Goal: Contribute content: Contribute content

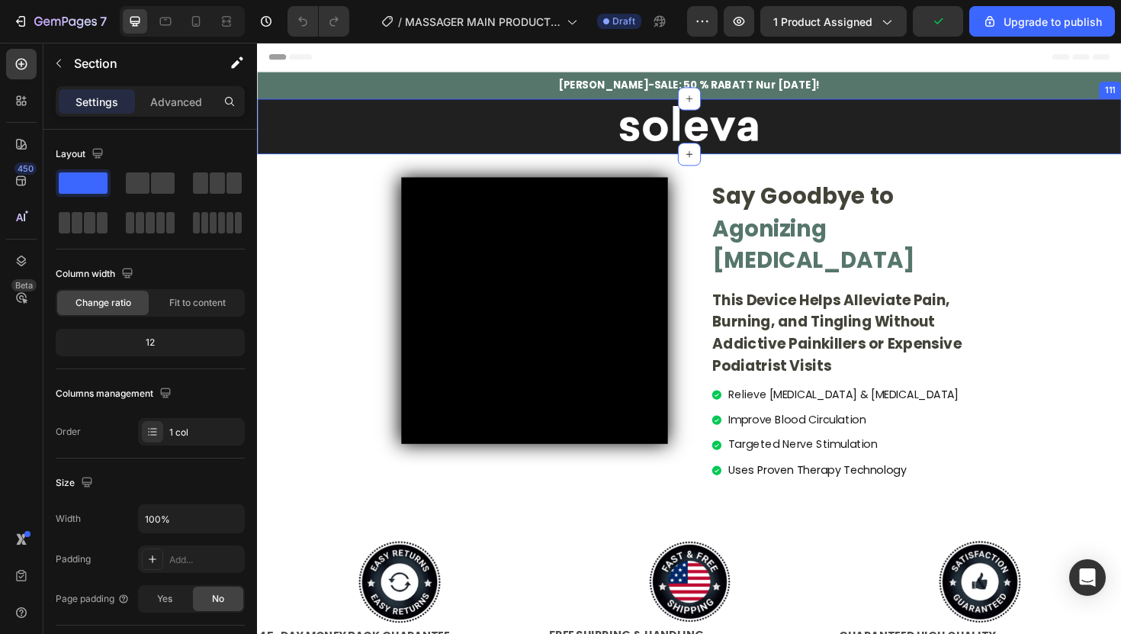
click at [348, 160] on div "Image Row" at bounding box center [714, 131] width 915 height 59
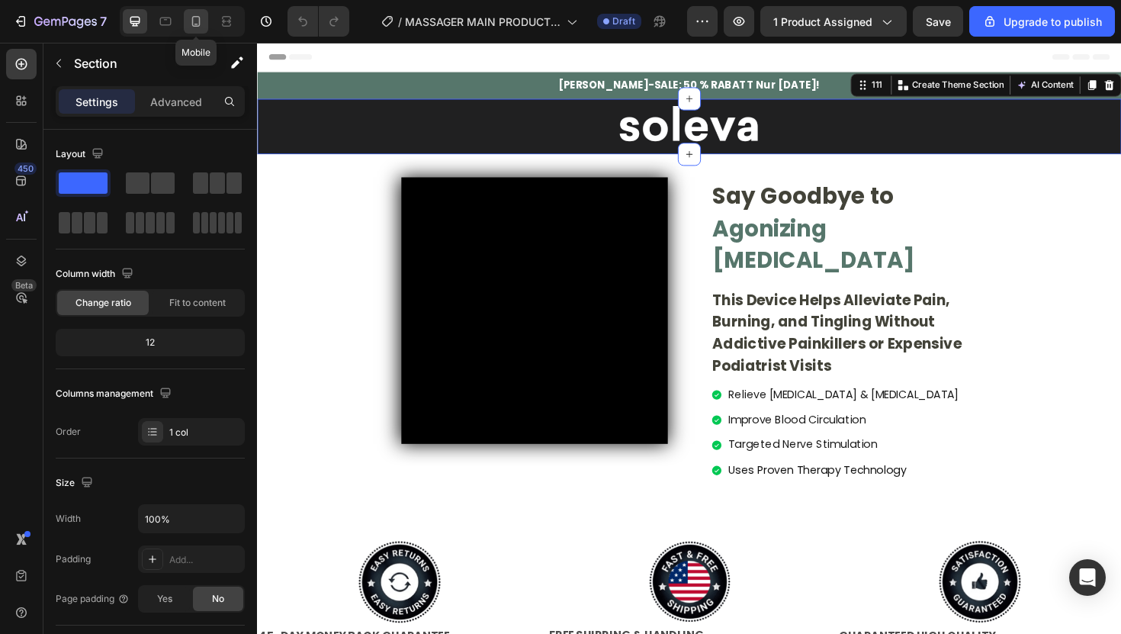
click at [194, 29] on div at bounding box center [196, 21] width 24 height 24
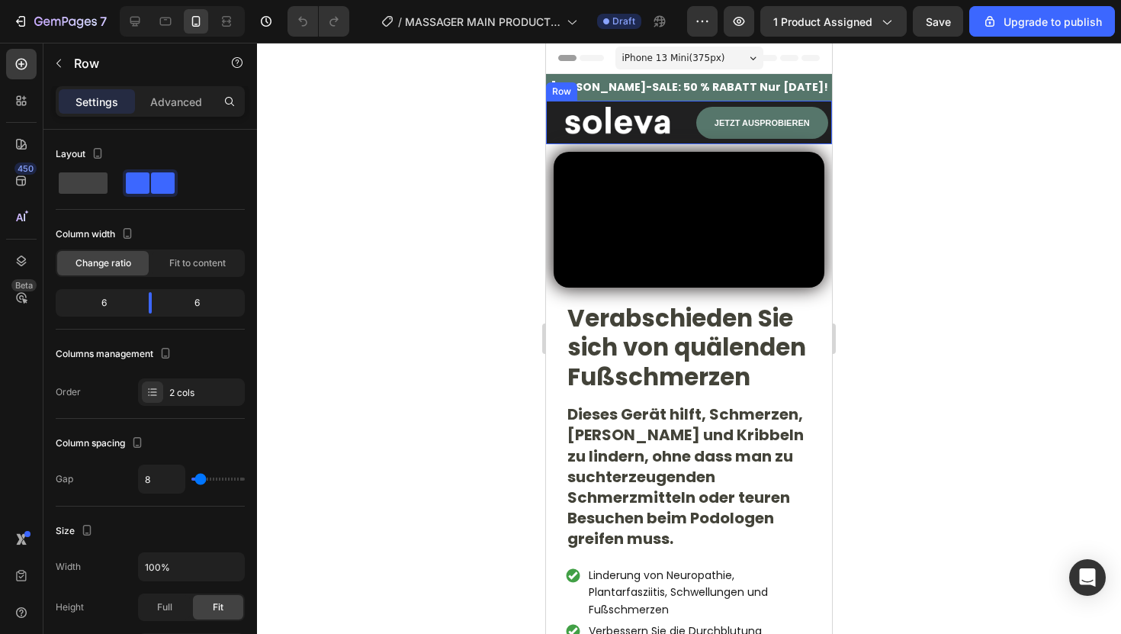
click at [548, 103] on div "Image" at bounding box center [616, 120] width 140 height 38
click at [490, 103] on div at bounding box center [689, 338] width 864 height 591
click at [492, 103] on div at bounding box center [689, 338] width 864 height 591
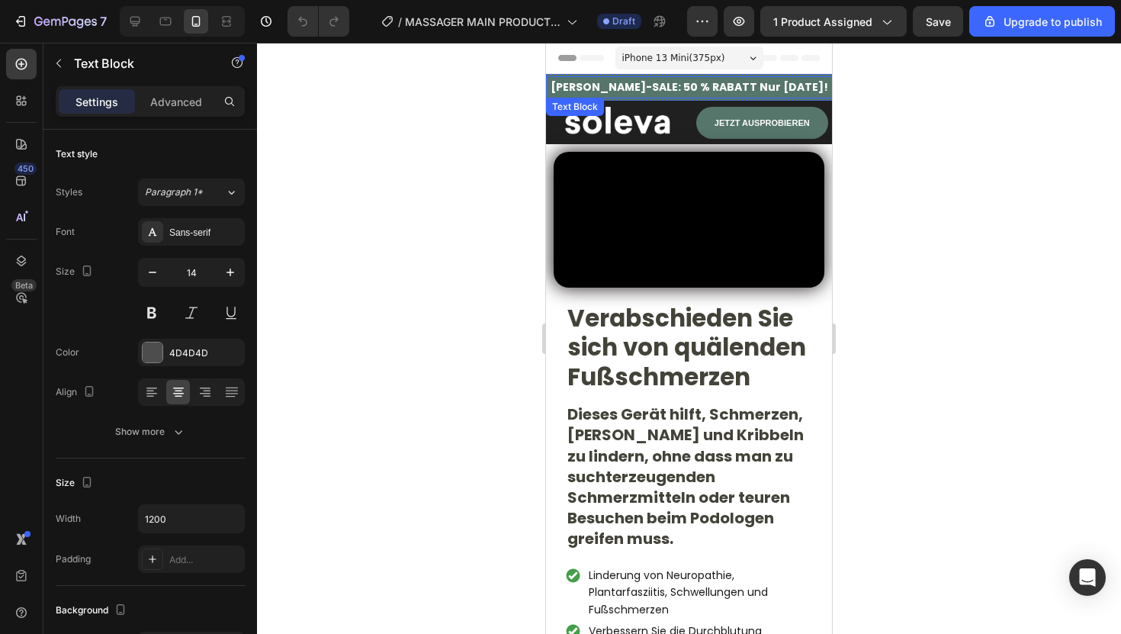
click at [560, 80] on p "[PERSON_NAME]-SALE: 50 % RABATT Nur heute!" at bounding box center [689, 87] width 283 height 19
click at [517, 80] on div at bounding box center [689, 338] width 864 height 591
click at [559, 76] on div "[PERSON_NAME]-SALE: 50 % RABATT Nur heute!" at bounding box center [689, 87] width 286 height 22
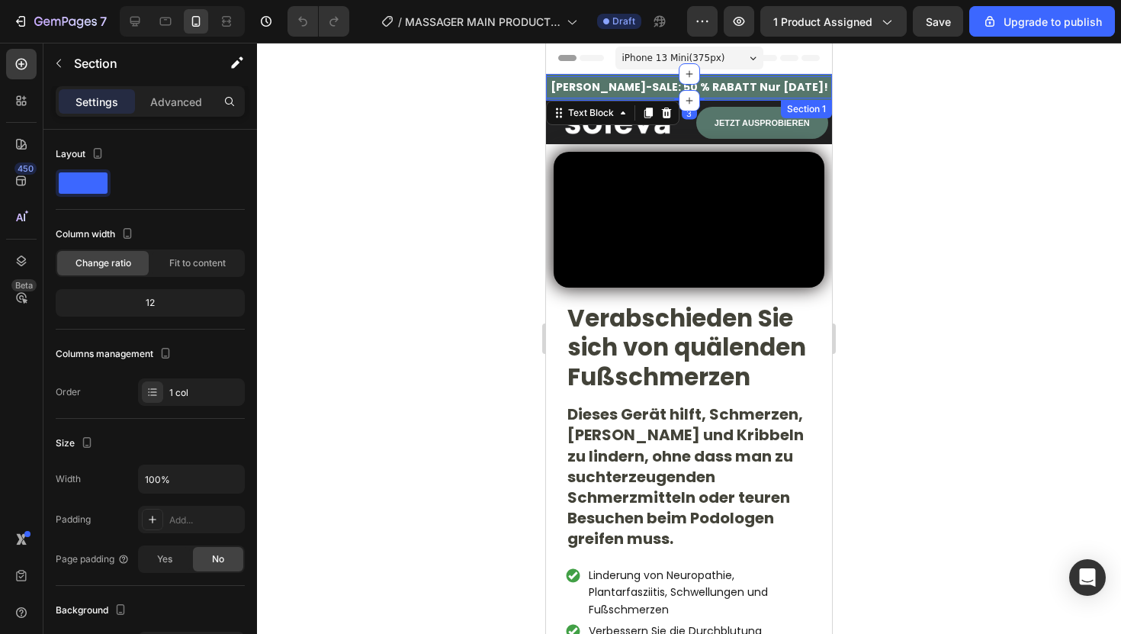
click at [560, 74] on div "SOMMER-SALE: 50 % RABATT Nur heute! Text Block 3" at bounding box center [689, 87] width 286 height 27
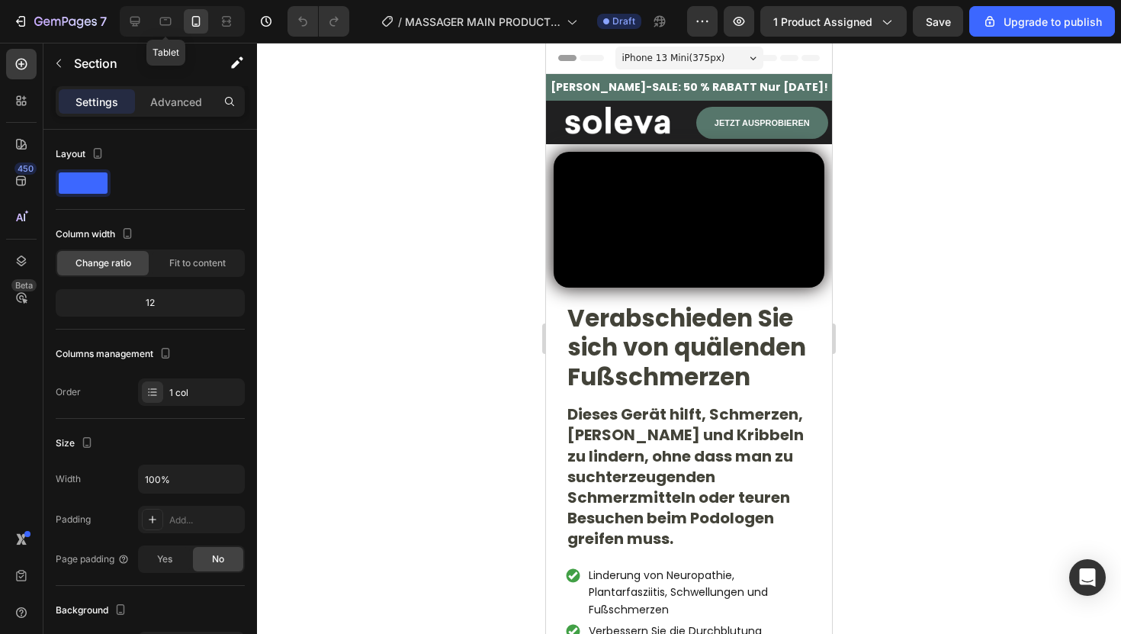
click at [147, 27] on div "Tablet" at bounding box center [182, 21] width 125 height 31
click at [137, 26] on icon at bounding box center [134, 21] width 15 height 15
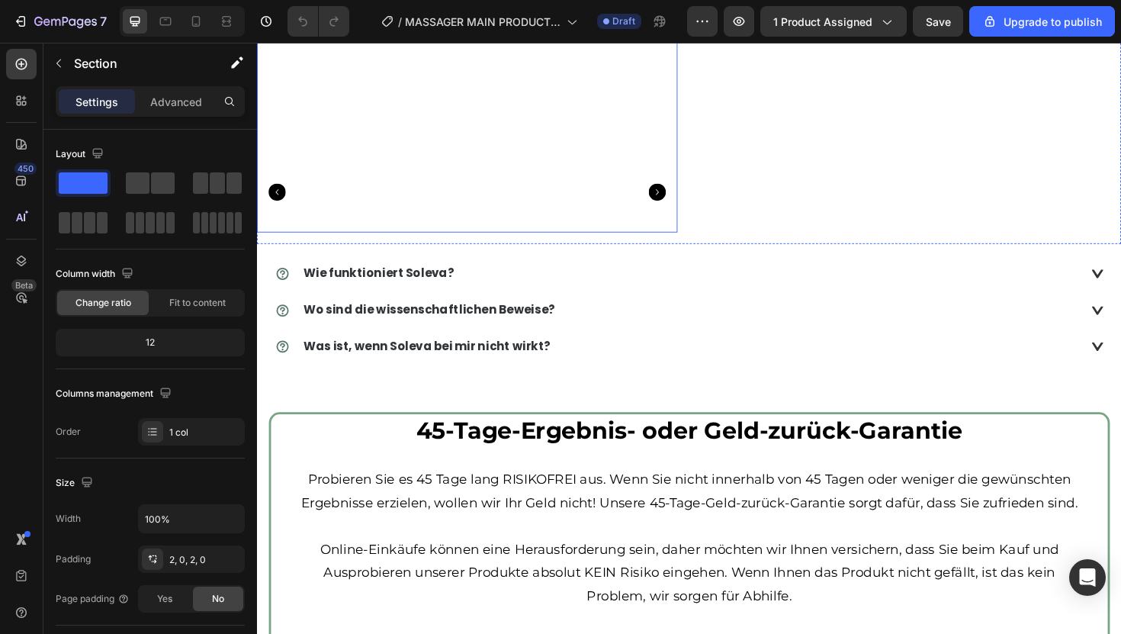
scroll to position [2397, 0]
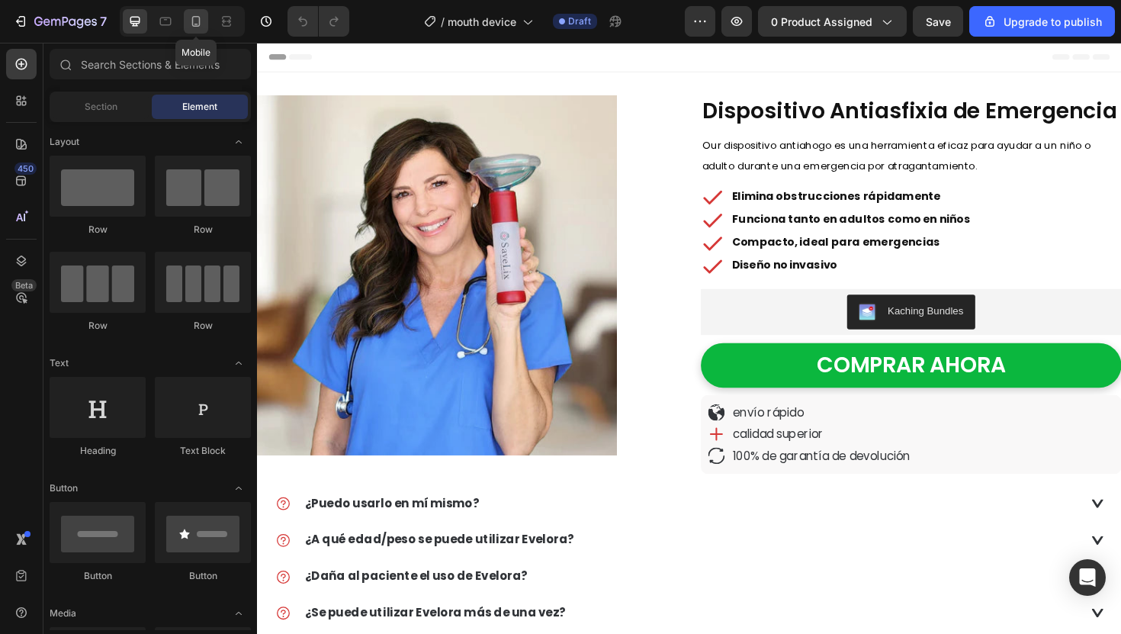
click at [188, 18] on div at bounding box center [196, 21] width 24 height 24
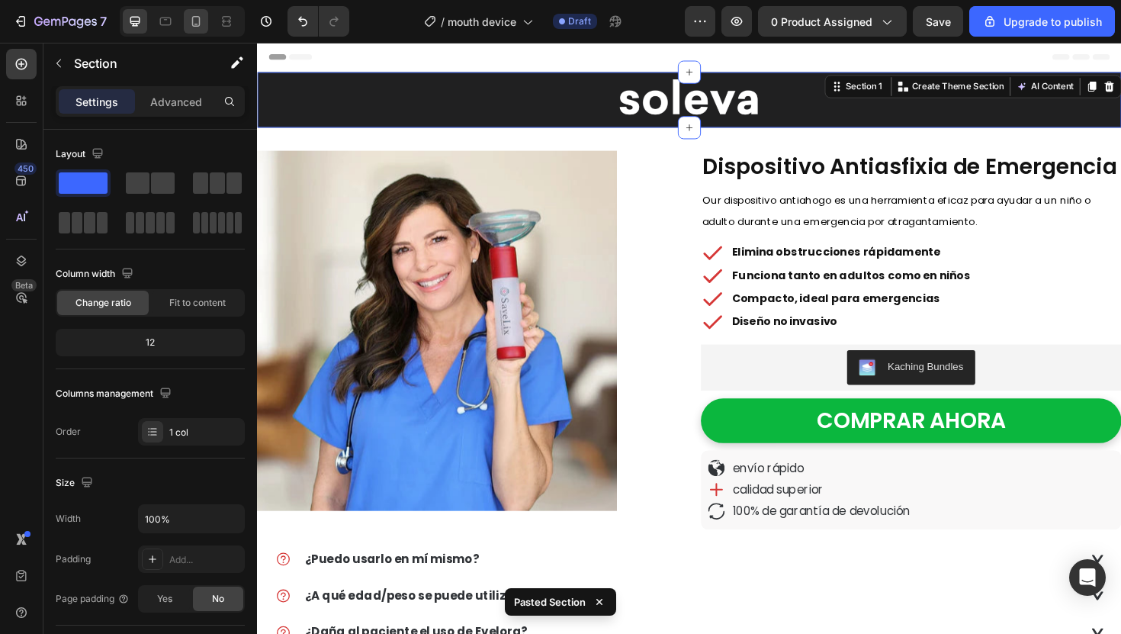
click at [194, 29] on div at bounding box center [196, 21] width 24 height 24
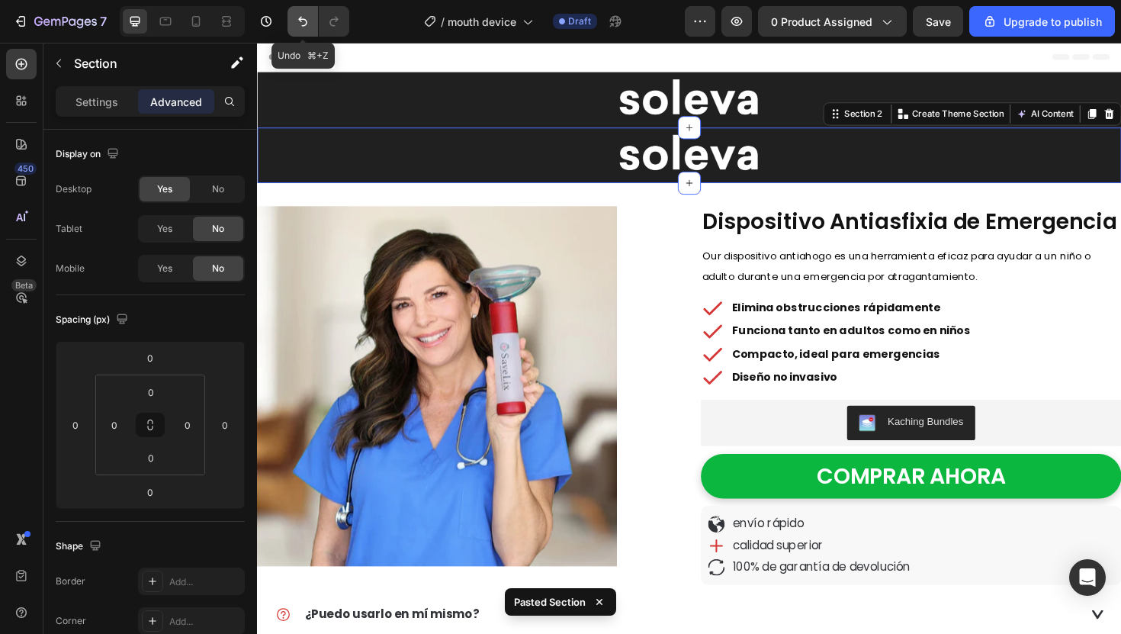
click at [300, 16] on icon "Undo/Redo" at bounding box center [302, 21] width 15 height 15
click at [297, 32] on button "Undo/Redo" at bounding box center [302, 21] width 31 height 31
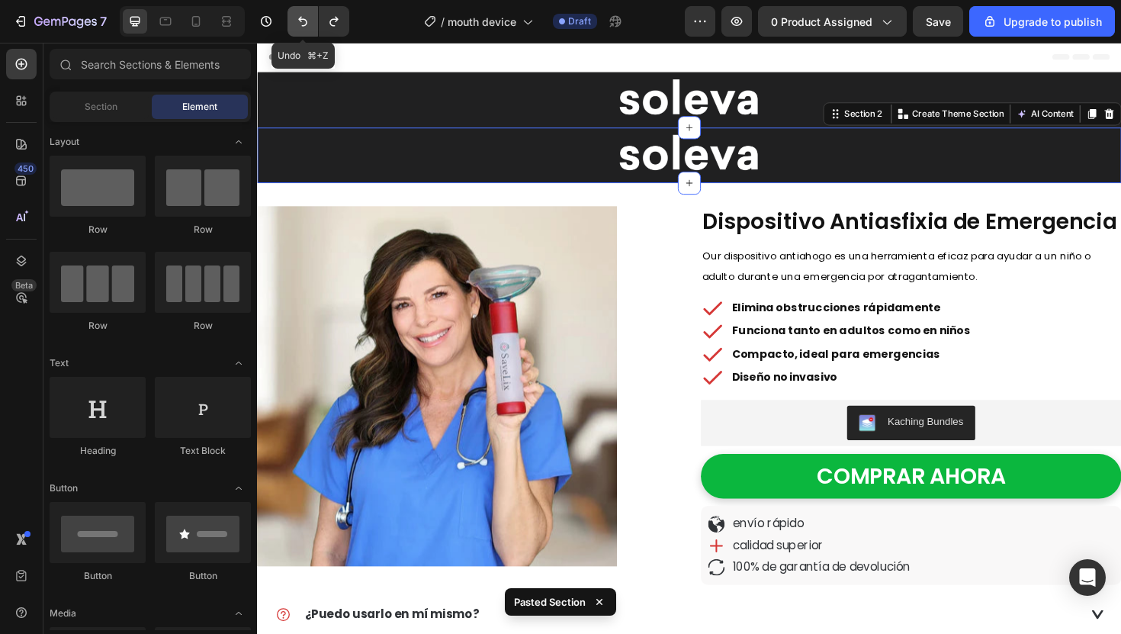
click at [297, 32] on button "Undo/Redo" at bounding box center [302, 21] width 31 height 31
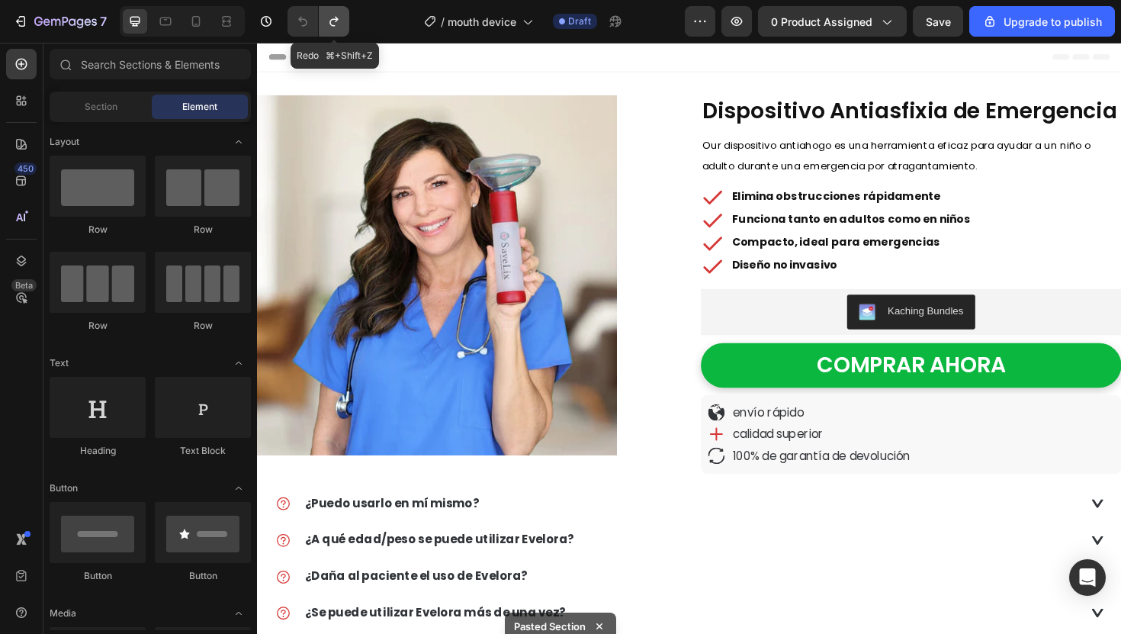
click at [328, 31] on button "Undo/Redo" at bounding box center [334, 21] width 31 height 31
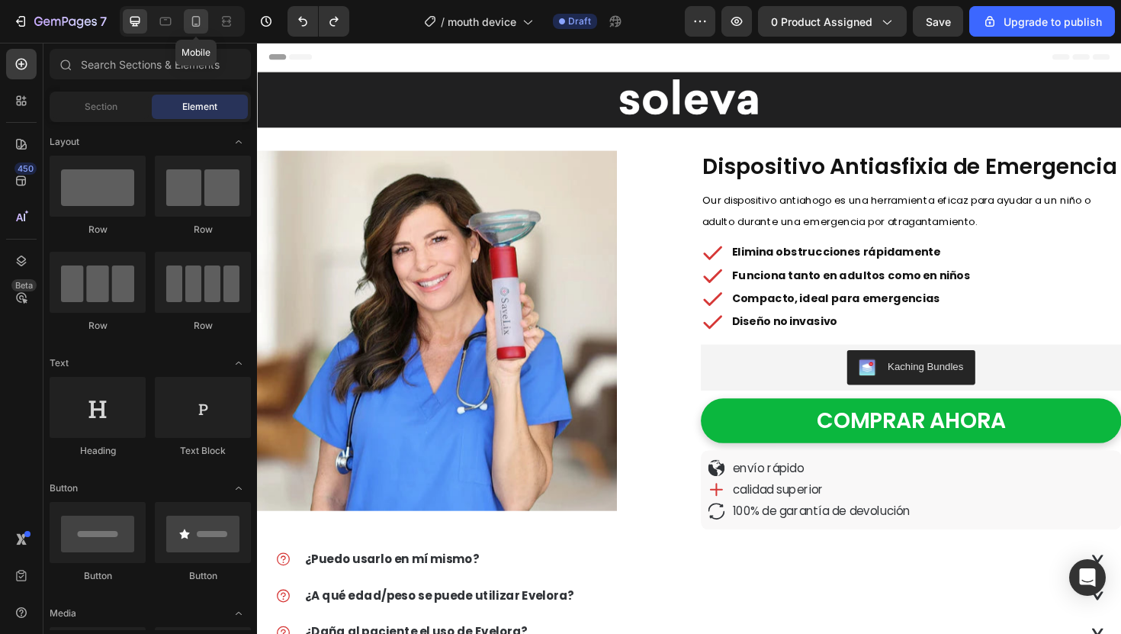
click at [196, 12] on div at bounding box center [196, 21] width 24 height 24
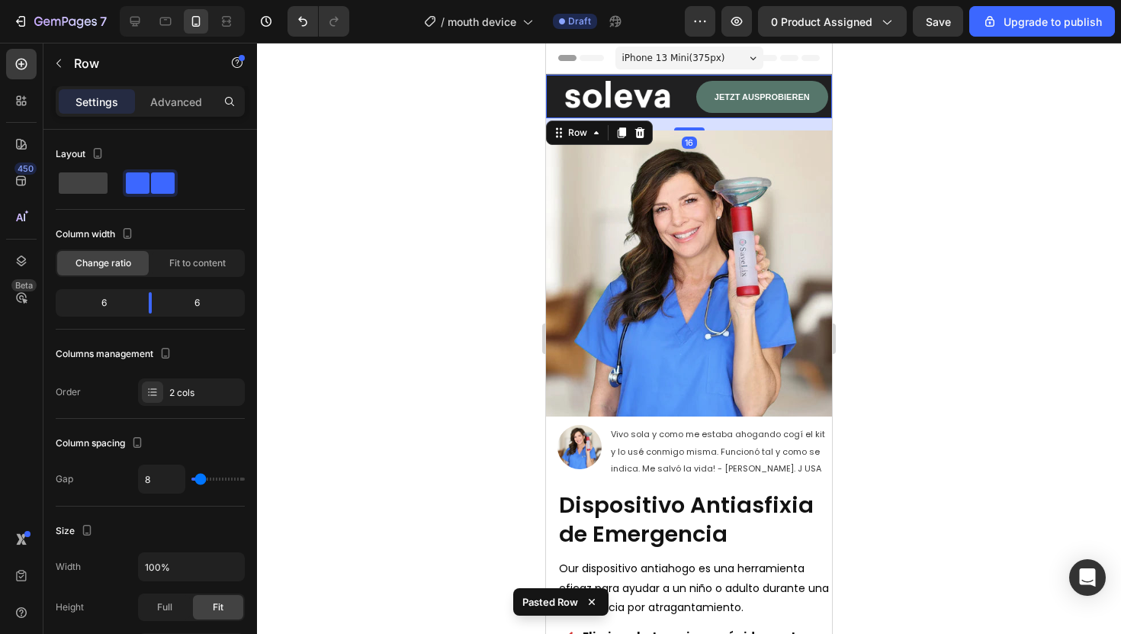
click at [493, 75] on div at bounding box center [689, 338] width 864 height 591
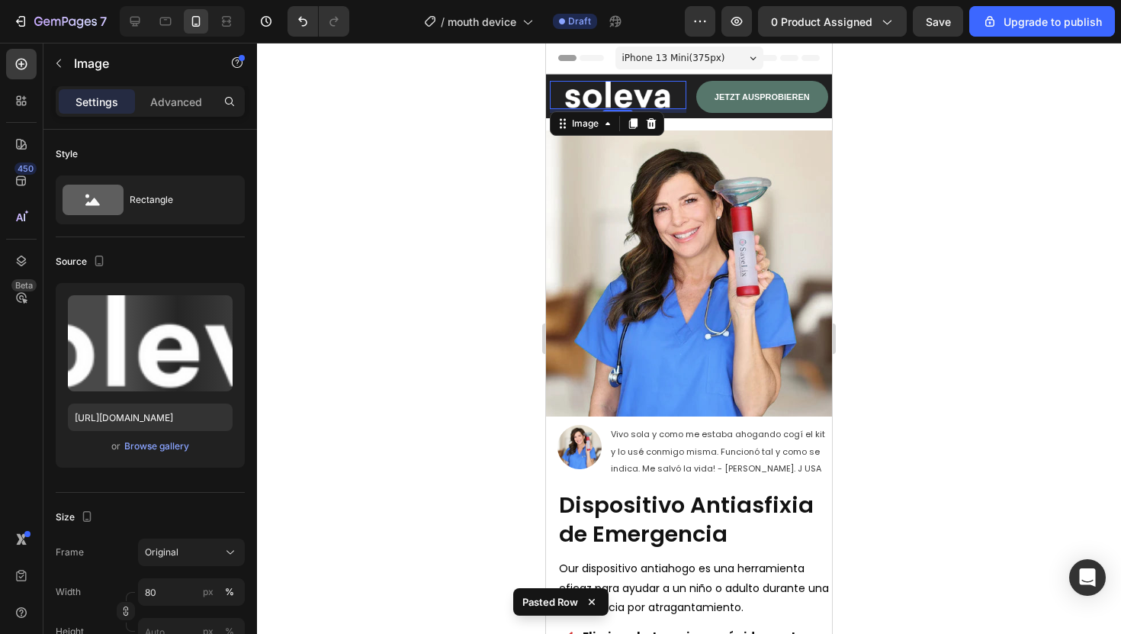
click at [591, 95] on img at bounding box center [618, 95] width 109 height 28
drag, startPoint x: 0, startPoint y: 131, endPoint x: 511, endPoint y: 165, distance: 512.1
click at [511, 165] on div at bounding box center [689, 338] width 864 height 591
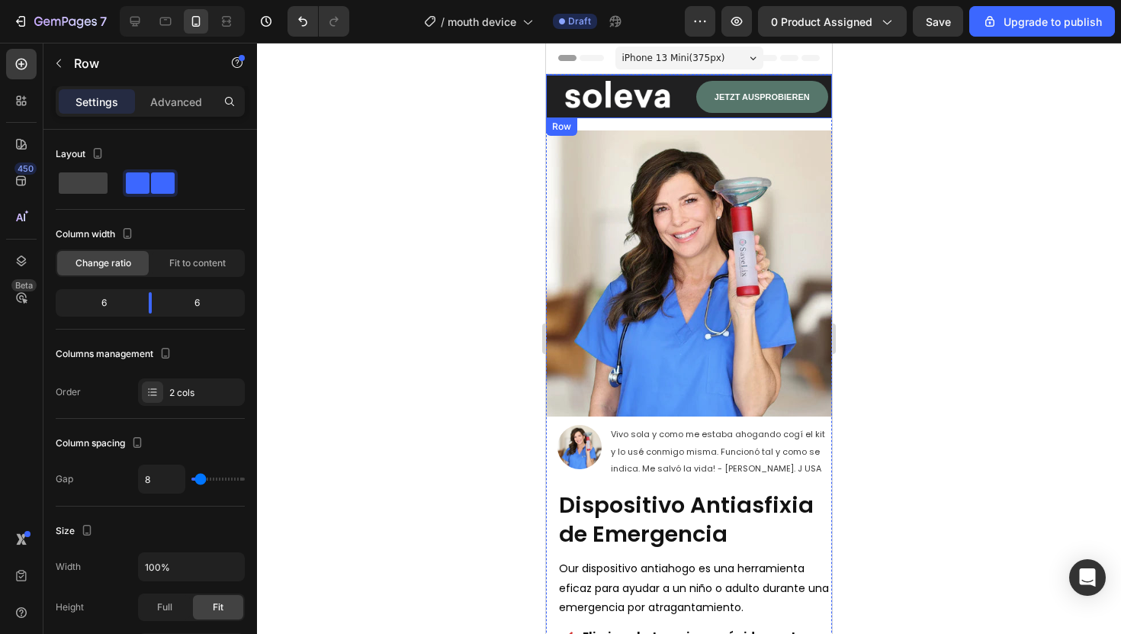
click at [635, 108] on div "Image" at bounding box center [616, 94] width 140 height 38
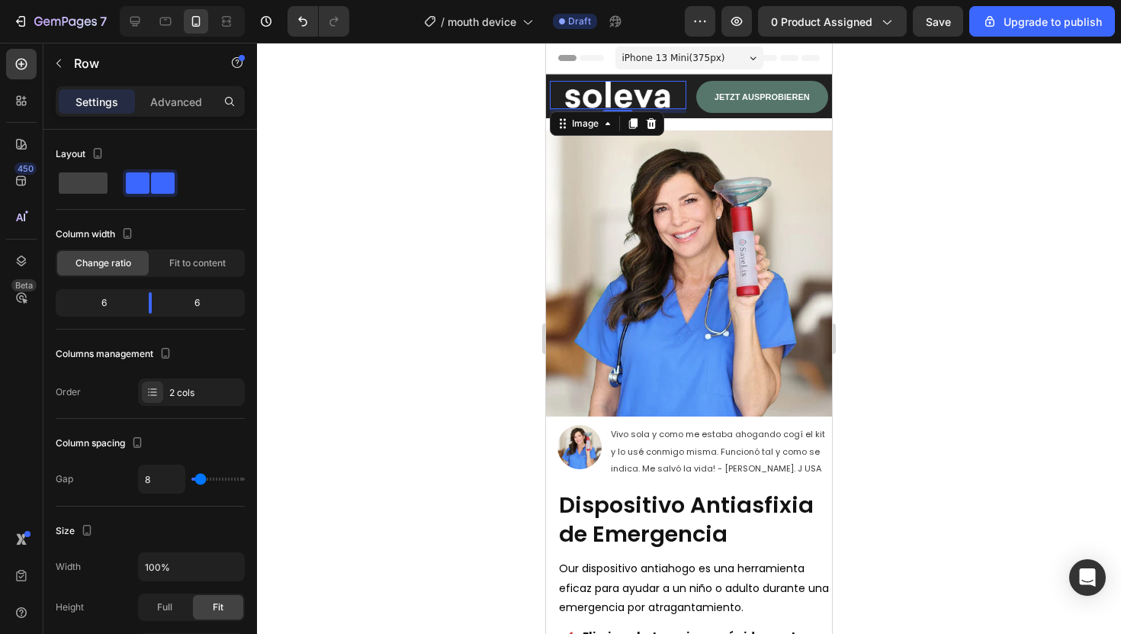
click at [604, 95] on img at bounding box center [618, 95] width 109 height 28
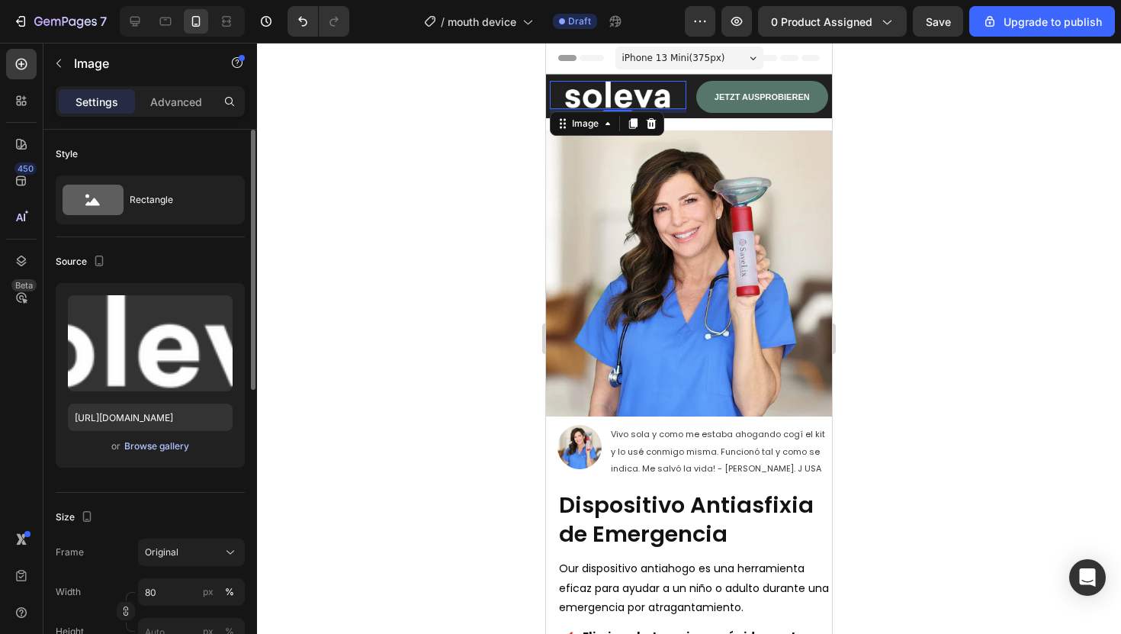
click at [165, 444] on div "Browse gallery" at bounding box center [156, 446] width 65 height 14
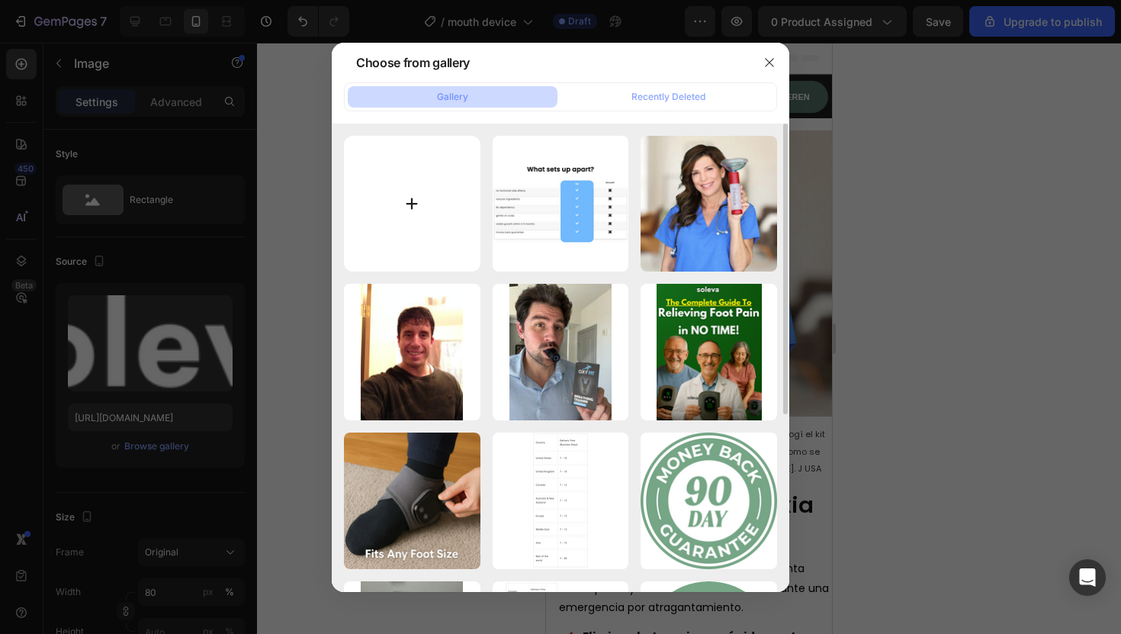
click at [454, 193] on input "file" at bounding box center [412, 204] width 136 height 136
type input "C:\fakepath\solevade (1).png"
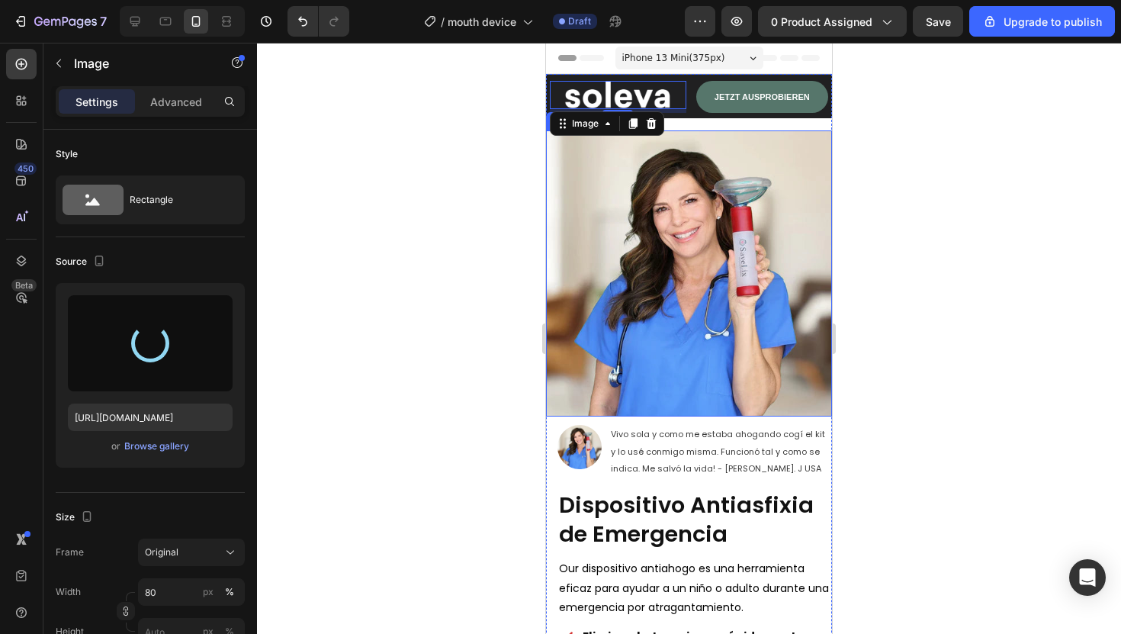
type input "[URL][DOMAIN_NAME]"
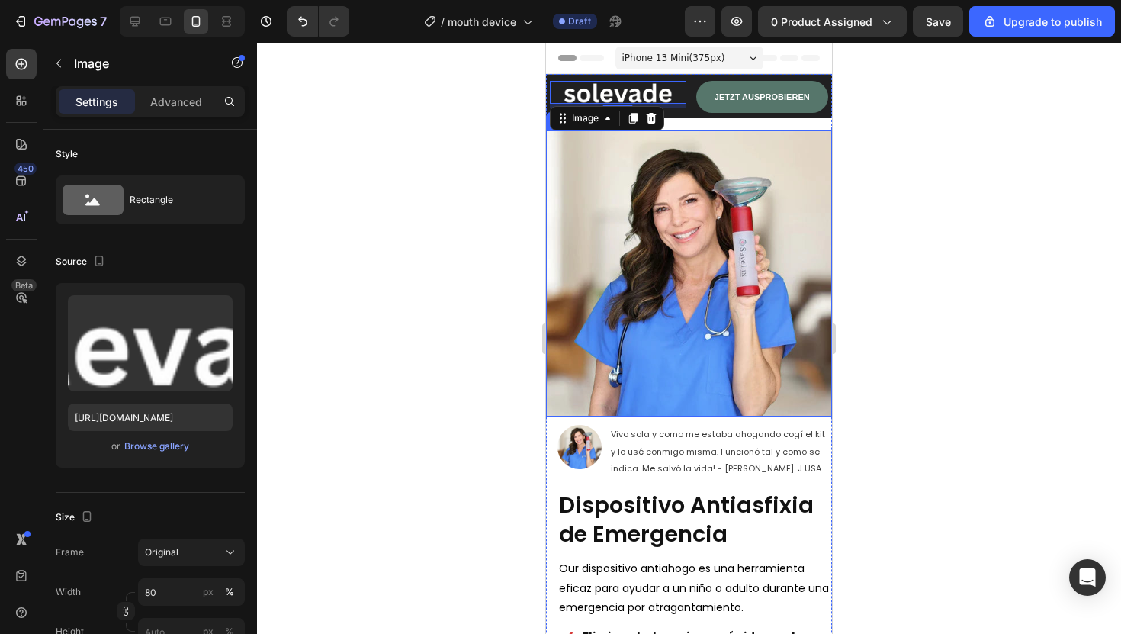
click at [468, 193] on div at bounding box center [689, 338] width 864 height 591
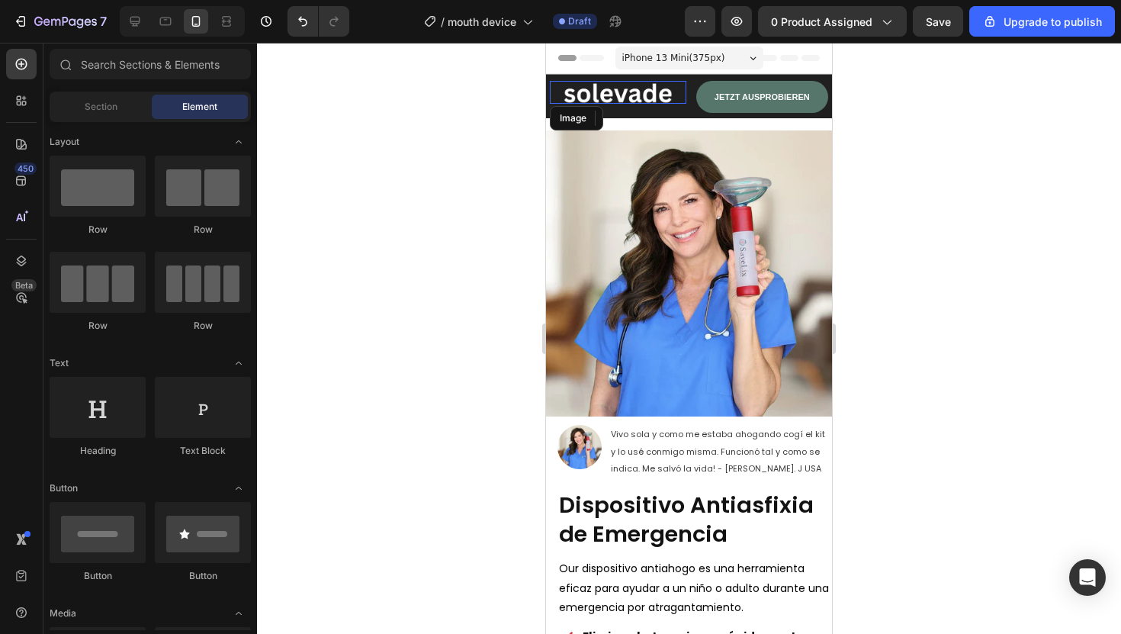
click at [663, 98] on img at bounding box center [618, 92] width 109 height 23
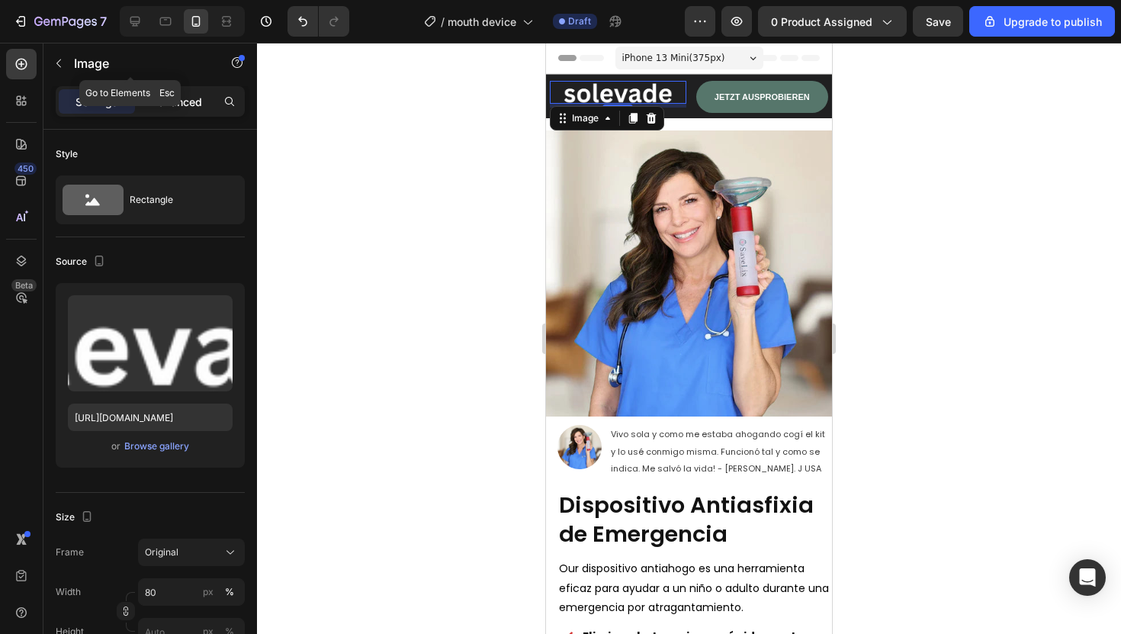
click at [184, 90] on div "Advanced" at bounding box center [176, 101] width 76 height 24
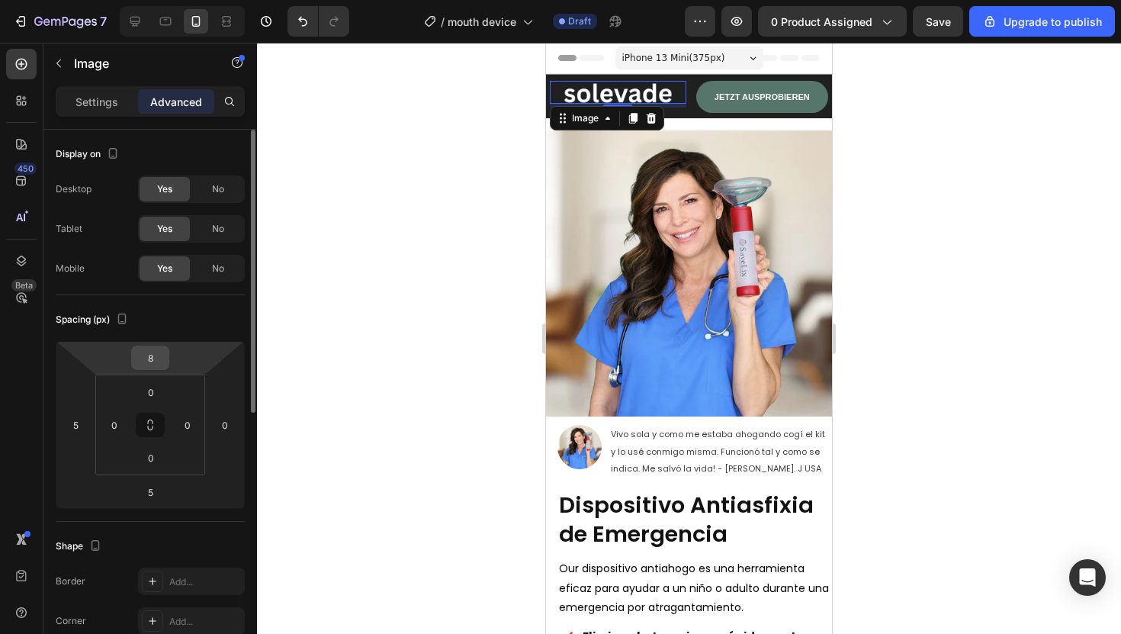
click at [155, 350] on input "8" at bounding box center [150, 357] width 31 height 23
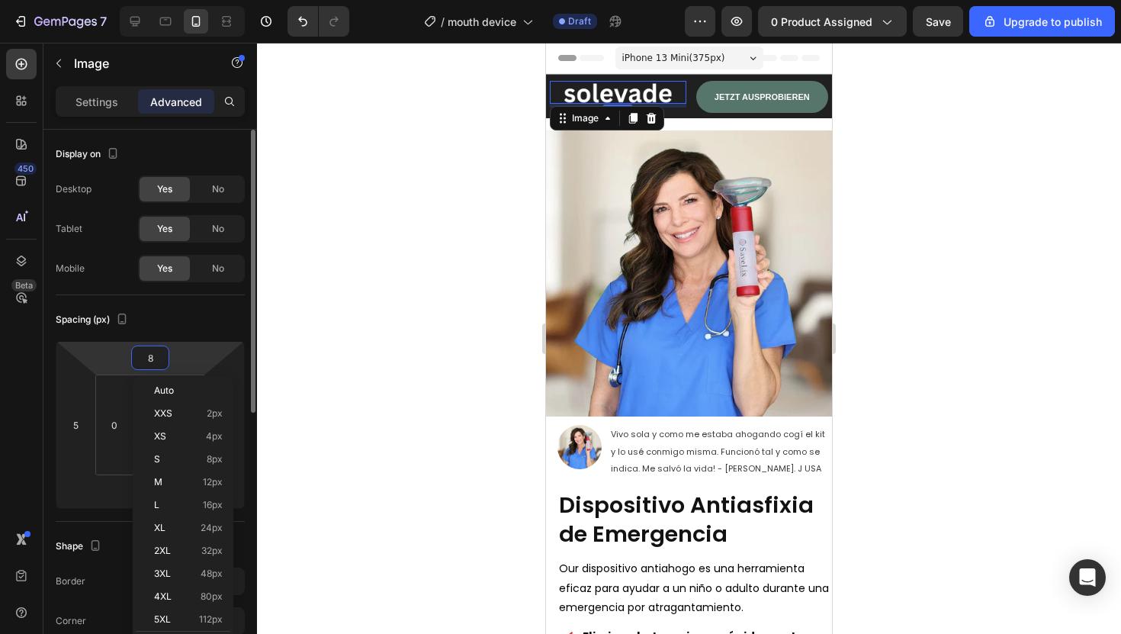
type input "4"
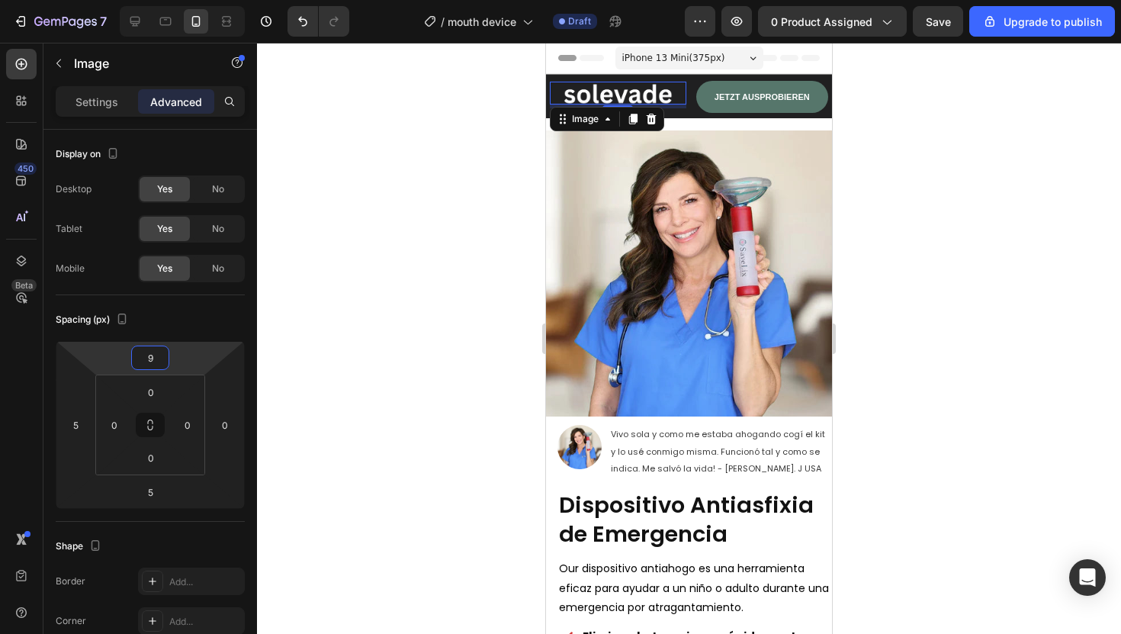
type input "9"
click at [463, 302] on div at bounding box center [689, 338] width 864 height 591
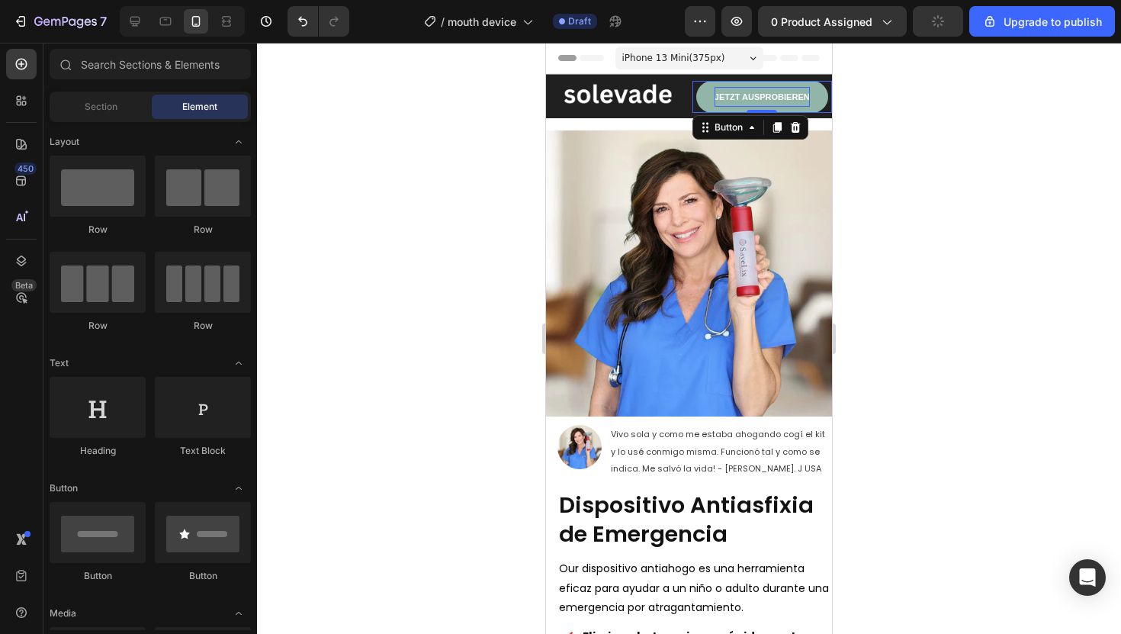
click at [772, 95] on strong "JETZT AUSPROBIEREN" at bounding box center [762, 96] width 95 height 9
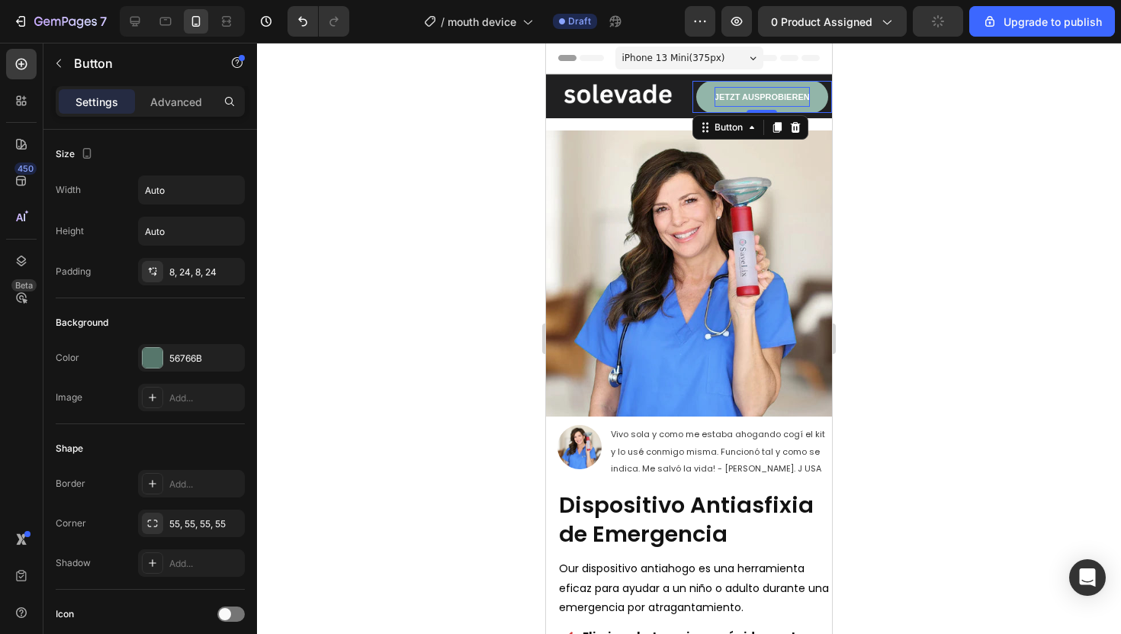
click at [772, 95] on strong "JETZT AUSPROBIEREN" at bounding box center [762, 96] width 95 height 9
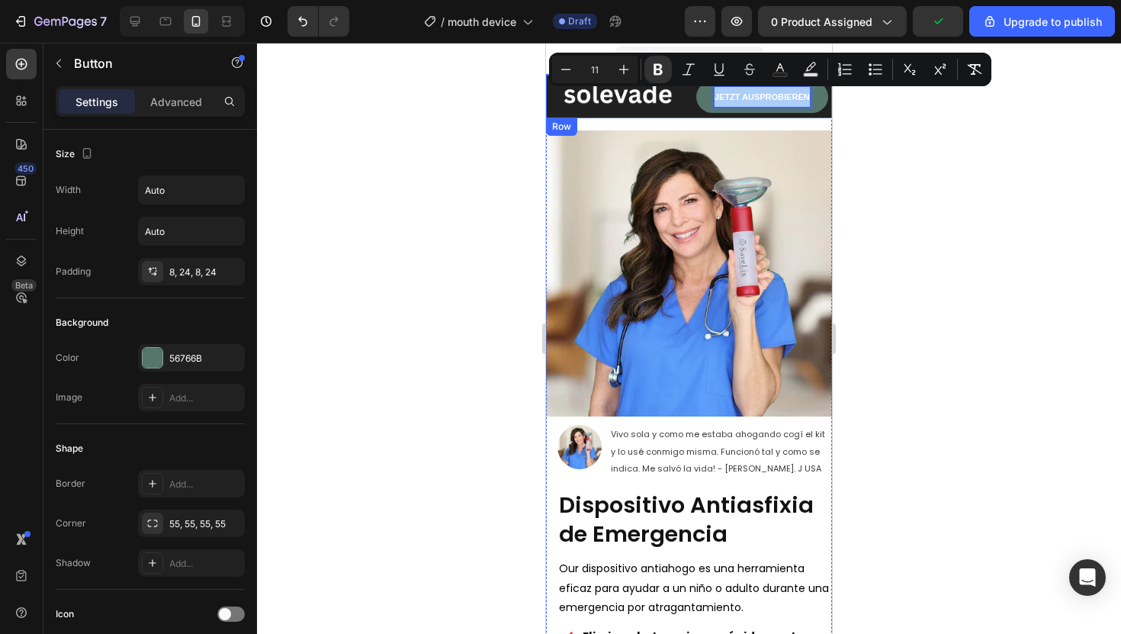
click at [474, 120] on div at bounding box center [689, 338] width 864 height 591
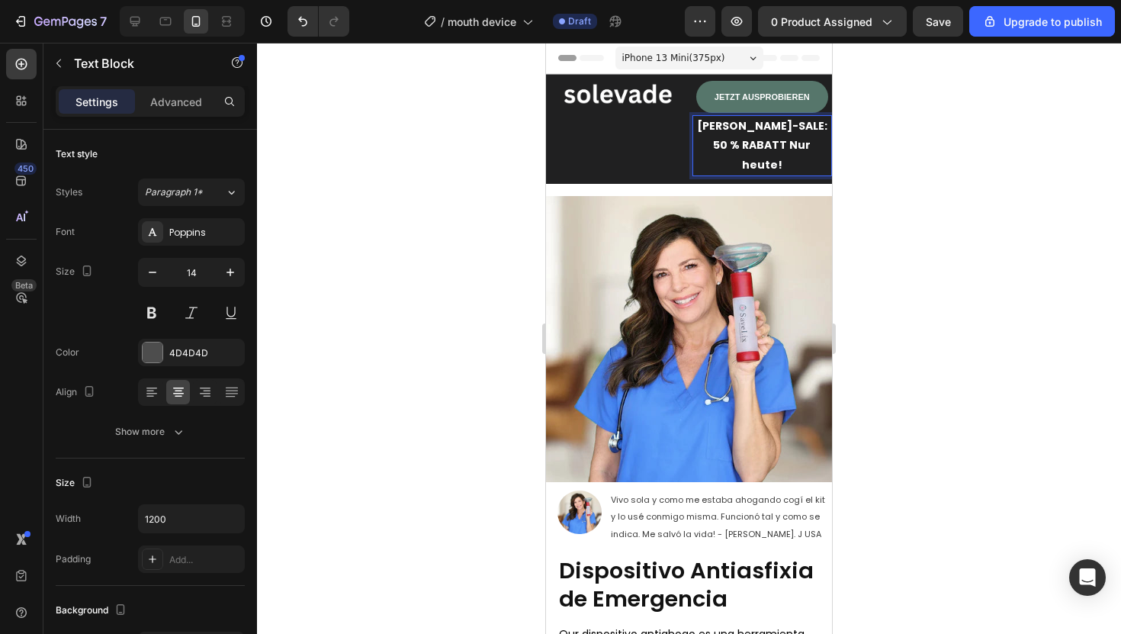
click at [286, 11] on div at bounding box center [315, 21] width 68 height 31
click at [292, 13] on button "Undo/Redo" at bounding box center [302, 21] width 31 height 31
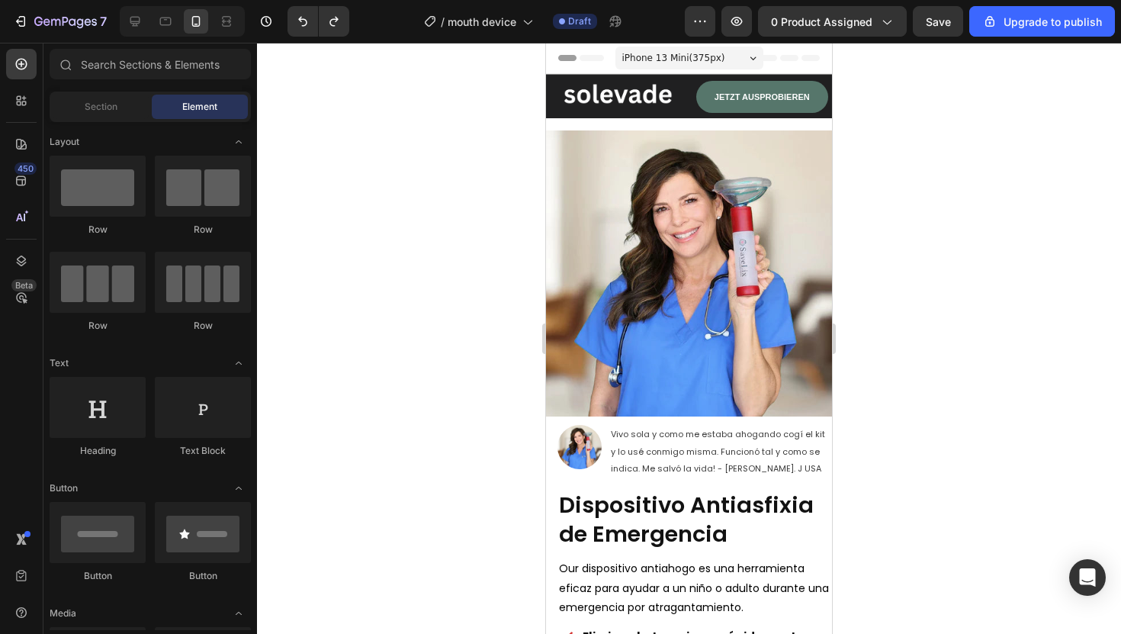
click at [390, 142] on div at bounding box center [689, 338] width 864 height 591
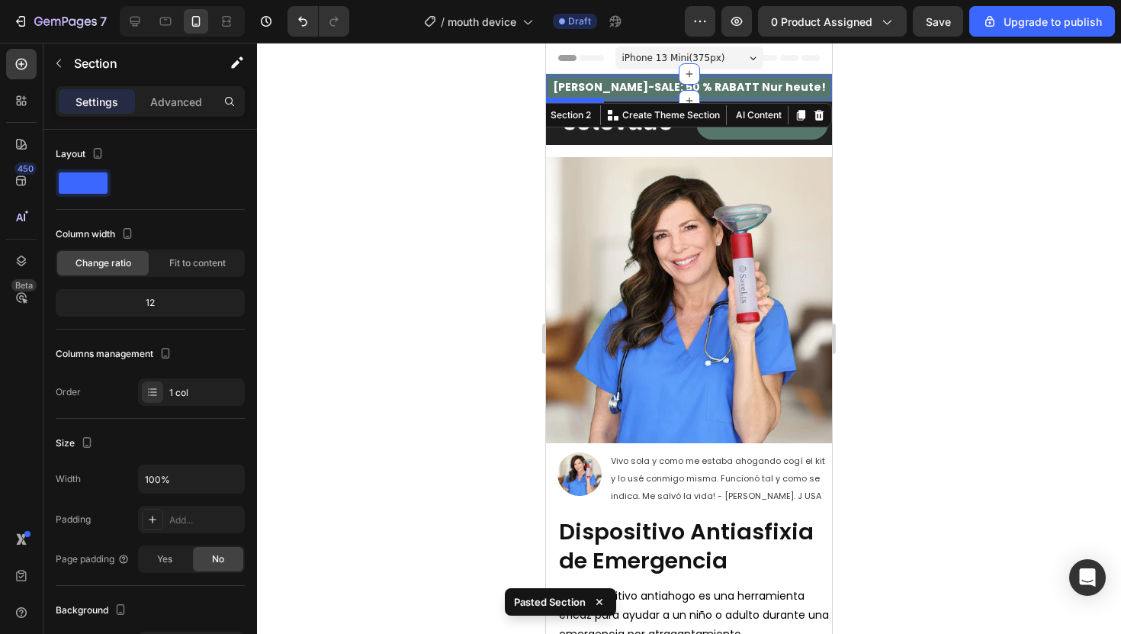
click at [505, 98] on div at bounding box center [689, 338] width 864 height 591
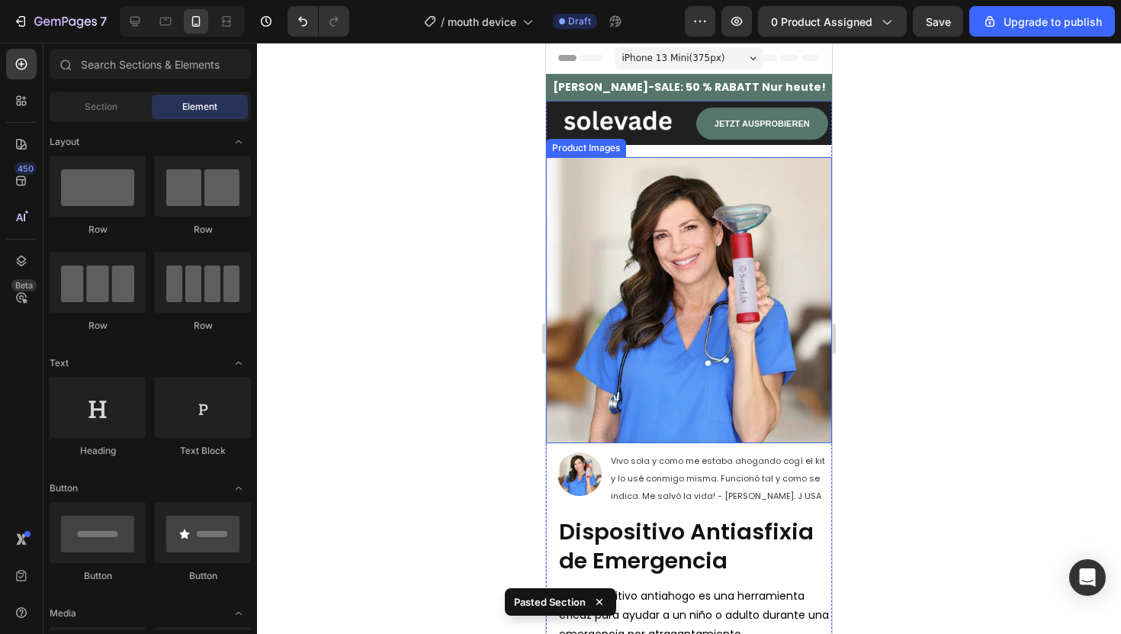
click at [636, 181] on img at bounding box center [689, 300] width 286 height 286
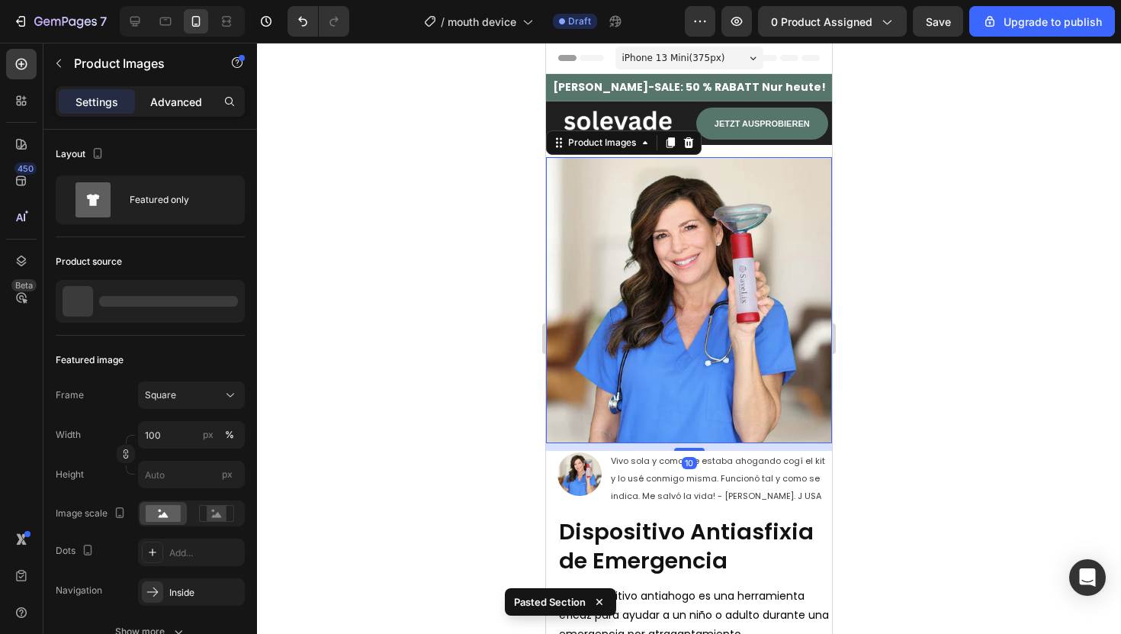
click at [175, 108] on p "Advanced" at bounding box center [176, 102] width 52 height 16
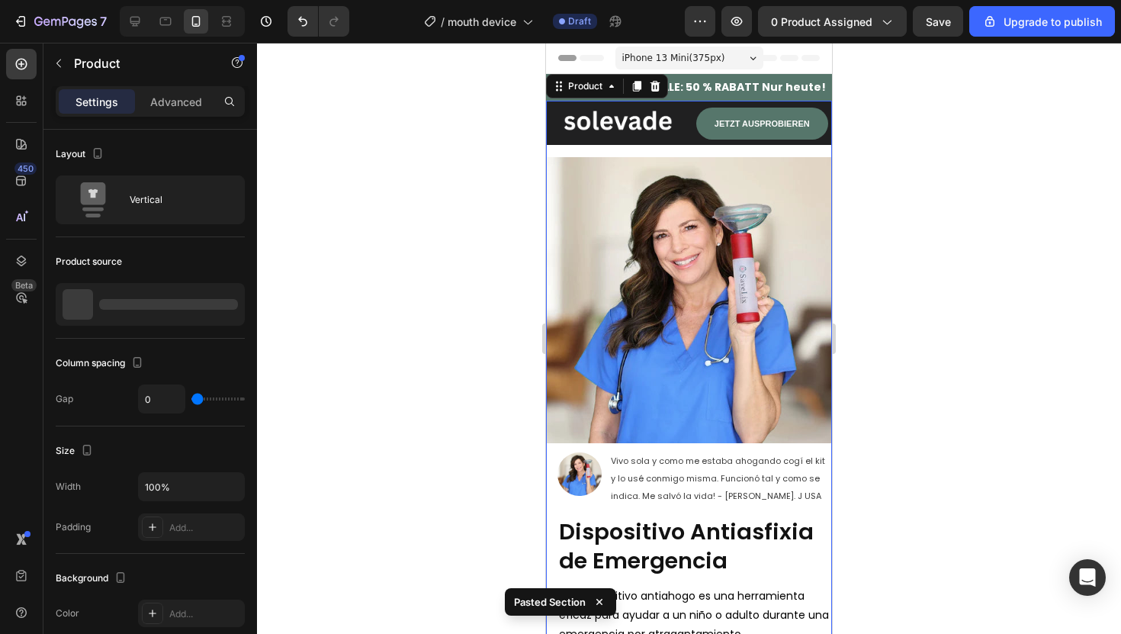
click at [716, 146] on div "Title Line Image JETZT AUSPROBIEREN Button Row Product Images" at bounding box center [689, 276] width 286 height 350
click at [709, 153] on div "Title Line Image JETZT AUSPROBIEREN Button Row Product Images" at bounding box center [689, 276] width 286 height 350
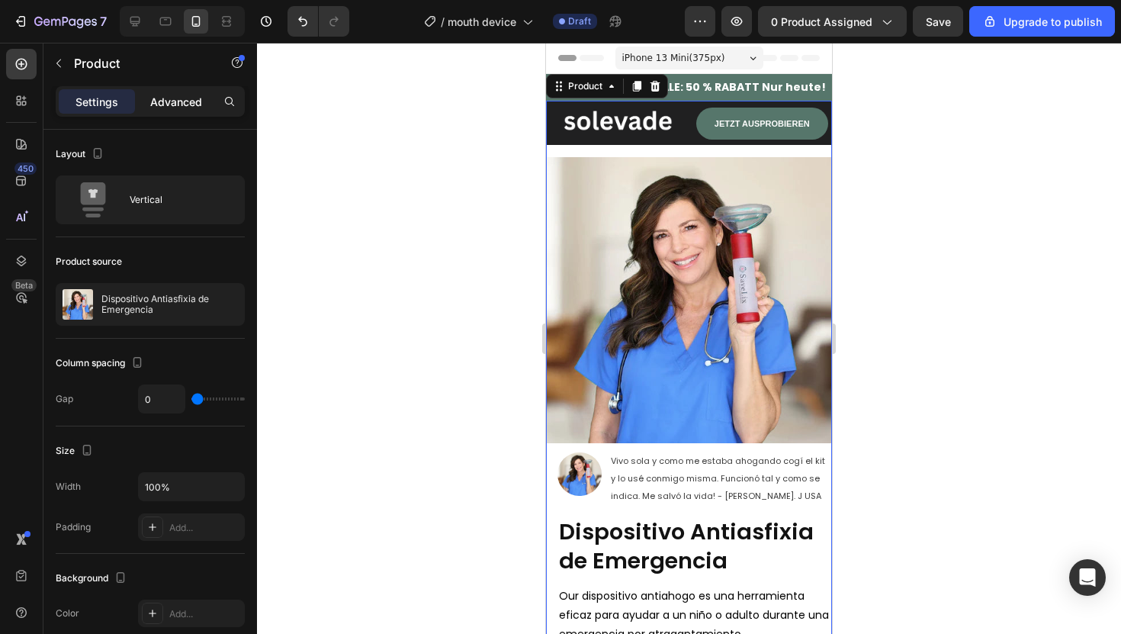
click at [160, 108] on p "Advanced" at bounding box center [176, 102] width 52 height 16
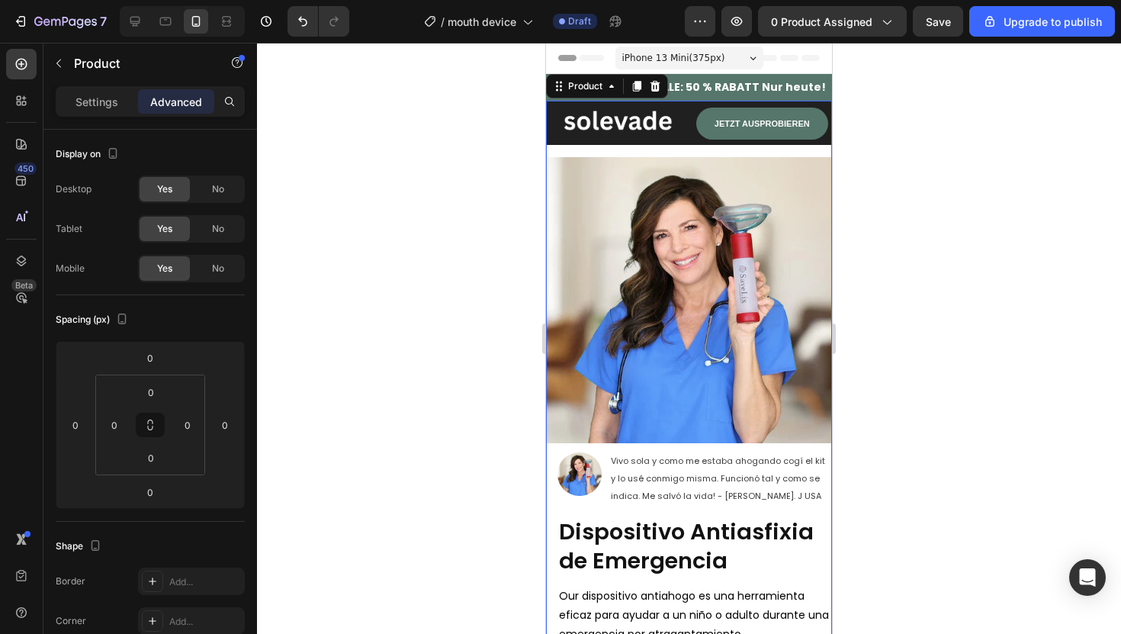
click at [459, 218] on div at bounding box center [689, 338] width 864 height 591
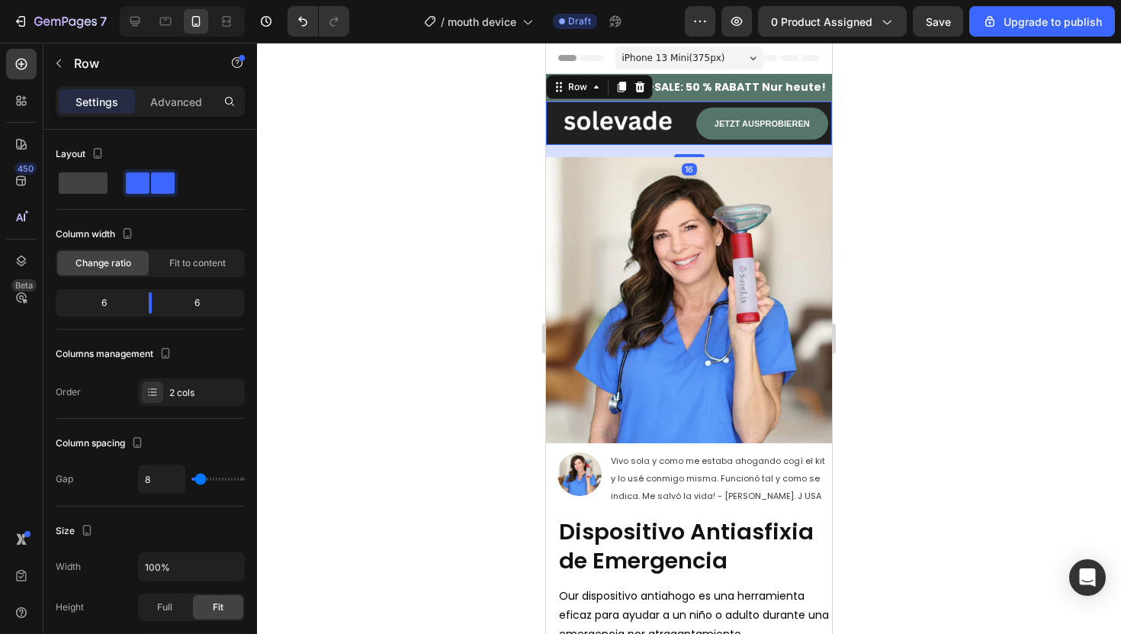
click at [673, 140] on div "Image JETZT AUSPROBIEREN Button Row 16" at bounding box center [689, 122] width 286 height 43
drag, startPoint x: 688, startPoint y: 155, endPoint x: 690, endPoint y: 122, distance: 32.9
click at [689, 128] on div "Image JETZT AUSPROBIEREN Button Row 16" at bounding box center [689, 122] width 286 height 43
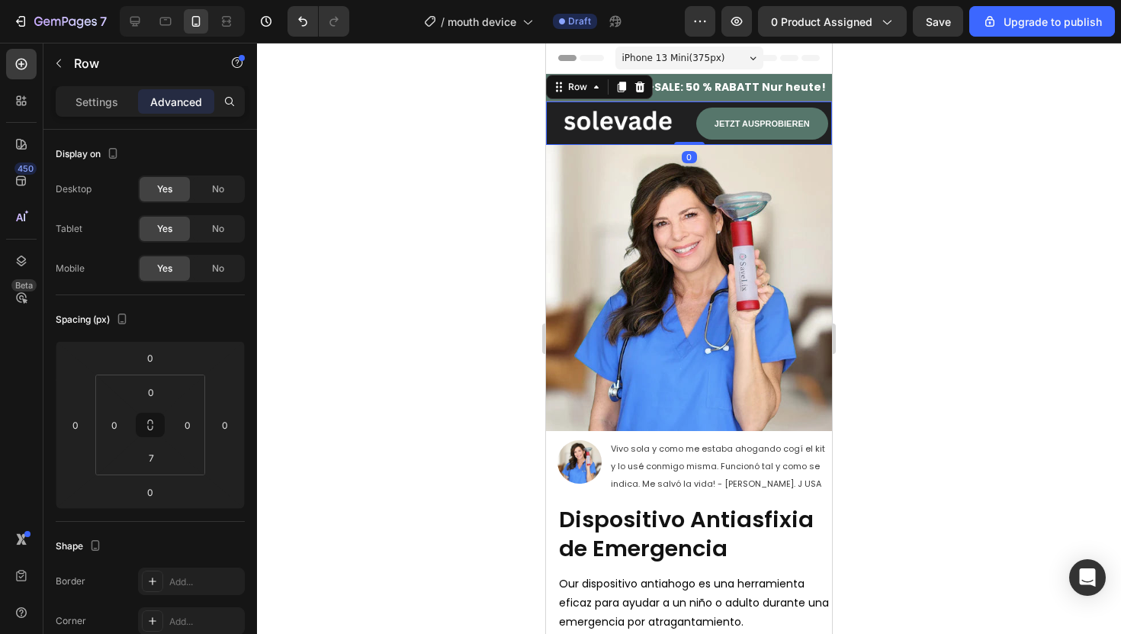
click at [474, 149] on div at bounding box center [689, 338] width 864 height 591
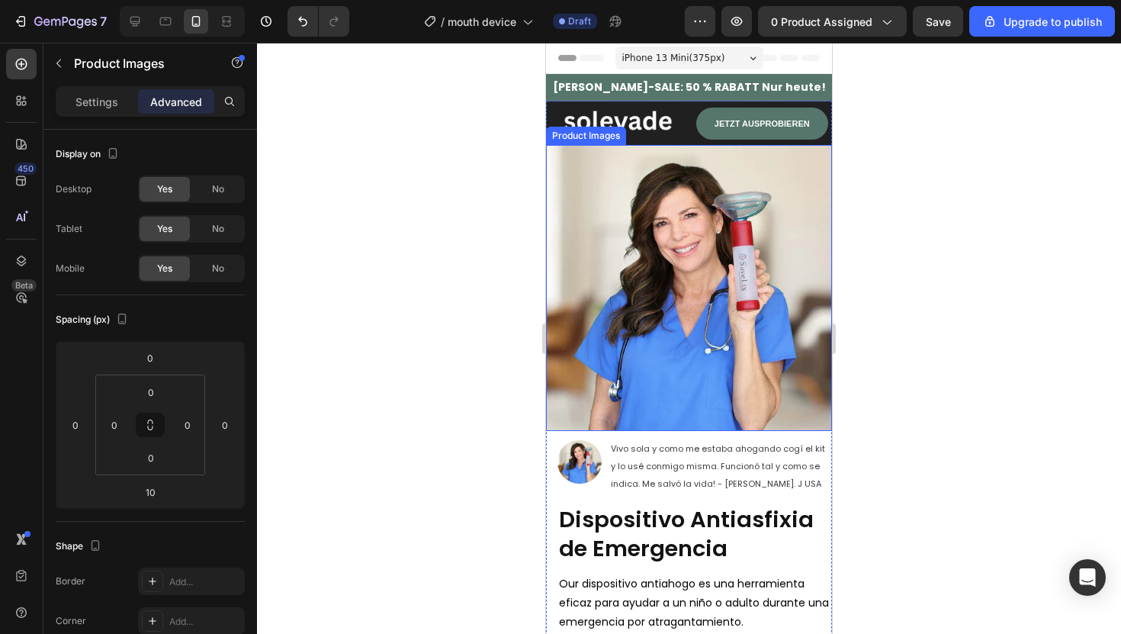
click at [708, 205] on img at bounding box center [689, 288] width 286 height 286
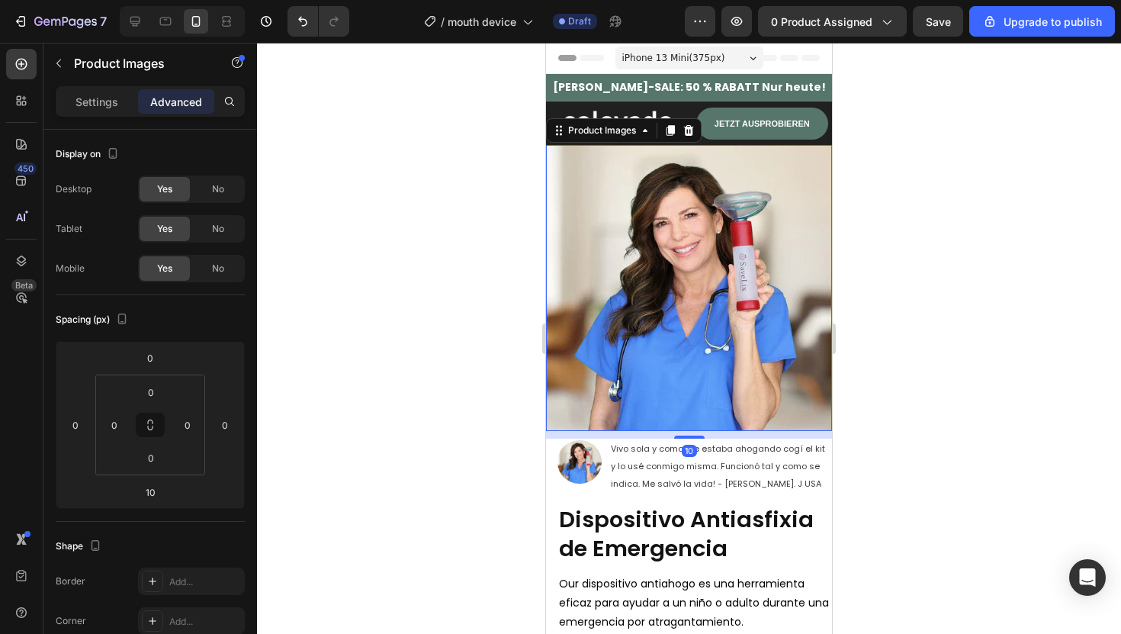
click at [528, 111] on div at bounding box center [689, 338] width 864 height 591
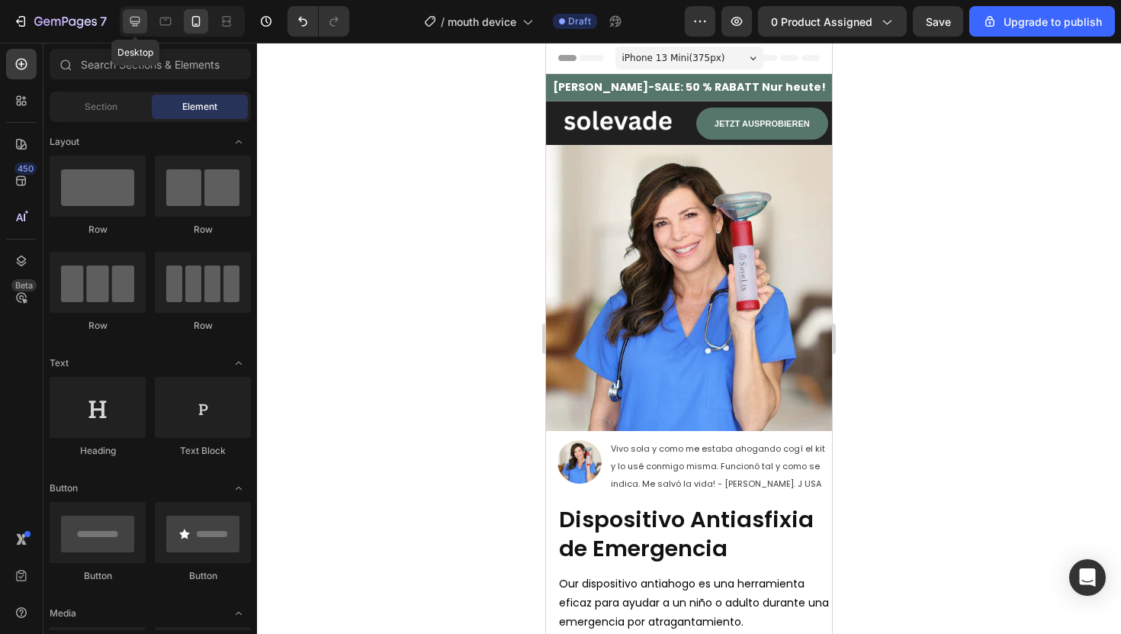
click at [130, 31] on div at bounding box center [135, 21] width 24 height 24
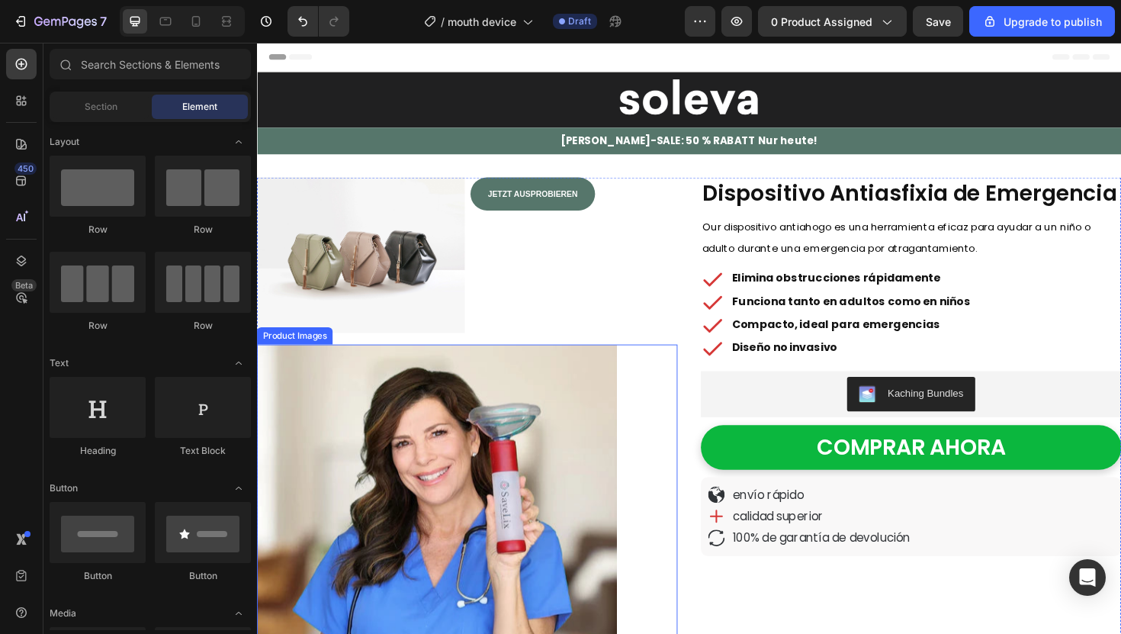
click at [653, 391] on div at bounding box center [479, 552] width 445 height 381
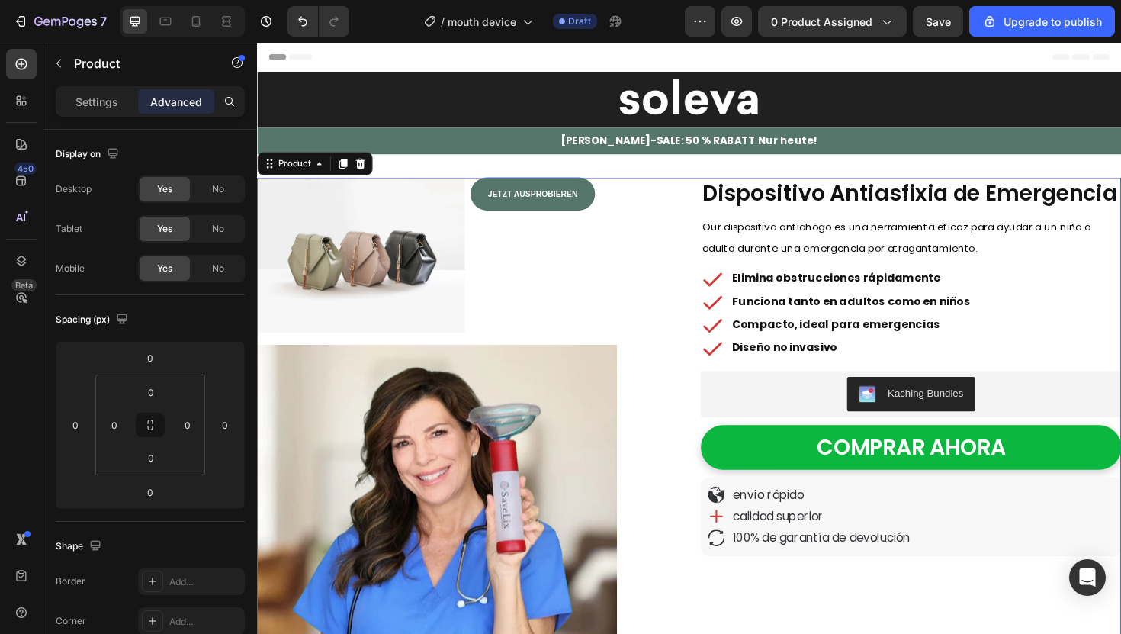
click at [706, 381] on div "Title Line Image JETZT AUSPROBIEREN Button Row Product Images Image Vivo sola y…" at bounding box center [714, 464] width 915 height 558
click at [95, 106] on p "Settings" at bounding box center [96, 102] width 43 height 16
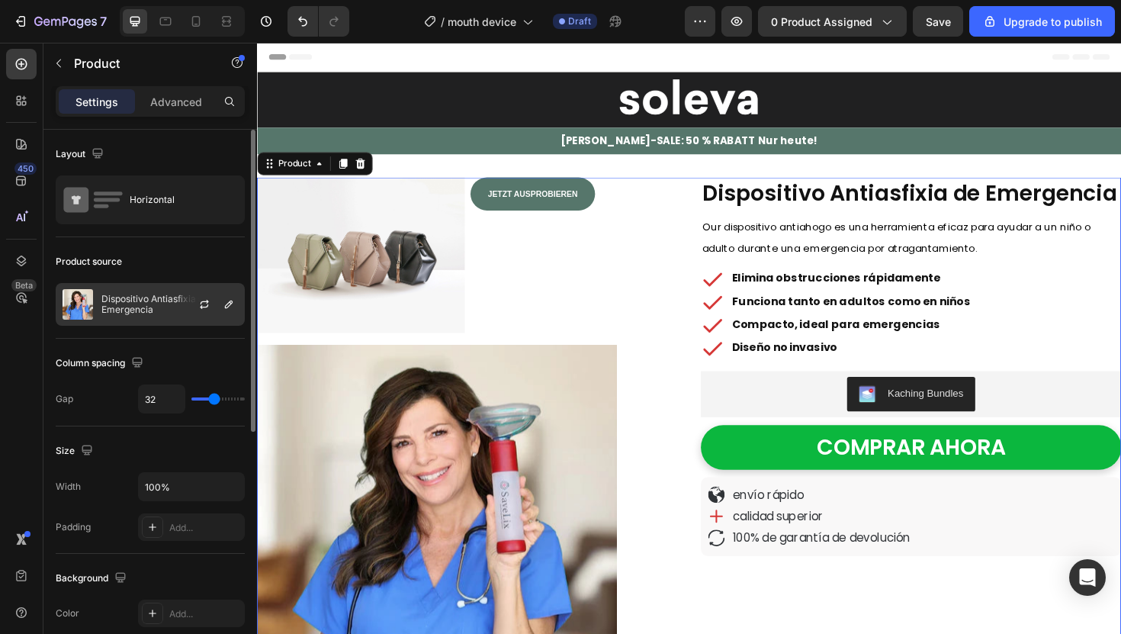
click at [194, 298] on div at bounding box center [210, 304] width 67 height 41
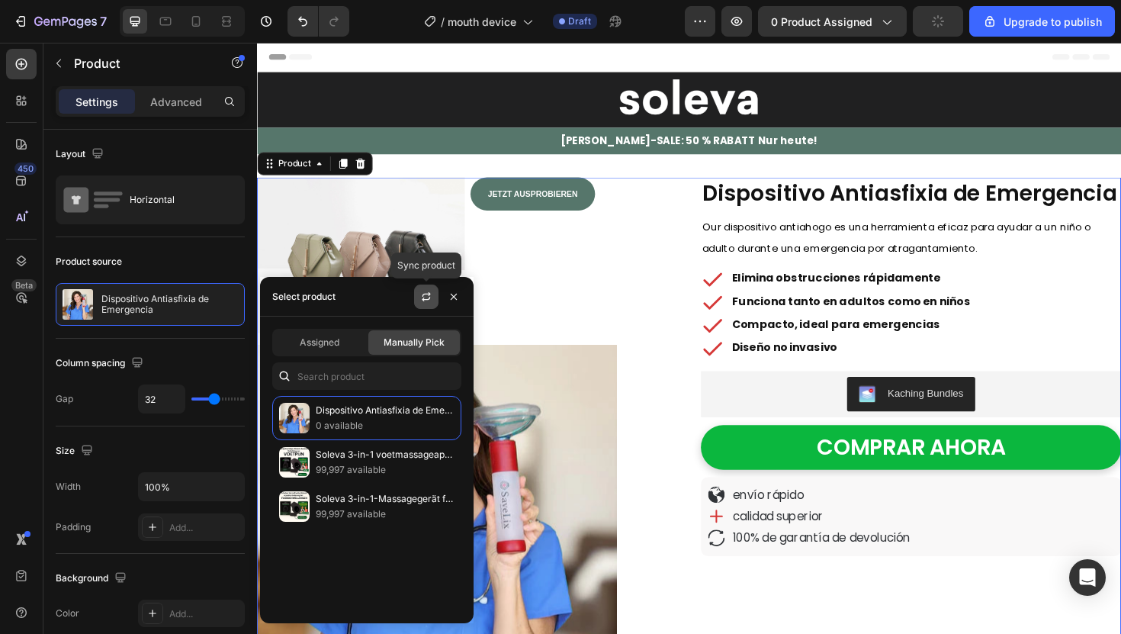
click at [428, 294] on icon "button" at bounding box center [426, 297] width 12 height 12
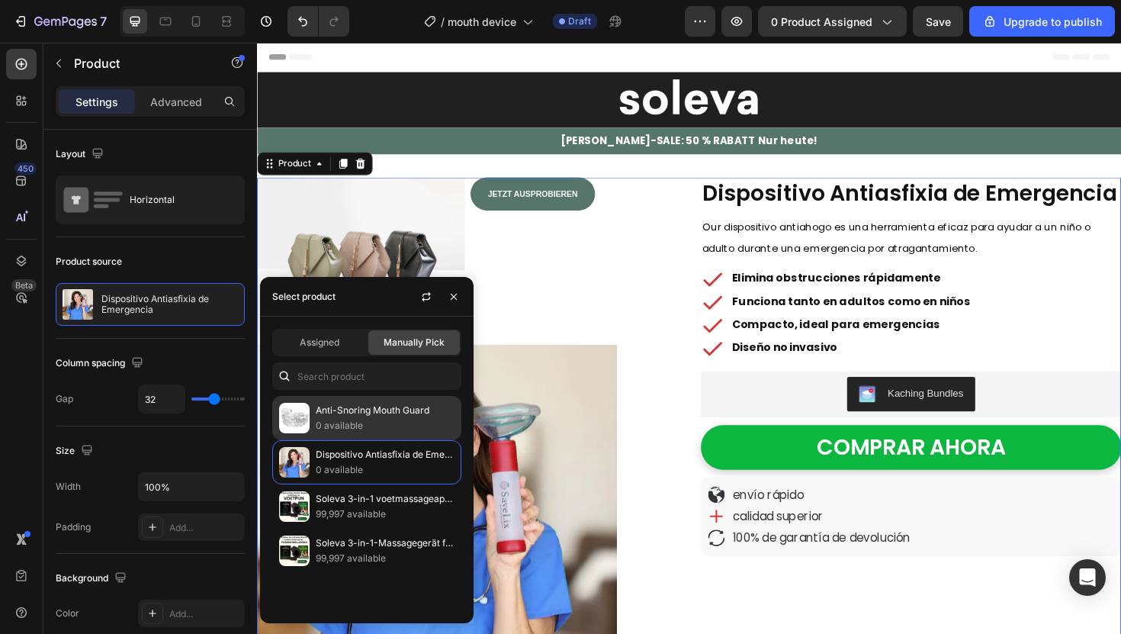
click at [380, 421] on p "0 available" at bounding box center [385, 425] width 139 height 15
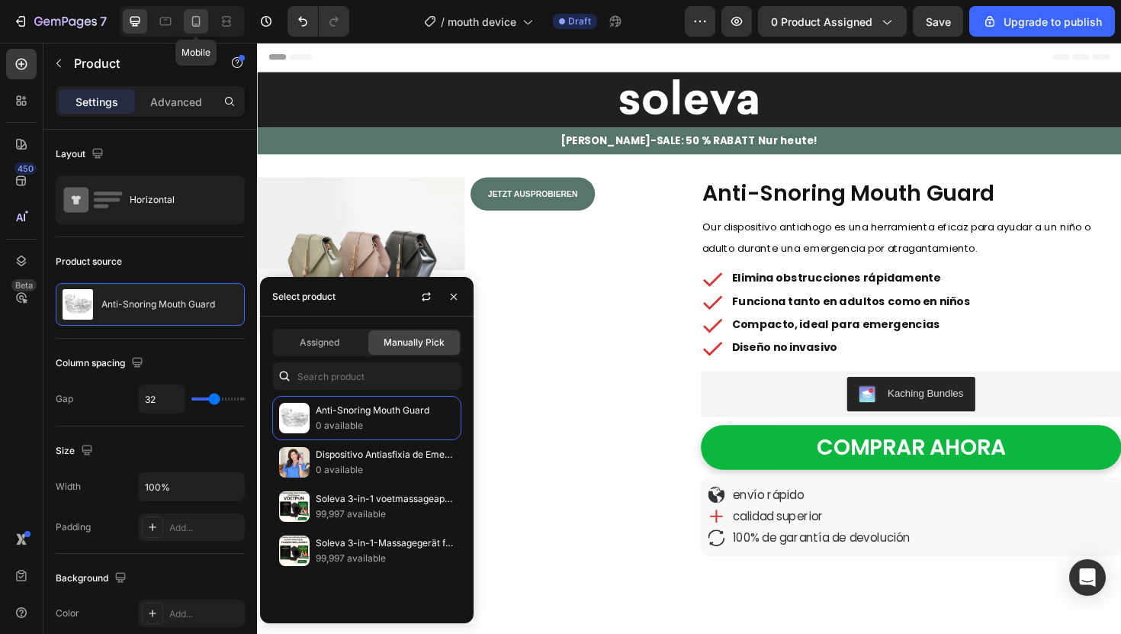
click at [194, 24] on icon at bounding box center [196, 21] width 8 height 11
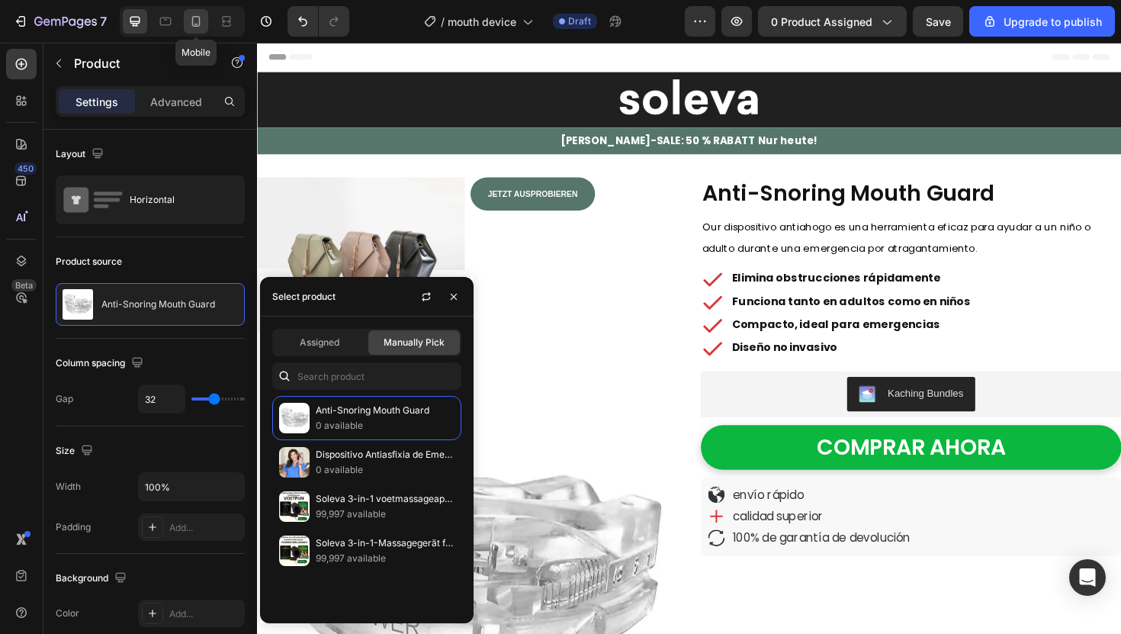
type input "0"
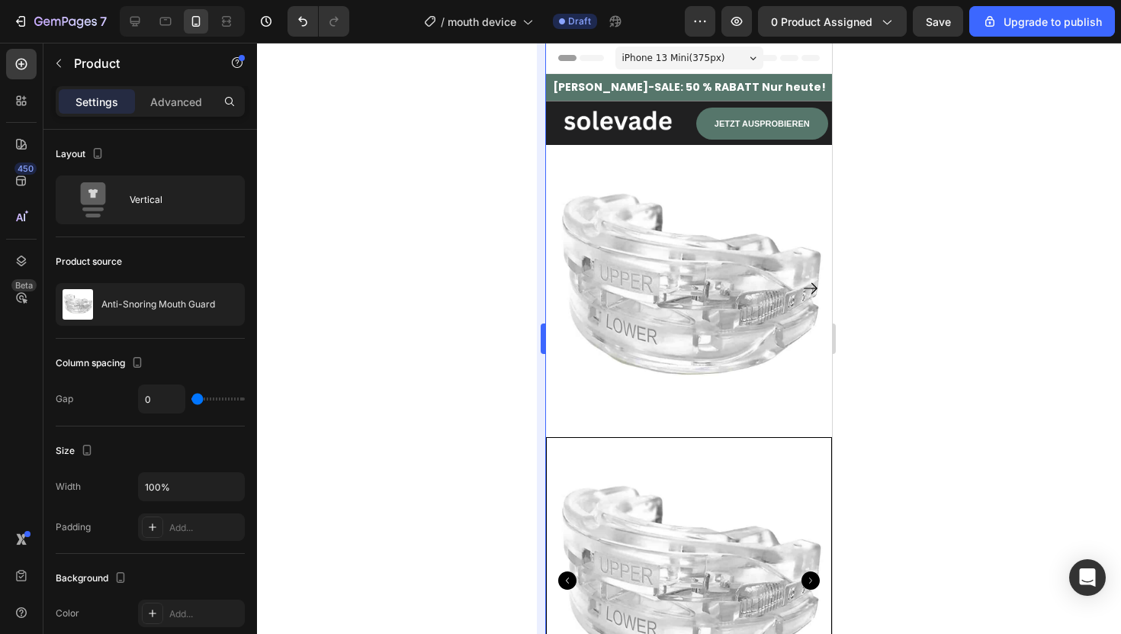
scroll to position [5, 0]
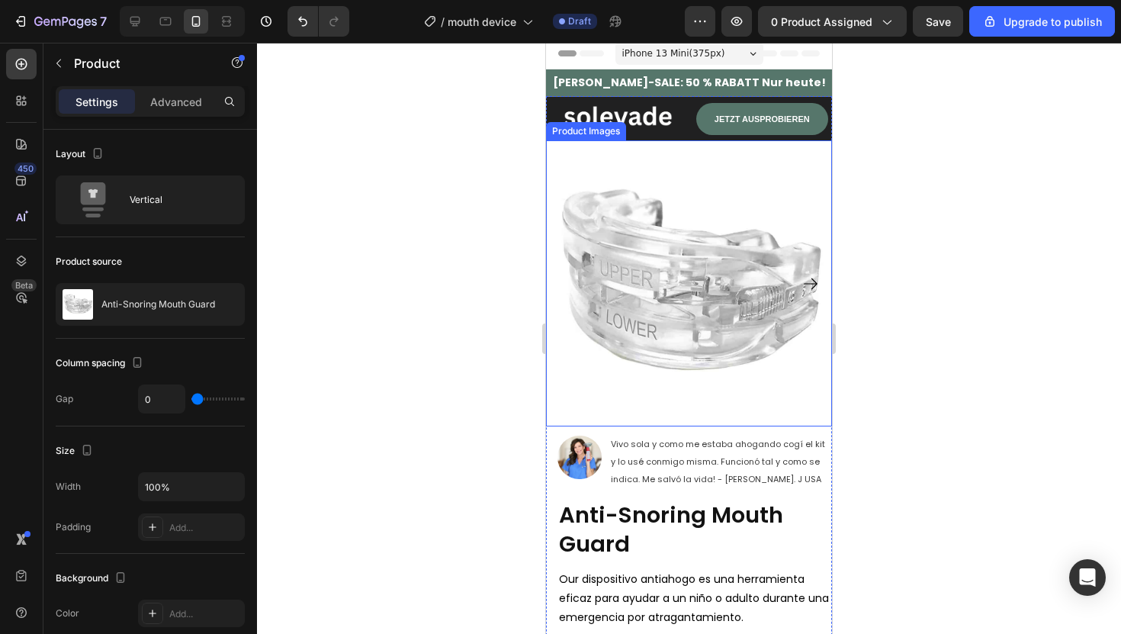
click at [765, 278] on img at bounding box center [689, 283] width 286 height 286
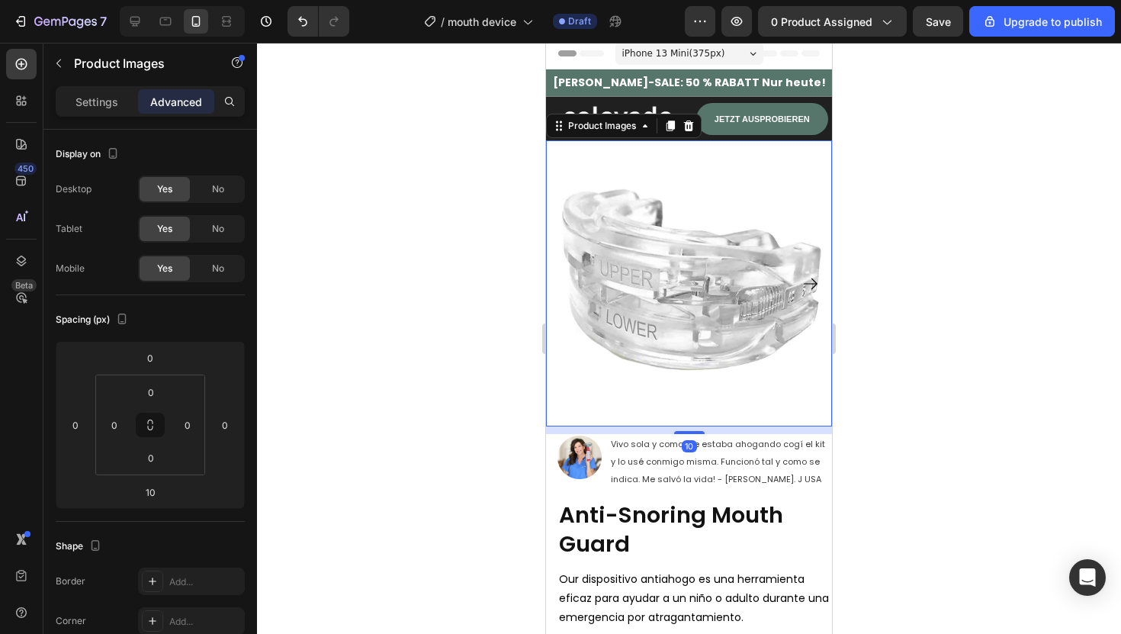
click at [100, 118] on div "Settings Advanced" at bounding box center [150, 107] width 214 height 43
click at [100, 115] on div "Settings Advanced" at bounding box center [150, 101] width 189 height 31
click at [99, 109] on p "Settings" at bounding box center [96, 102] width 43 height 16
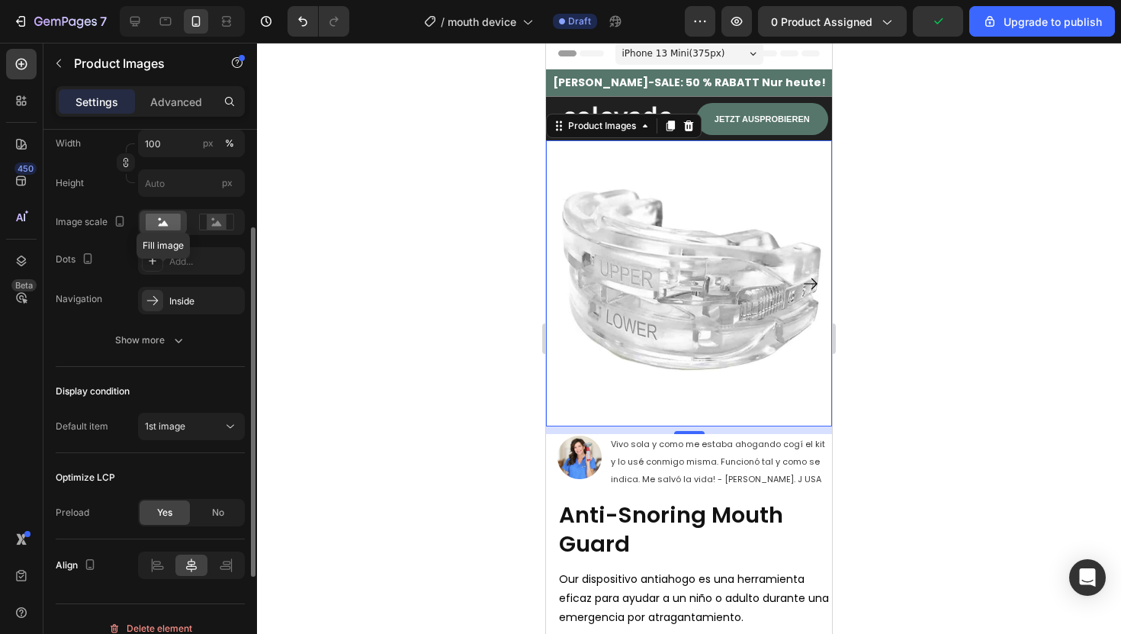
scroll to position [310, 0]
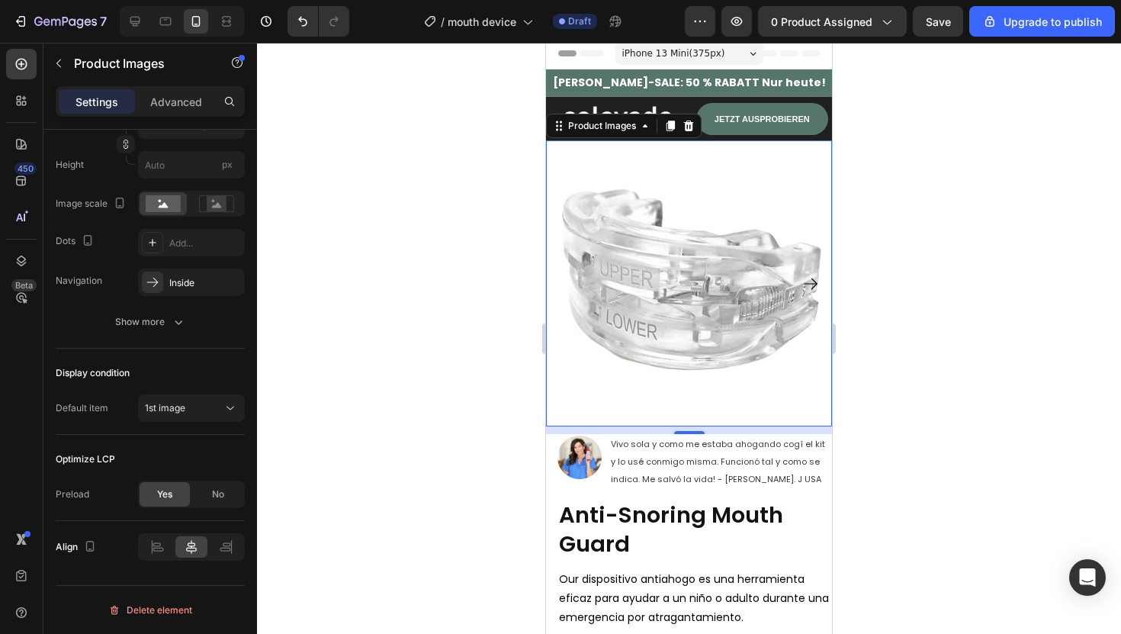
click at [402, 323] on div at bounding box center [689, 338] width 864 height 591
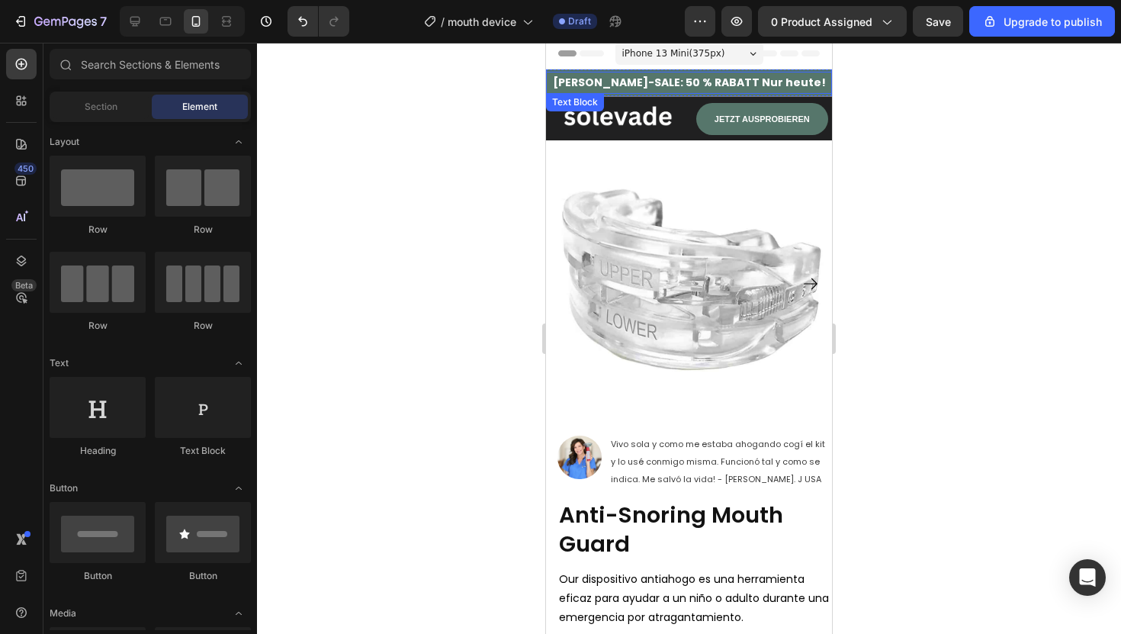
click at [564, 76] on p "[PERSON_NAME]-SALE: 50 % RABATT Nur heute!" at bounding box center [689, 82] width 283 height 19
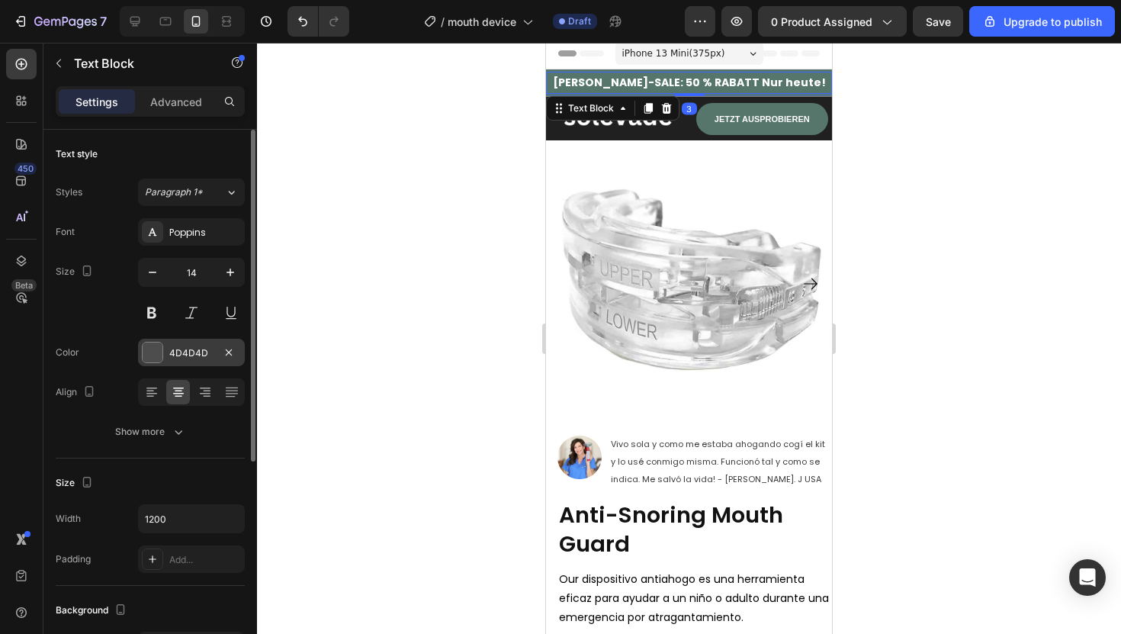
click at [155, 360] on div at bounding box center [153, 352] width 20 height 20
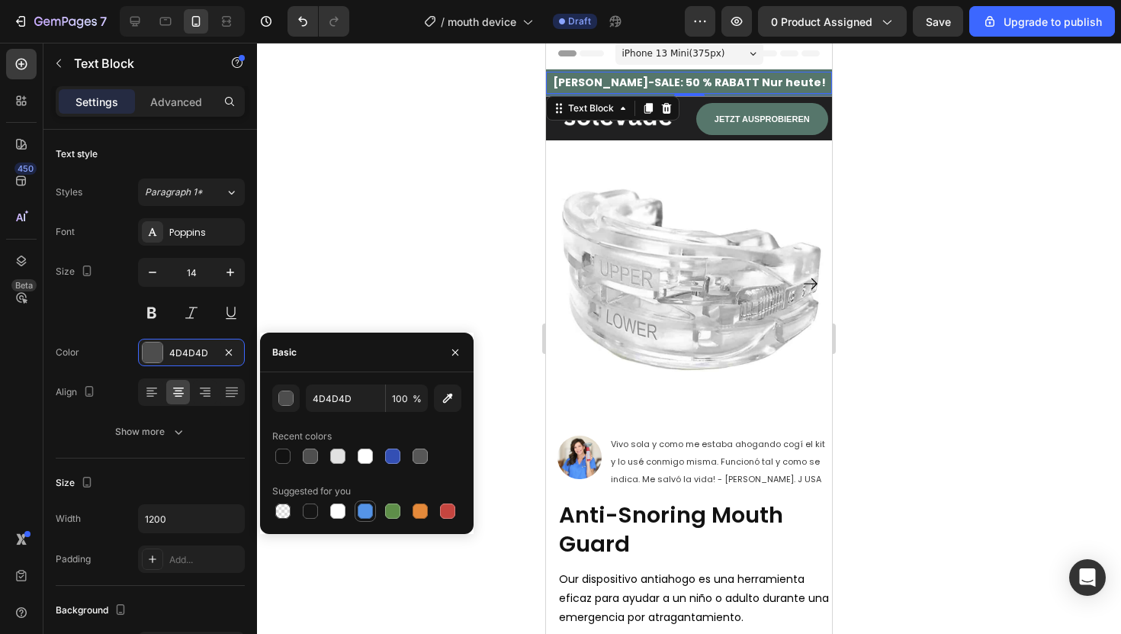
click at [358, 503] on div at bounding box center [365, 511] width 18 height 18
type input "5594E7"
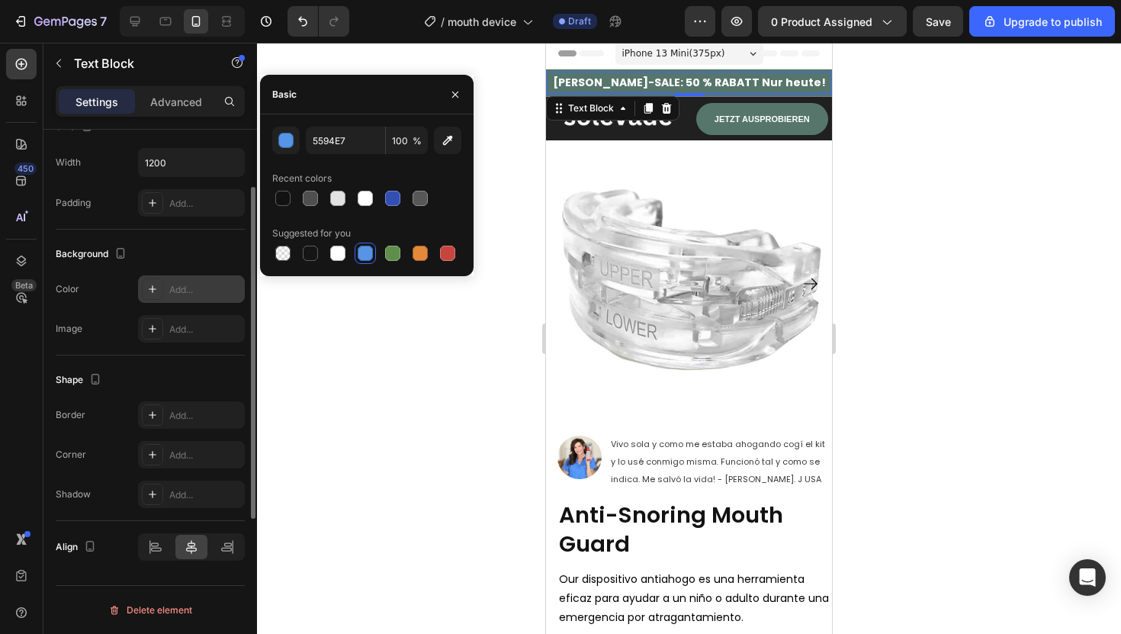
scroll to position [0, 0]
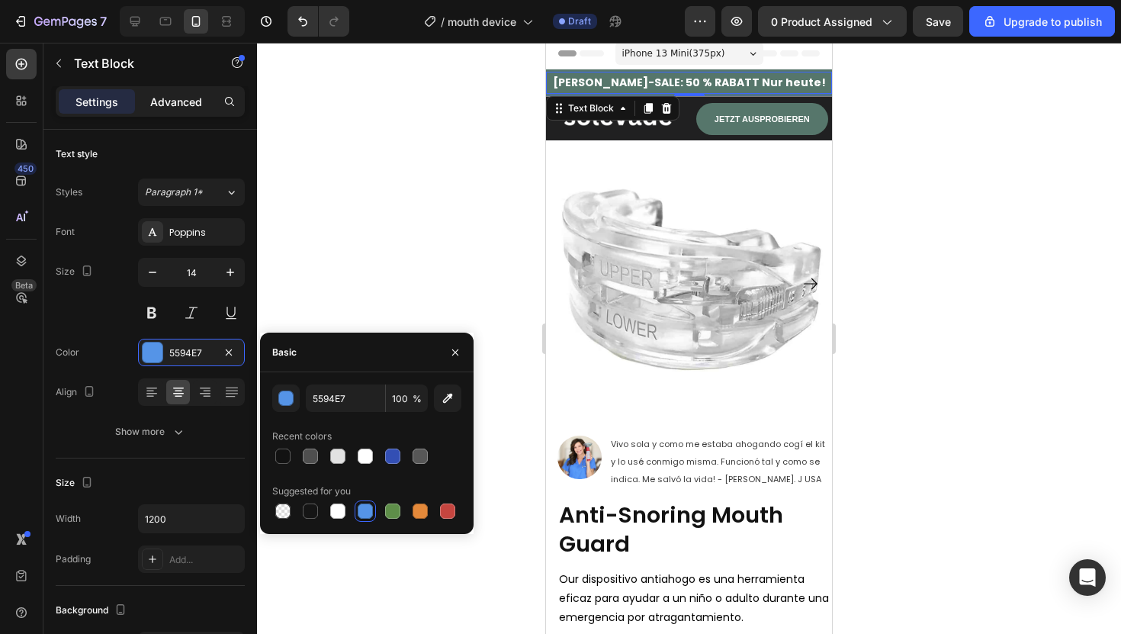
click at [153, 108] on p "Advanced" at bounding box center [176, 102] width 52 height 16
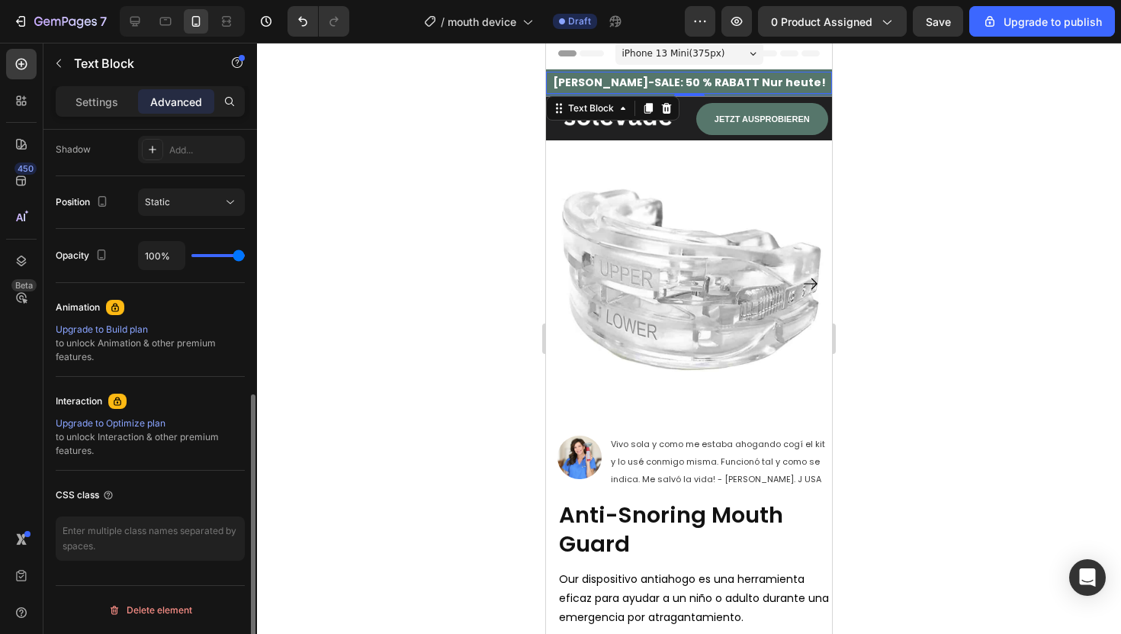
scroll to position [497, 0]
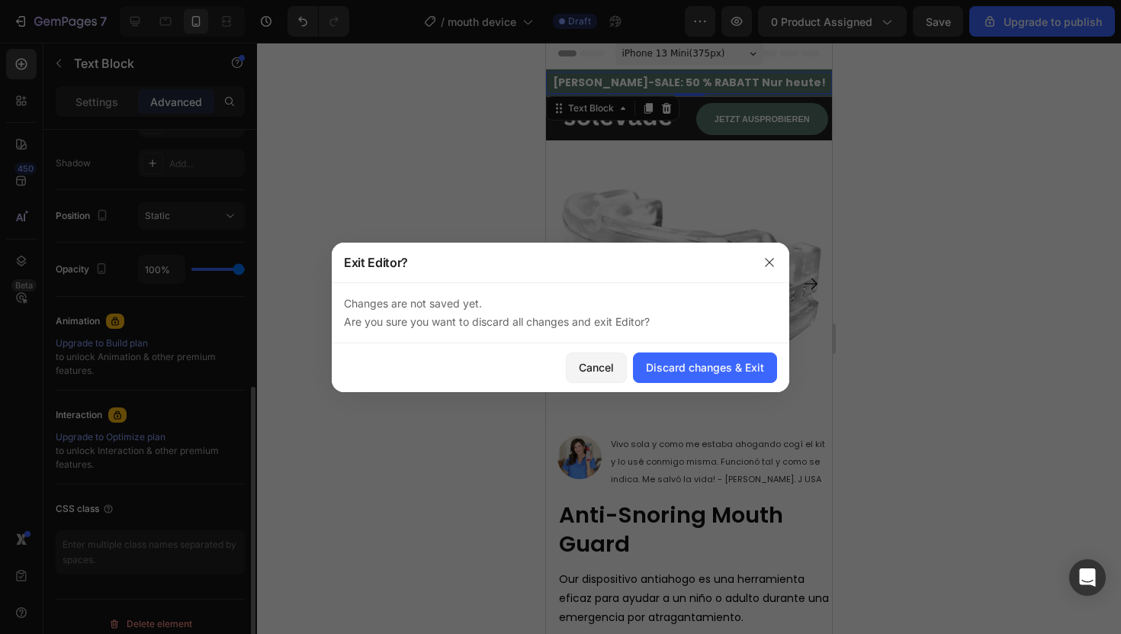
click at [155, 270] on div at bounding box center [560, 317] width 1121 height 634
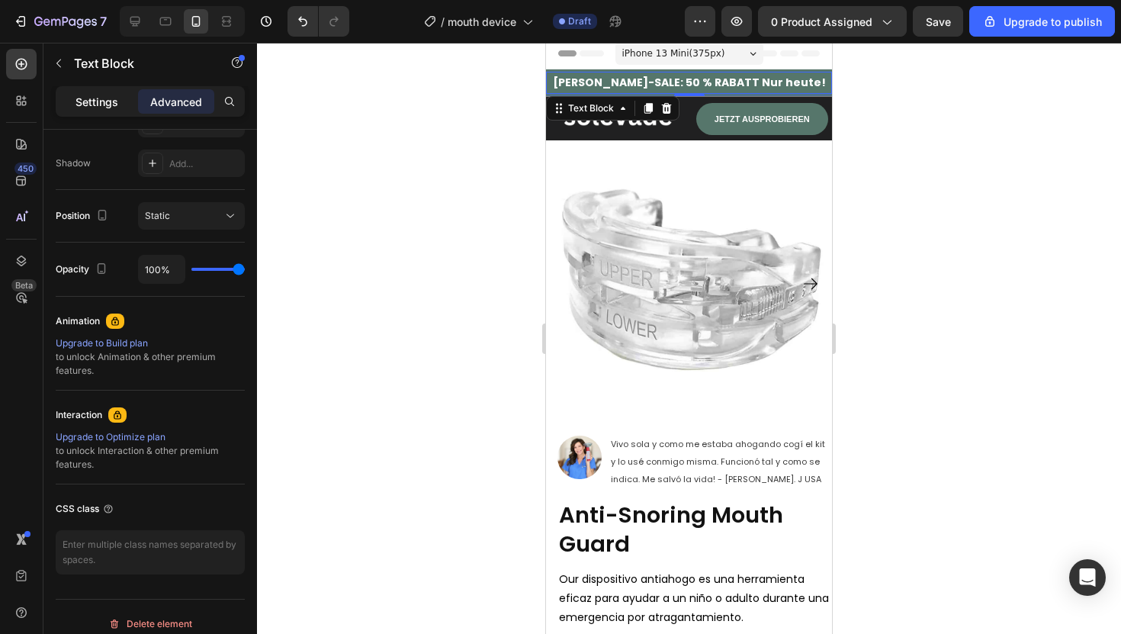
click at [124, 104] on div "Settings" at bounding box center [97, 101] width 76 height 24
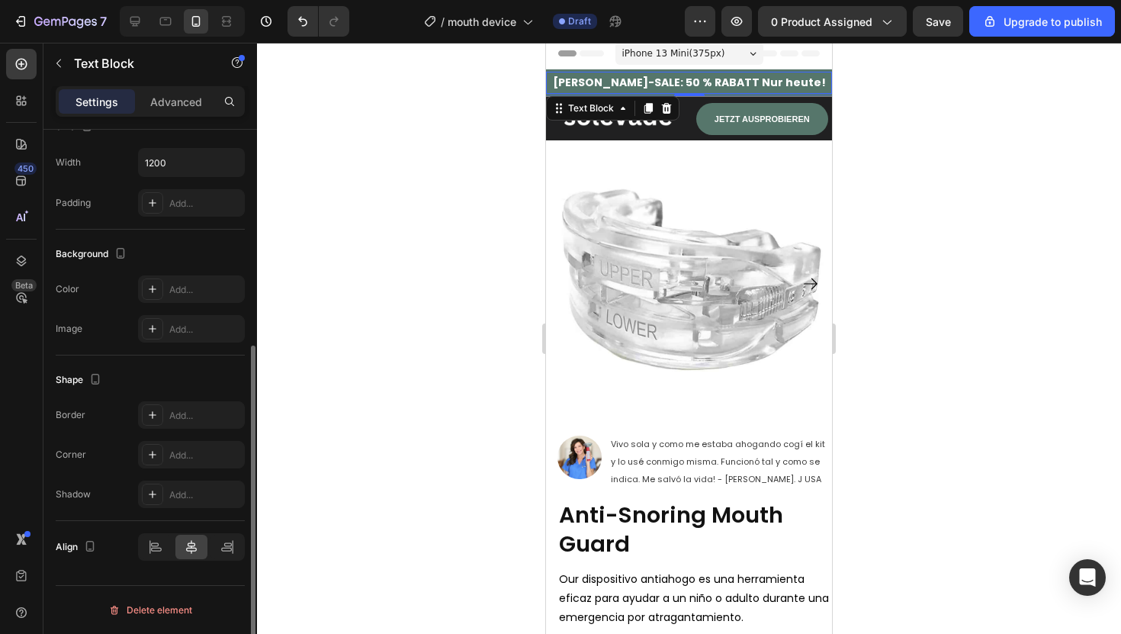
scroll to position [356, 0]
click at [515, 126] on div at bounding box center [689, 338] width 864 height 591
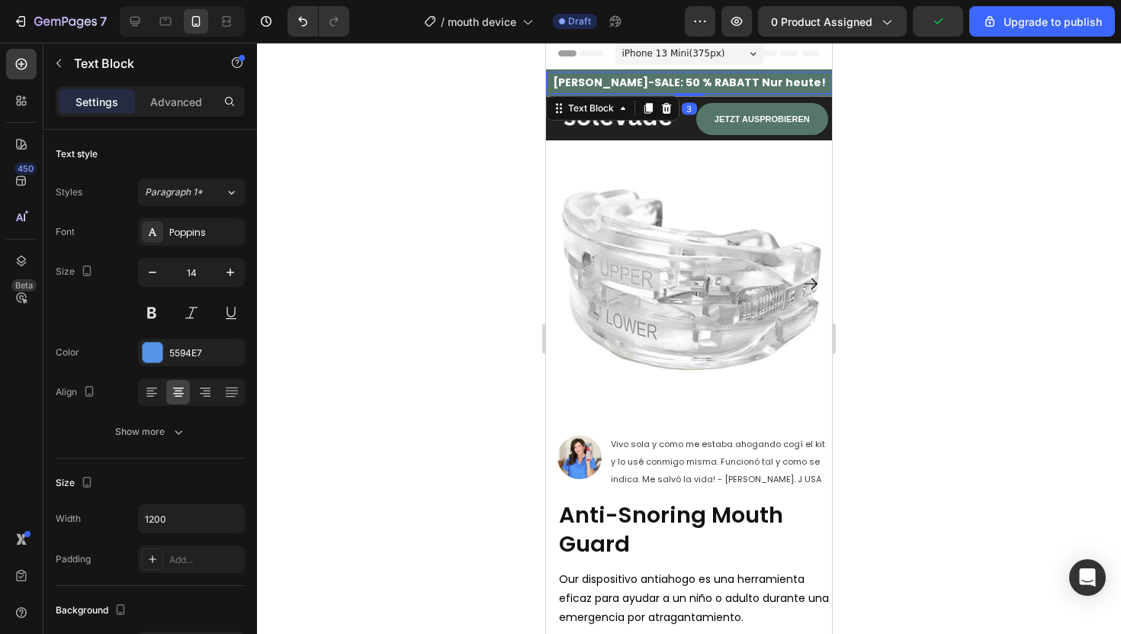
click at [564, 72] on div "[PERSON_NAME]-SALE: 50 % RABATT Nur heute!" at bounding box center [689, 83] width 286 height 22
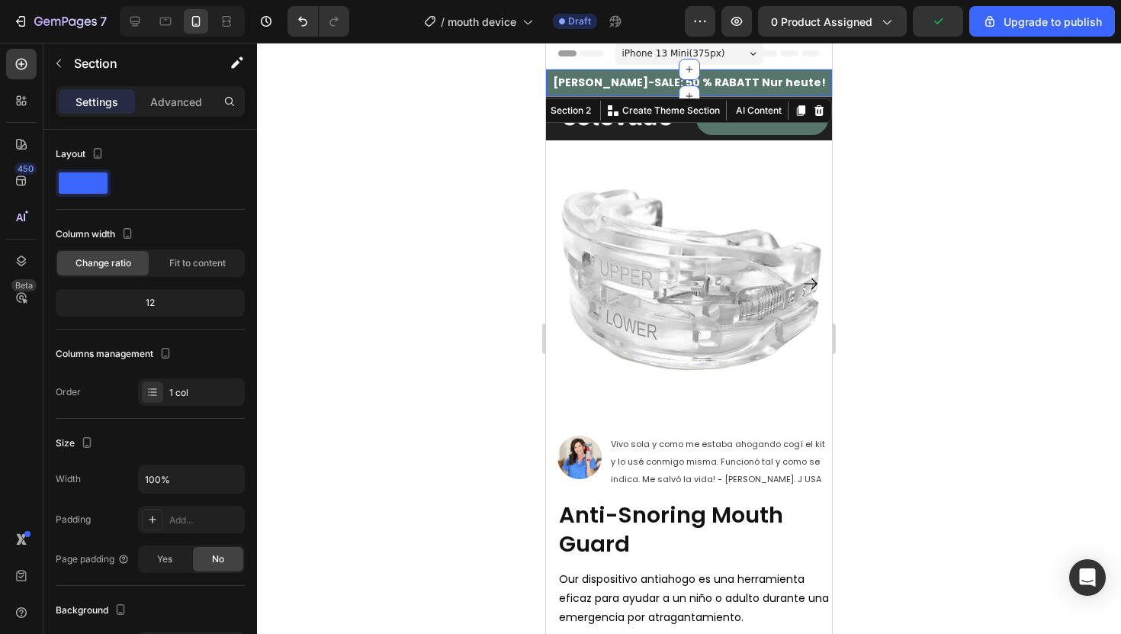
click at [566, 70] on div "[PERSON_NAME]-SALE: 50 % RABATT Nur heute! Text Block" at bounding box center [689, 82] width 286 height 27
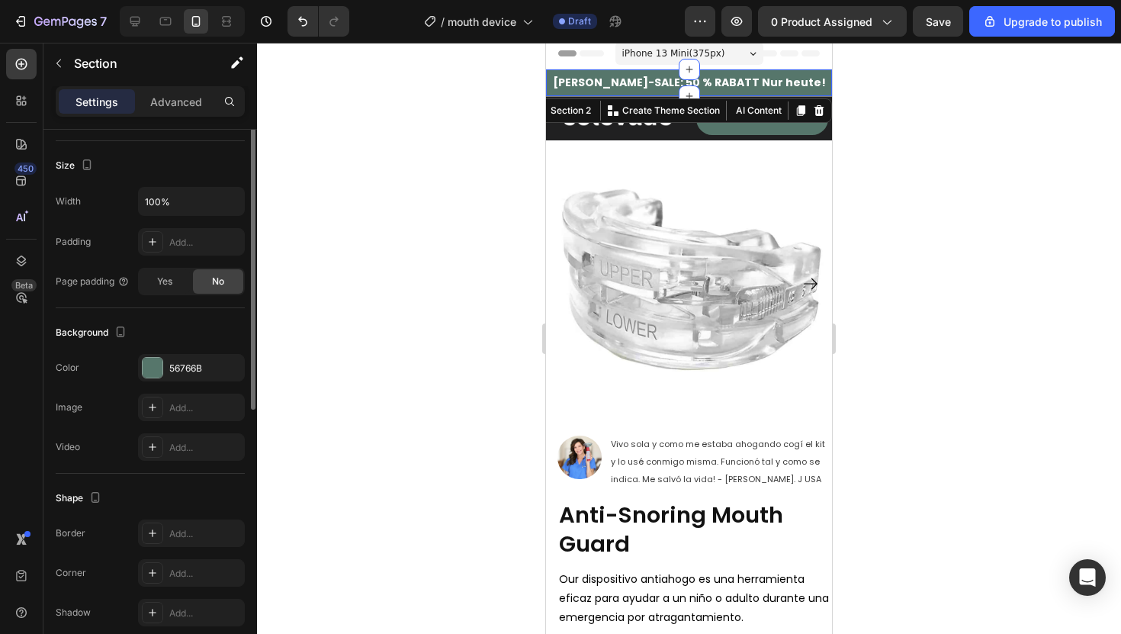
scroll to position [343, 0]
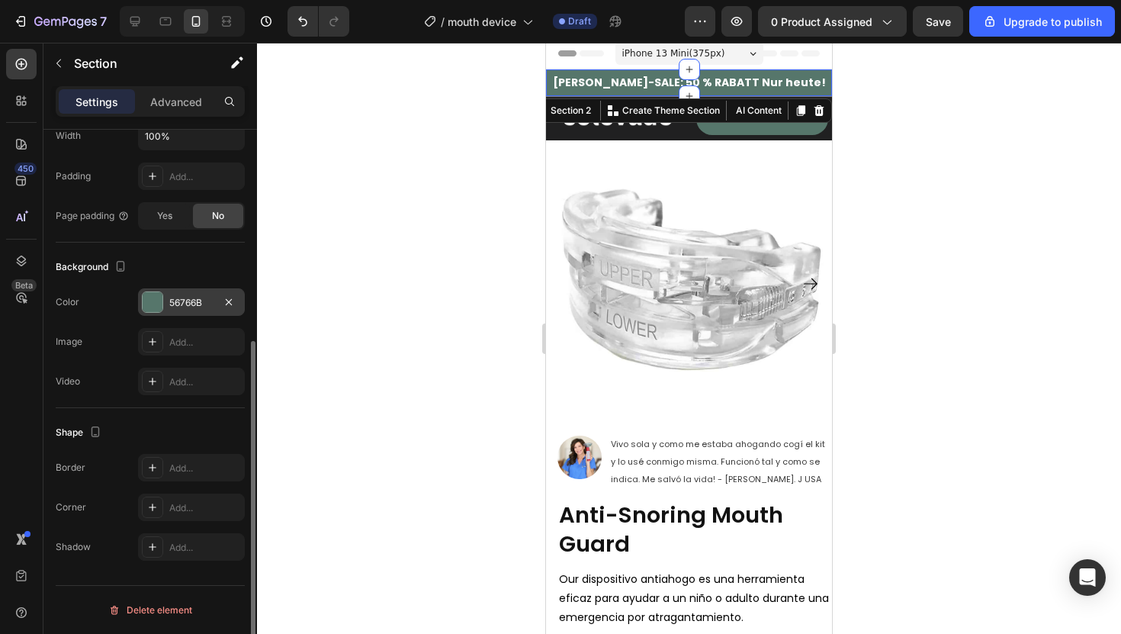
click at [156, 291] on div at bounding box center [152, 301] width 21 height 21
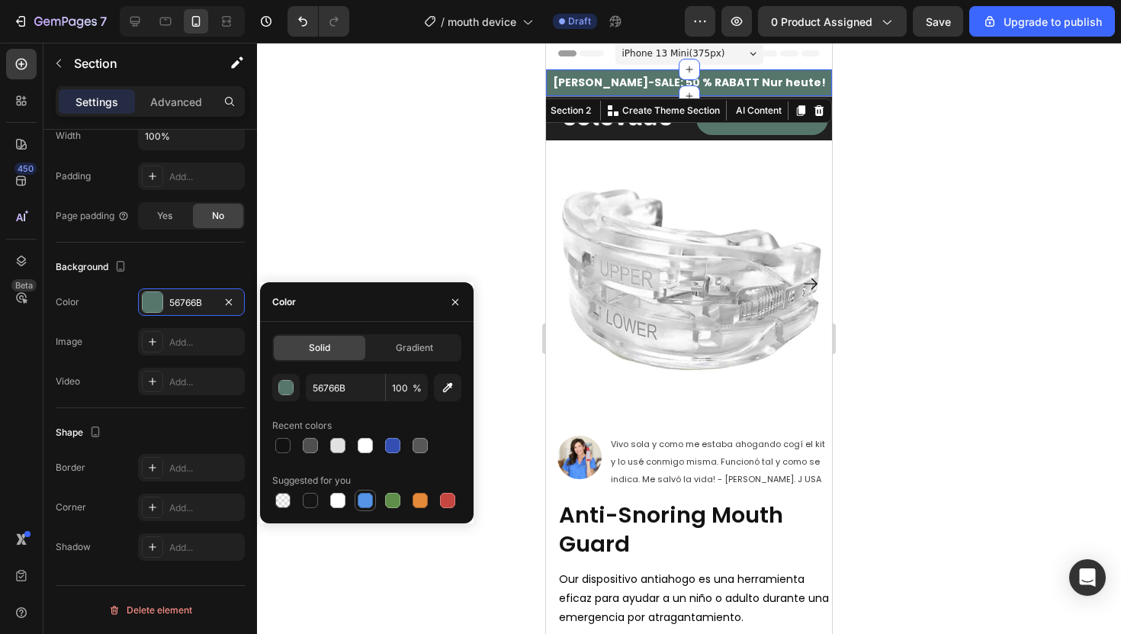
click at [360, 510] on div at bounding box center [365, 500] width 21 height 21
type input "5594E7"
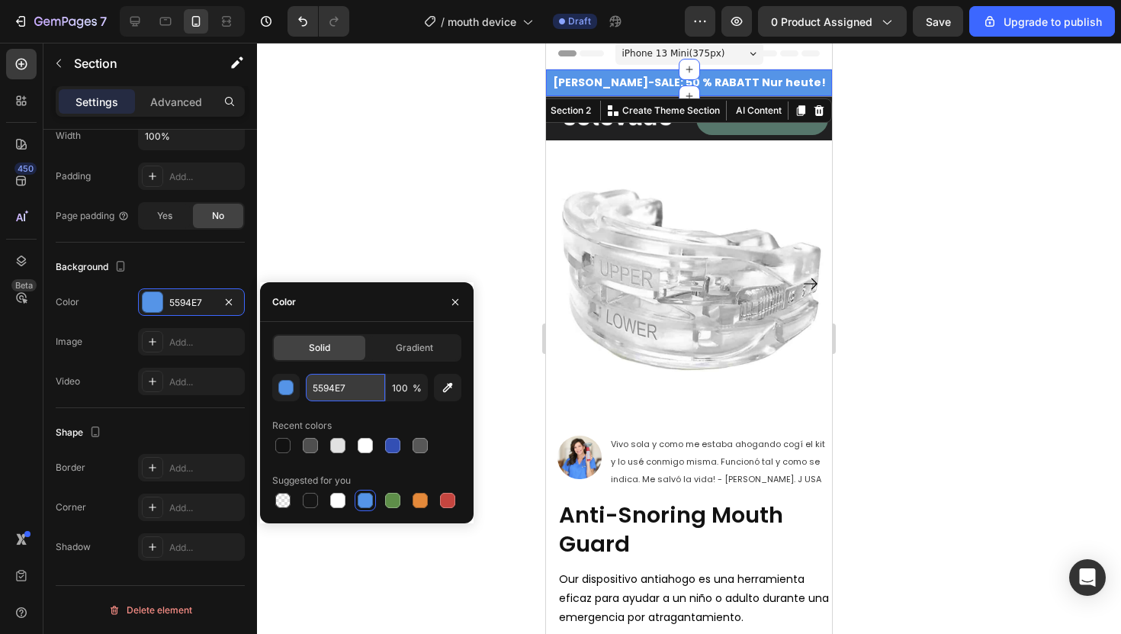
click at [336, 385] on input "5594E7" at bounding box center [345, 387] width 79 height 27
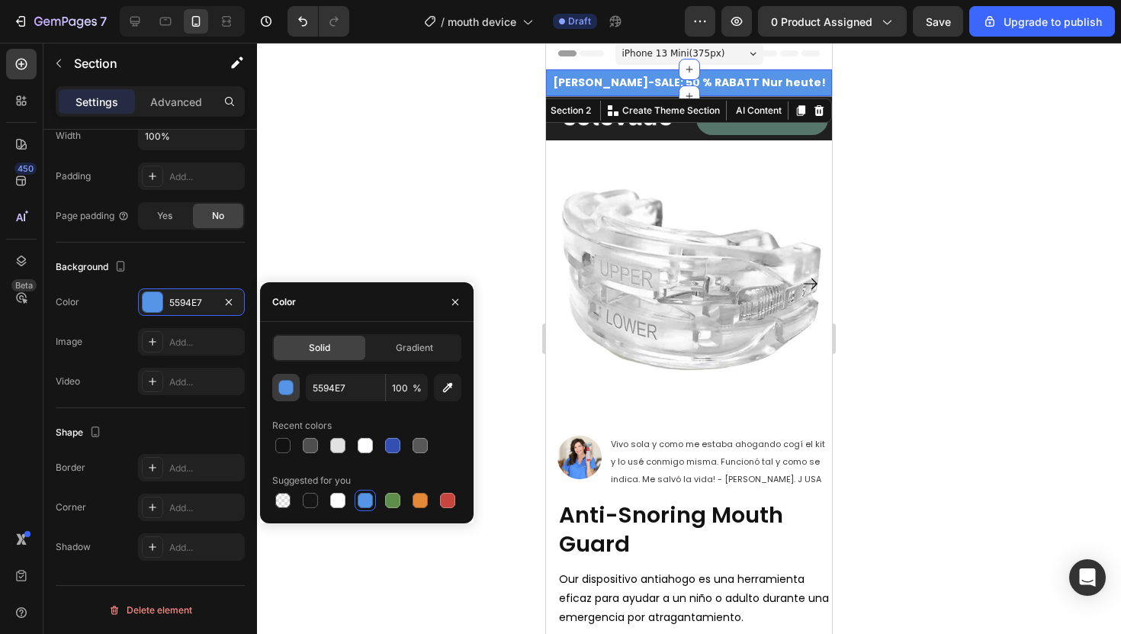
click at [287, 389] on div "button" at bounding box center [286, 388] width 15 height 15
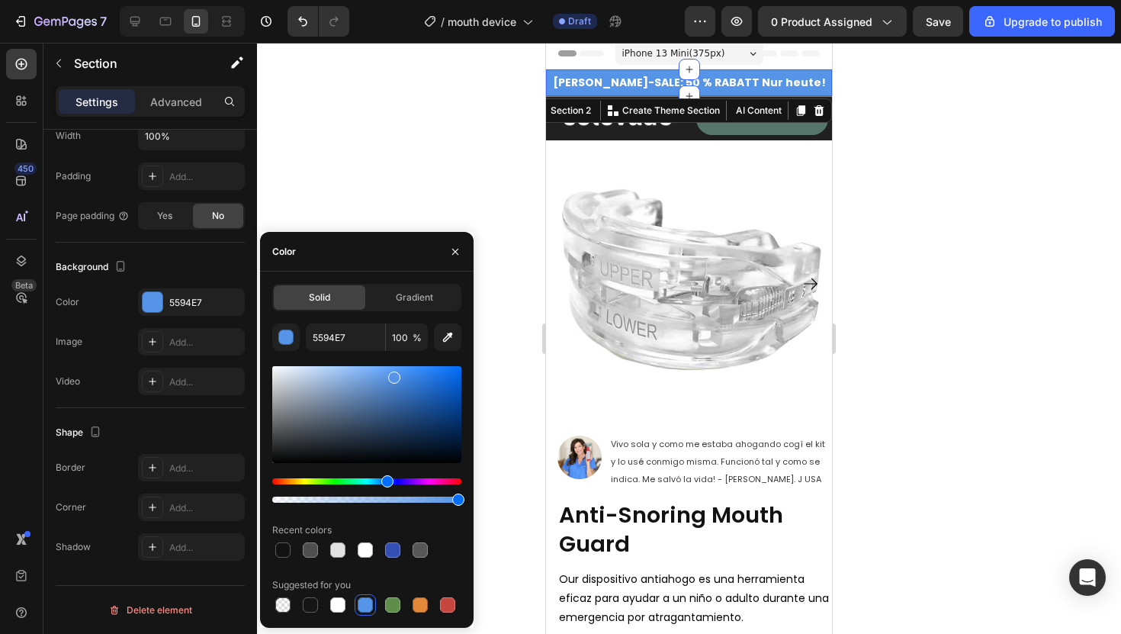
click at [395, 170] on div at bounding box center [689, 338] width 864 height 591
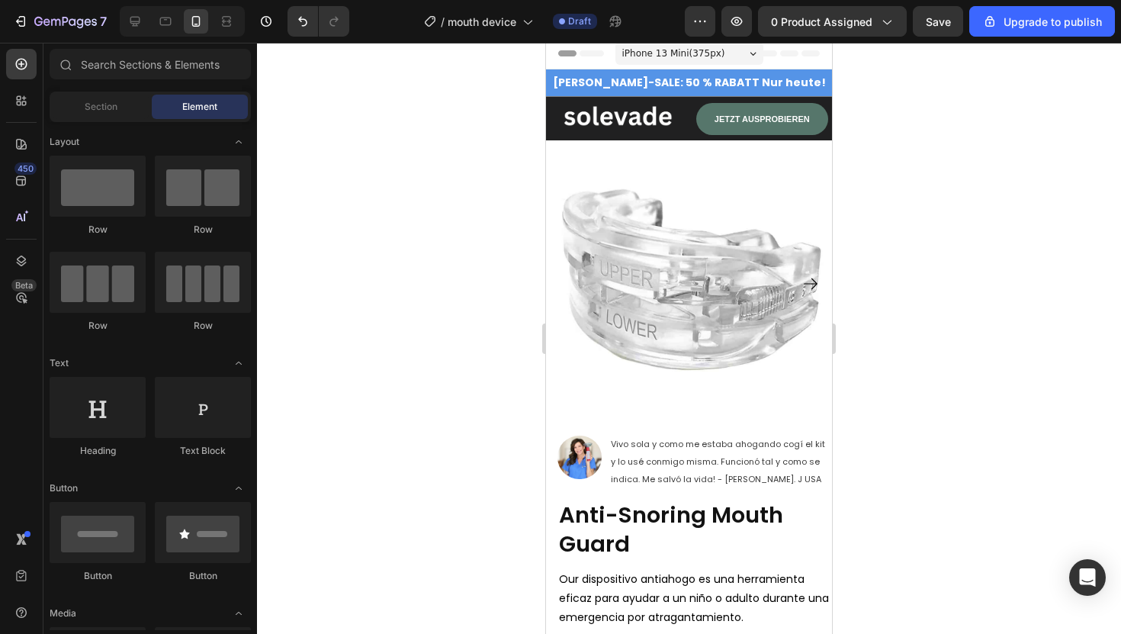
click at [416, 164] on div at bounding box center [689, 338] width 864 height 591
click at [715, 109] on p "JETZT AUSPROBIEREN" at bounding box center [762, 119] width 95 height 20
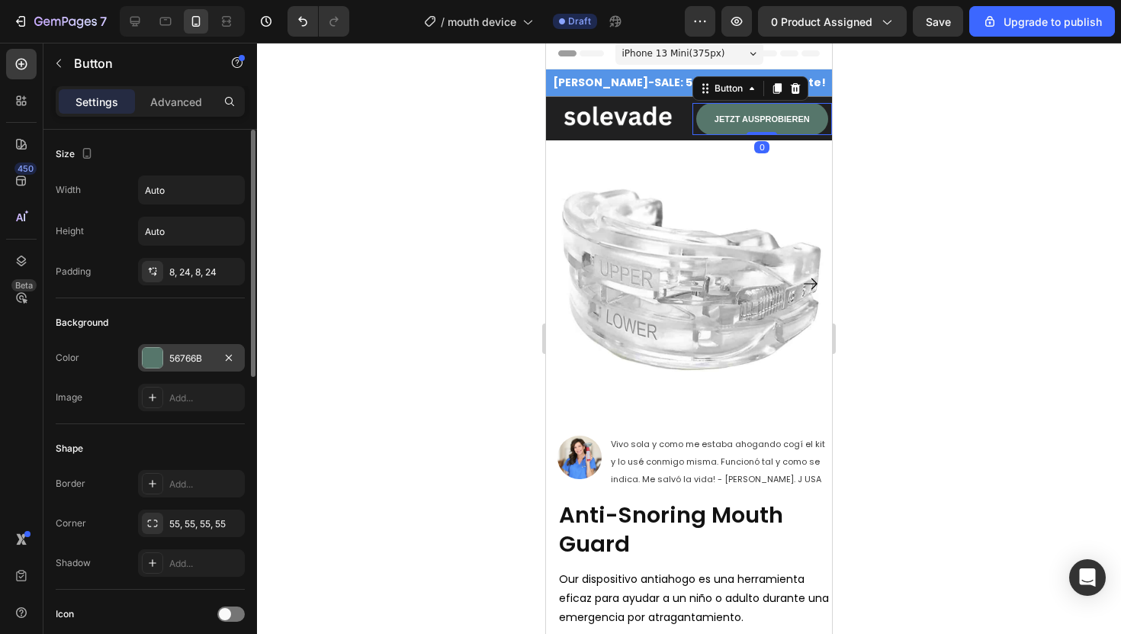
click at [181, 349] on div "56766B" at bounding box center [191, 357] width 107 height 27
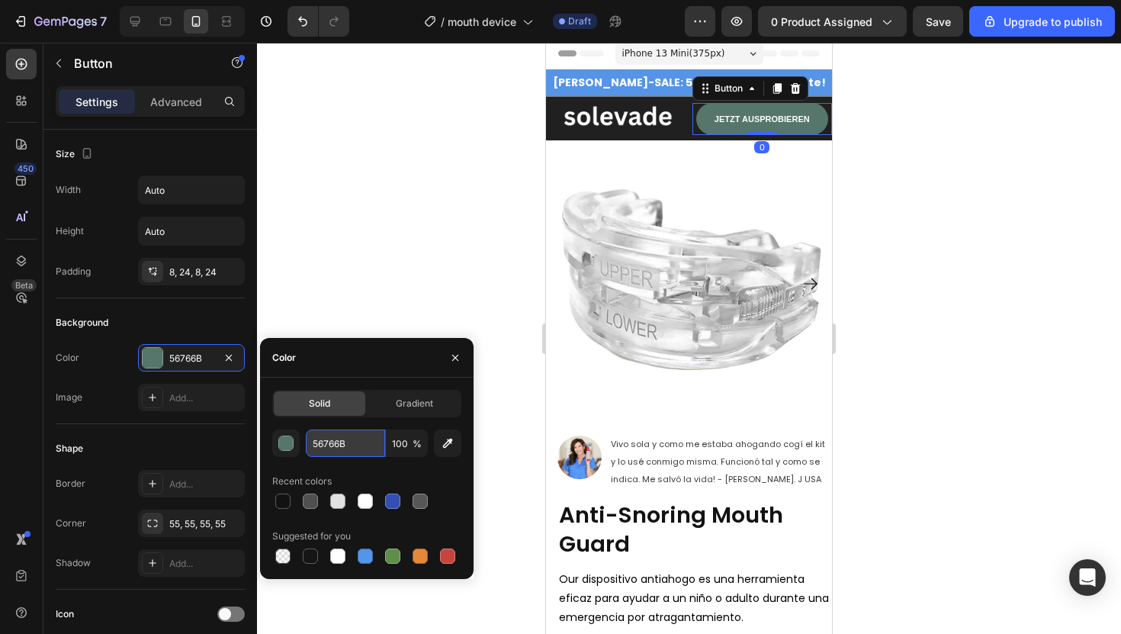
click at [340, 448] on input "56766B" at bounding box center [345, 442] width 79 height 27
paste input "594E7"
type input "5594E7"
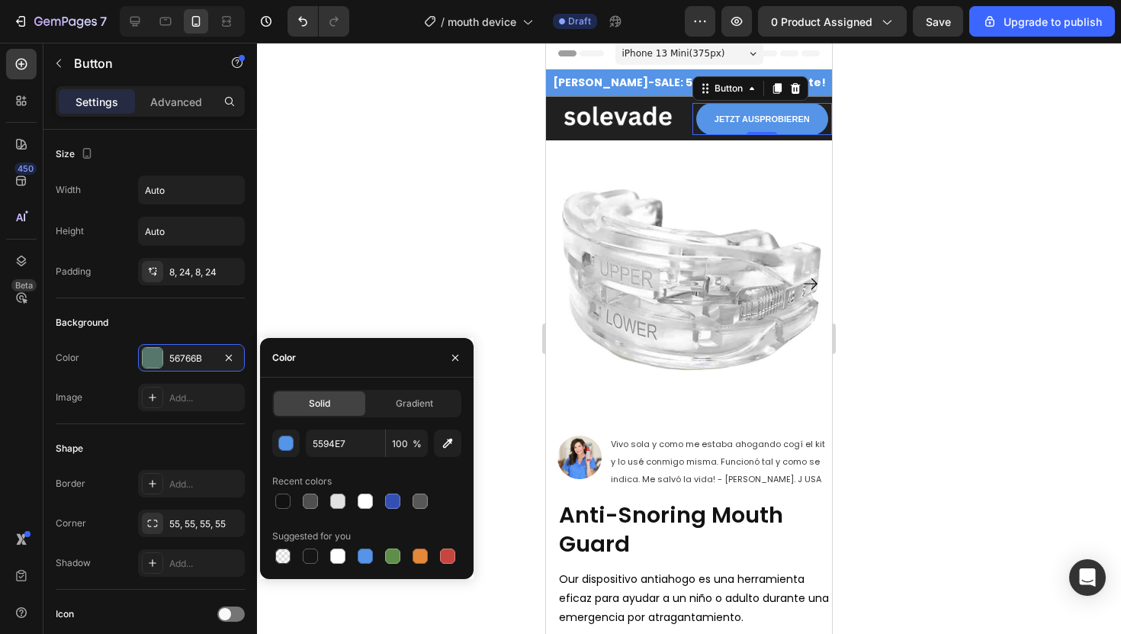
click at [392, 267] on div at bounding box center [689, 338] width 864 height 591
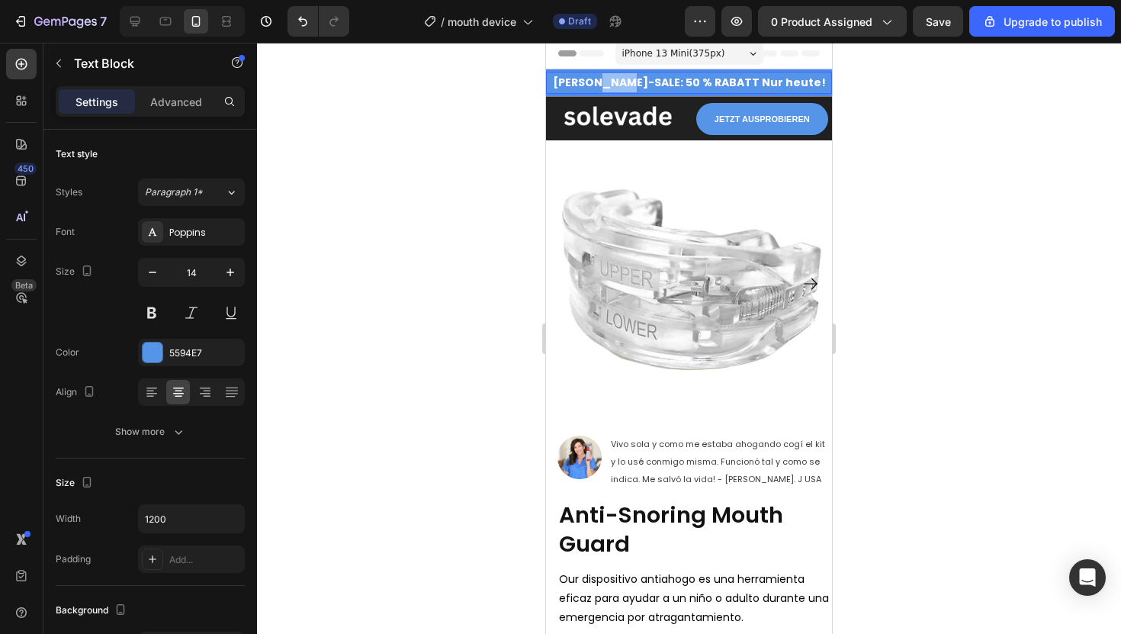
click at [656, 79] on strong "[PERSON_NAME]-SALE: 50 % RABATT Nur heute!" at bounding box center [689, 82] width 273 height 15
click at [656, 79] on strong "Summer Sale: Up To 50%" at bounding box center [689, 82] width 143 height 15
click at [759, 90] on p "Summer Sale: Up To 50%" at bounding box center [689, 82] width 283 height 19
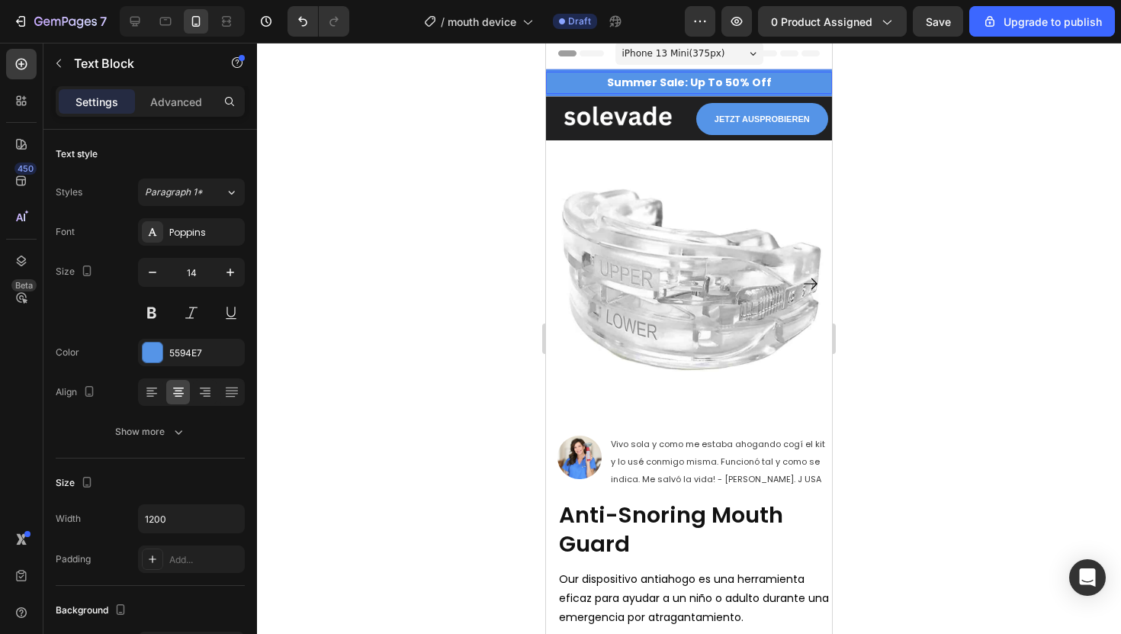
click at [315, 153] on div at bounding box center [689, 338] width 864 height 591
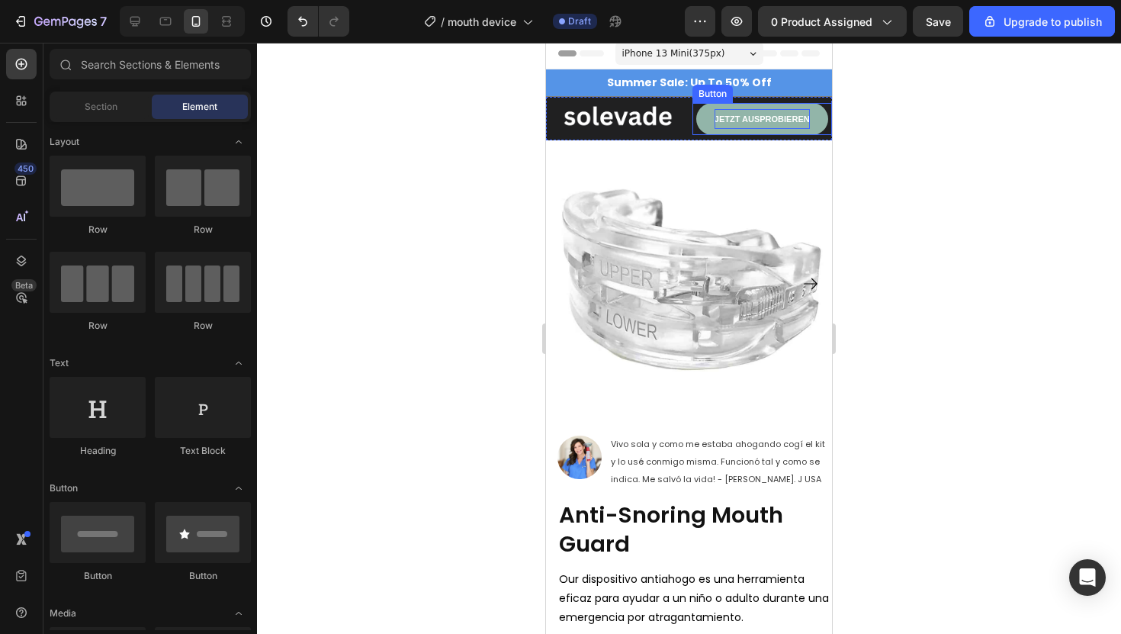
click at [748, 117] on strong "JETZT AUSPROBIEREN" at bounding box center [762, 118] width 95 height 9
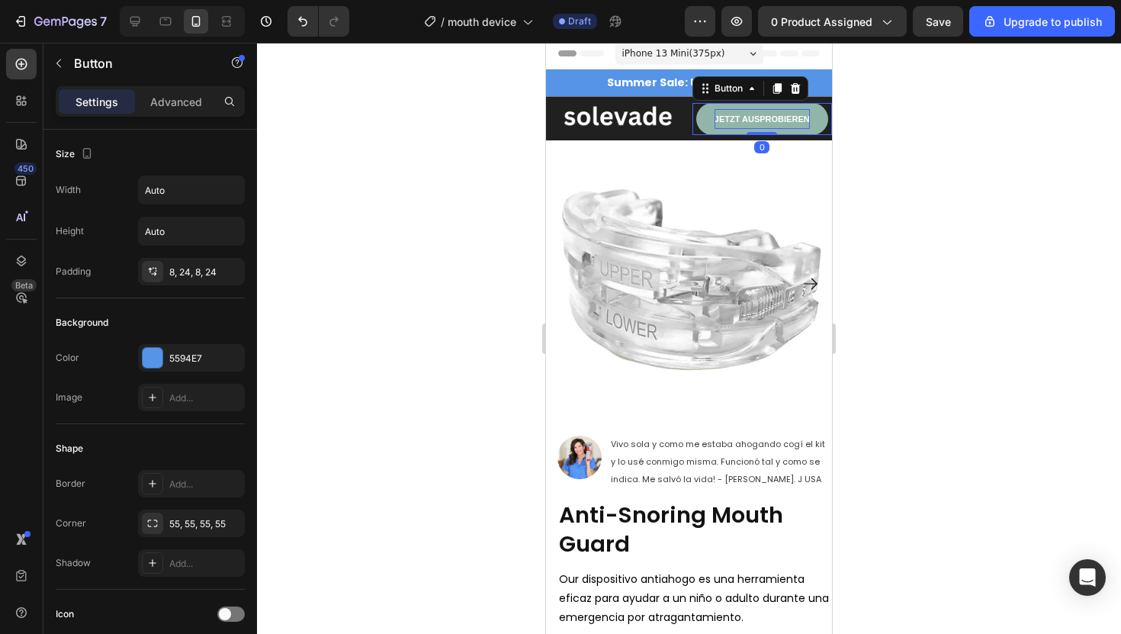
click at [748, 117] on strong "JETZT AUSPROBIEREN" at bounding box center [762, 118] width 95 height 9
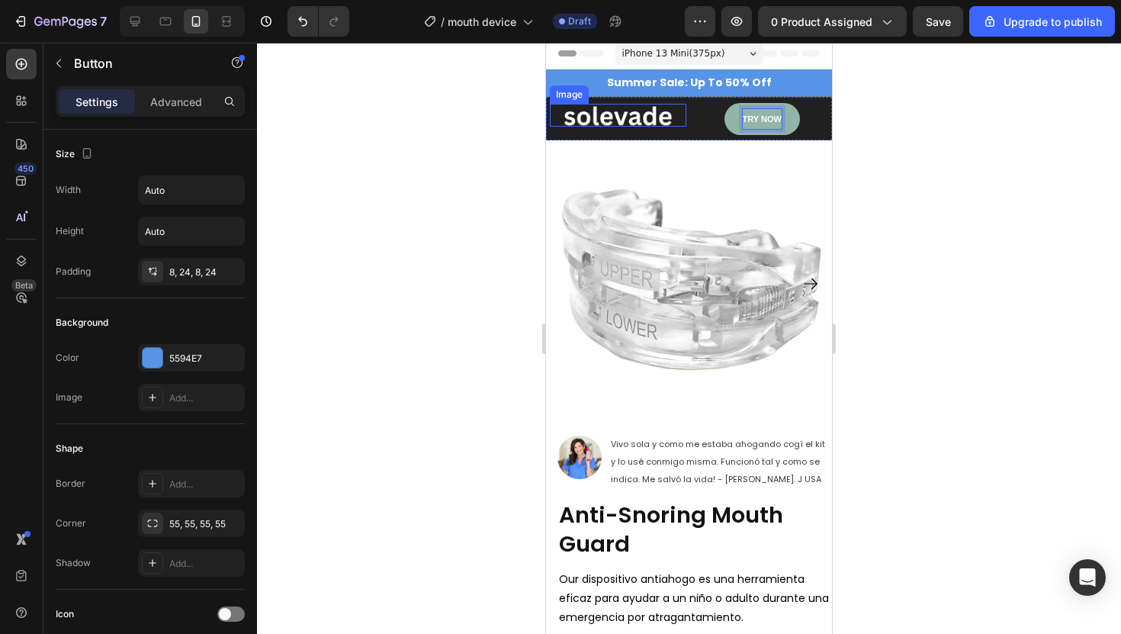
click at [493, 120] on div at bounding box center [689, 338] width 864 height 591
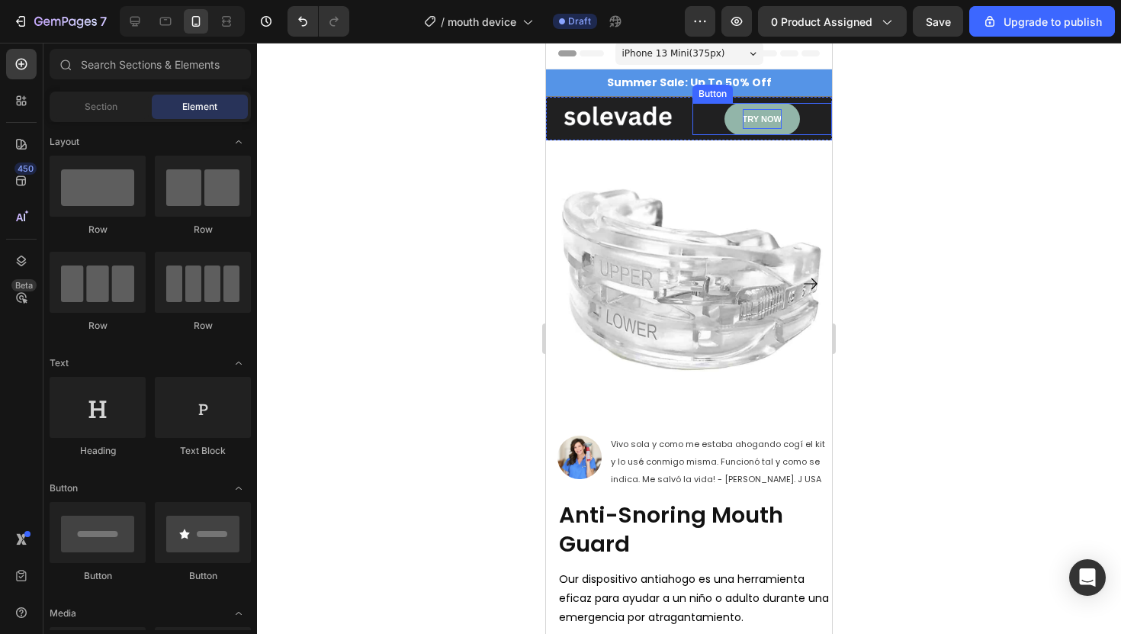
click at [731, 115] on link "TRY NOW" at bounding box center [761, 119] width 75 height 32
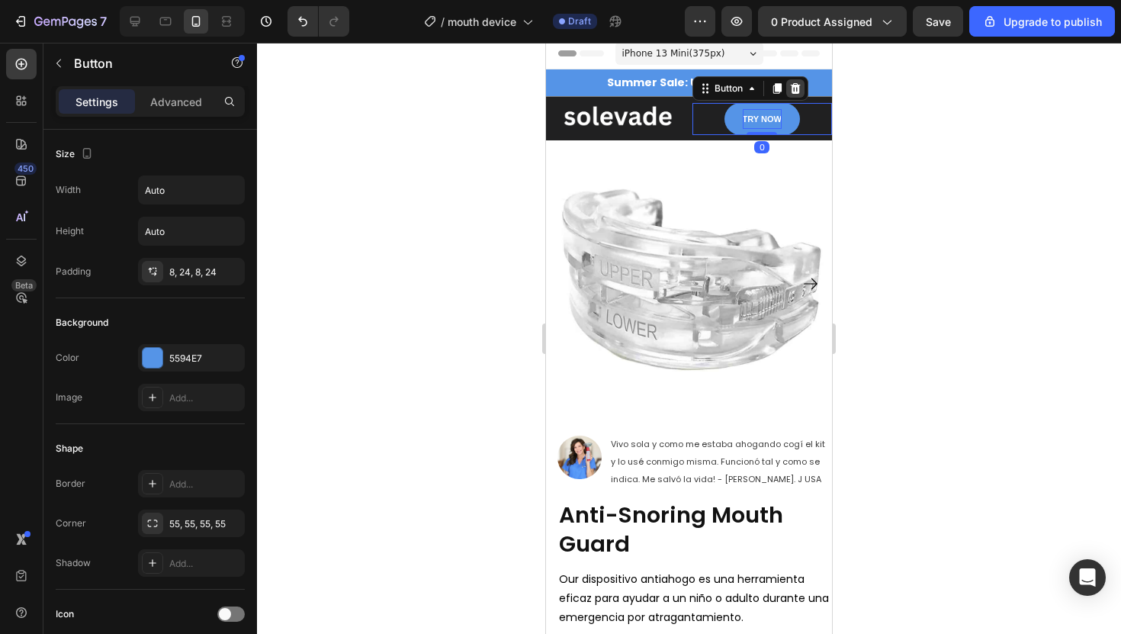
click at [798, 90] on icon at bounding box center [795, 88] width 10 height 11
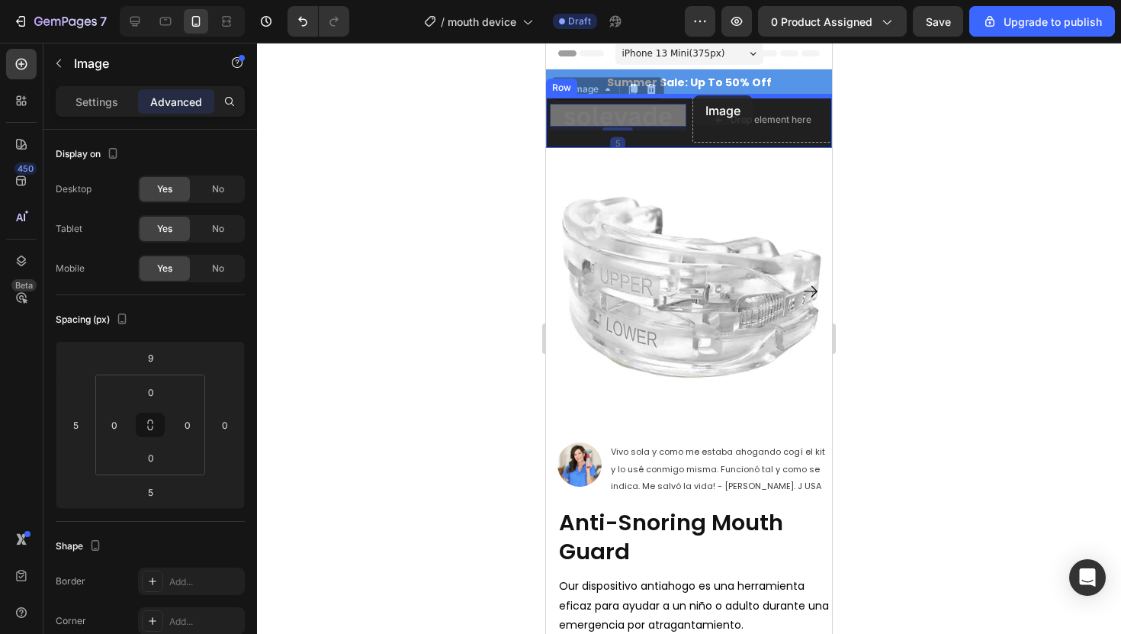
scroll to position [0, 0]
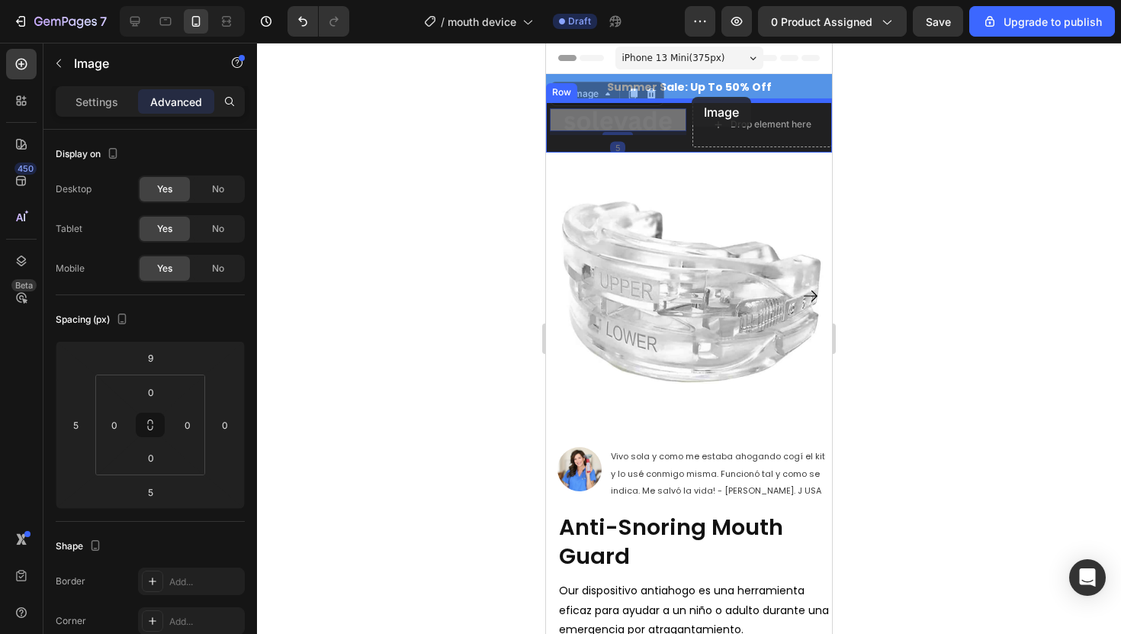
drag, startPoint x: 663, startPoint y: 109, endPoint x: 691, endPoint y: 97, distance: 30.0
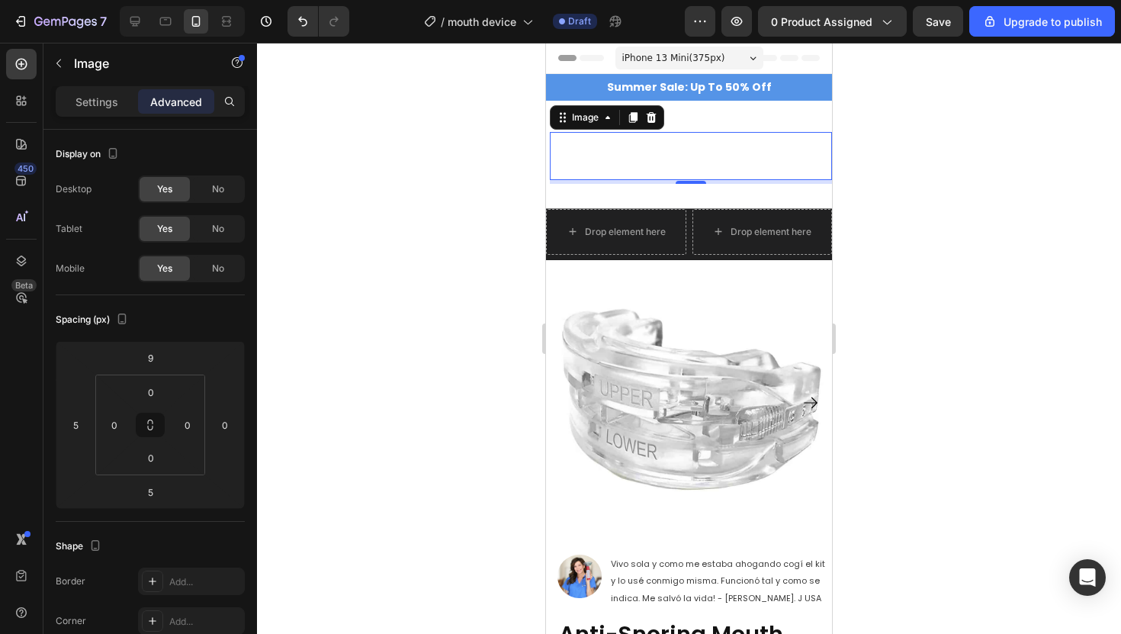
click at [664, 153] on img at bounding box center [691, 155] width 226 height 47
click at [295, 20] on icon "Undo/Redo" at bounding box center [302, 21] width 15 height 15
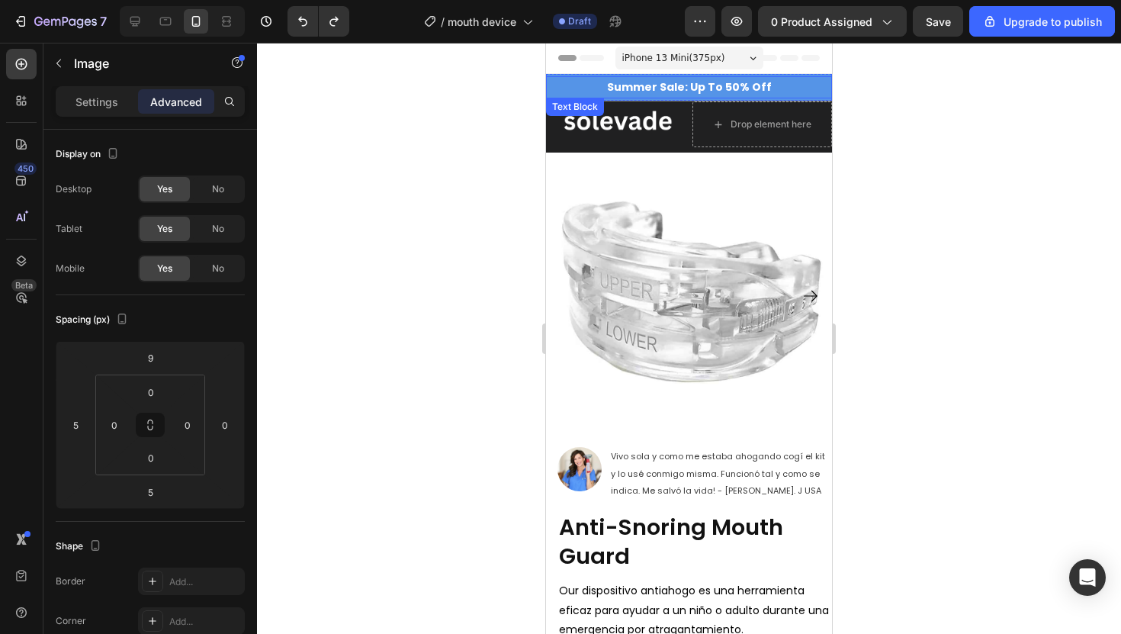
click at [401, 159] on div at bounding box center [689, 338] width 864 height 591
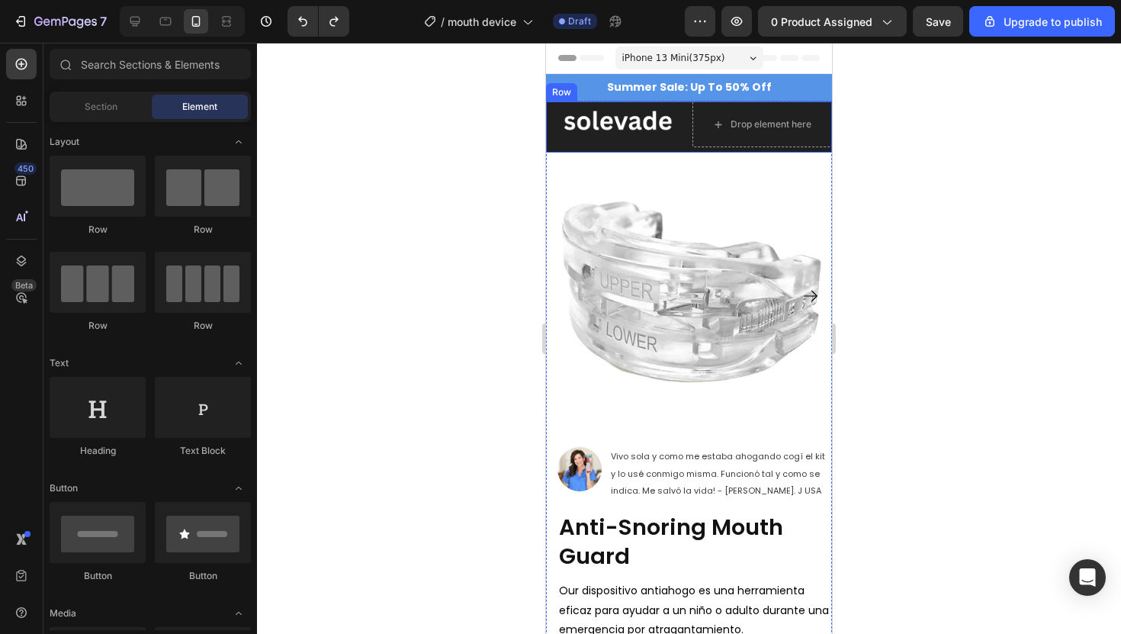
click at [695, 123] on div "Drop element here" at bounding box center [762, 124] width 140 height 46
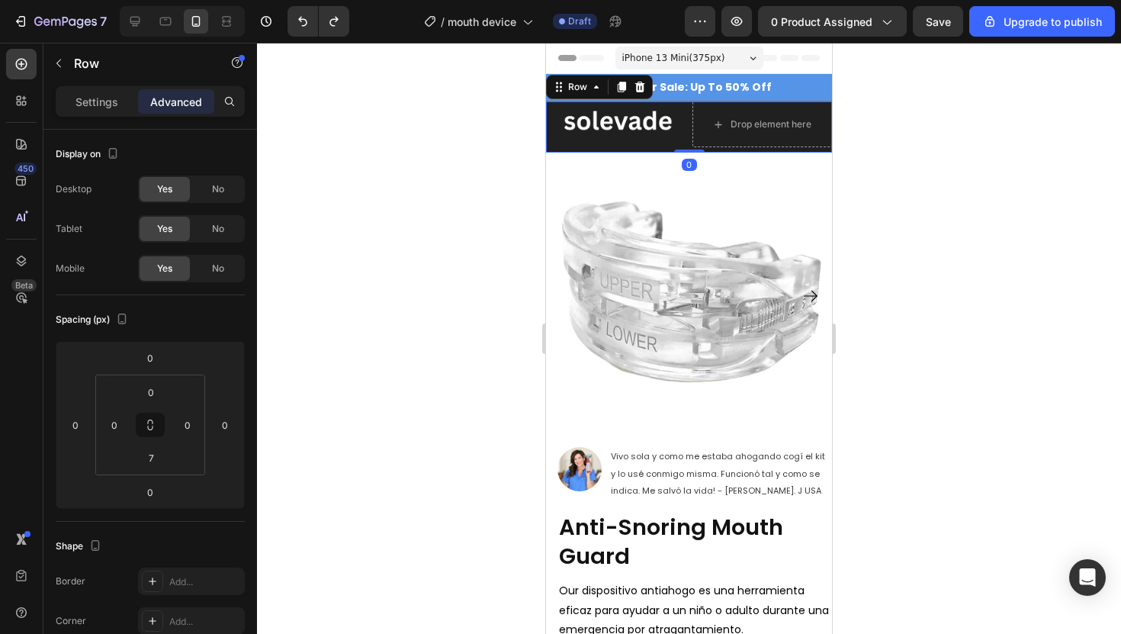
click at [691, 117] on div "Image Drop element here Row 0" at bounding box center [689, 126] width 286 height 51
click at [643, 91] on icon at bounding box center [640, 87] width 10 height 11
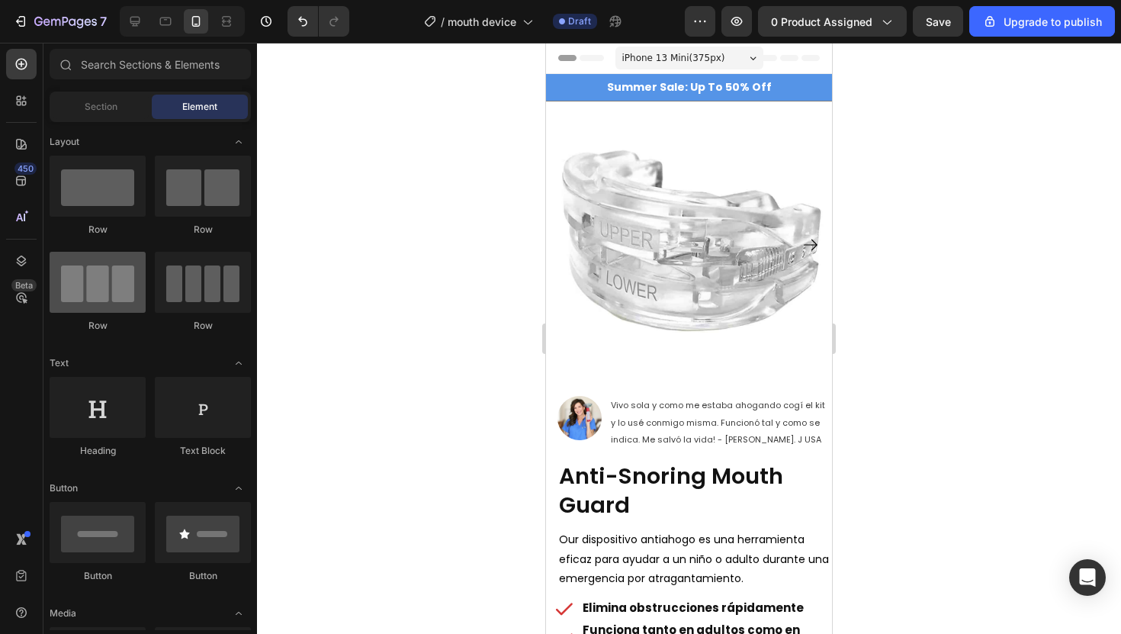
scroll to position [259, 0]
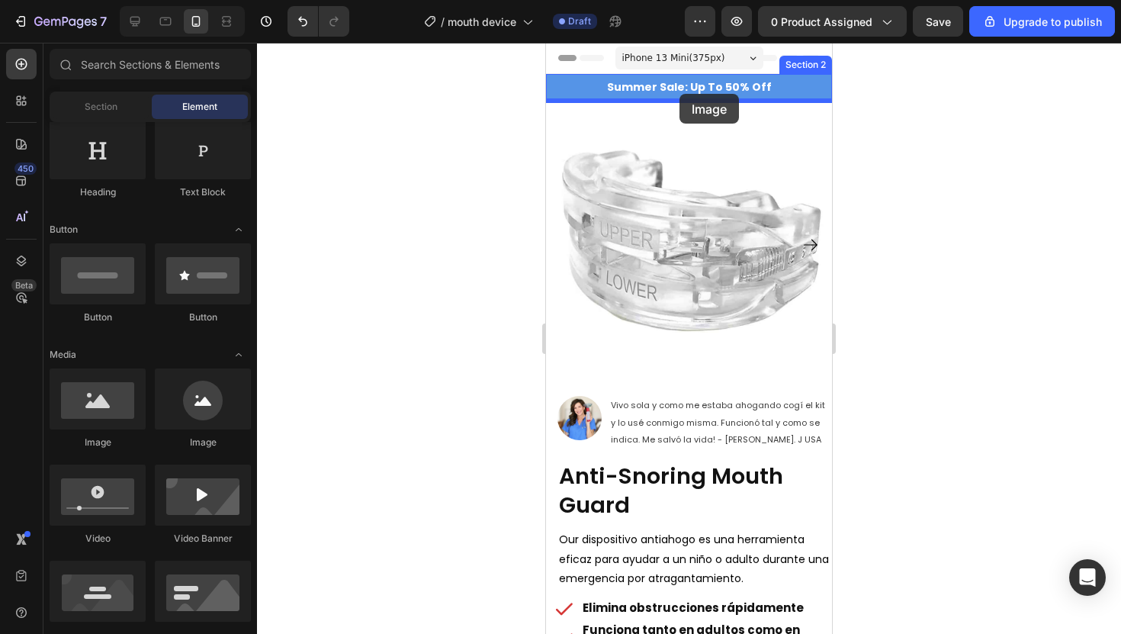
drag, startPoint x: 645, startPoint y: 439, endPoint x: 679, endPoint y: 96, distance: 344.8
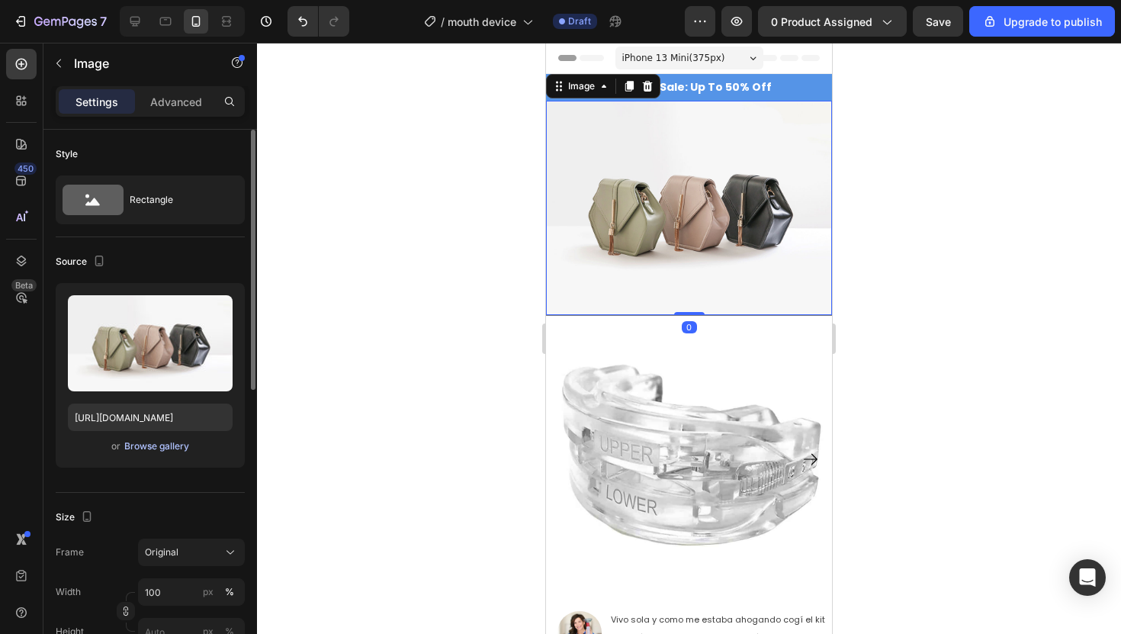
click at [142, 444] on div "Browse gallery" at bounding box center [156, 446] width 65 height 14
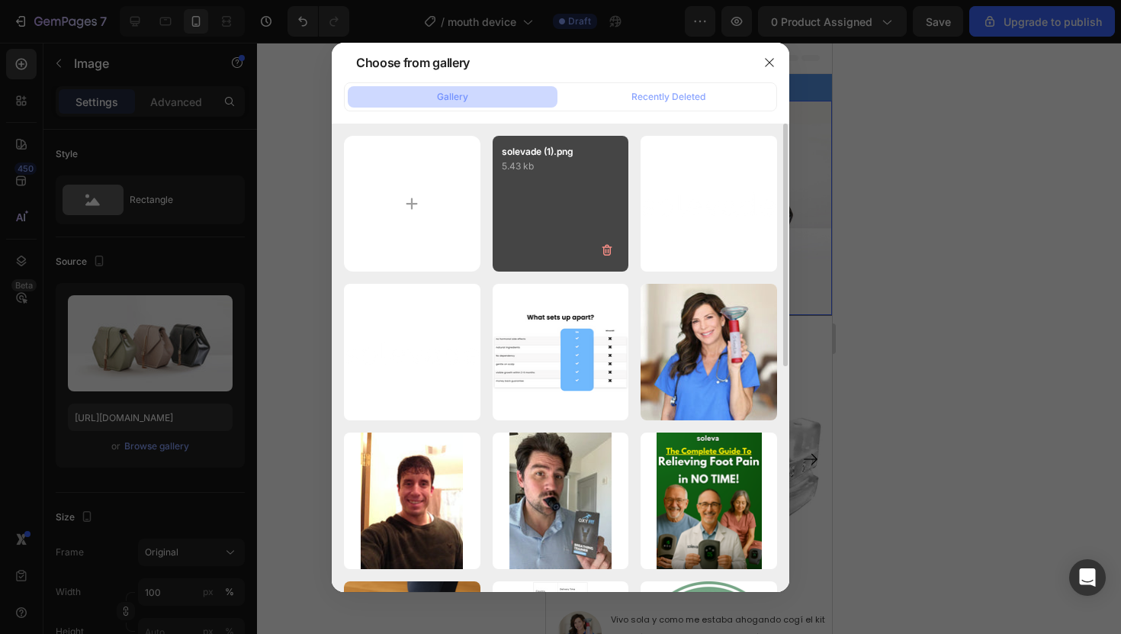
click at [520, 188] on div "solevade (1).png 5.43 kb" at bounding box center [561, 204] width 136 height 136
type input "[URL][DOMAIN_NAME]"
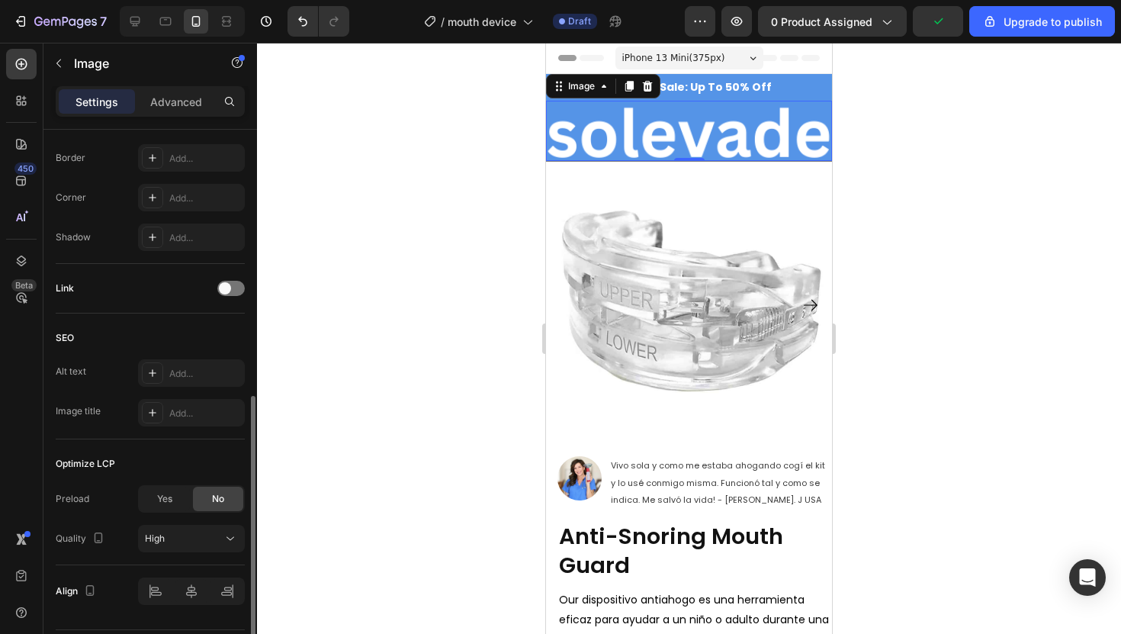
scroll to position [604, 0]
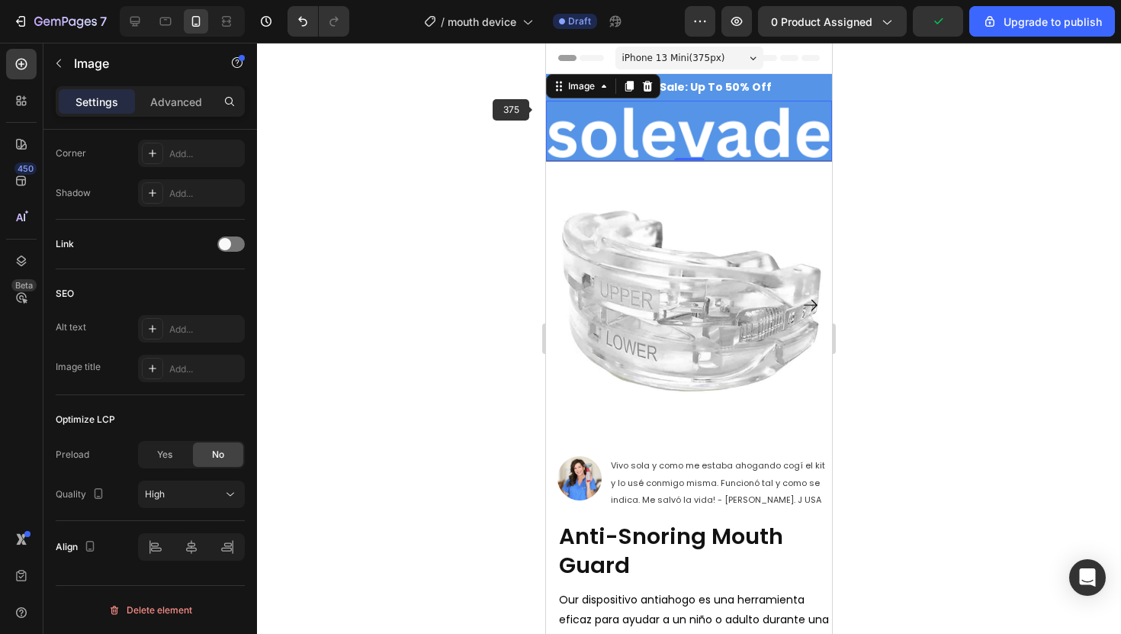
click at [512, 122] on div at bounding box center [689, 338] width 864 height 591
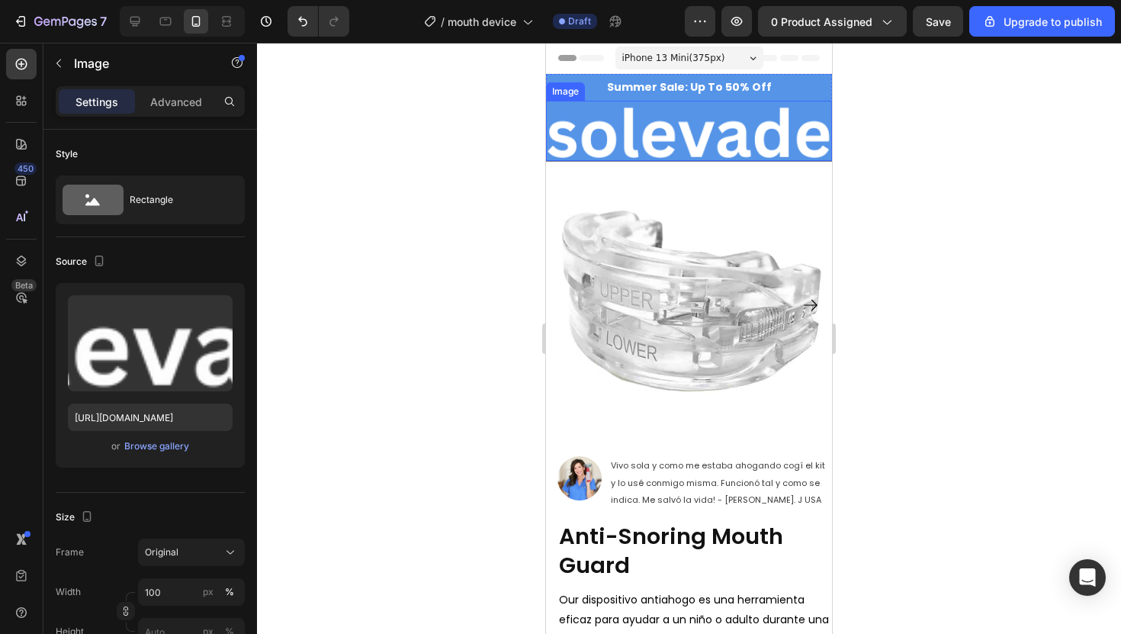
click at [590, 104] on img at bounding box center [689, 131] width 286 height 60
click at [306, 25] on icon "Undo/Redo" at bounding box center [302, 21] width 15 height 15
type input "[URL][DOMAIN_NAME]"
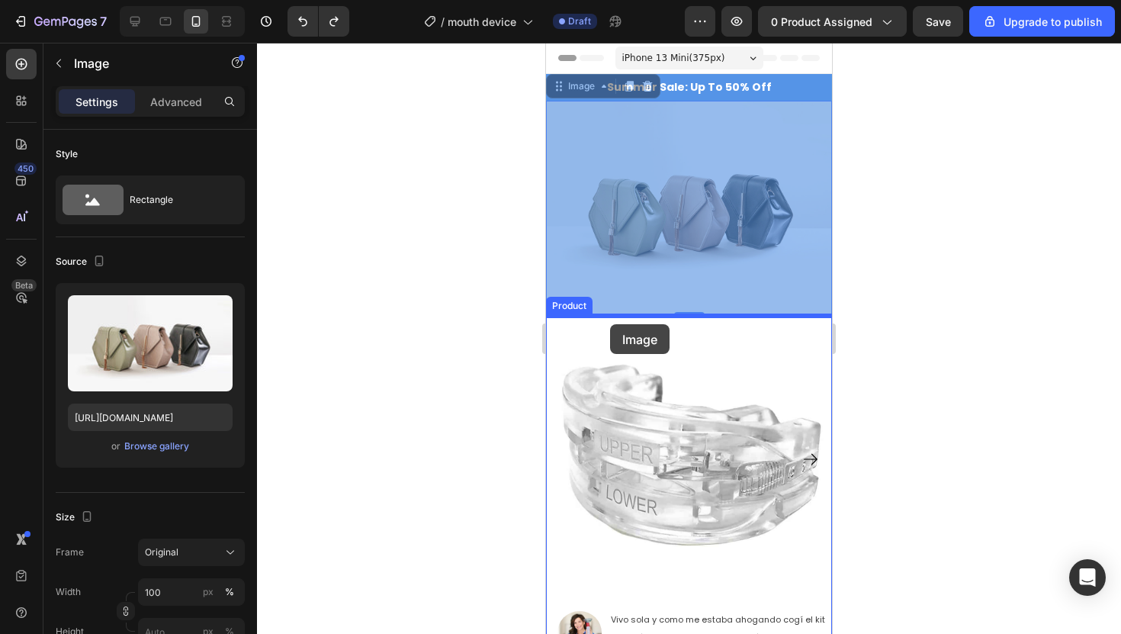
drag, startPoint x: 627, startPoint y: 149, endPoint x: 610, endPoint y: 323, distance: 173.9
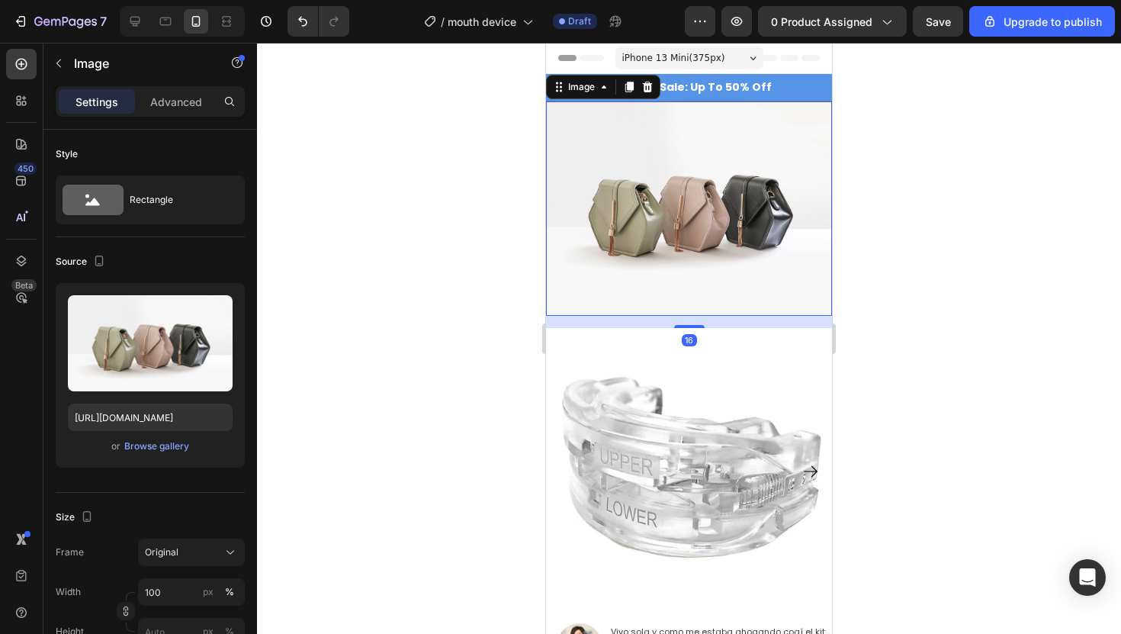
click at [644, 244] on img at bounding box center [689, 208] width 286 height 214
click at [646, 88] on icon at bounding box center [647, 87] width 12 height 12
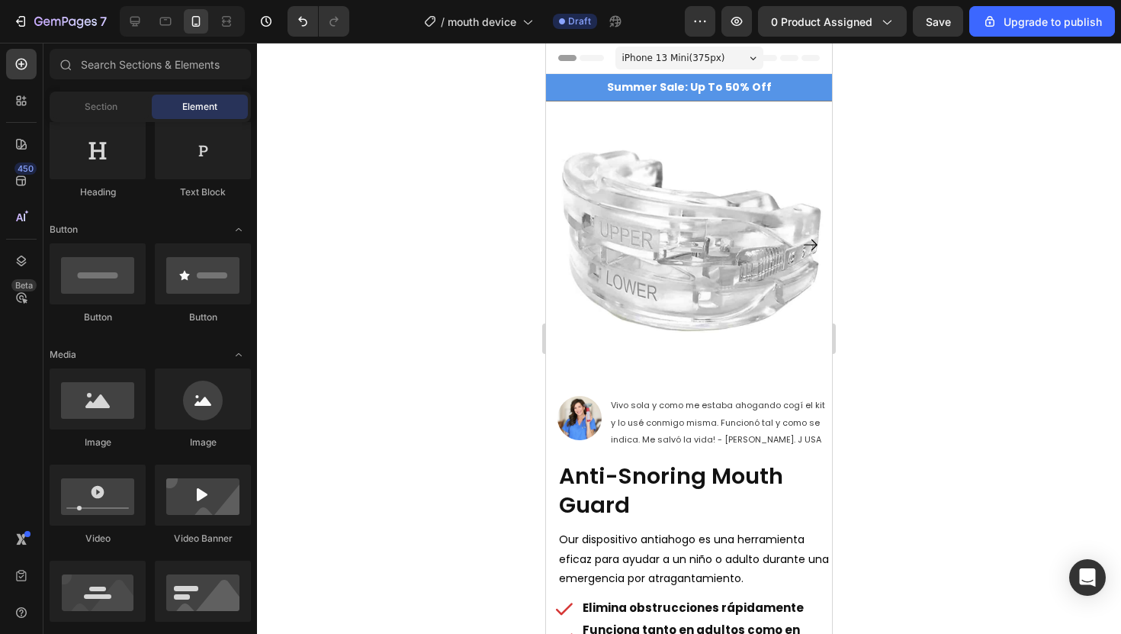
scroll to position [0, 0]
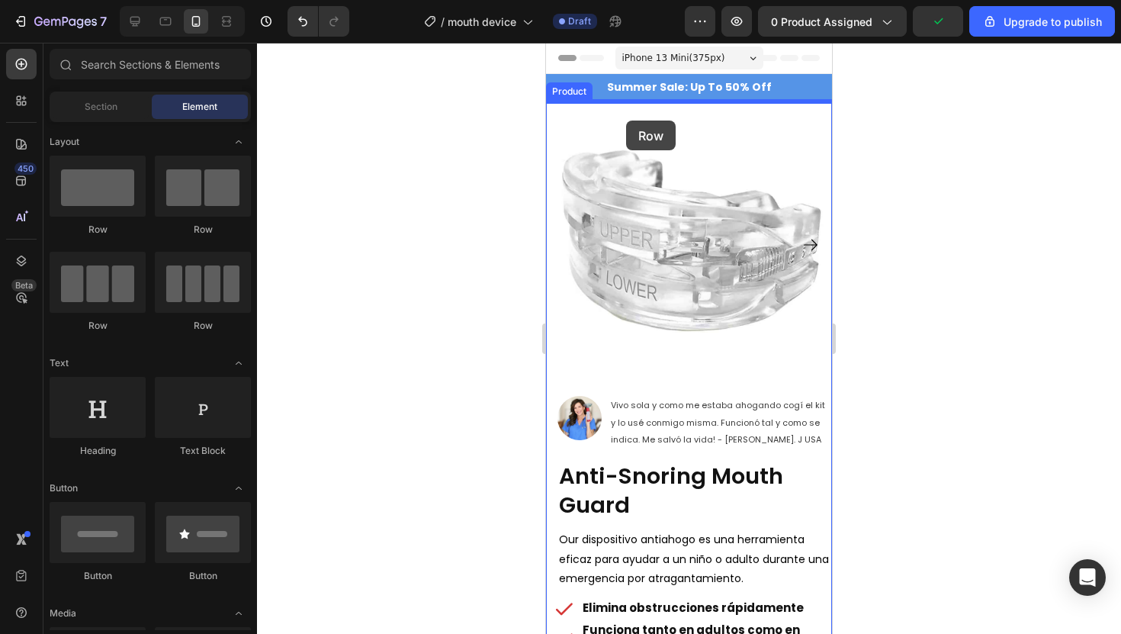
drag, startPoint x: 644, startPoint y: 261, endPoint x: 630, endPoint y: 114, distance: 147.1
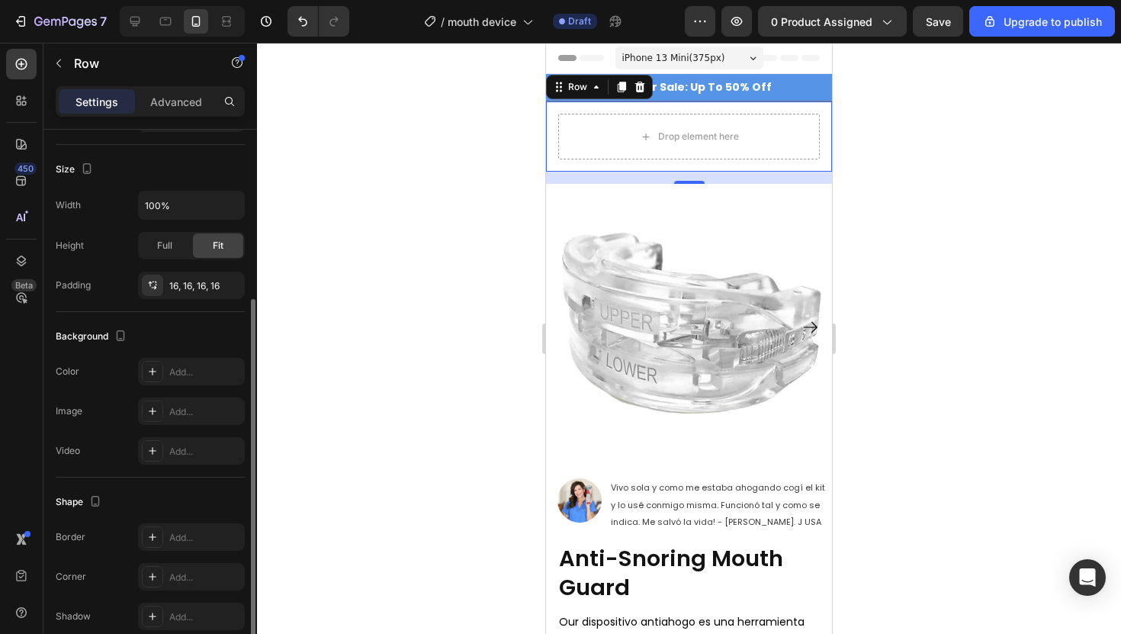
scroll to position [343, 0]
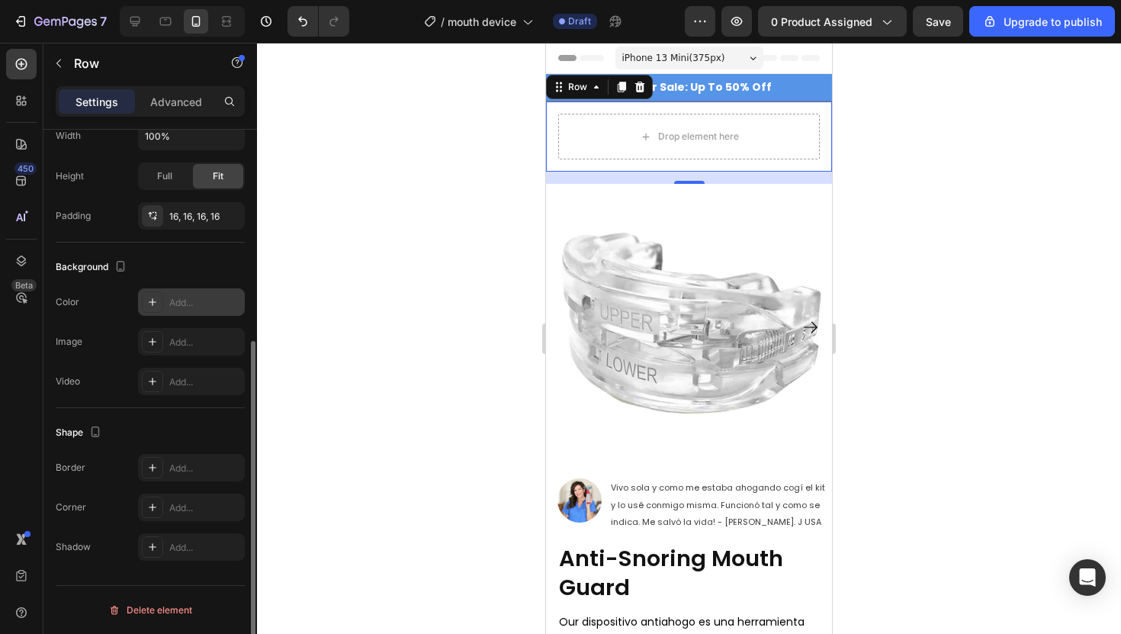
click at [166, 301] on div "Add..." at bounding box center [191, 301] width 107 height 27
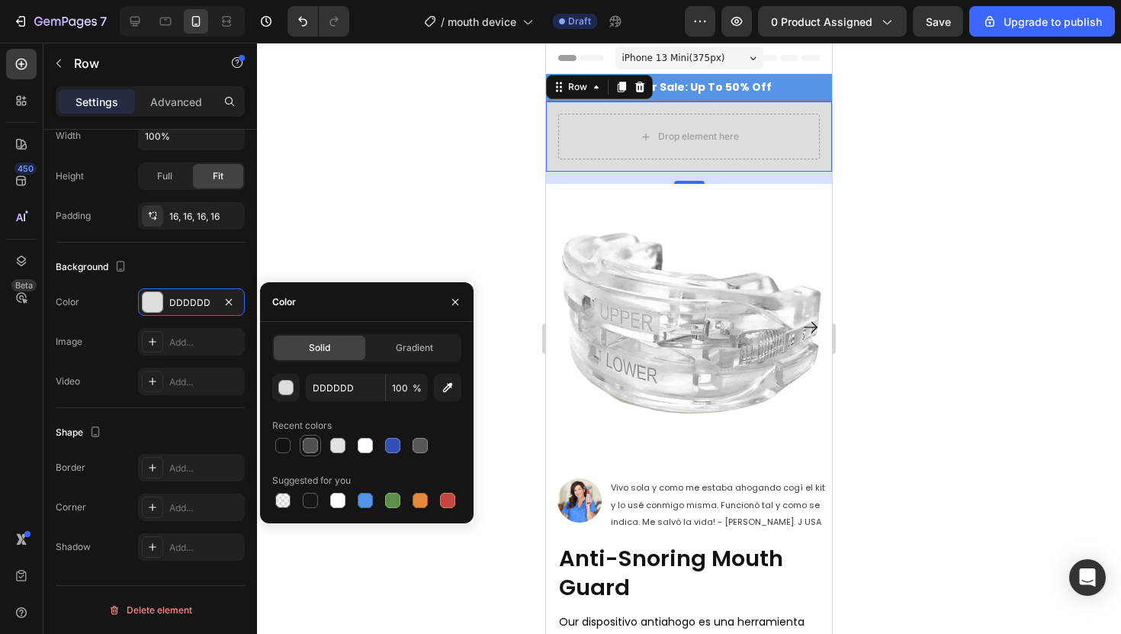
click at [303, 446] on div at bounding box center [310, 445] width 15 height 15
type input "4F4F4F"
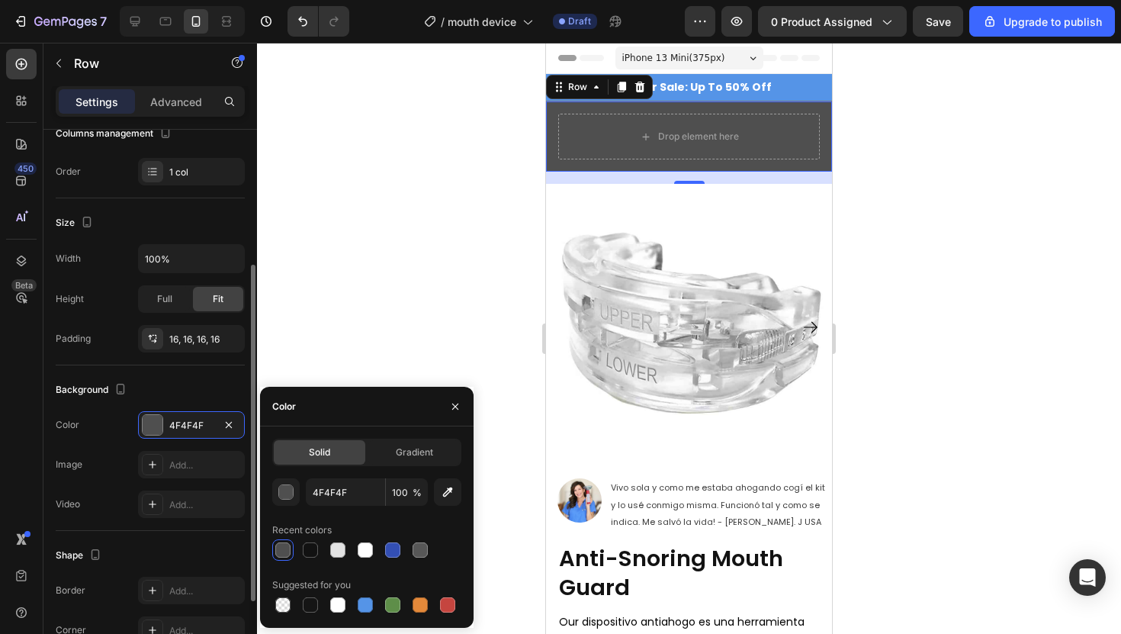
scroll to position [0, 0]
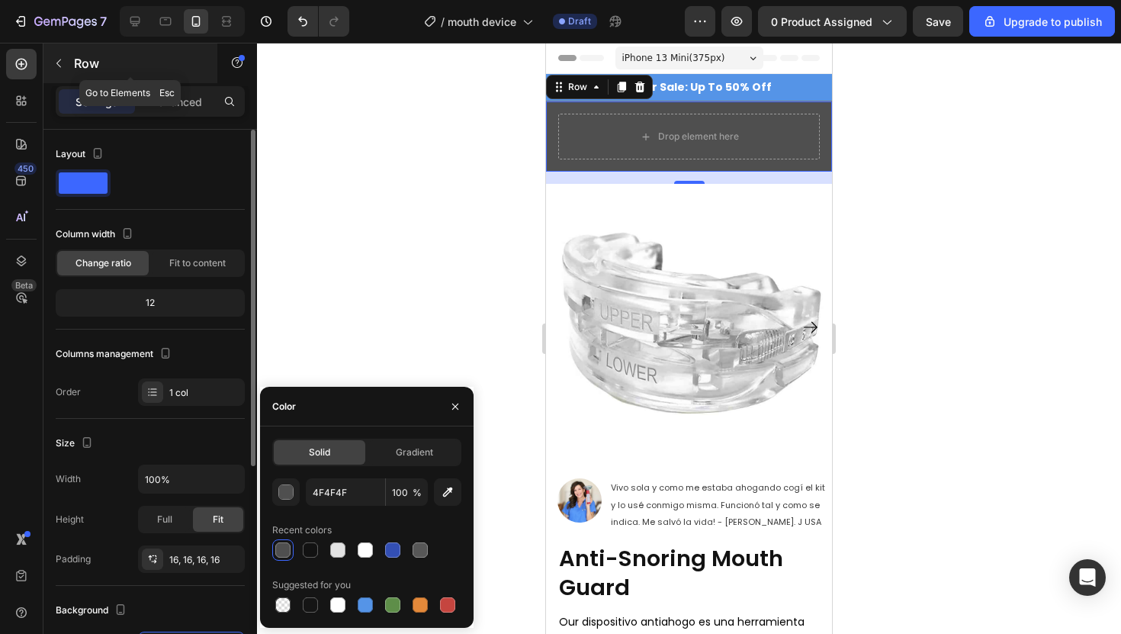
click at [89, 59] on p "Row" at bounding box center [139, 63] width 130 height 18
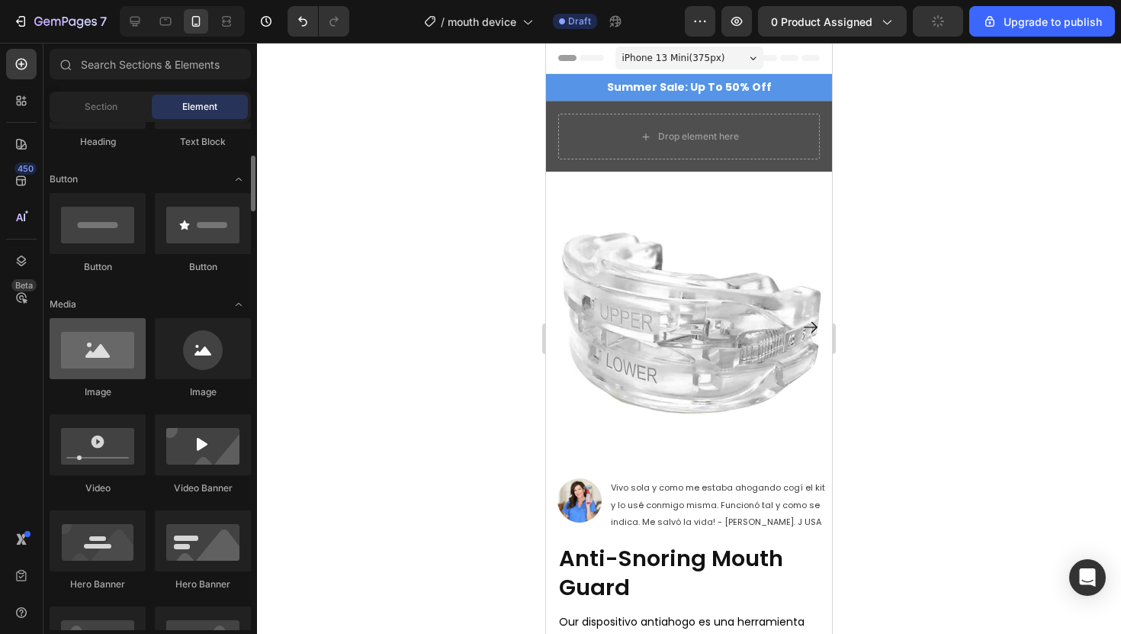
scroll to position [321, 0]
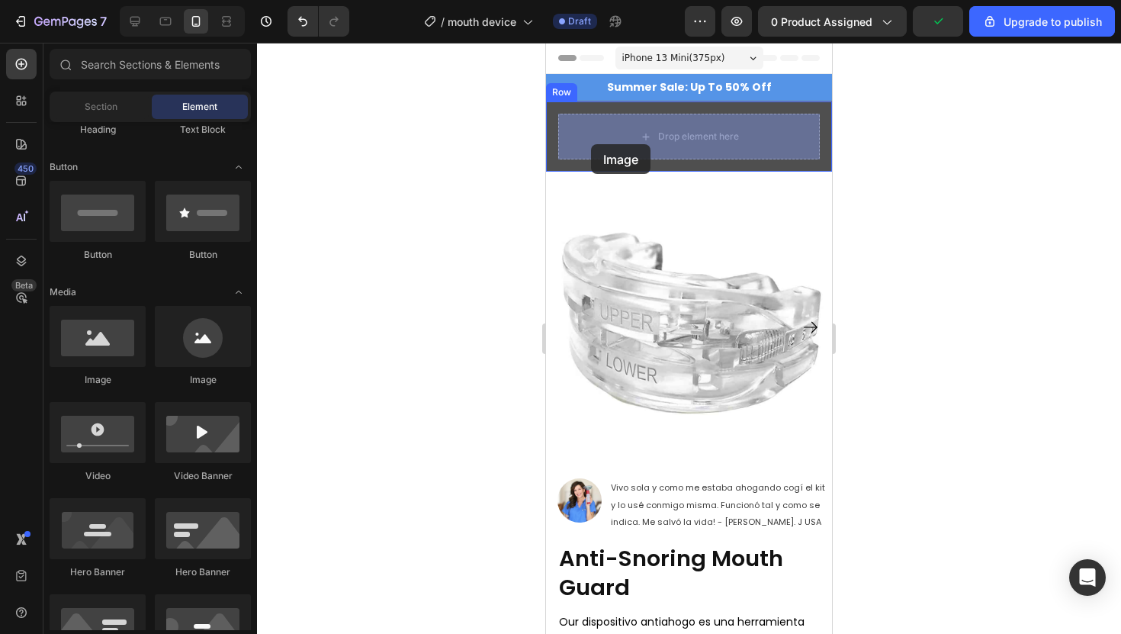
drag, startPoint x: 637, startPoint y: 379, endPoint x: 592, endPoint y: 143, distance: 240.6
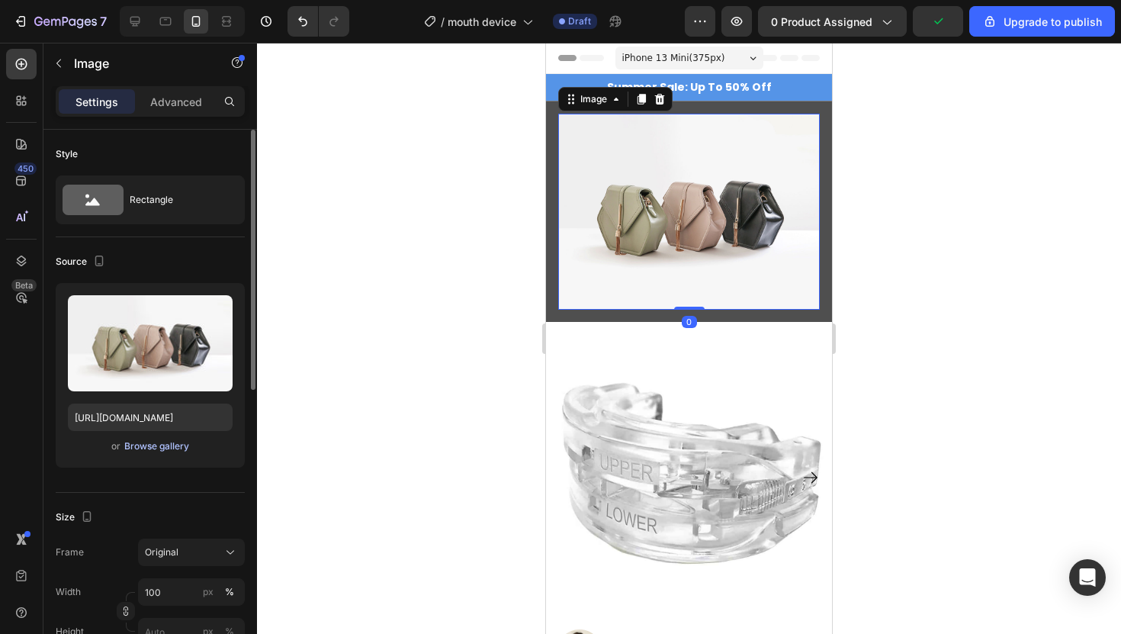
click at [156, 453] on button "Browse gallery" at bounding box center [157, 445] width 66 height 15
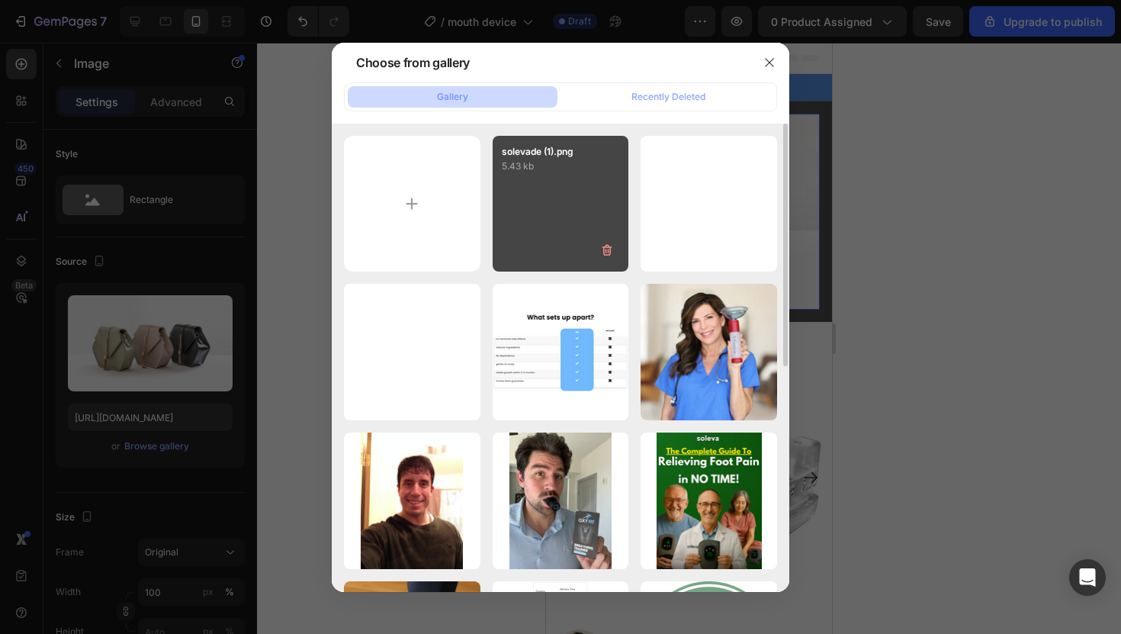
click at [528, 182] on div "solevade (1).png 5.43 kb" at bounding box center [561, 204] width 136 height 136
type input "[URL][DOMAIN_NAME]"
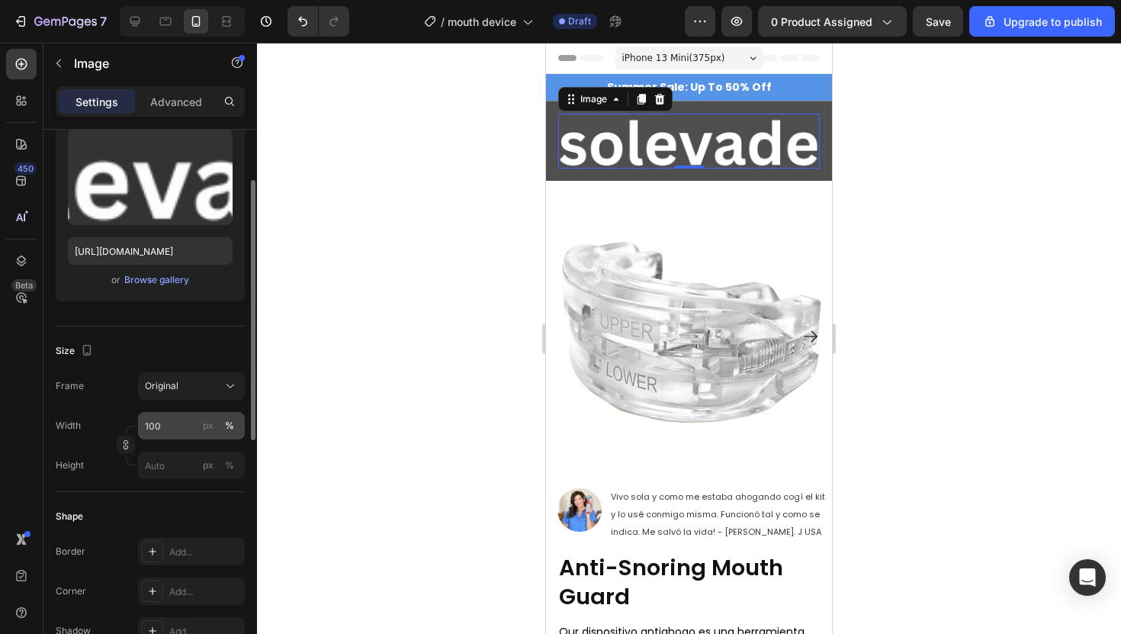
scroll to position [185, 0]
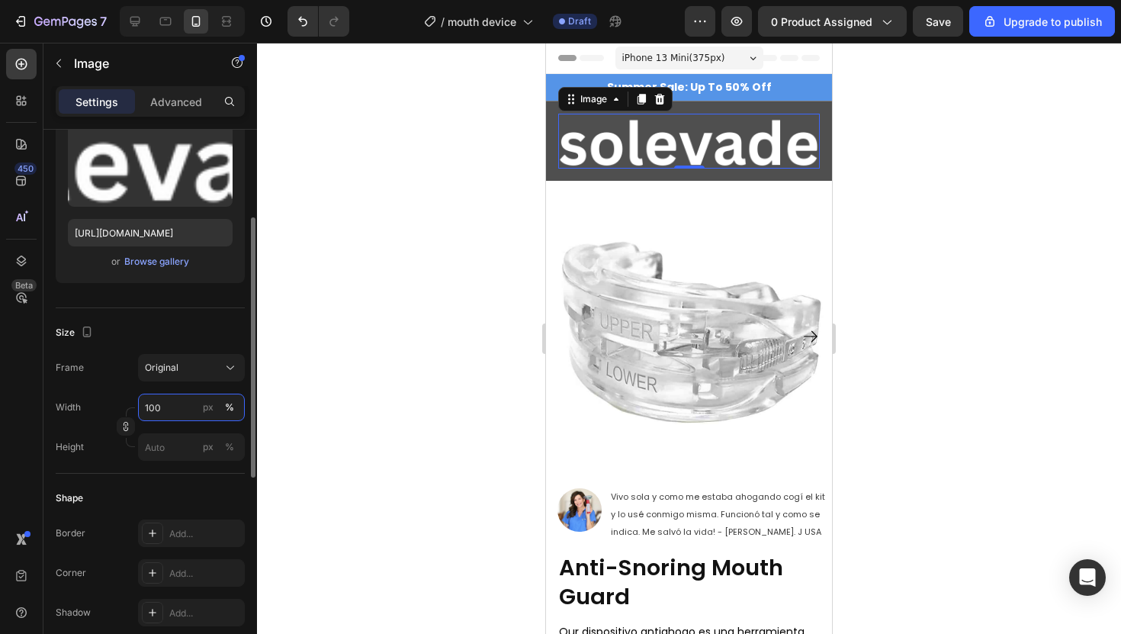
click at [171, 405] on input "100" at bounding box center [191, 406] width 107 height 27
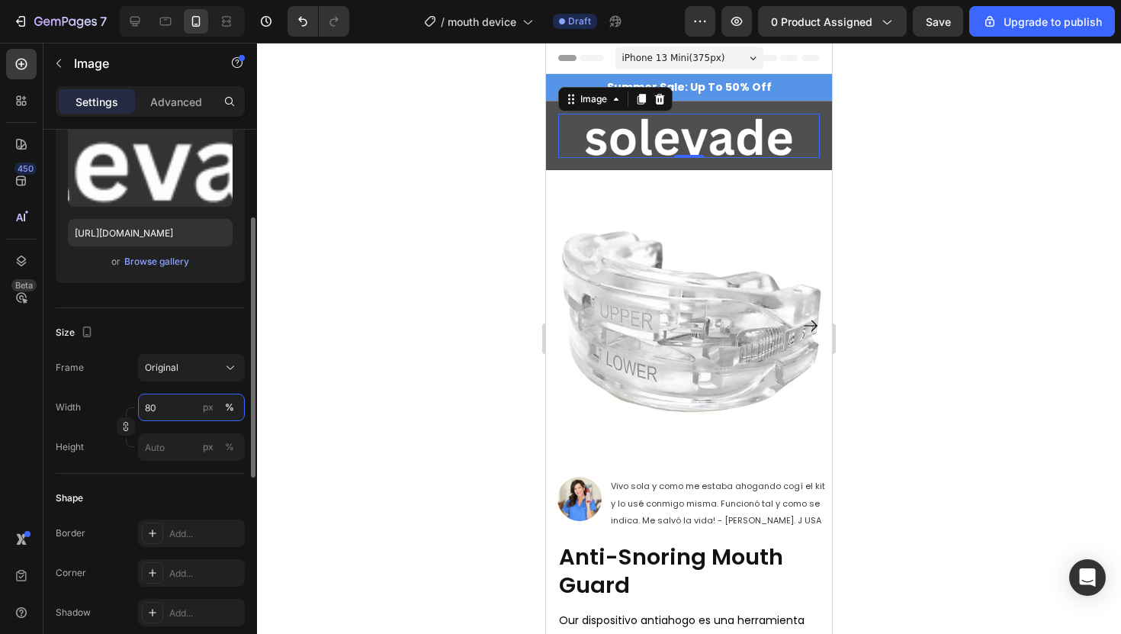
type input "8"
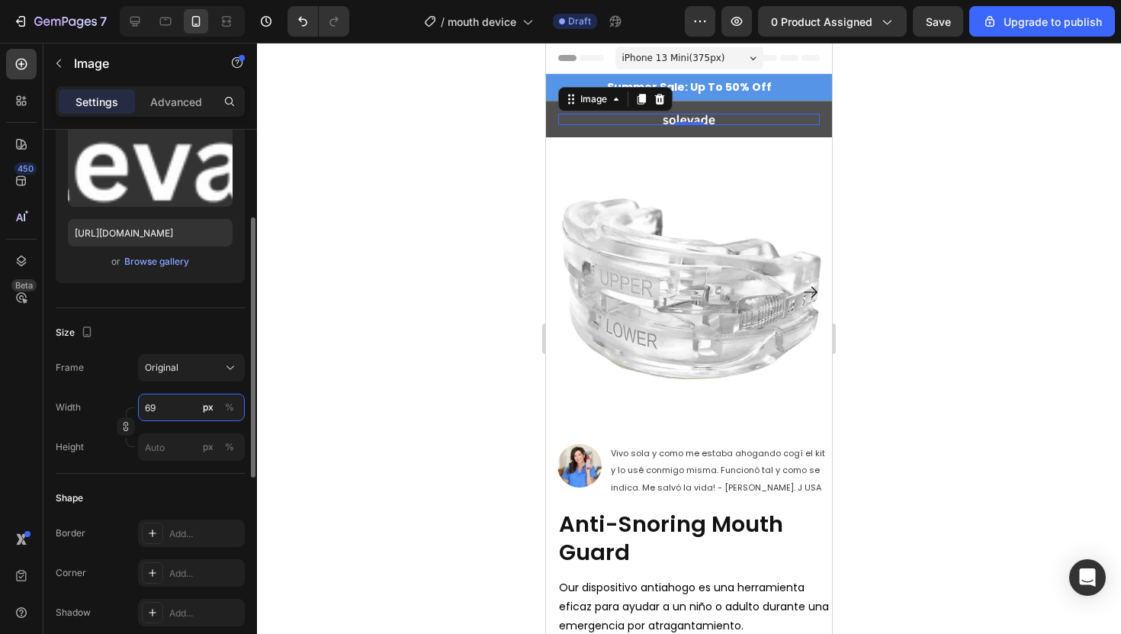
type input "6"
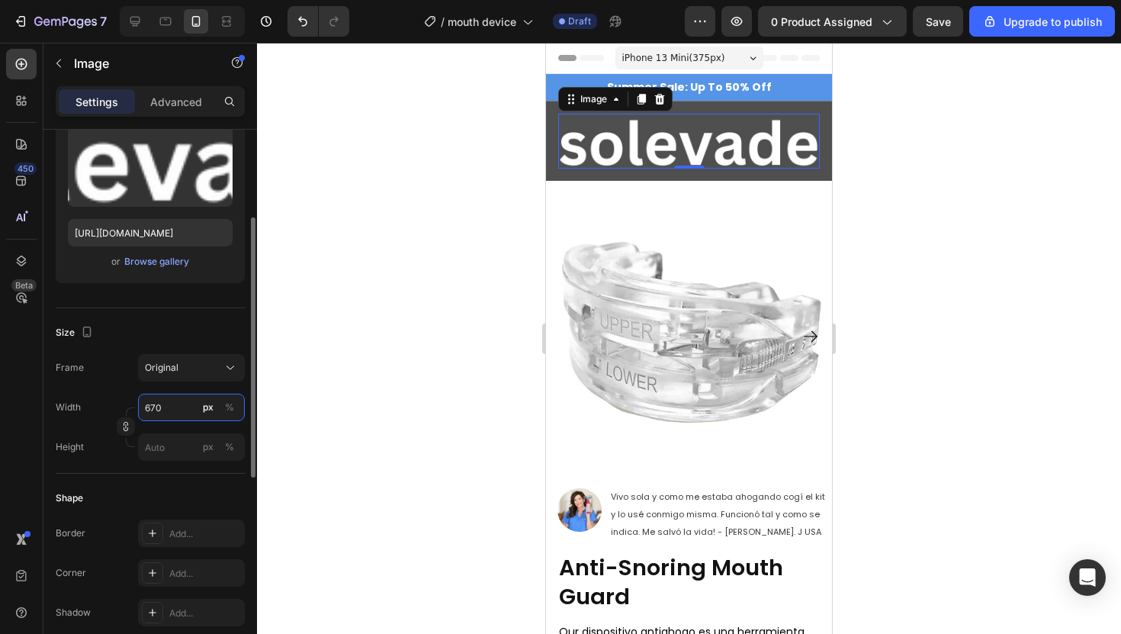
click at [153, 408] on input "670" at bounding box center [191, 406] width 107 height 27
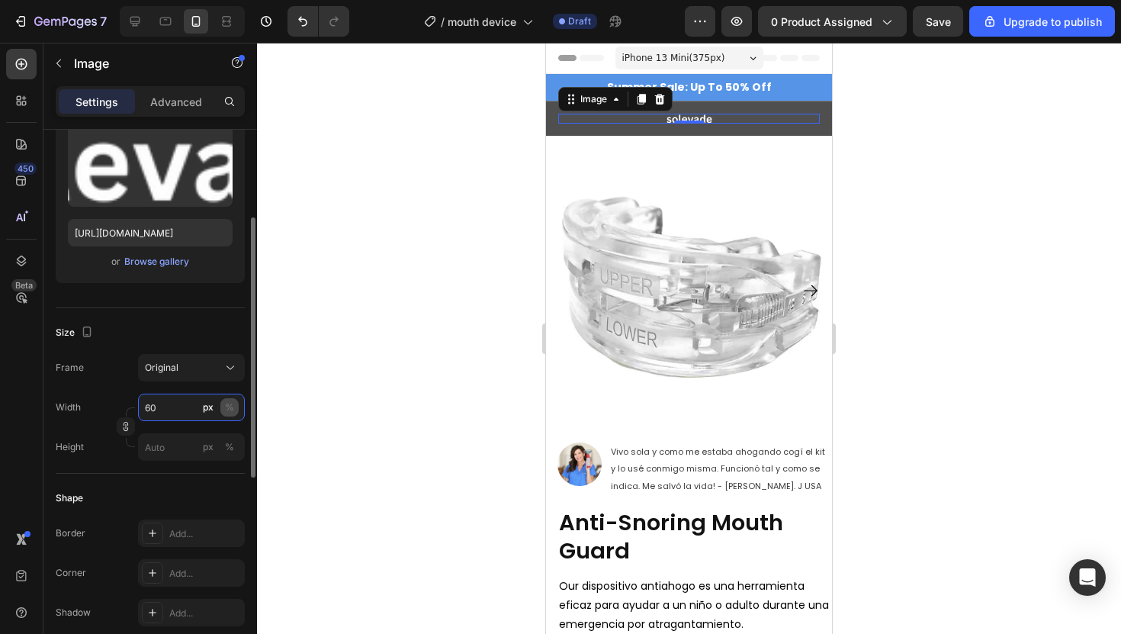
type input "60"
click at [234, 409] on button "%" at bounding box center [229, 407] width 18 height 18
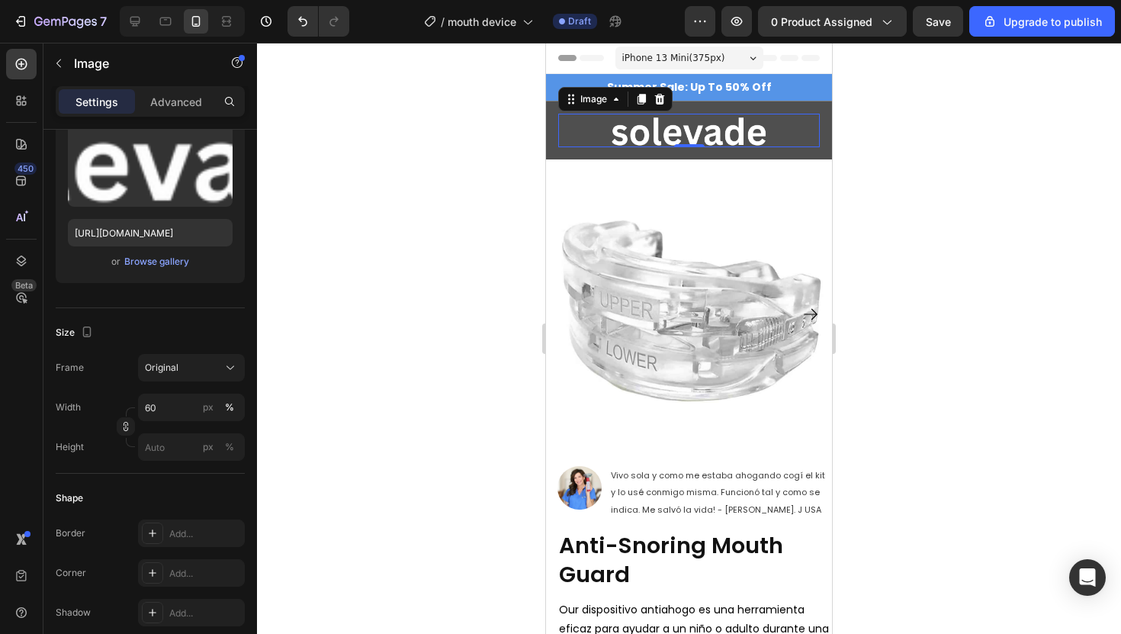
click at [431, 178] on div at bounding box center [689, 338] width 864 height 591
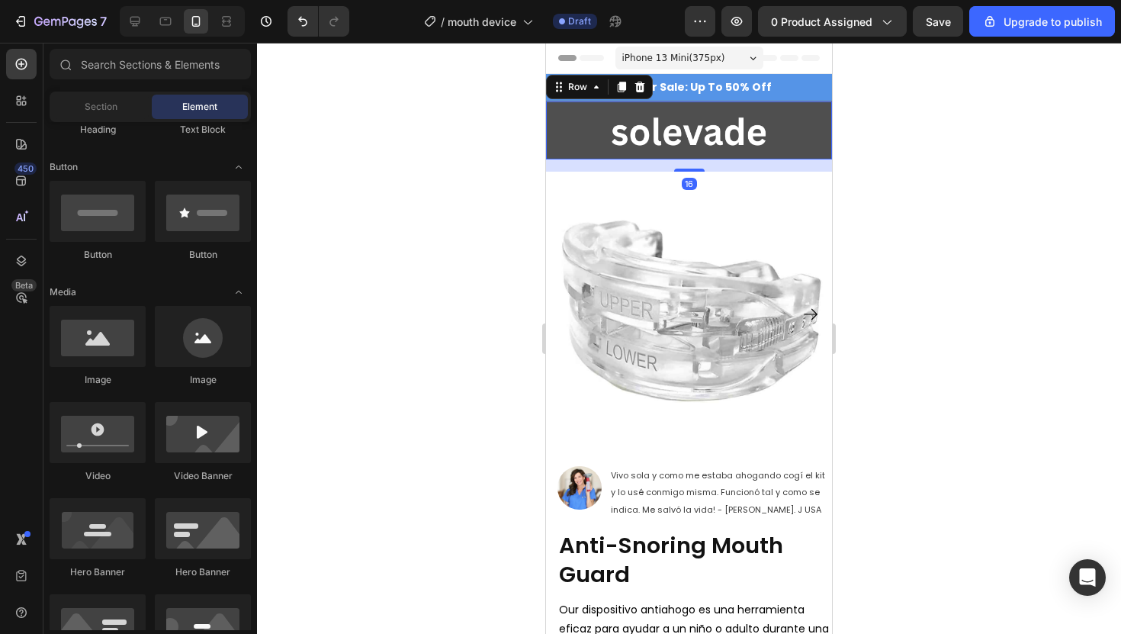
click at [609, 111] on div "Image Row 16" at bounding box center [689, 129] width 286 height 57
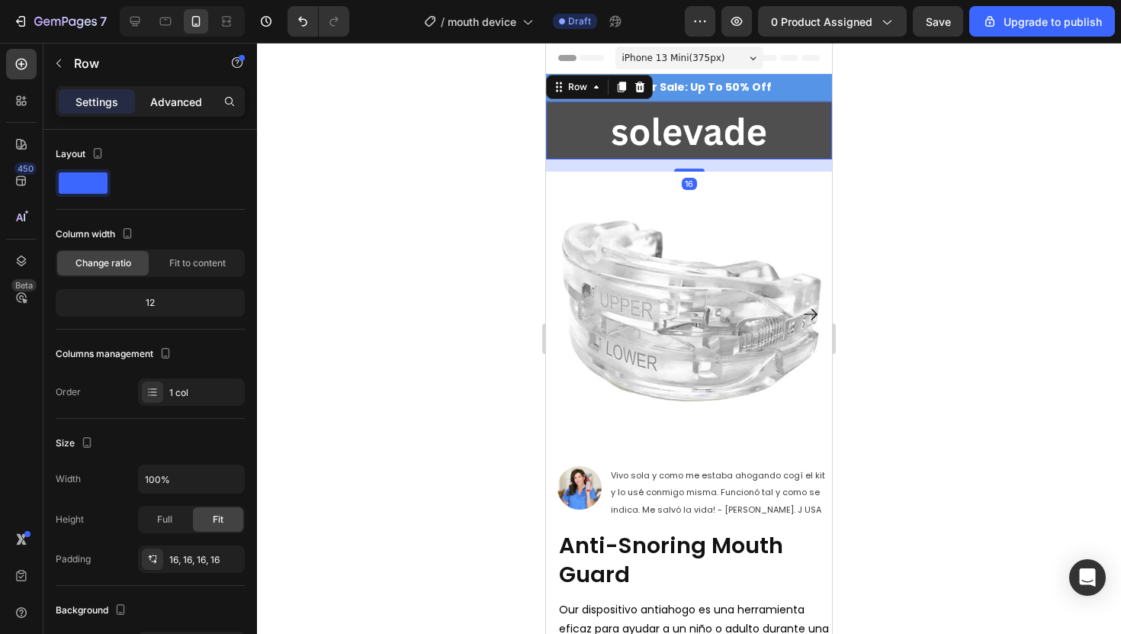
click at [176, 101] on p "Advanced" at bounding box center [176, 102] width 52 height 16
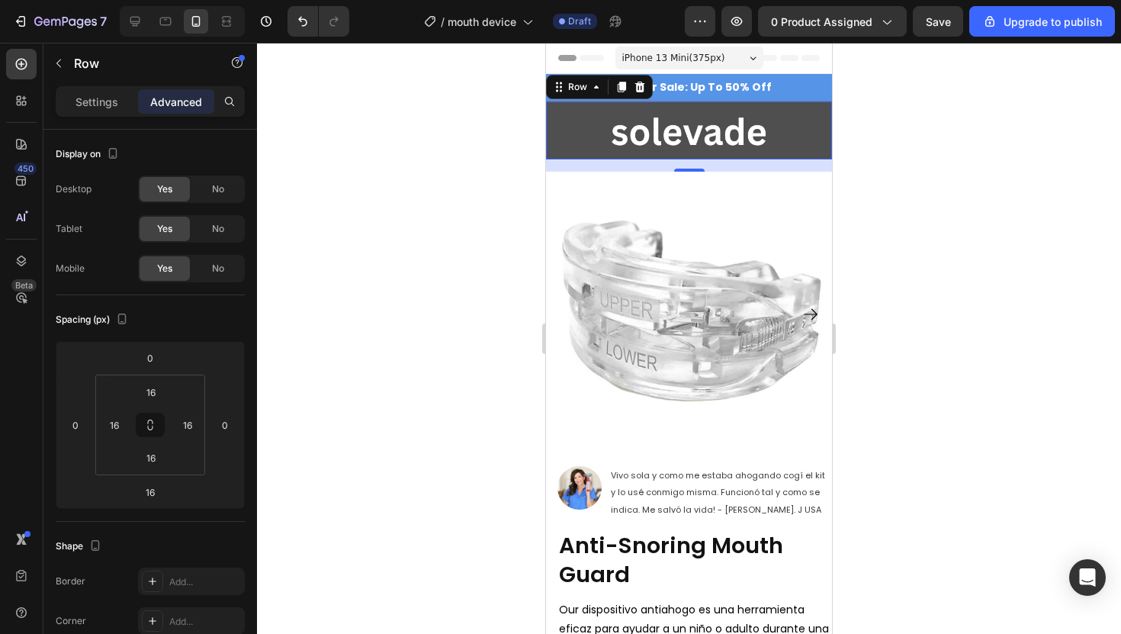
click at [684, 166] on div "16" at bounding box center [689, 165] width 286 height 12
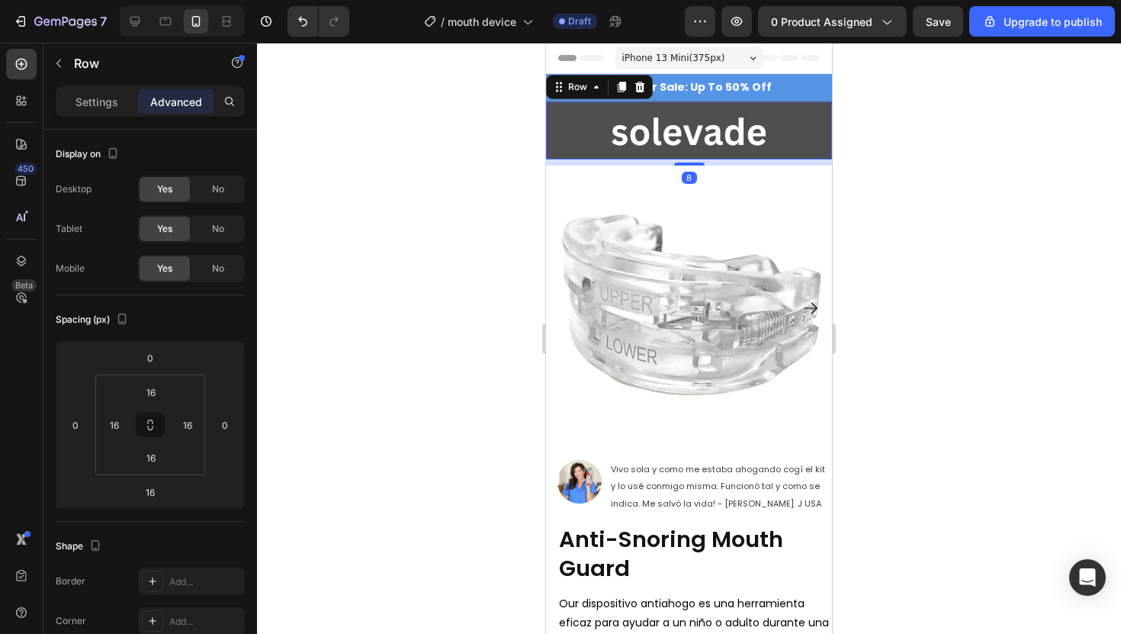
drag, startPoint x: 683, startPoint y: 170, endPoint x: 688, endPoint y: 124, distance: 46.7
click at [687, 124] on div "Image Row 8" at bounding box center [689, 129] width 286 height 57
type input "0"
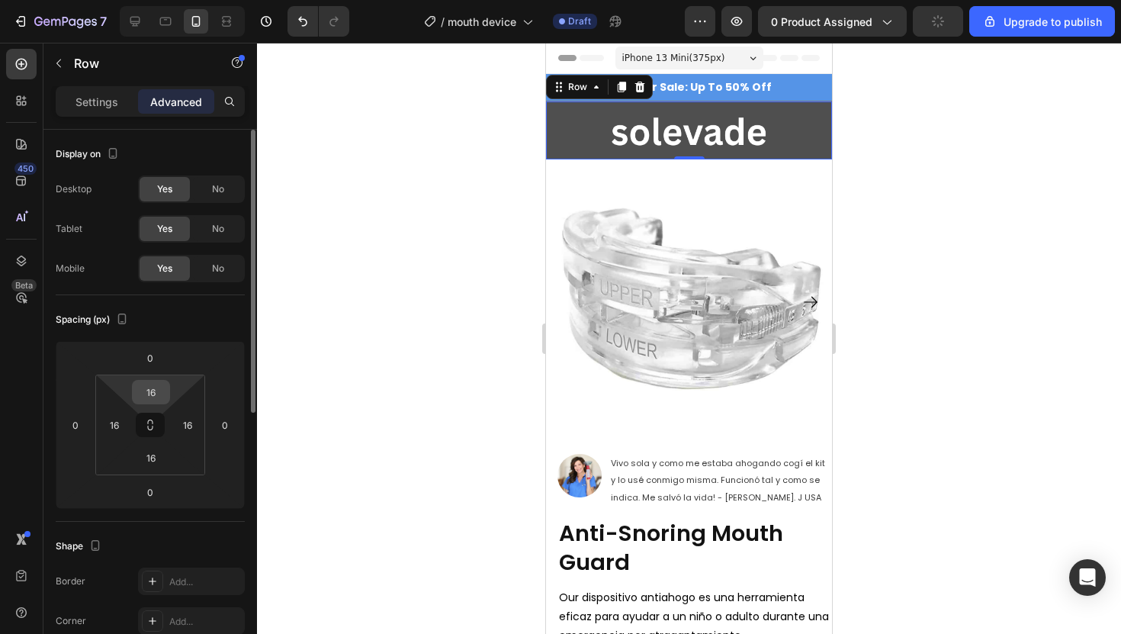
click at [150, 399] on input "16" at bounding box center [151, 392] width 31 height 23
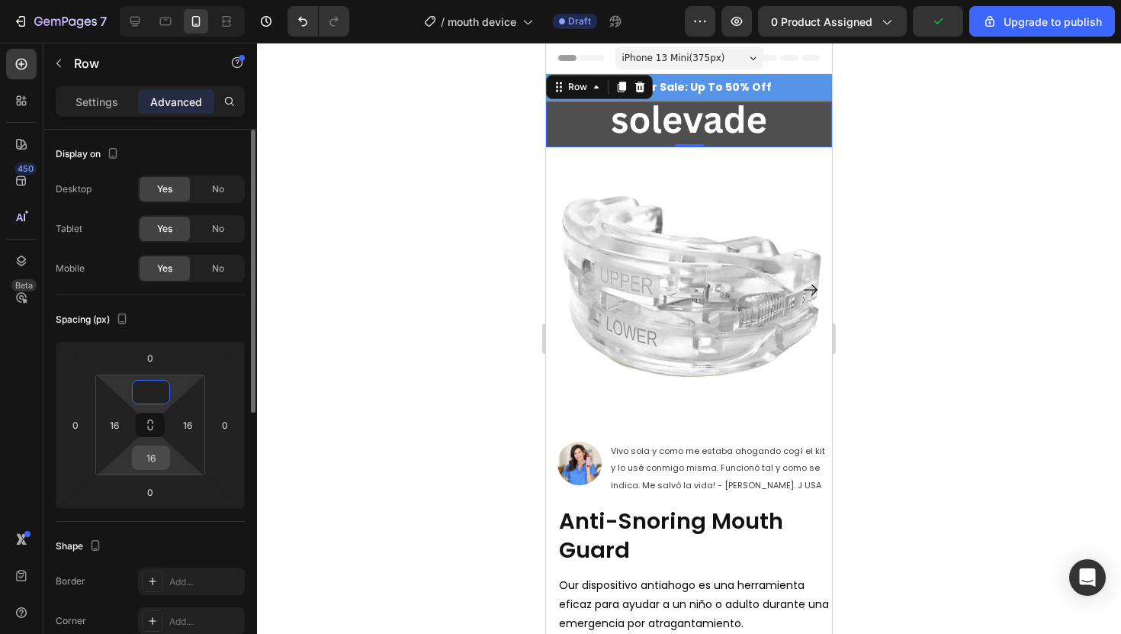
type input "0"
click at [153, 448] on input "16" at bounding box center [151, 457] width 31 height 23
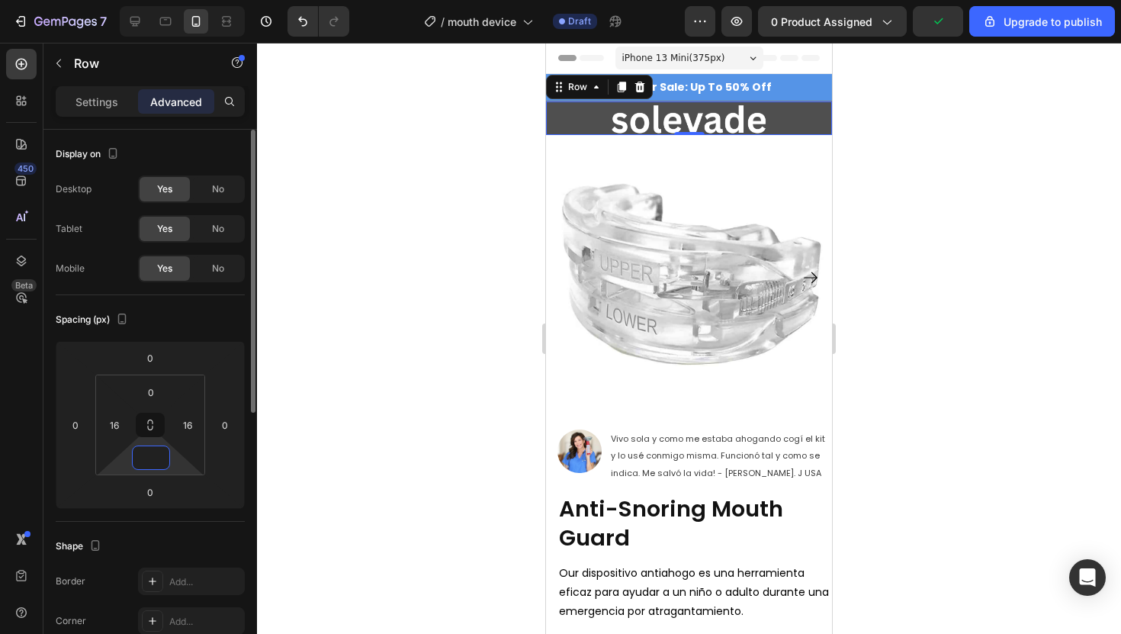
type input "0"
click at [181, 326] on div "Spacing (px)" at bounding box center [150, 319] width 189 height 24
click at [150, 360] on input "0" at bounding box center [150, 357] width 31 height 23
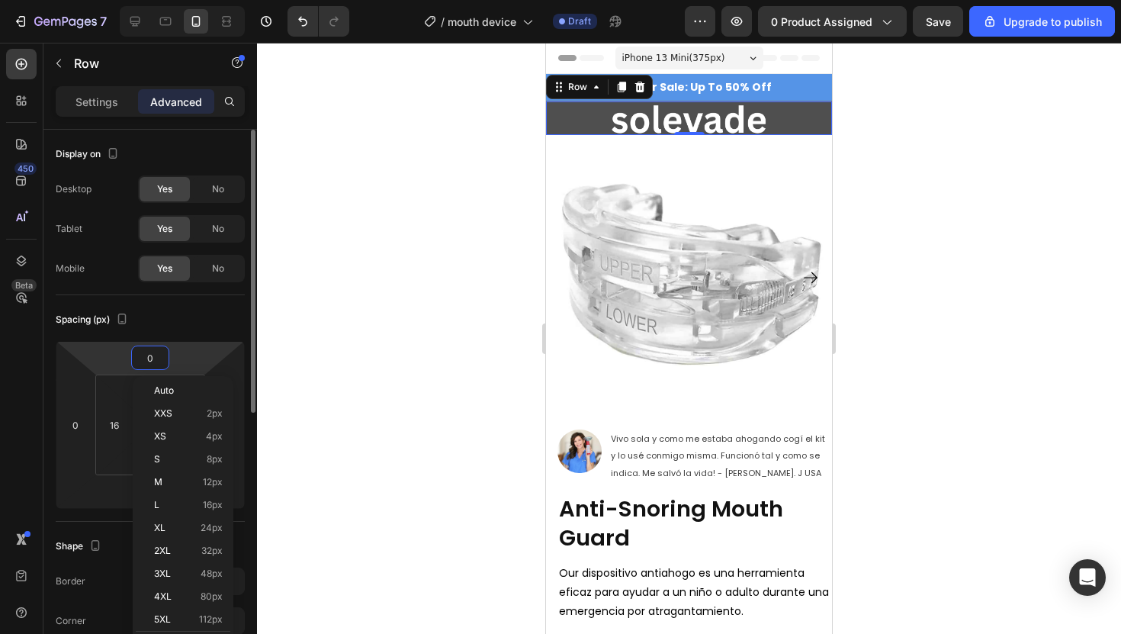
type input "6"
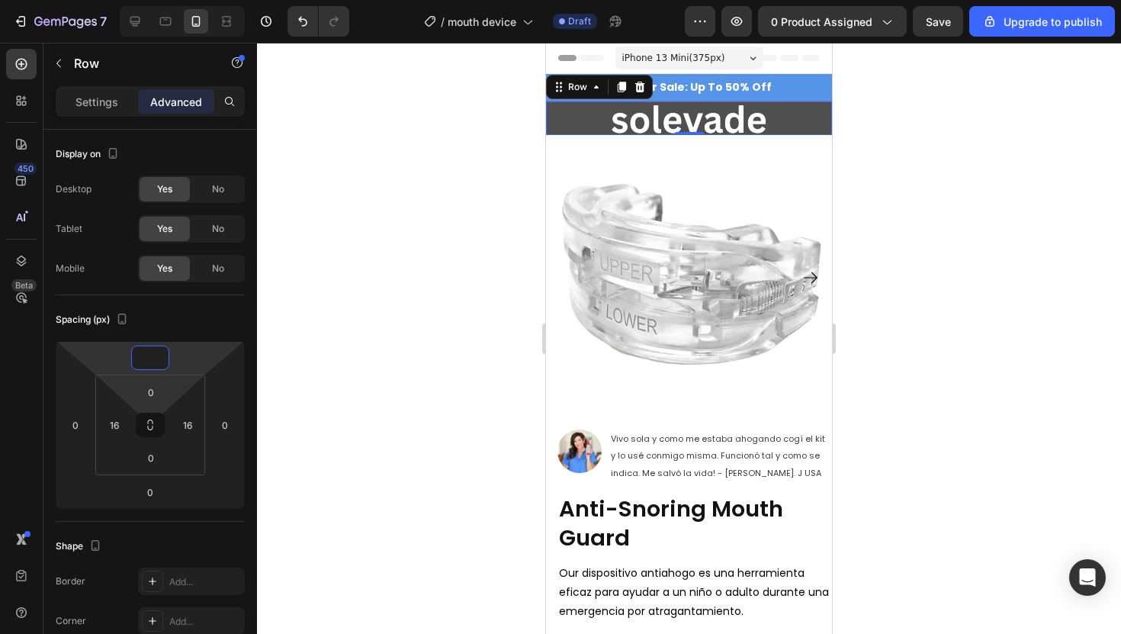
type input "0"
click at [149, 0] on html "7 / mouth device Draft Preview 0 product assigned Save Upgrade to publish 450 B…" at bounding box center [560, 0] width 1121 height 0
click at [149, 385] on input "0" at bounding box center [151, 392] width 31 height 23
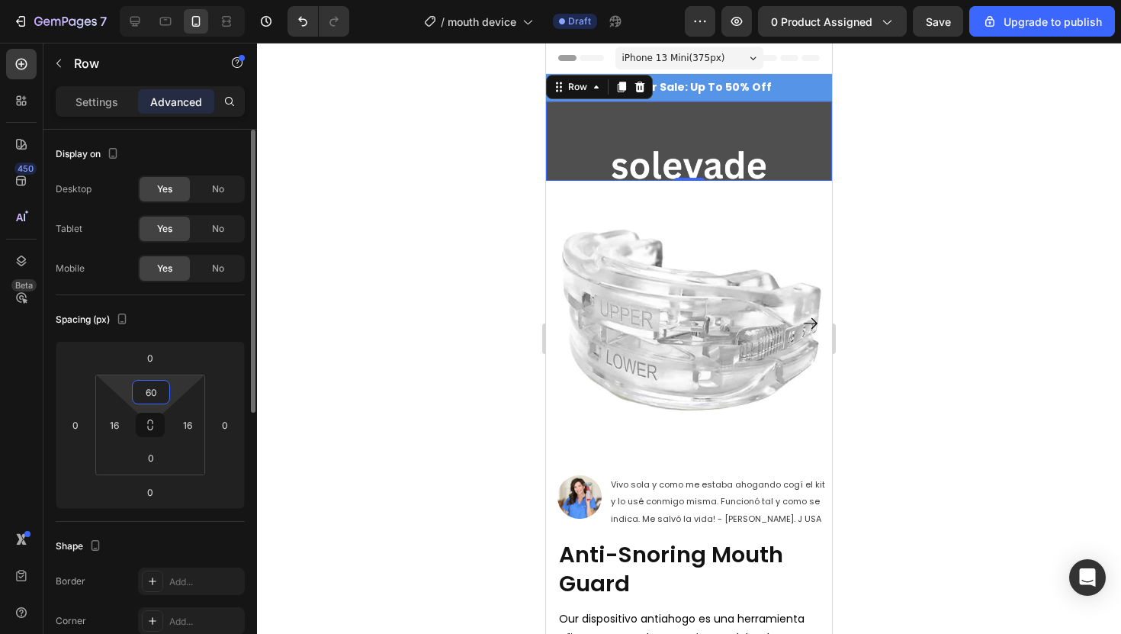
click at [157, 387] on input "60" at bounding box center [151, 392] width 31 height 23
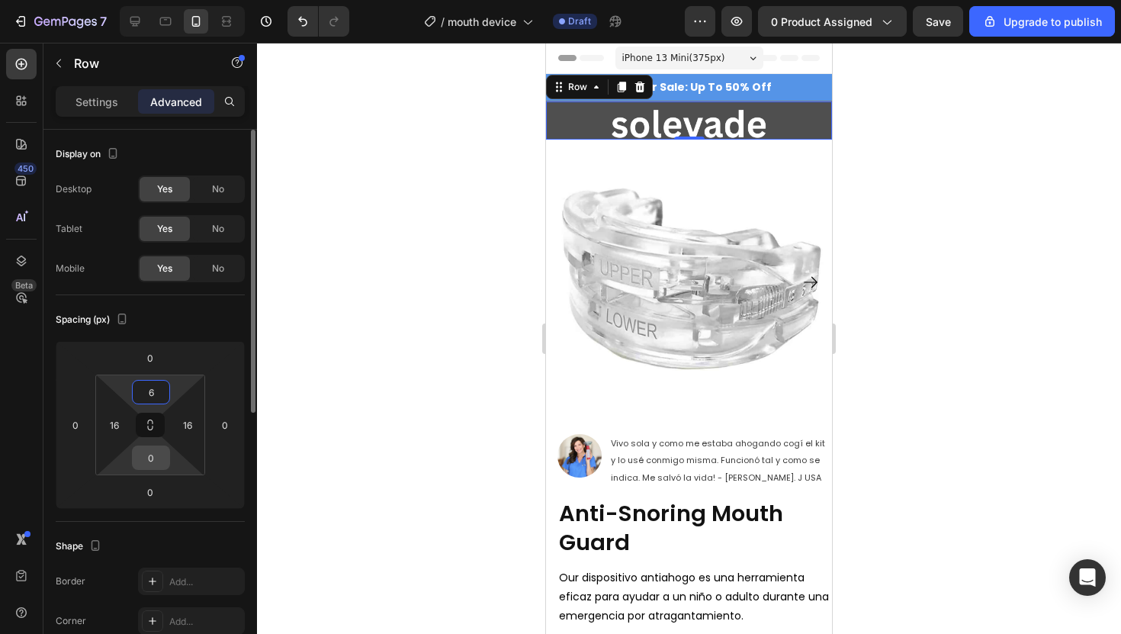
type input "6"
click at [151, 458] on input "0" at bounding box center [151, 457] width 31 height 23
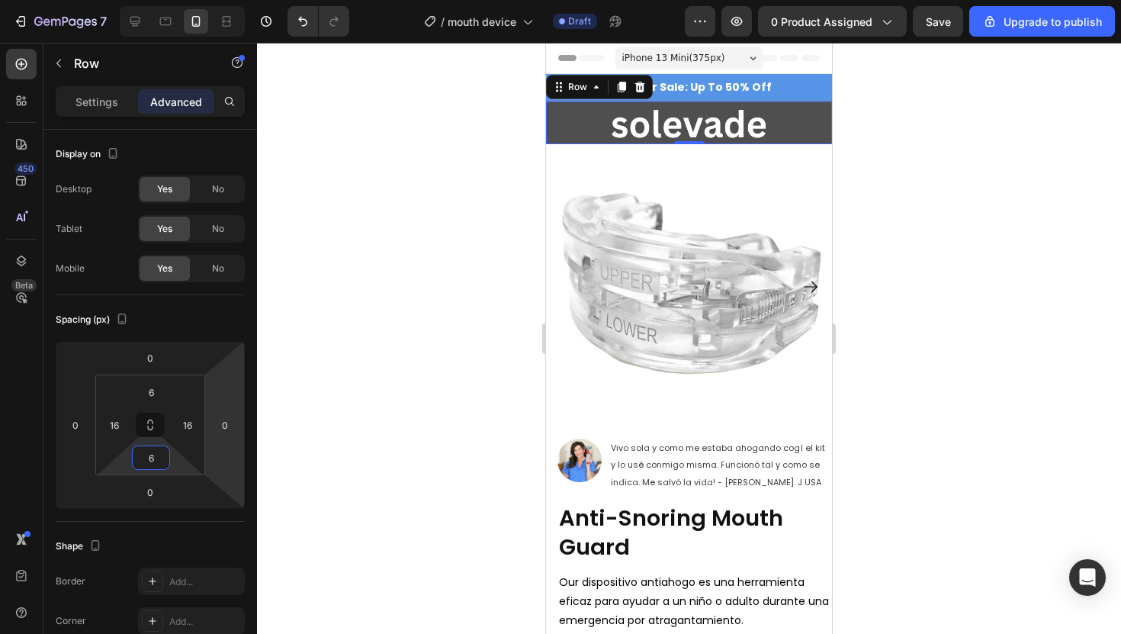
type input "6"
click at [361, 294] on div at bounding box center [689, 338] width 864 height 591
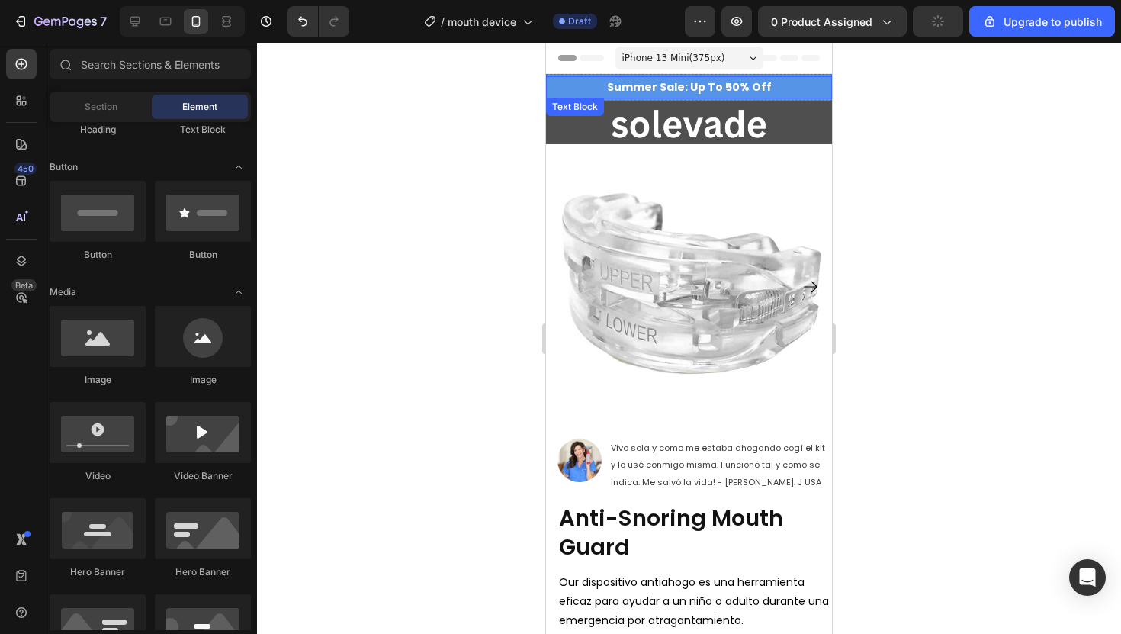
click at [904, 150] on div at bounding box center [689, 338] width 864 height 591
click at [512, 118] on div at bounding box center [689, 338] width 864 height 591
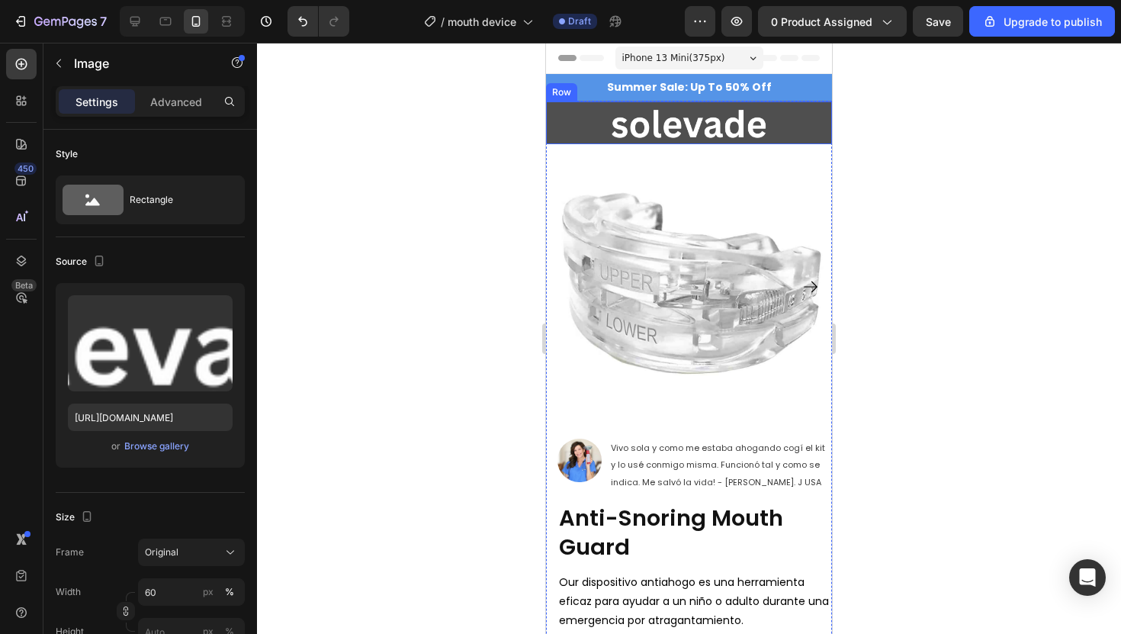
click at [710, 127] on img at bounding box center [689, 122] width 157 height 33
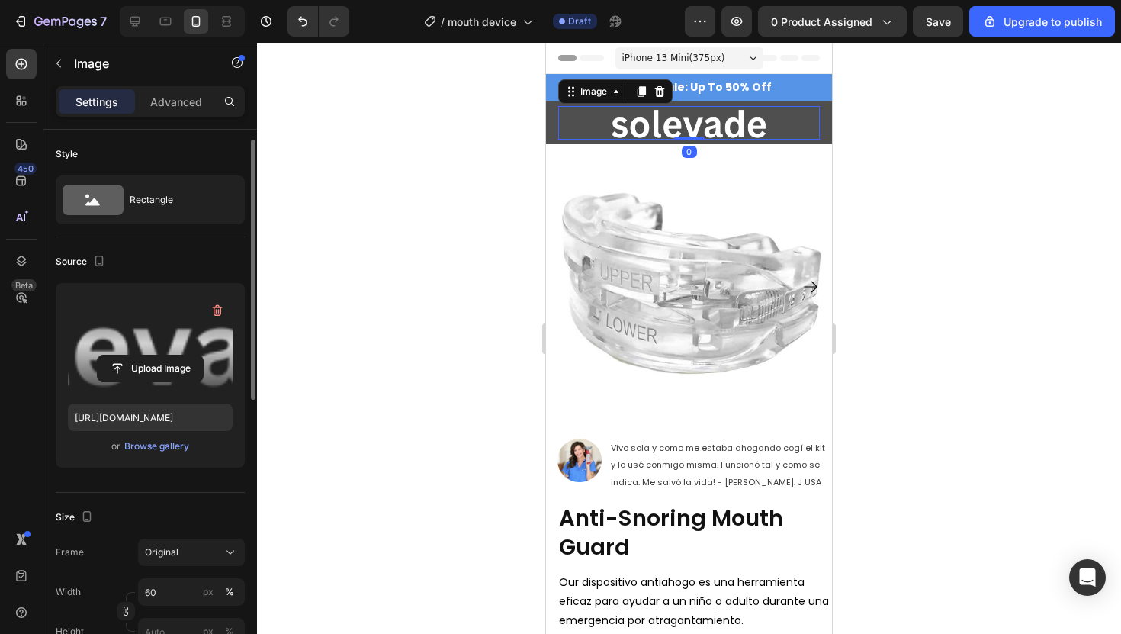
scroll to position [74, 0]
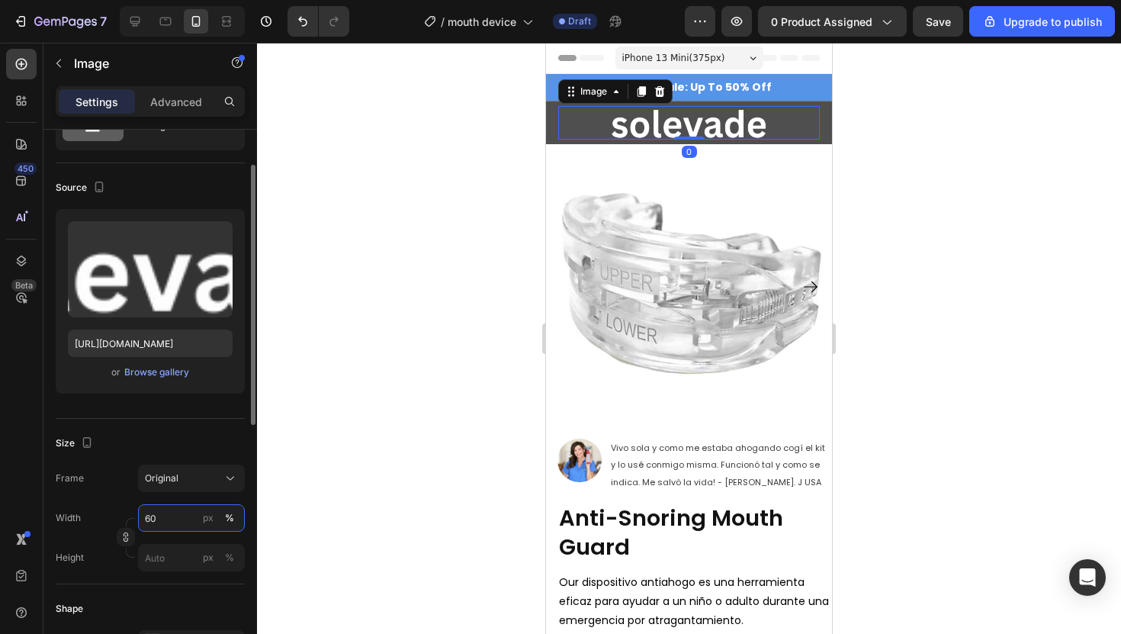
click at [155, 513] on input "60" at bounding box center [191, 517] width 107 height 27
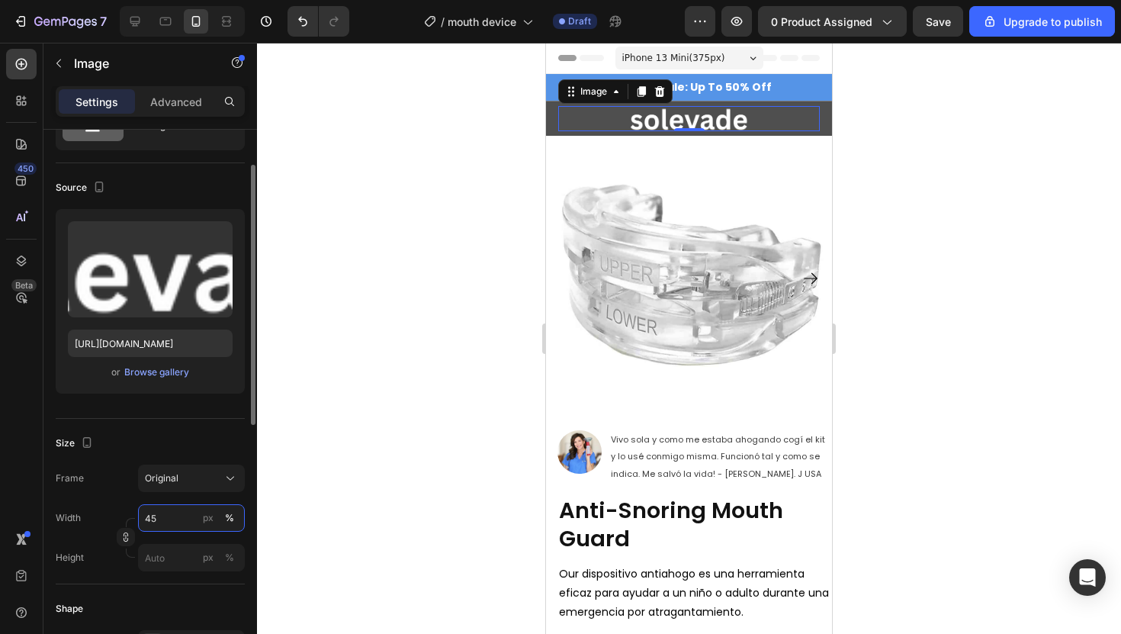
click at [171, 510] on input "45" at bounding box center [191, 517] width 107 height 27
type input "6"
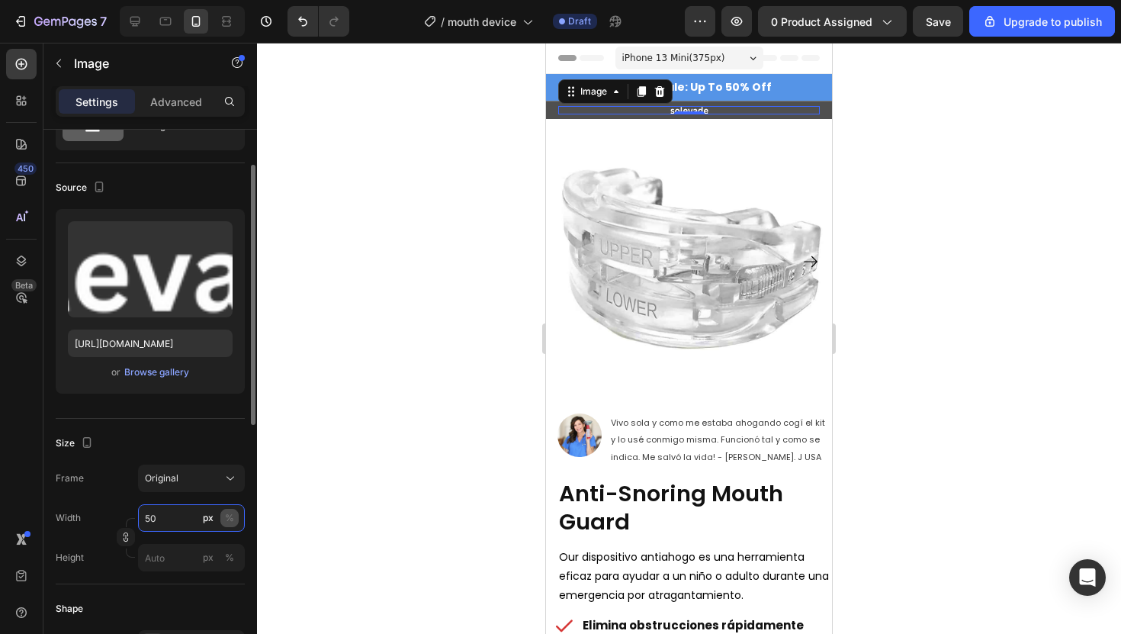
type input "50"
click at [226, 515] on div "%" at bounding box center [229, 518] width 9 height 14
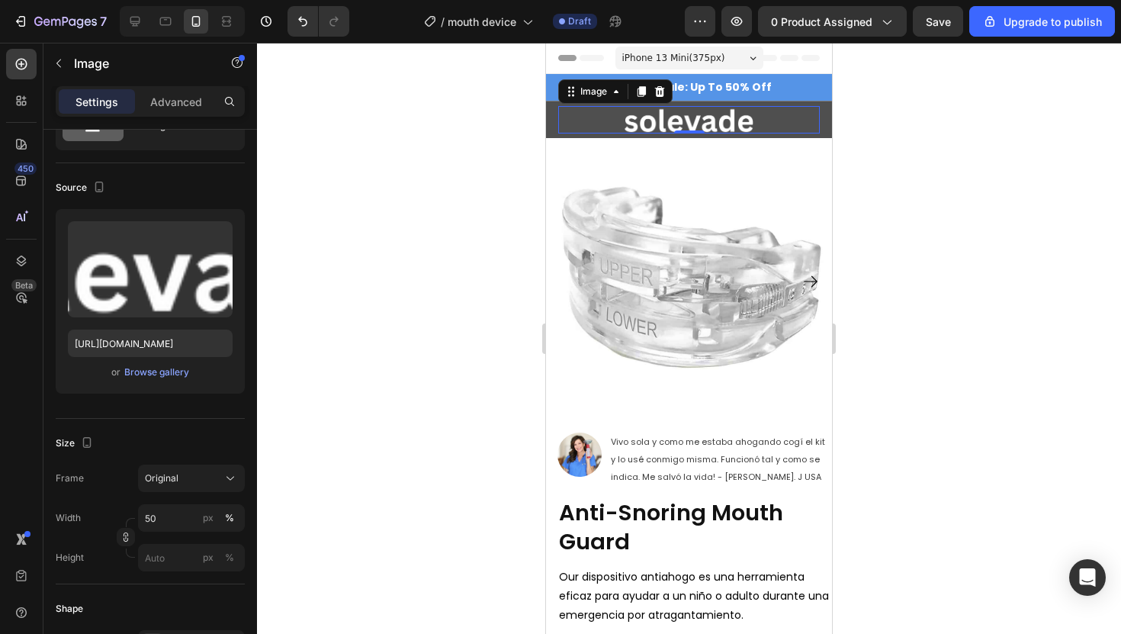
click at [319, 393] on div at bounding box center [689, 338] width 864 height 591
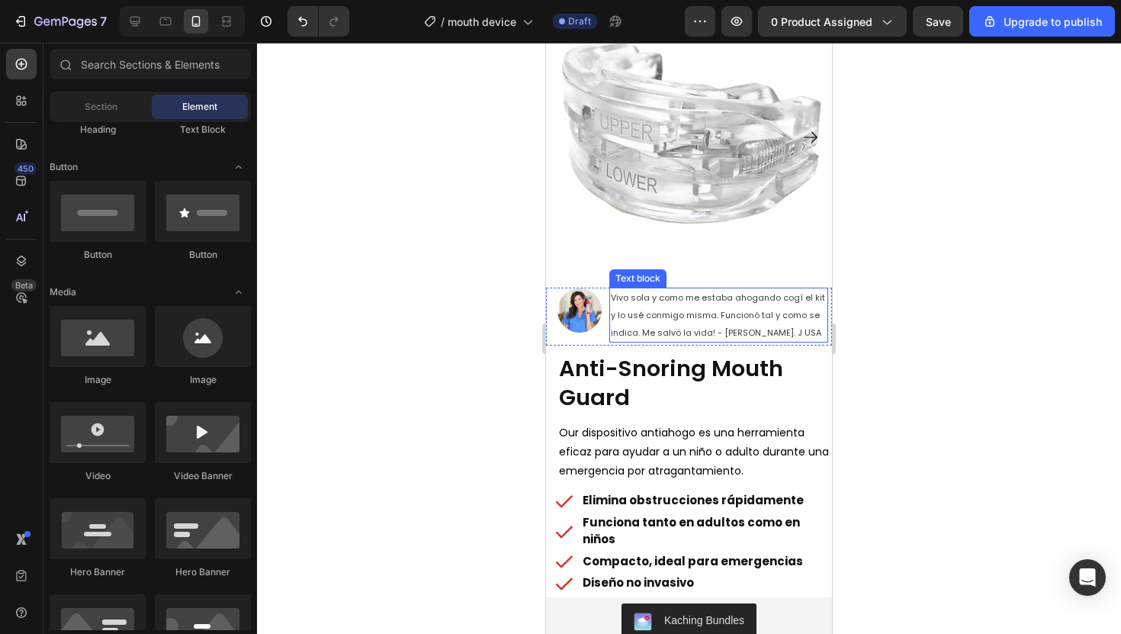
scroll to position [161, 0]
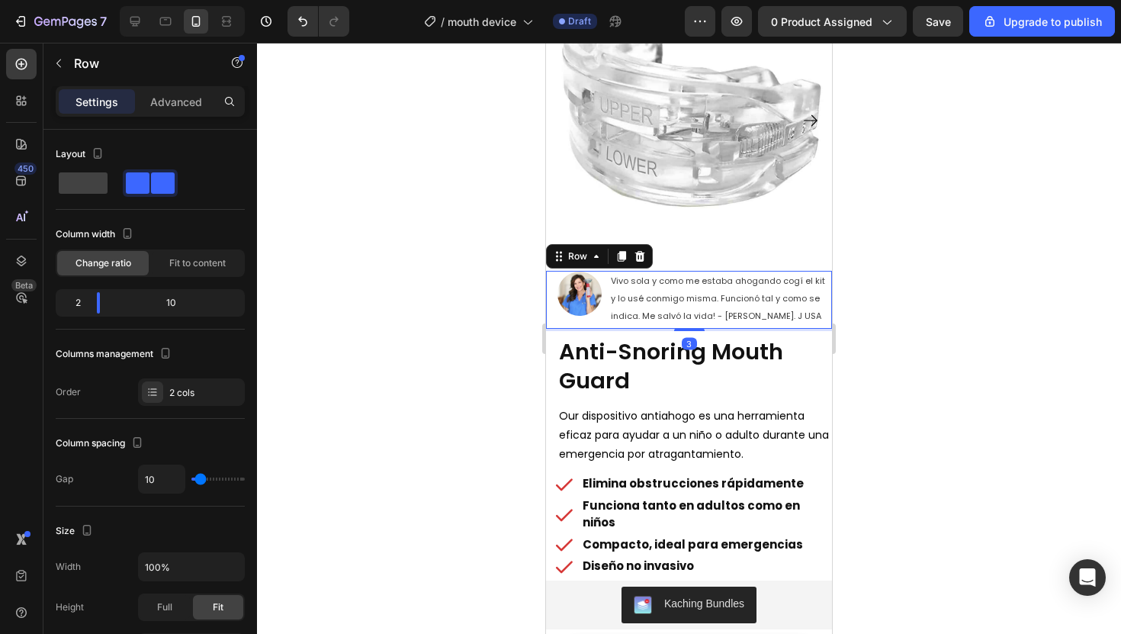
click at [602, 275] on div "Image Vivo sola y como me estaba ahogando cogí el kit y lo usé conmigo misma. F…" at bounding box center [689, 300] width 286 height 58
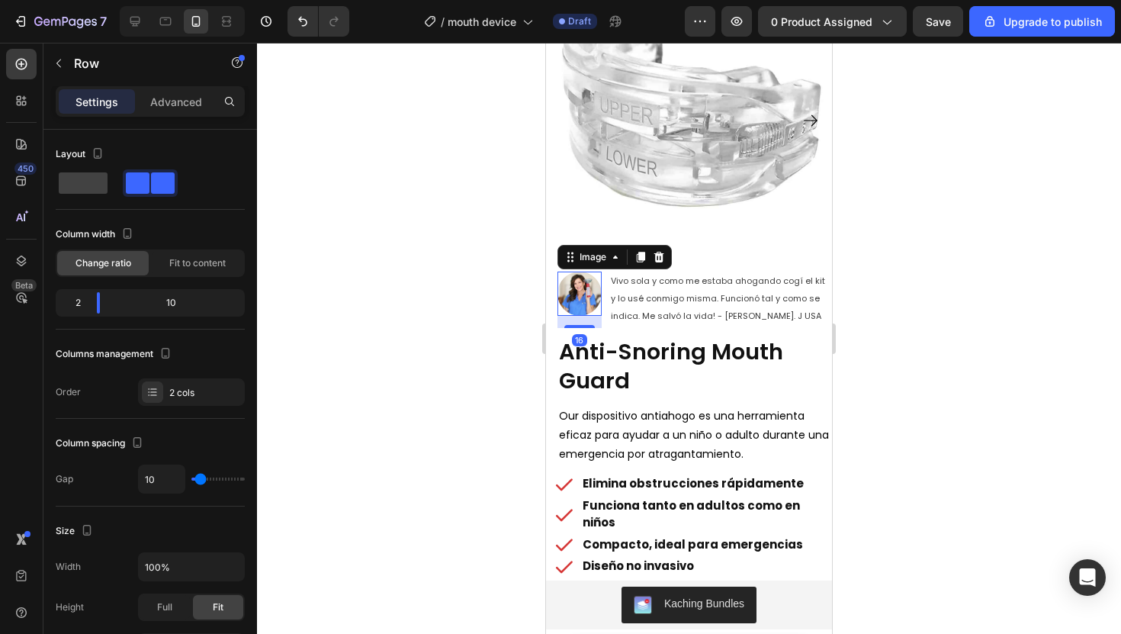
click at [589, 284] on img at bounding box center [579, 293] width 44 height 44
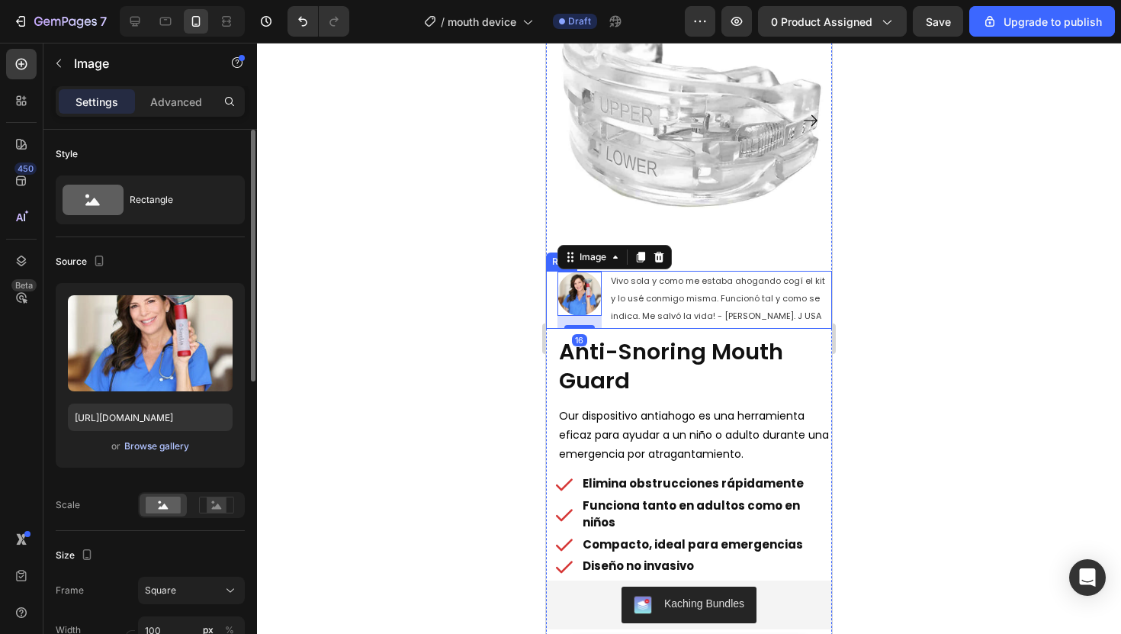
click at [166, 442] on div "Browse gallery" at bounding box center [156, 446] width 65 height 14
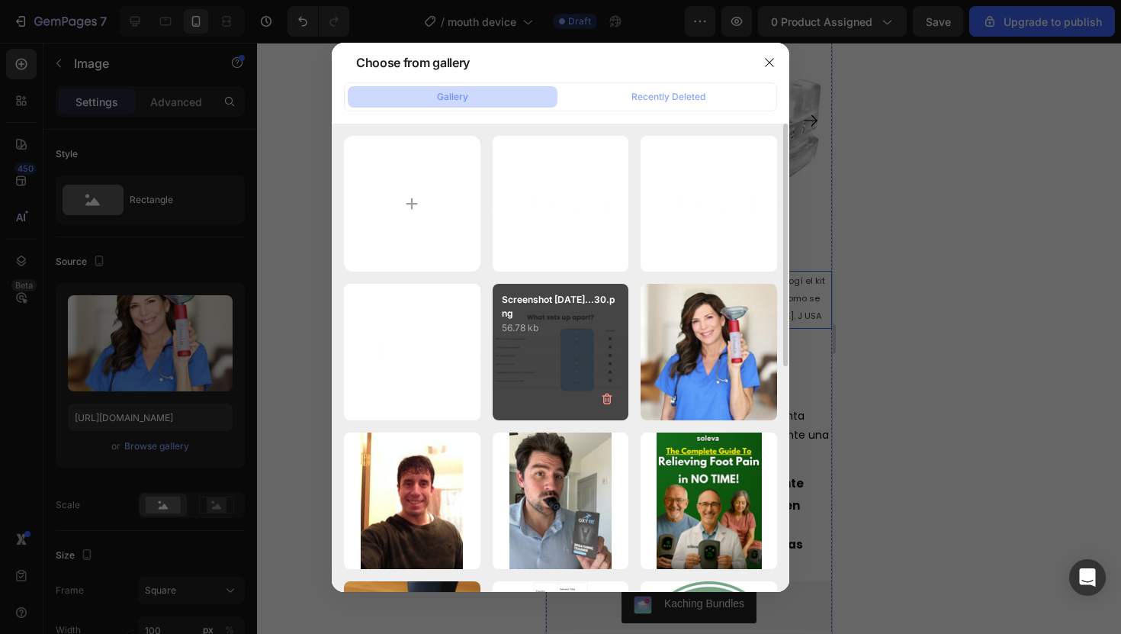
scroll to position [50, 0]
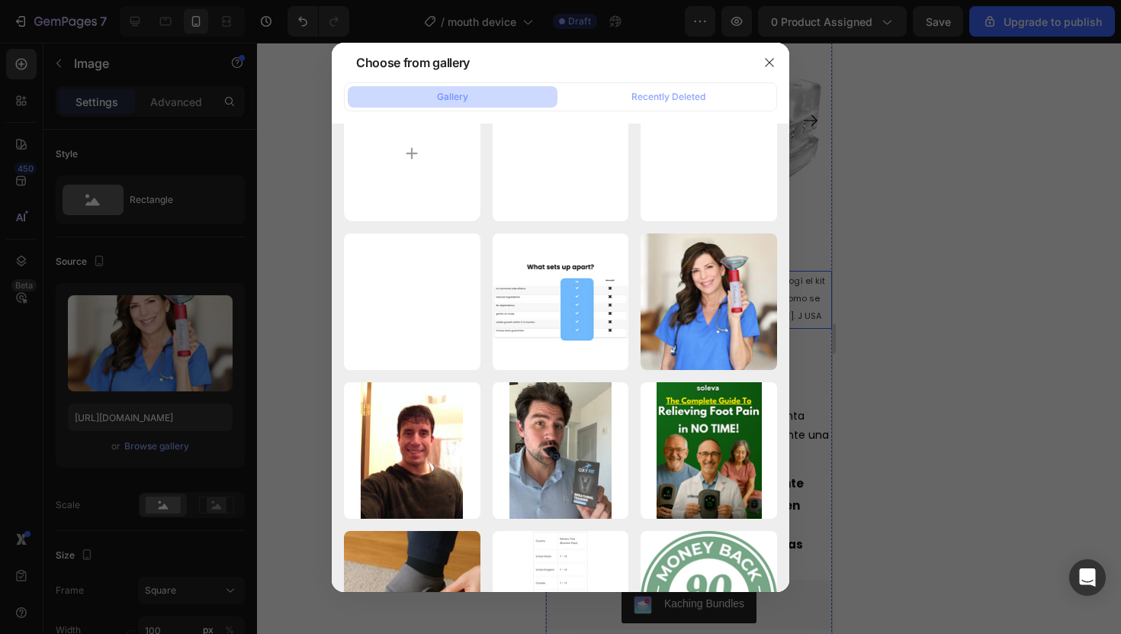
click at [268, 354] on div at bounding box center [560, 317] width 1121 height 634
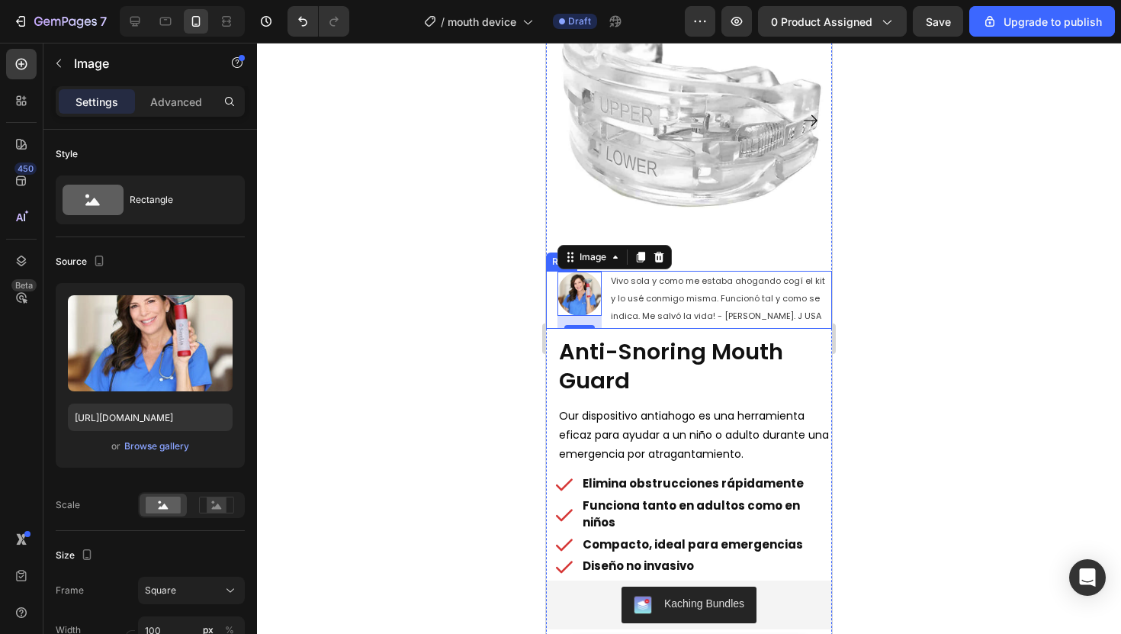
click at [607, 275] on div "Image 16 Vivo sola y como me estaba ahogando cogí el kit y lo usé conmigo misma…" at bounding box center [689, 300] width 286 height 58
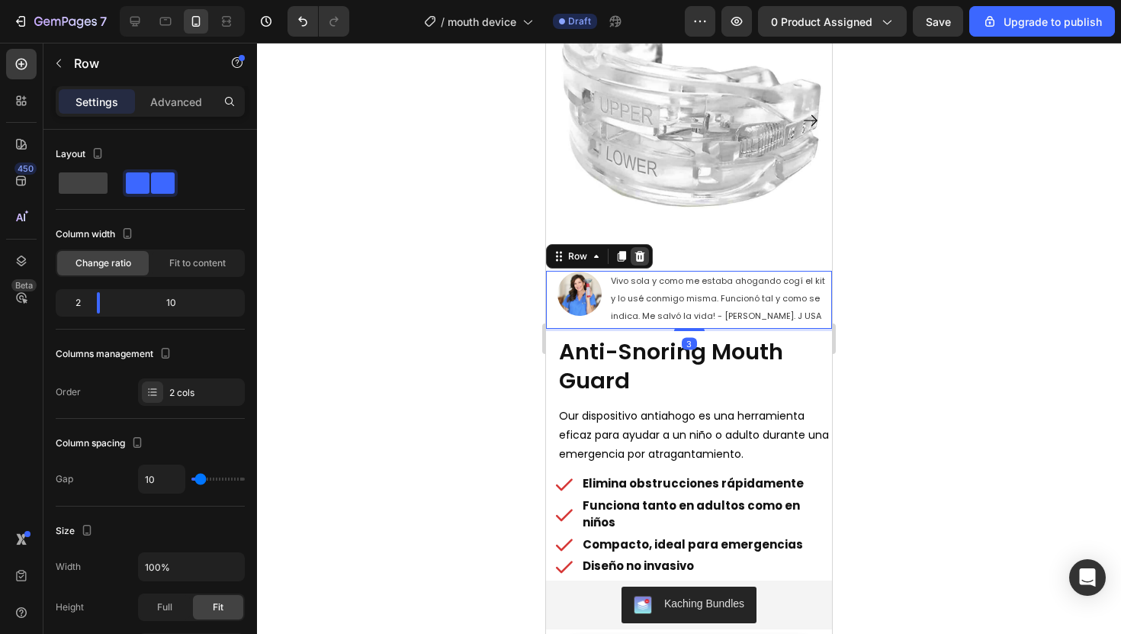
click at [641, 252] on icon at bounding box center [640, 256] width 10 height 11
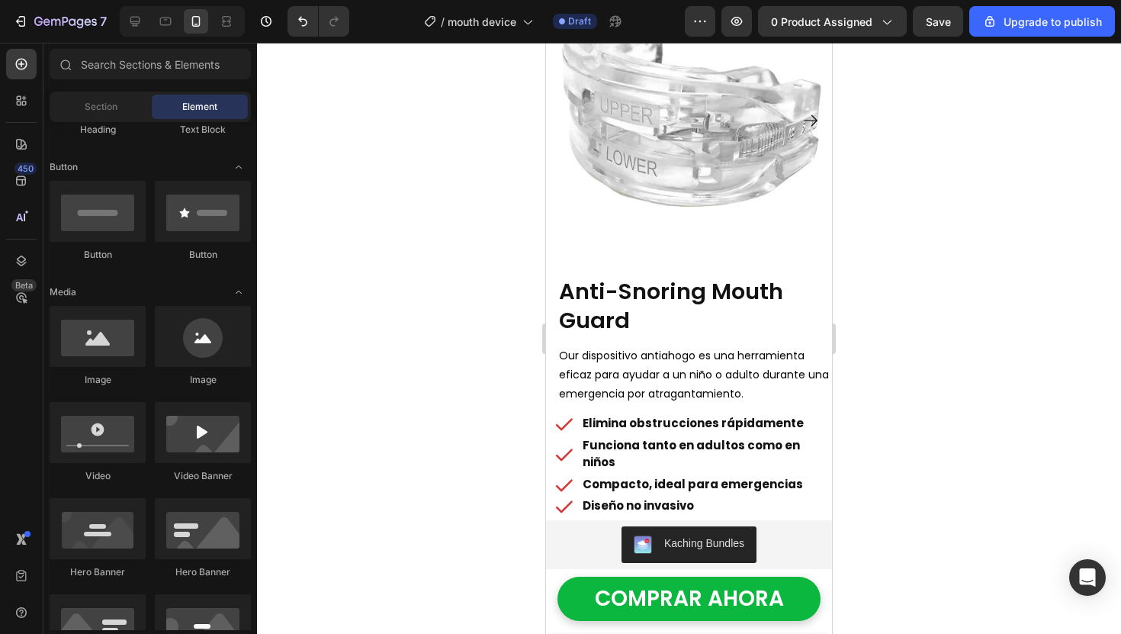
click at [488, 296] on div at bounding box center [689, 338] width 864 height 591
click at [650, 284] on h1 "Anti-Snoring Mouth Guard" at bounding box center [688, 306] width 263 height 60
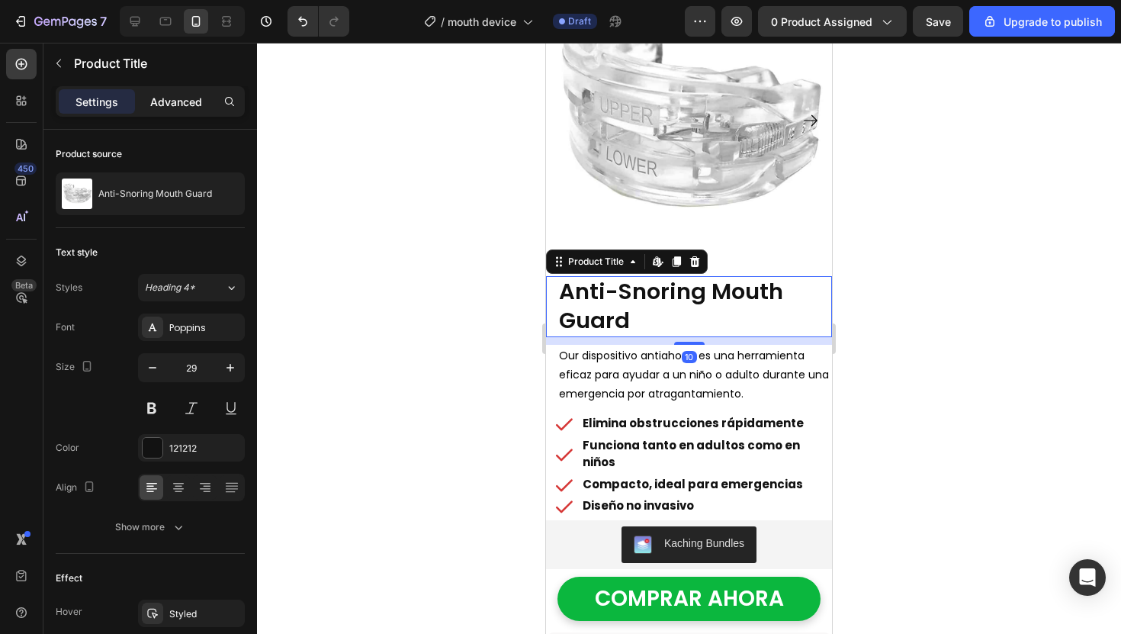
click at [185, 102] on p "Advanced" at bounding box center [176, 102] width 52 height 16
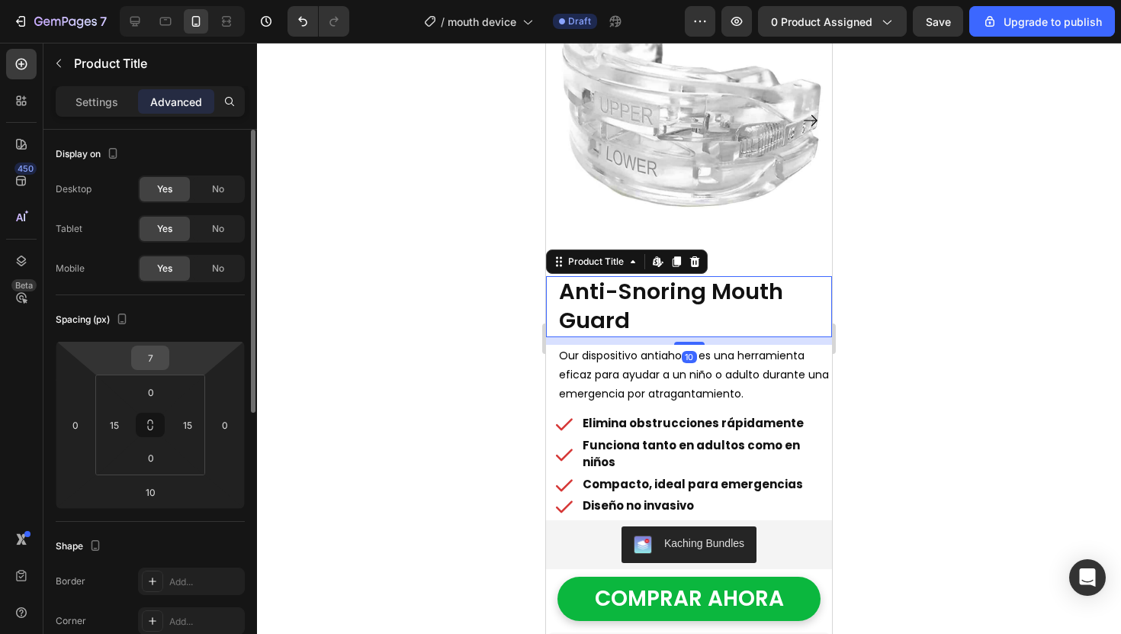
click at [140, 354] on input "7" at bounding box center [150, 357] width 31 height 23
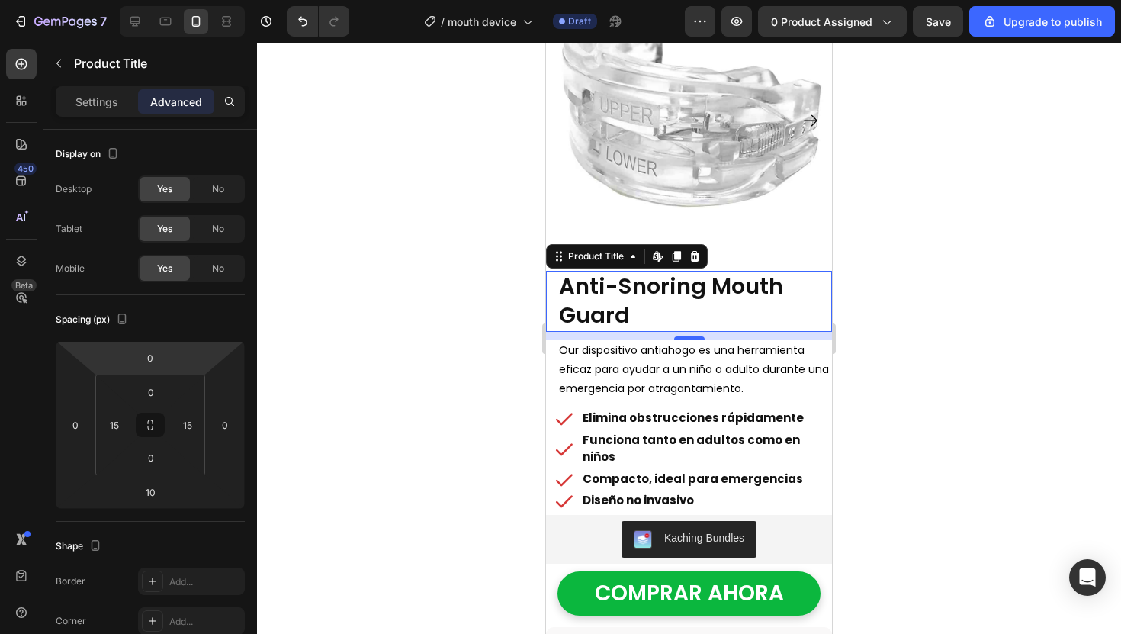
click at [418, 241] on div at bounding box center [689, 338] width 864 height 591
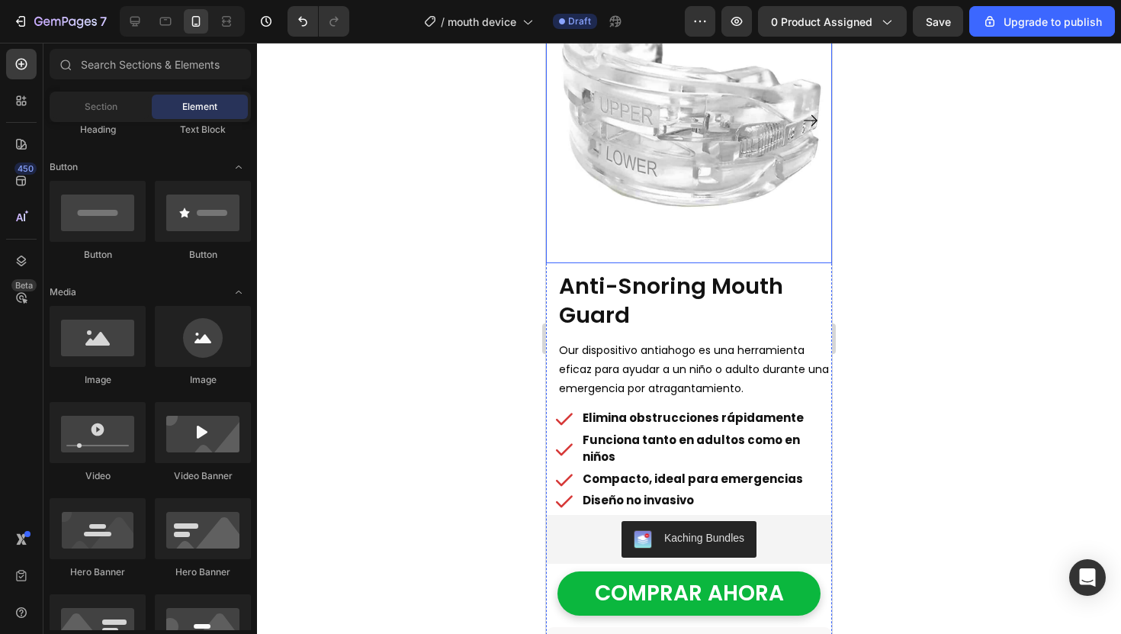
click at [615, 223] on img at bounding box center [689, 120] width 286 height 286
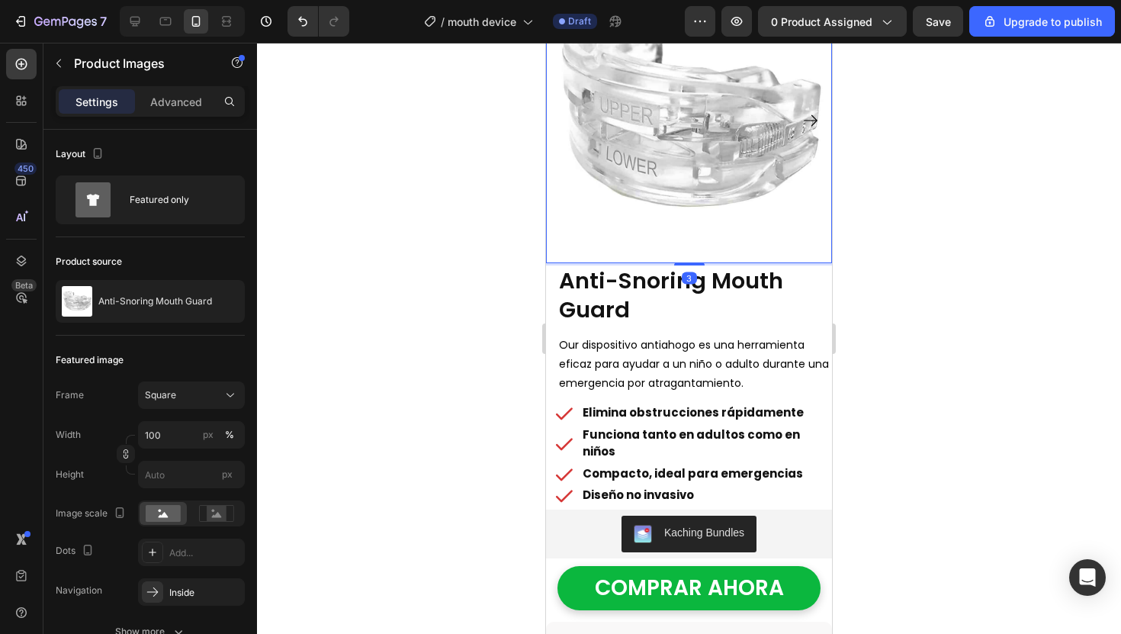
drag, startPoint x: 695, startPoint y: 268, endPoint x: 695, endPoint y: 252, distance: 16.0
click at [695, 252] on div "Product Images 3" at bounding box center [689, 120] width 286 height 286
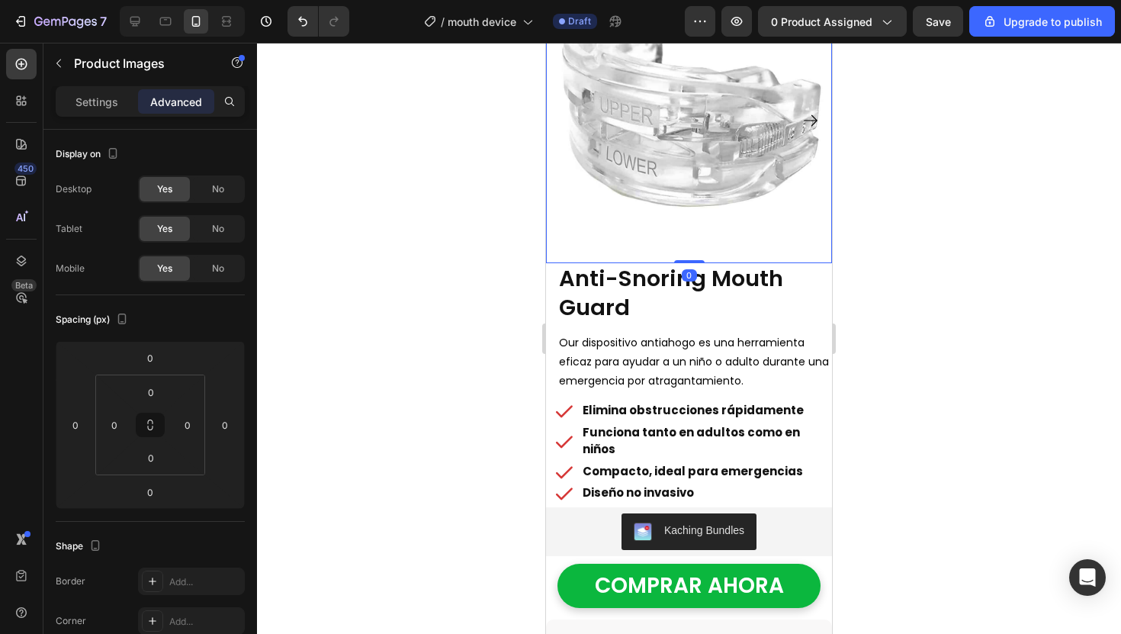
click at [361, 219] on div at bounding box center [689, 338] width 864 height 591
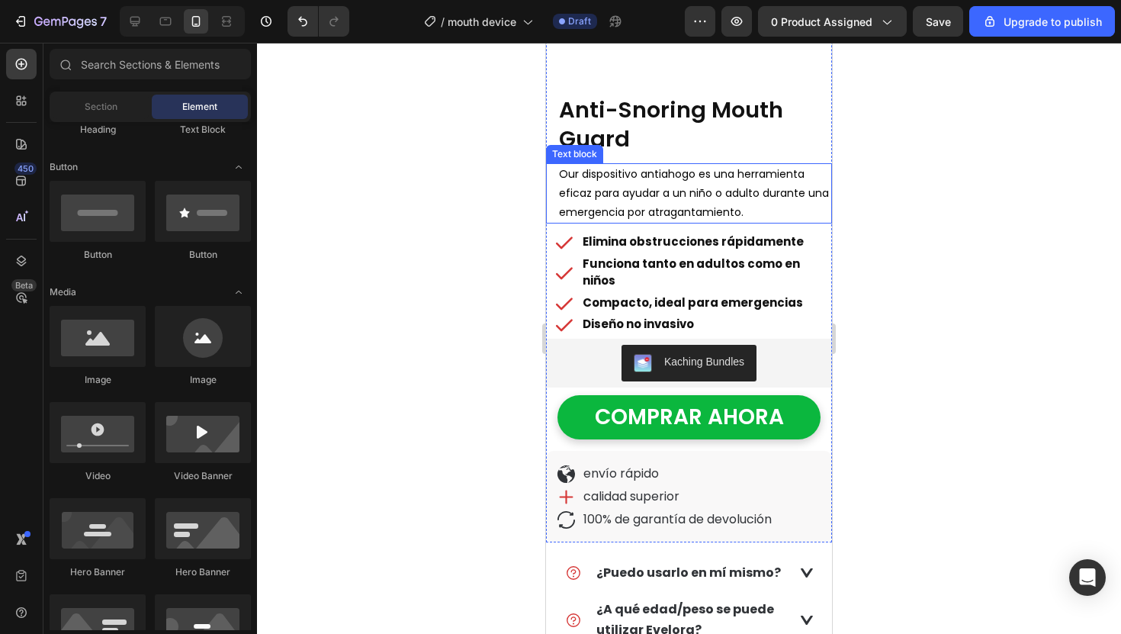
scroll to position [332, 0]
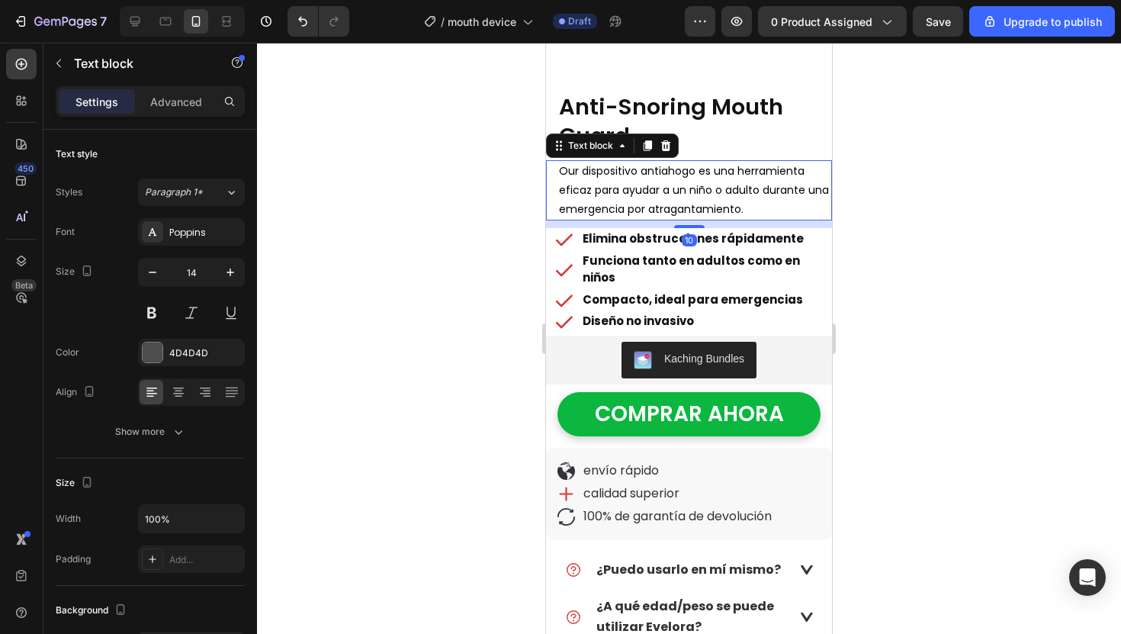
click at [651, 181] on p "Our dispositivo antiahogo es una herramienta eficaz para ayudar a un niño o adu…" at bounding box center [694, 191] width 271 height 58
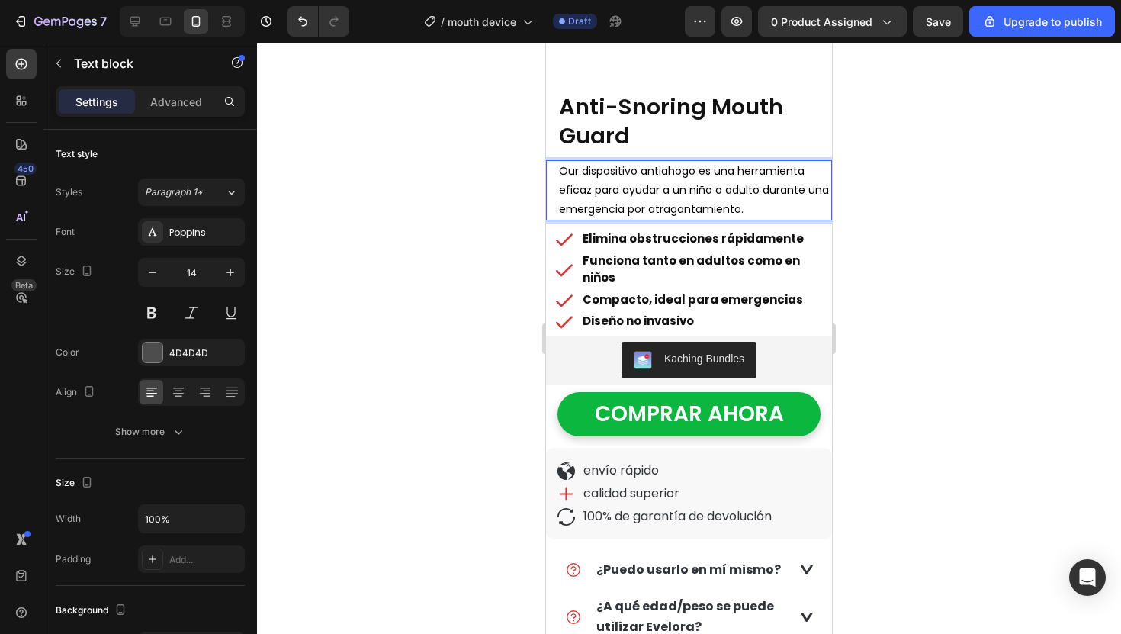
click at [651, 181] on p "Our dispositivo antiahogo es una herramienta eficaz para ayudar a un niño o adu…" at bounding box center [694, 191] width 271 height 58
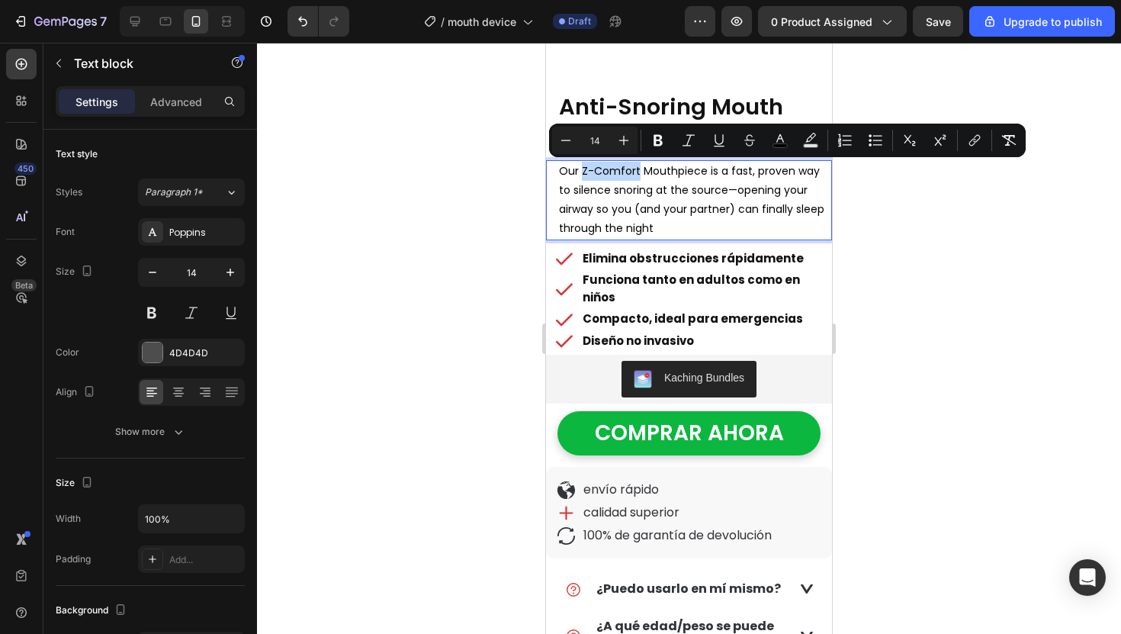
drag, startPoint x: 637, startPoint y: 173, endPoint x: 583, endPoint y: 172, distance: 54.2
click at [583, 172] on span "Our Z-Comfort Mouthpiece is a fast, proven way to silence snoring at the source…" at bounding box center [691, 199] width 265 height 73
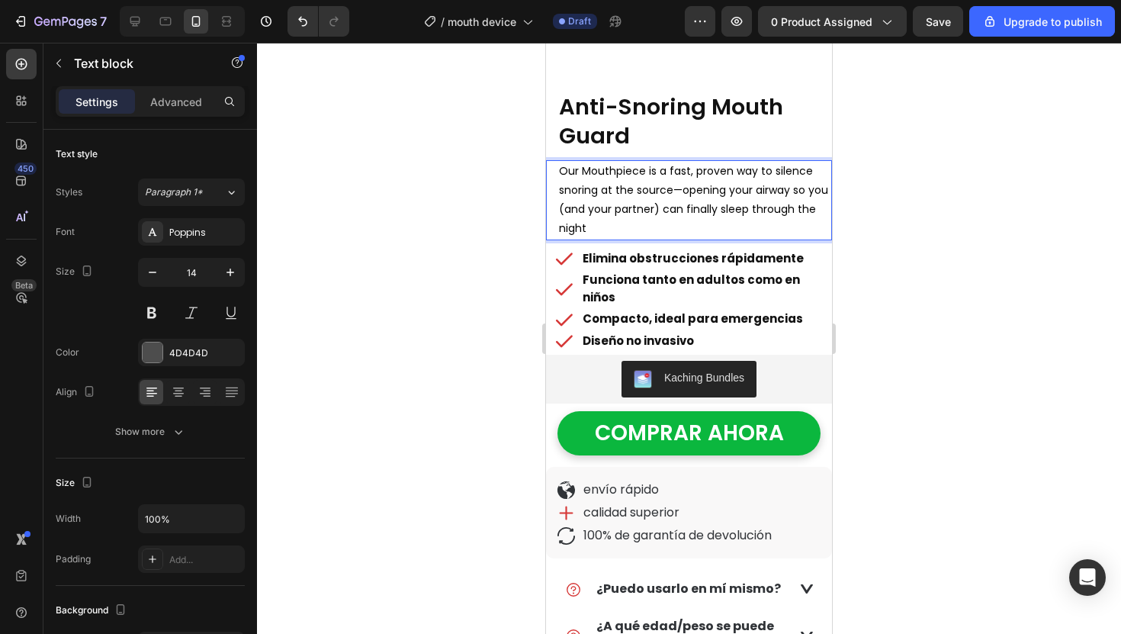
click at [642, 221] on p "Our Mouthpiece is a fast, proven way to silence snoring at the source—opening y…" at bounding box center [694, 200] width 271 height 77
click at [679, 191] on span "Our Mouthpiece is a fast, proven way to silence snoring at the source—opening y…" at bounding box center [693, 199] width 269 height 73
click at [744, 222] on p "Our Mouthpiece is a fast, proven way to silence snoring at the source opening y…" at bounding box center [694, 200] width 271 height 77
click at [673, 193] on span "Our Mouthpiece is a fast, proven way to silence snoring at the source opening y…" at bounding box center [690, 199] width 263 height 73
click at [970, 212] on div at bounding box center [689, 338] width 864 height 591
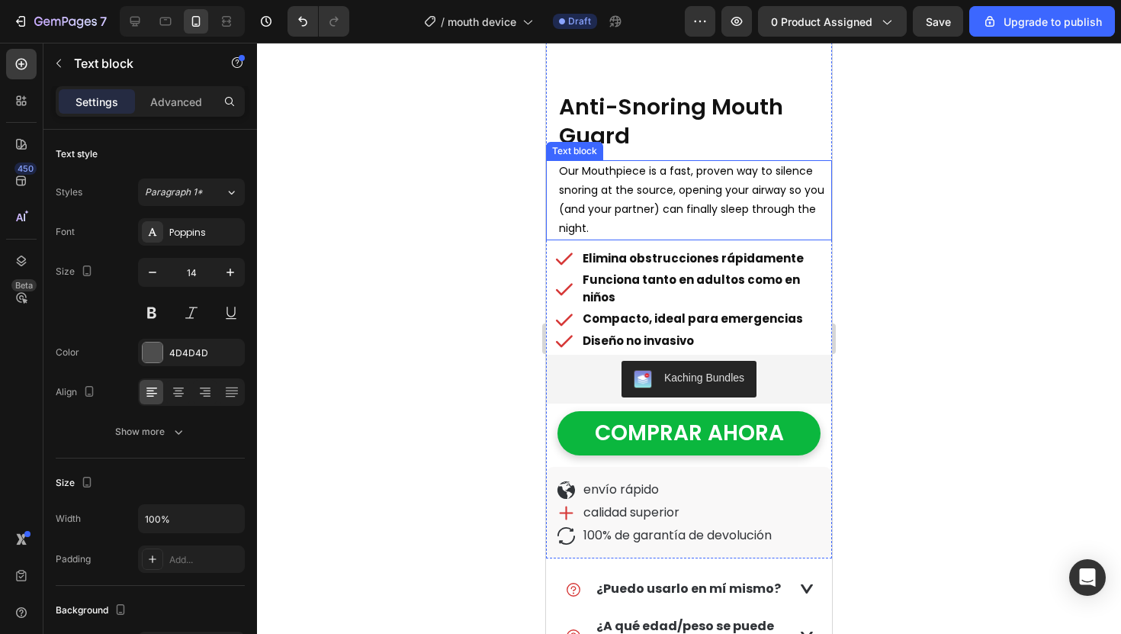
click at [776, 192] on span "Our Mouthpiece is a fast, proven way to silence snoring at the source, opening …" at bounding box center [691, 199] width 265 height 73
click at [784, 192] on span "Our Mouthpiece is a fast, proven way to silence snoring at the source, opening …" at bounding box center [691, 199] width 265 height 73
click at [888, 191] on div at bounding box center [689, 338] width 864 height 591
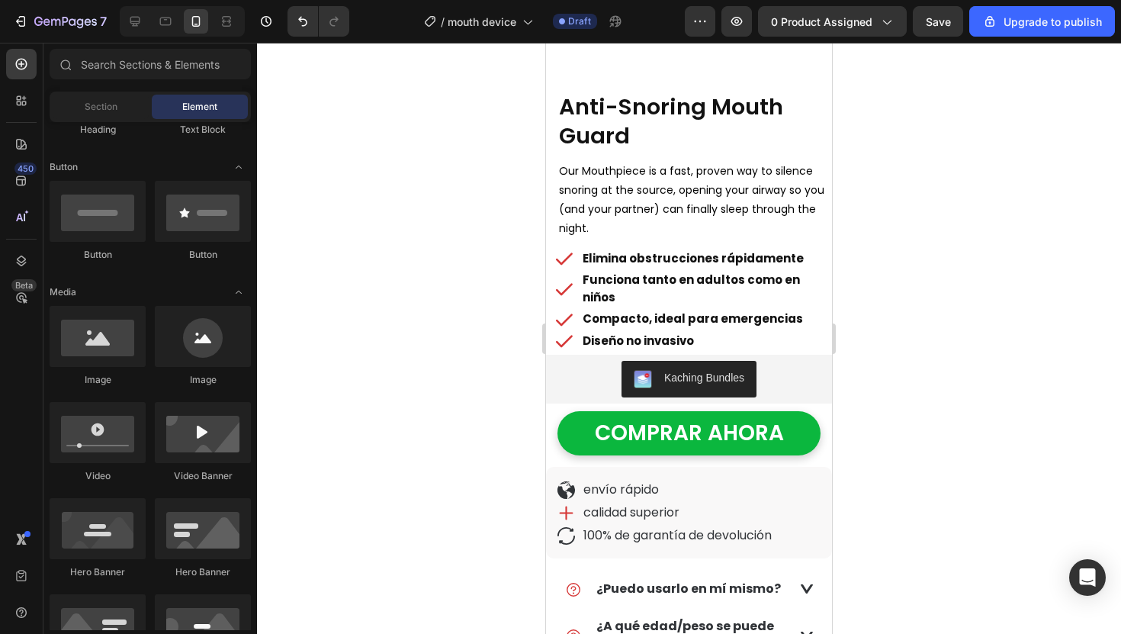
click at [612, 284] on strong "Funciona tanto en adultos como en niños" at bounding box center [691, 288] width 217 height 34
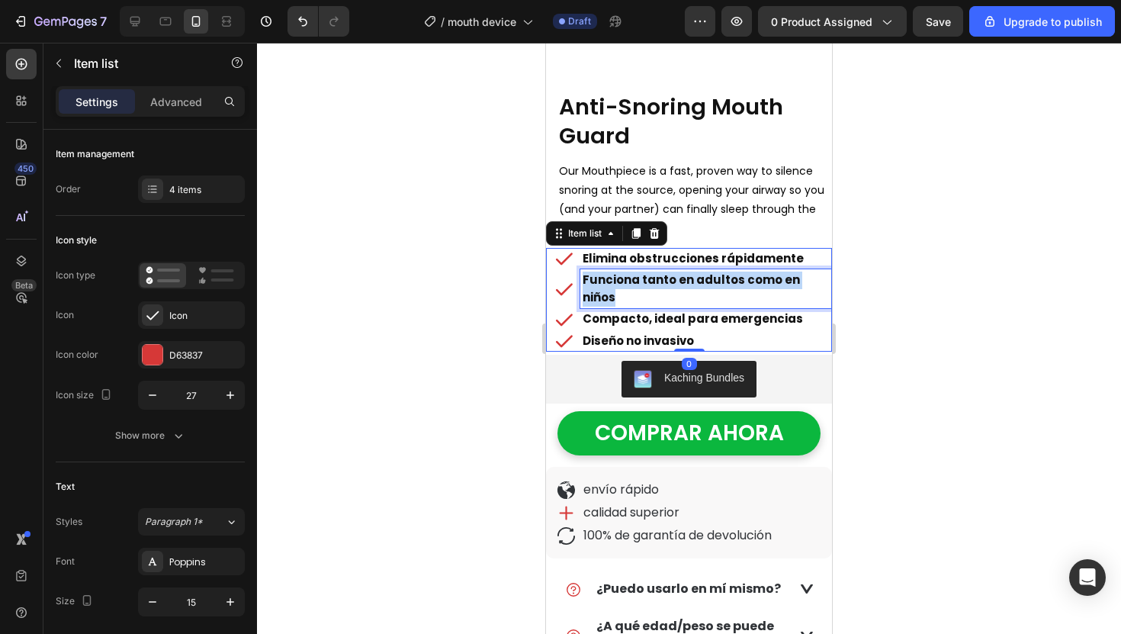
click at [612, 284] on strong "Funciona tanto en adultos como en niños" at bounding box center [691, 288] width 217 height 34
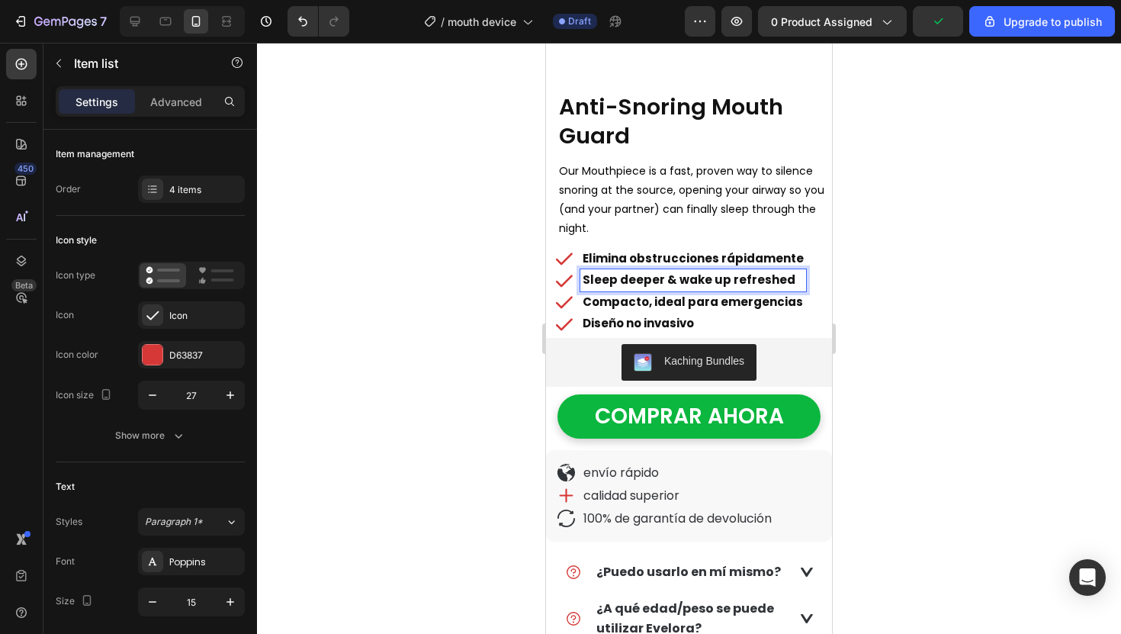
click at [666, 255] on strong "Elimina obstrucciones rápidamente" at bounding box center [693, 258] width 221 height 16
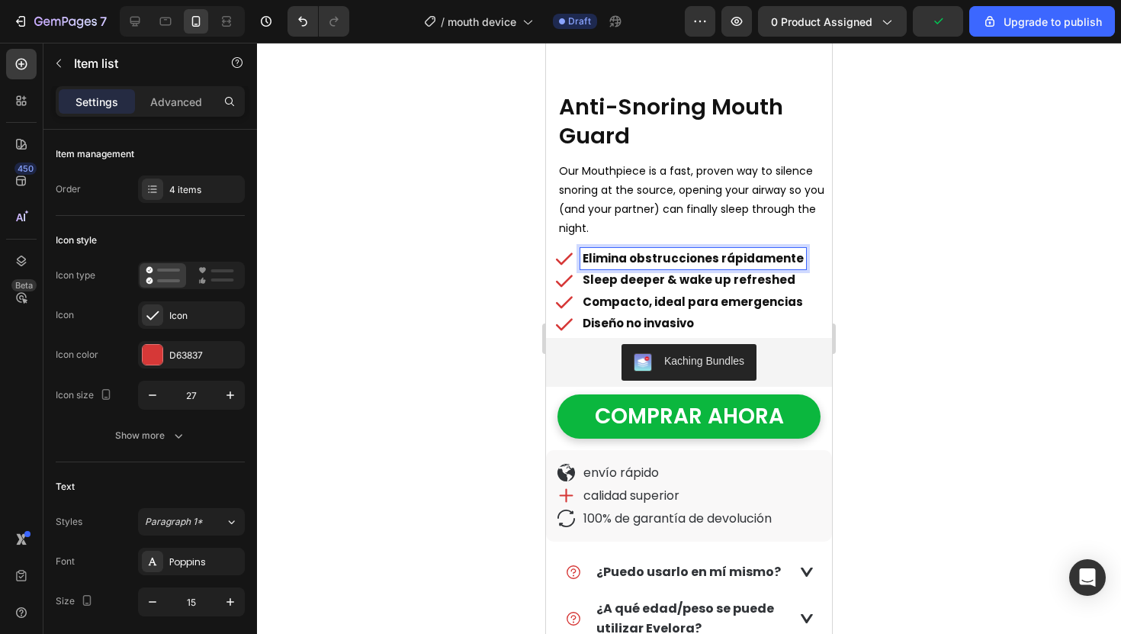
click at [673, 258] on strong "Elimina obstrucciones rápidamente" at bounding box center [693, 258] width 221 height 16
click at [585, 259] on strong "eep your airway open all night." at bounding box center [677, 258] width 188 height 16
click at [654, 298] on strong "Compacto, ideal para emergencias" at bounding box center [693, 302] width 220 height 16
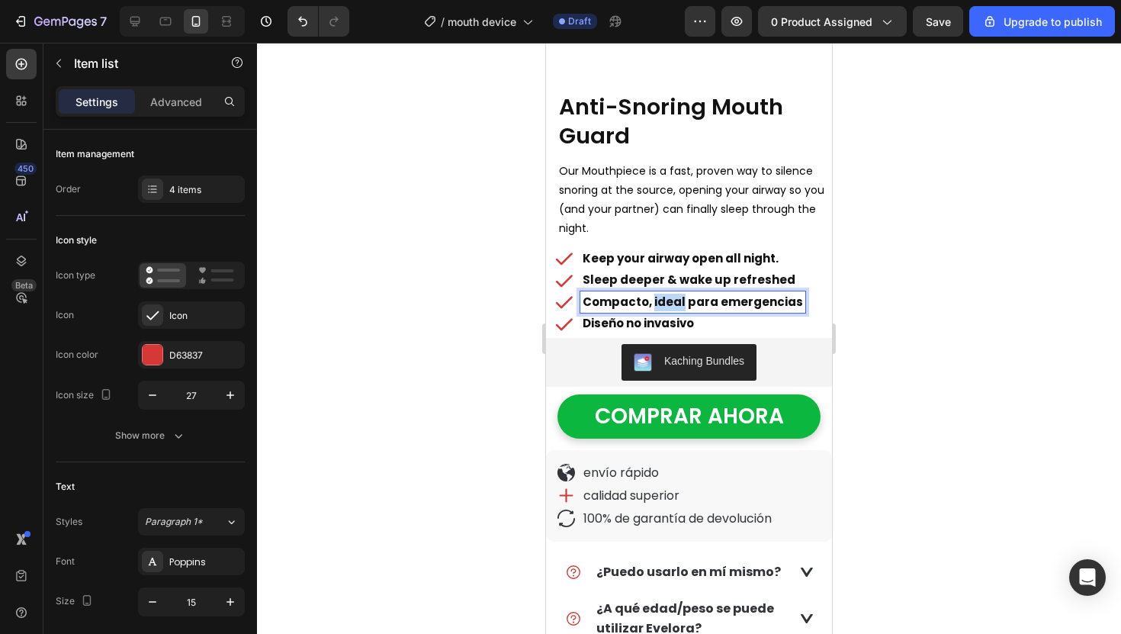
click at [654, 298] on strong "Compacto, ideal para emergencias" at bounding box center [693, 302] width 220 height 16
click at [641, 324] on strong "Diseño no invasivo" at bounding box center [638, 323] width 111 height 16
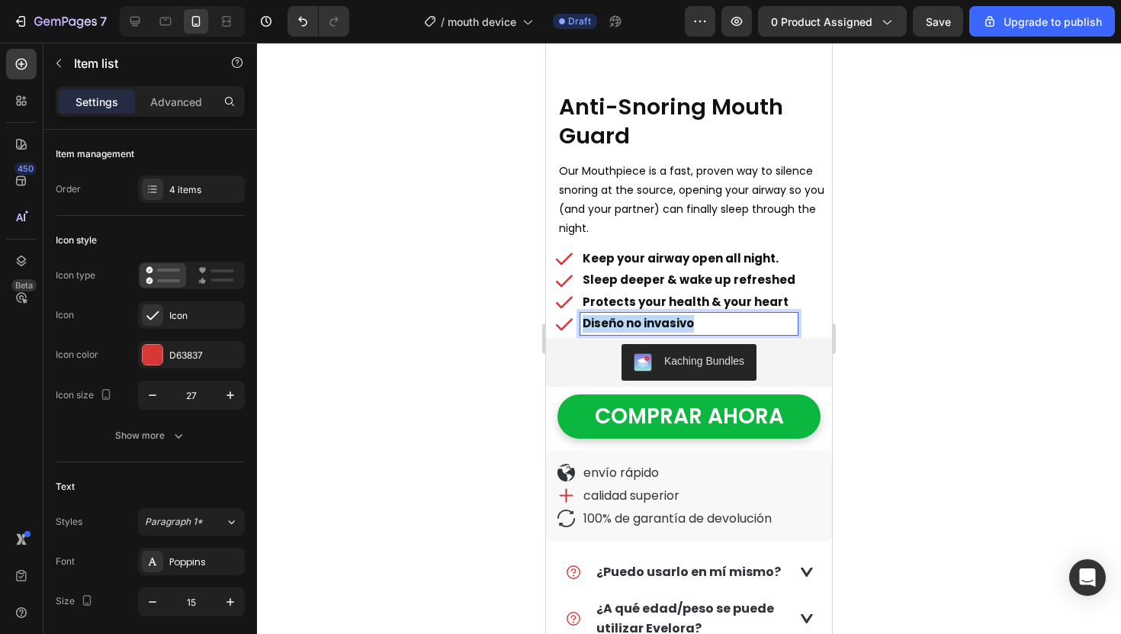
click at [641, 324] on strong "Diseño no invasivo" at bounding box center [638, 323] width 111 height 16
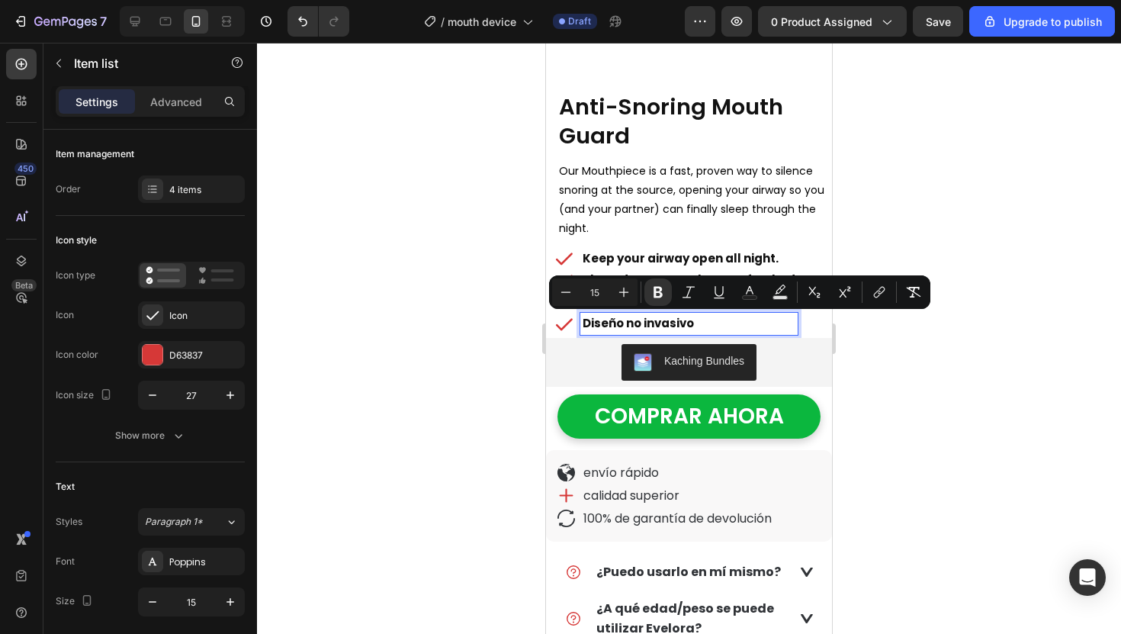
click at [681, 259] on strong "Keep your airway open all night." at bounding box center [681, 258] width 196 height 16
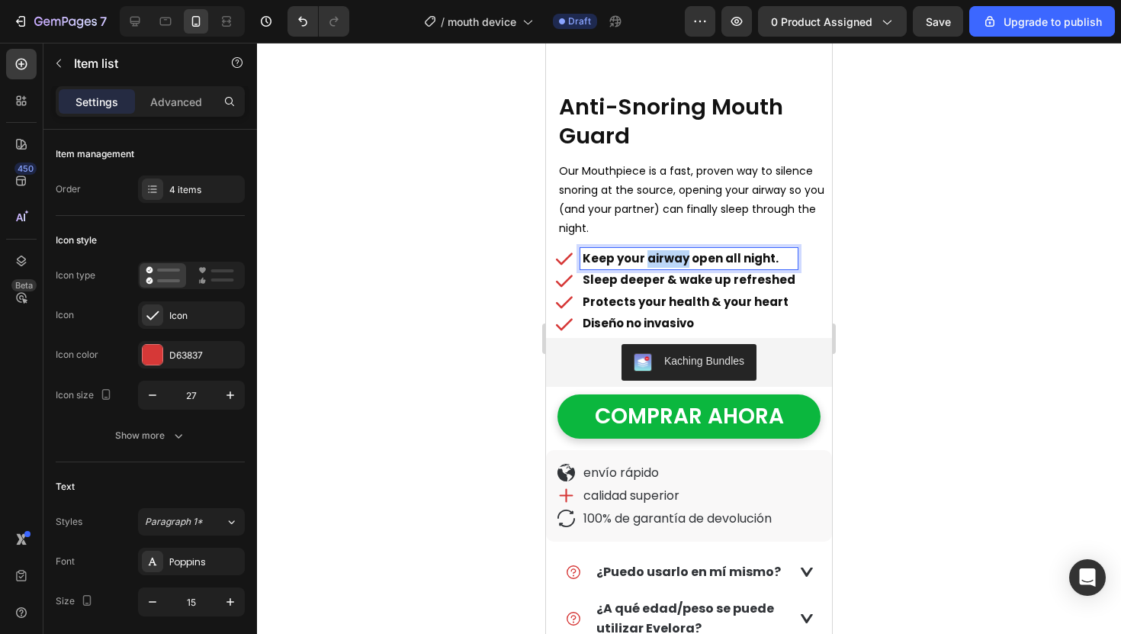
click at [681, 259] on strong "Keep your airway open all night." at bounding box center [681, 258] width 196 height 16
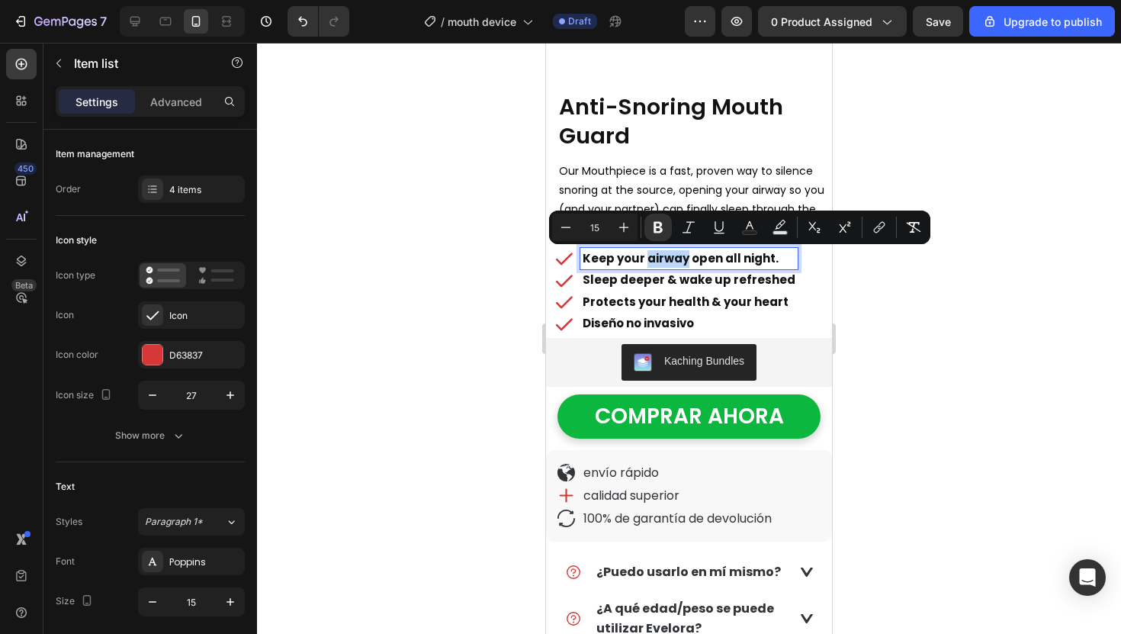
click at [686, 259] on strong "Keep your airway open all night." at bounding box center [681, 258] width 196 height 16
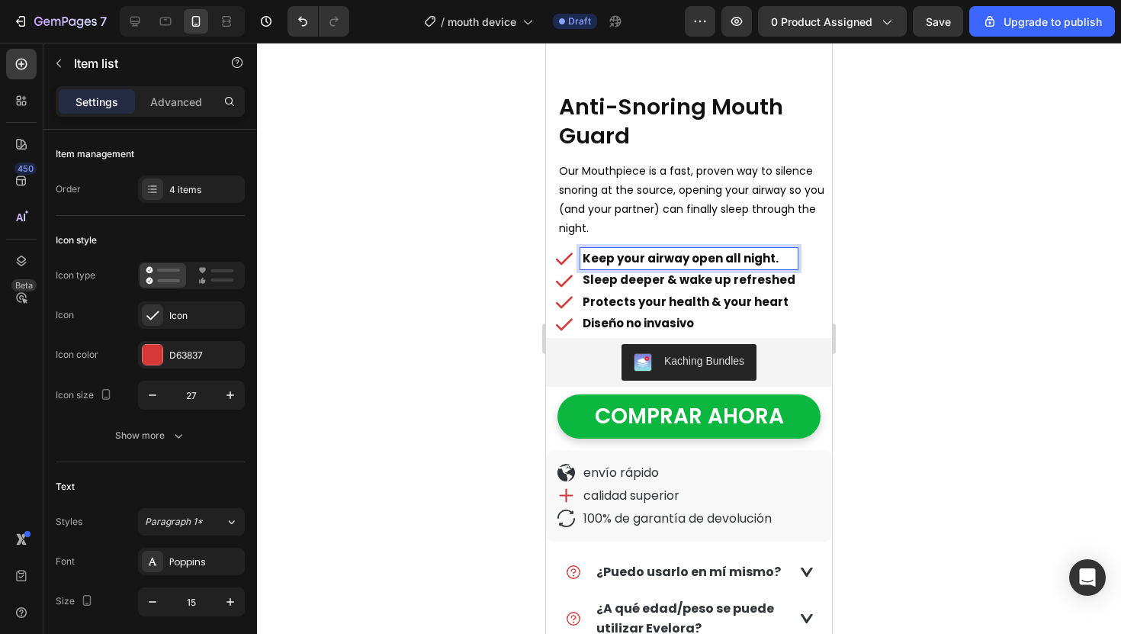
click at [683, 260] on strong "Keep your airway open all night." at bounding box center [681, 258] width 196 height 16
click at [479, 320] on div at bounding box center [689, 338] width 864 height 591
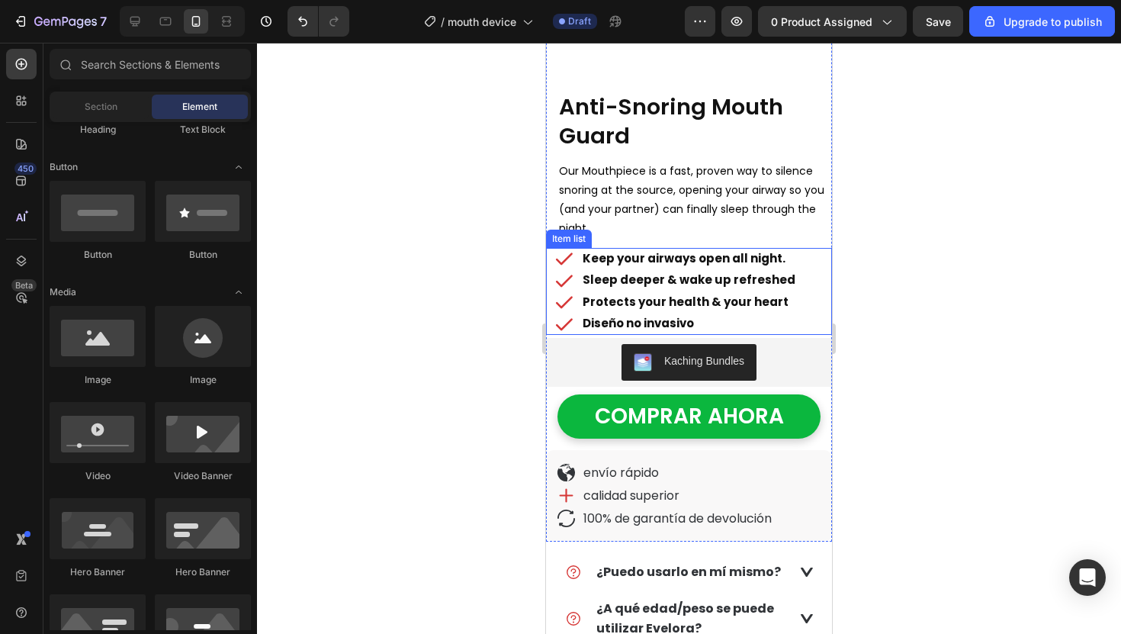
click at [573, 320] on icon at bounding box center [564, 323] width 21 height 21
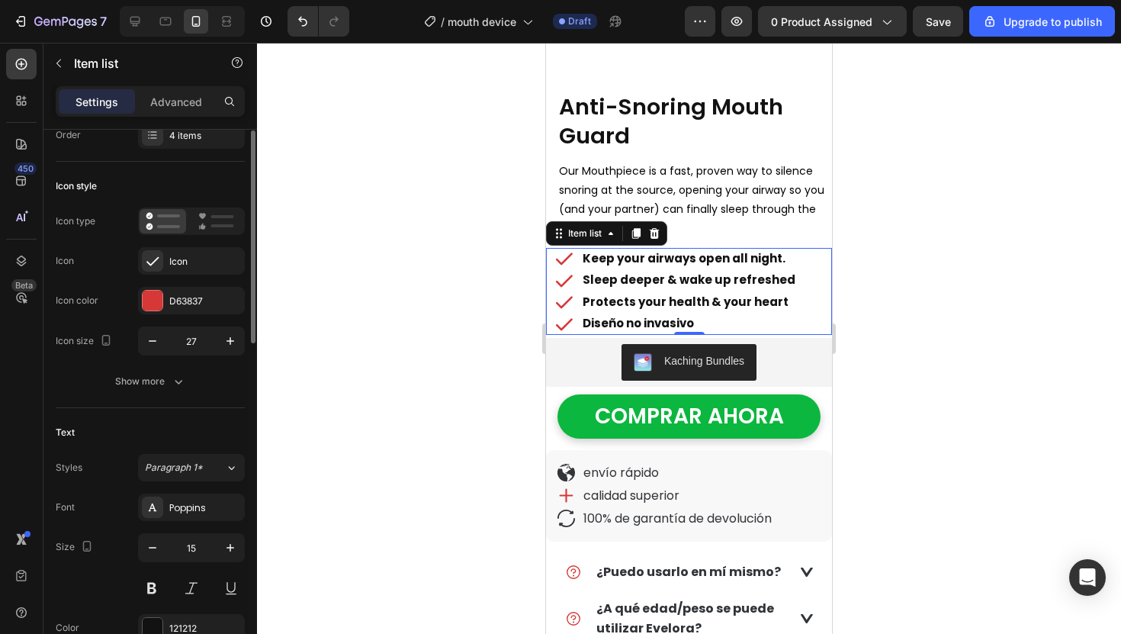
scroll to position [0, 0]
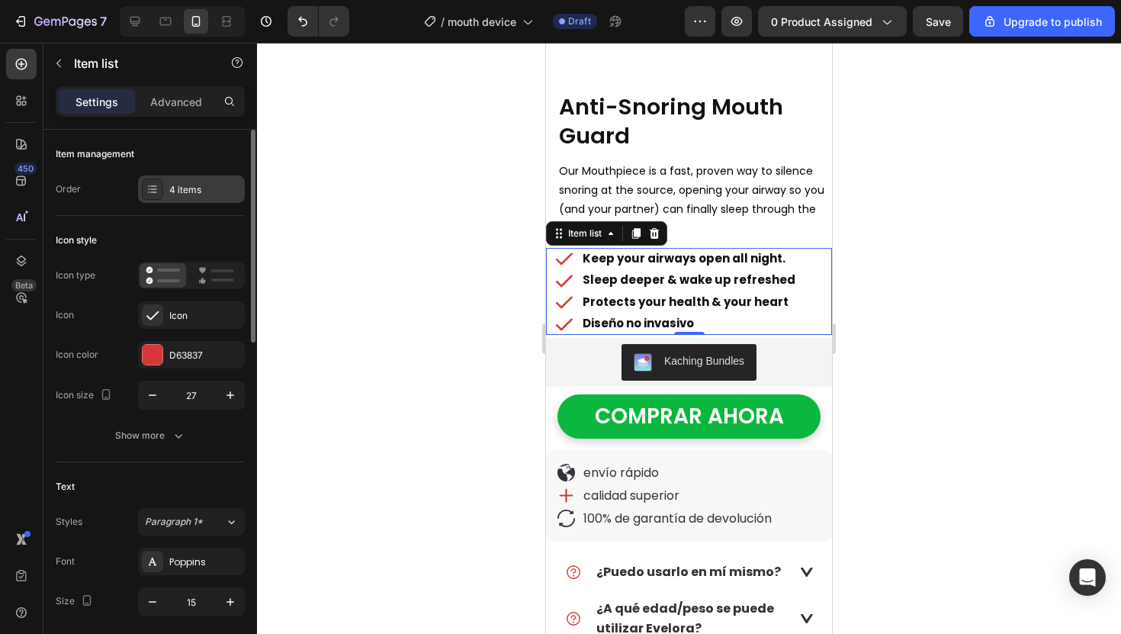
click at [180, 198] on div "4 items" at bounding box center [191, 188] width 107 height 27
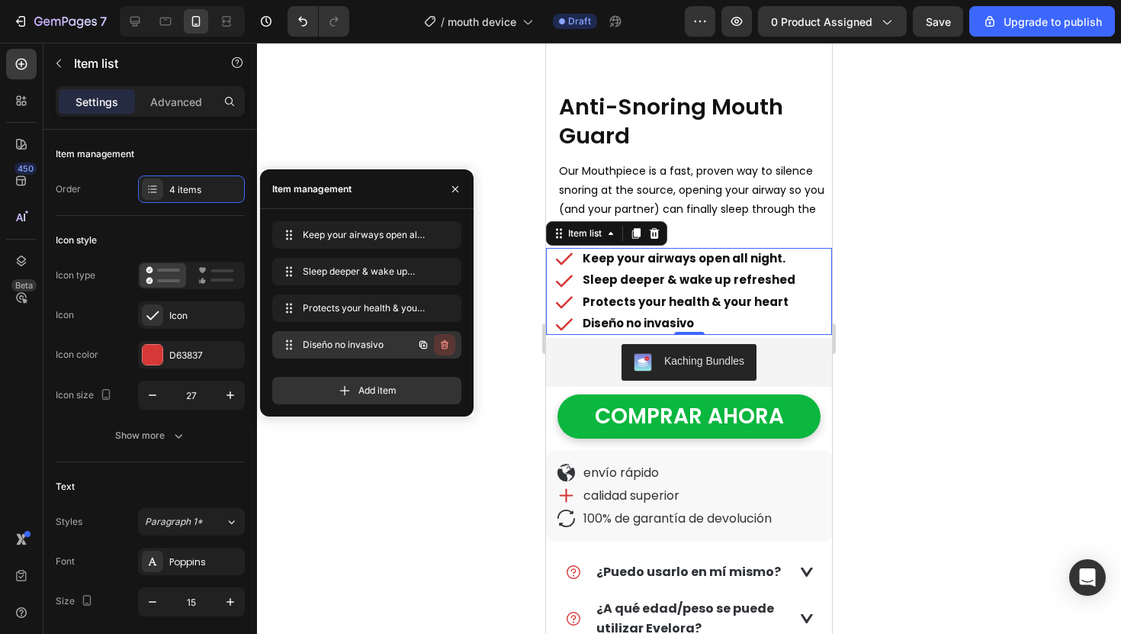
click at [445, 344] on icon "button" at bounding box center [445, 346] width 1 height 4
click at [449, 346] on button "Delete" at bounding box center [434, 344] width 42 height 21
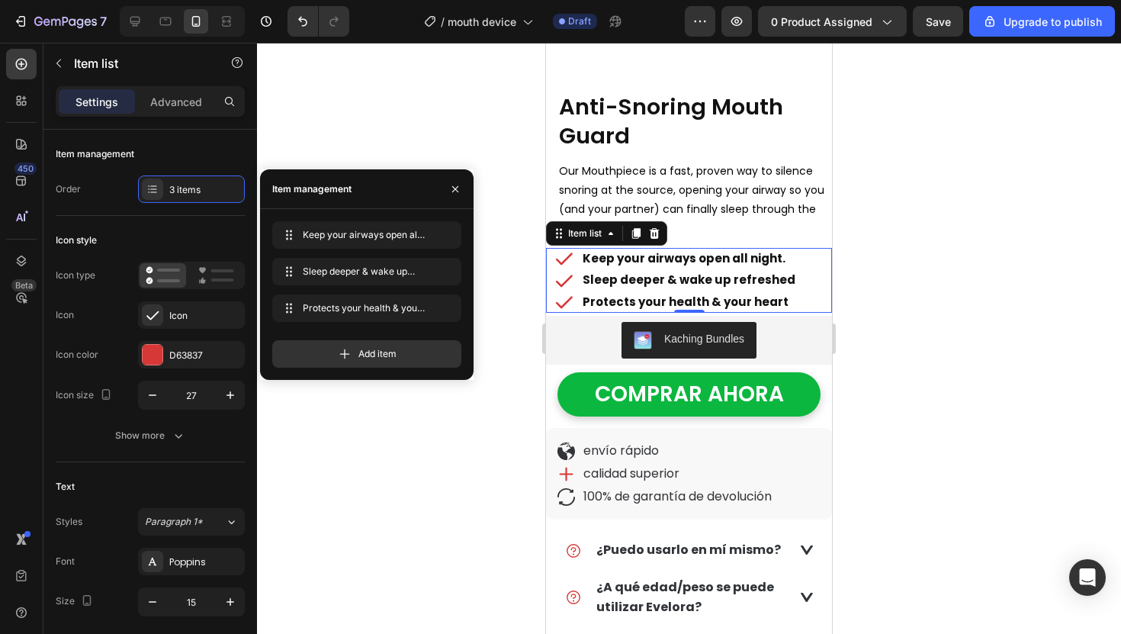
click at [504, 390] on div at bounding box center [689, 338] width 864 height 591
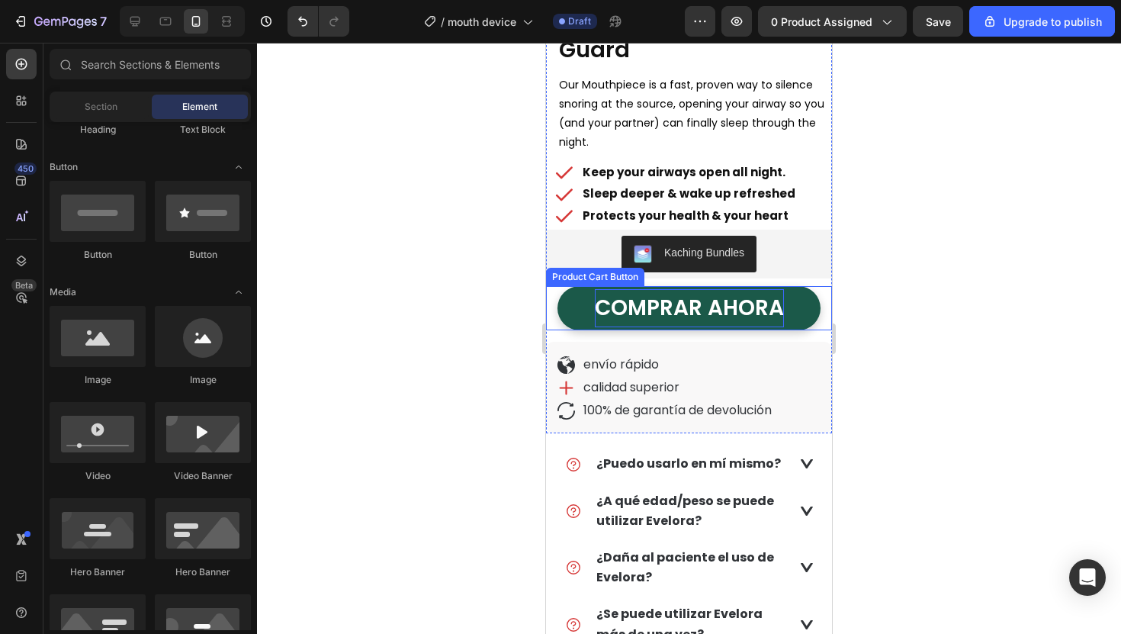
scroll to position [427, 0]
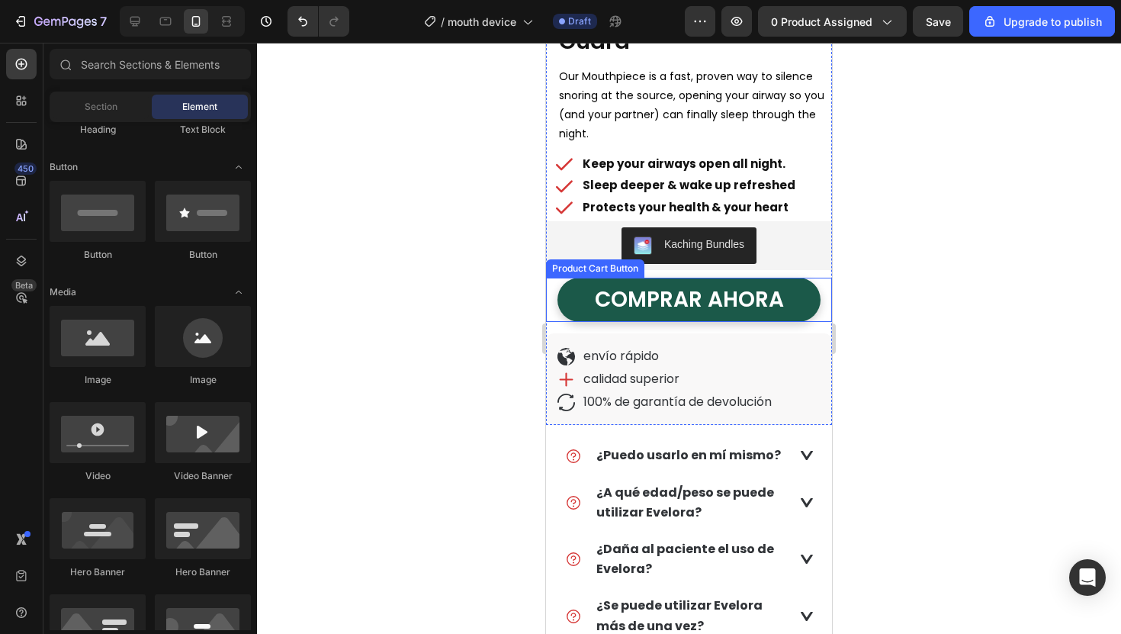
click at [581, 297] on button "COMPRAR AHORA" at bounding box center [688, 300] width 263 height 44
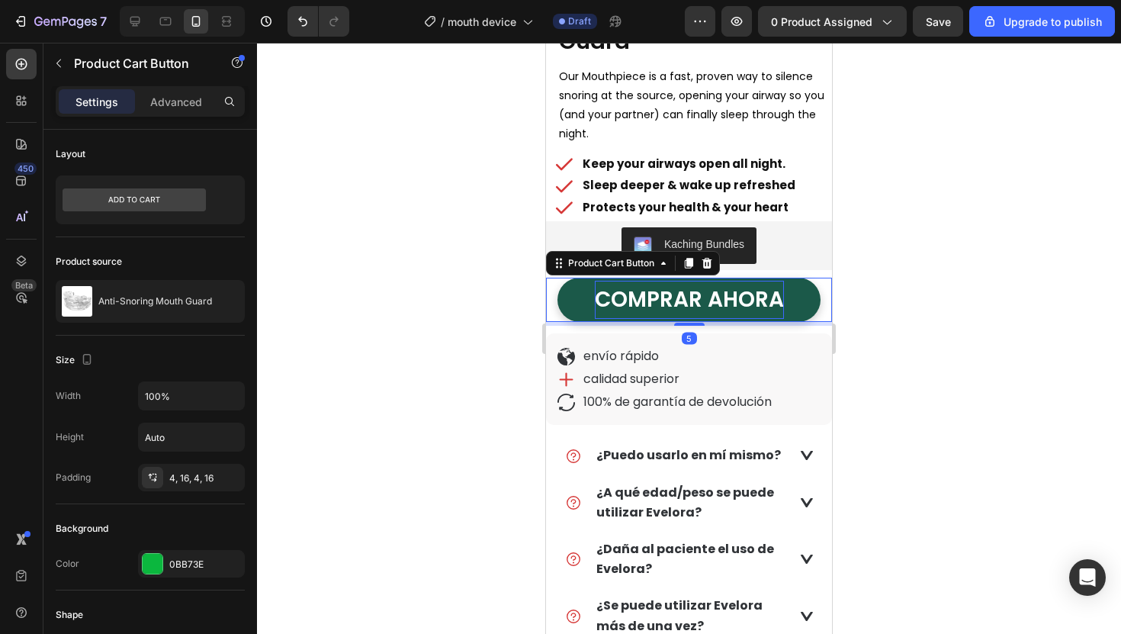
click at [660, 297] on div "COMPRAR AHORA" at bounding box center [689, 300] width 189 height 38
click at [660, 297] on p "COMPRAR AHORA" at bounding box center [689, 300] width 189 height 38
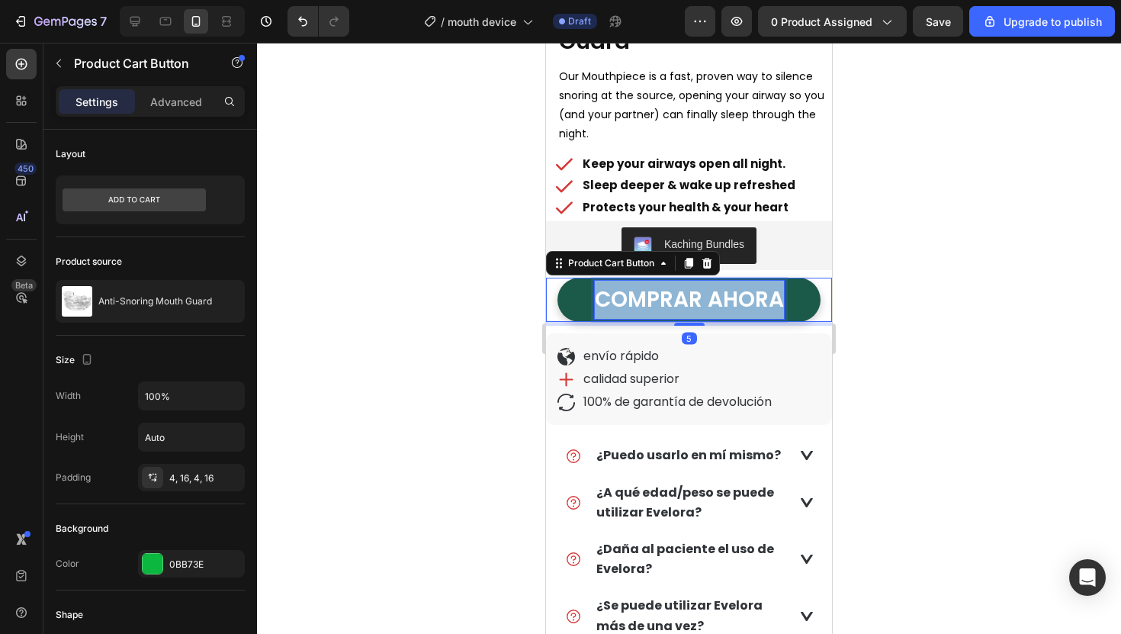
click at [660, 297] on p "COMPRAR AHORA" at bounding box center [689, 300] width 189 height 38
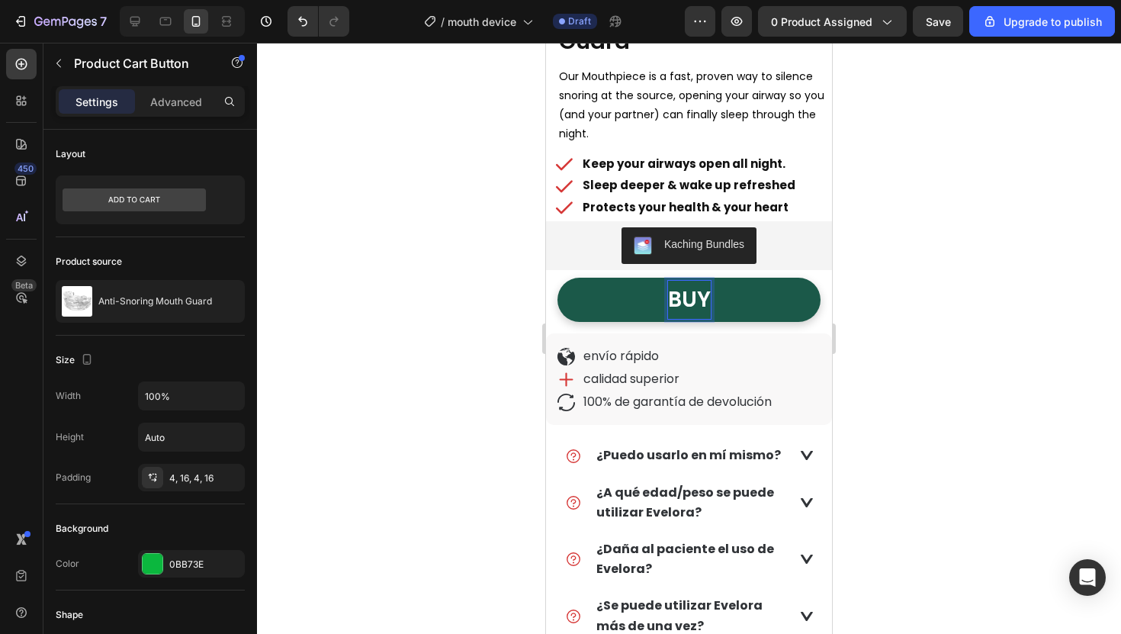
click at [557, 278] on button "BUY" at bounding box center [688, 300] width 263 height 44
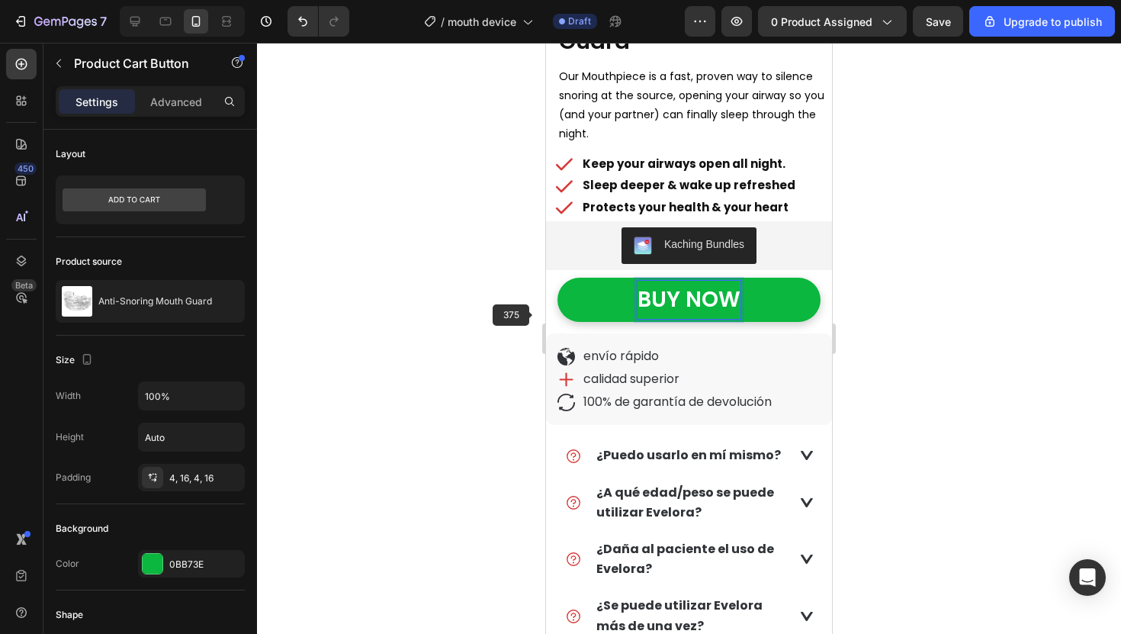
click at [494, 297] on div at bounding box center [689, 338] width 864 height 591
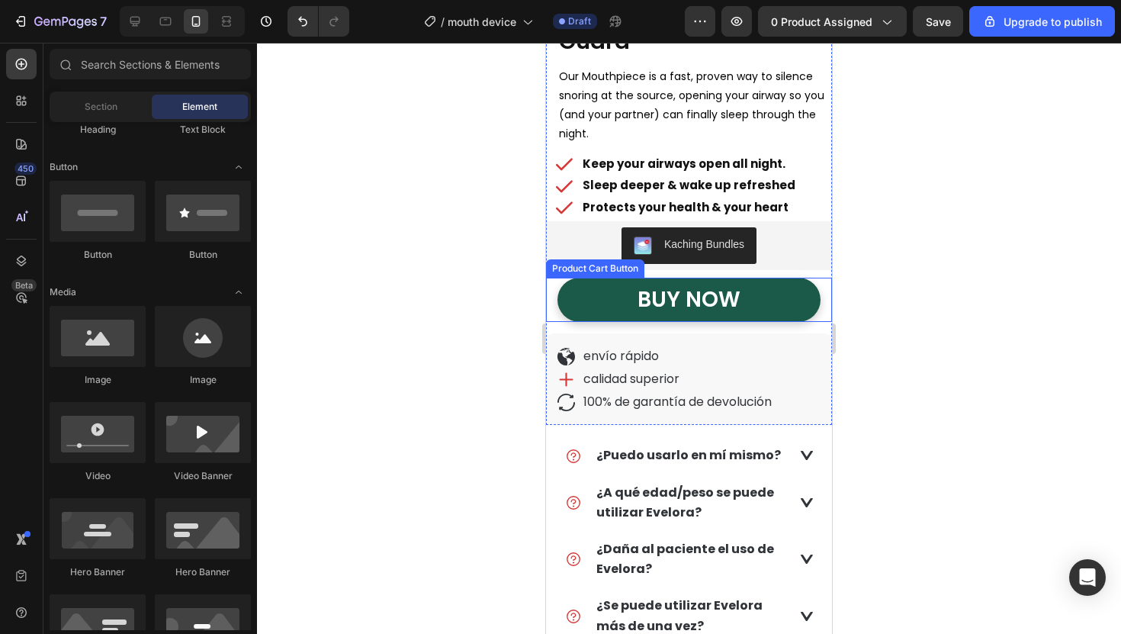
click at [599, 303] on button "BUY NOW" at bounding box center [688, 300] width 263 height 44
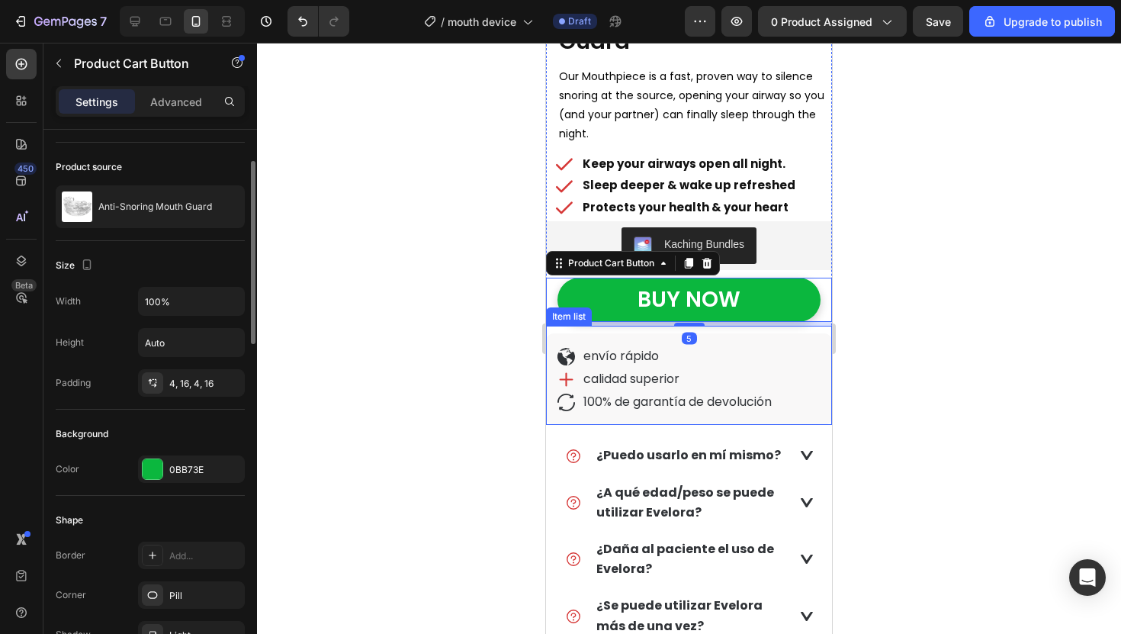
scroll to position [528, 0]
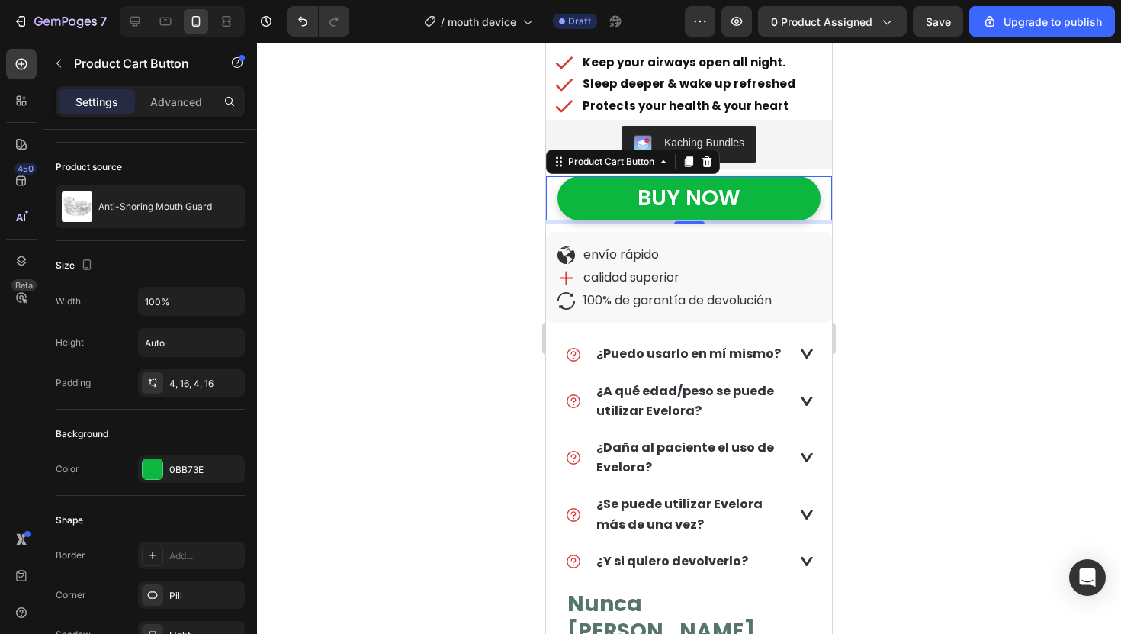
click at [602, 250] on span "envío rápido" at bounding box center [620, 255] width 75 height 18
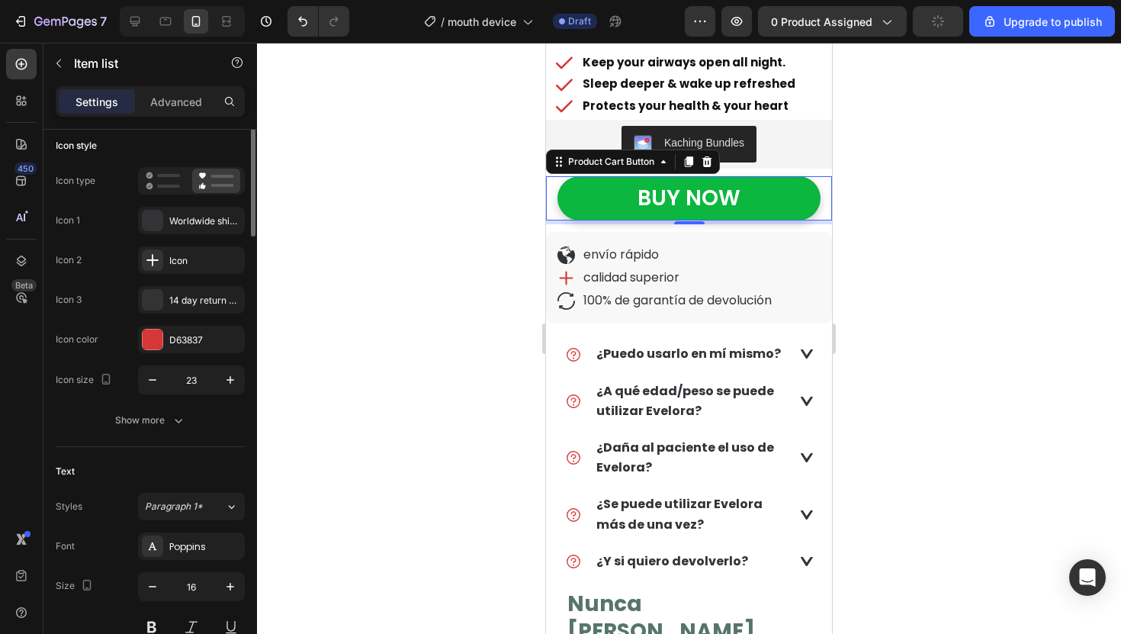
scroll to position [0, 0]
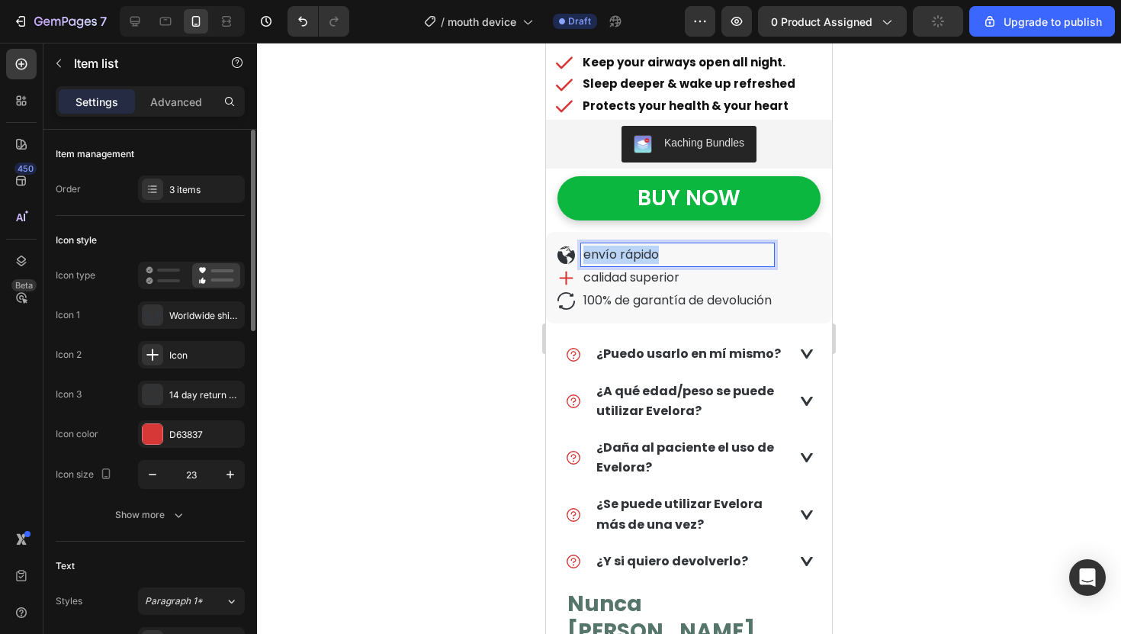
click at [602, 250] on span "envío rápido" at bounding box center [620, 255] width 75 height 18
click at [647, 279] on span "calidad superior" at bounding box center [631, 277] width 96 height 18
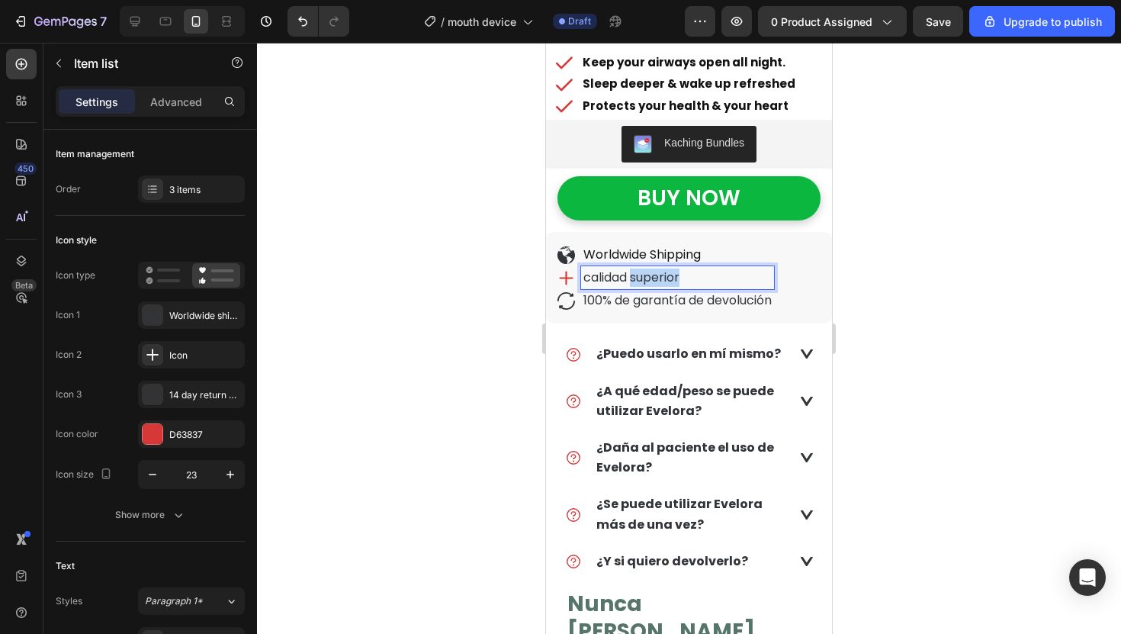
click at [647, 279] on span "calidad superior" at bounding box center [631, 277] width 96 height 18
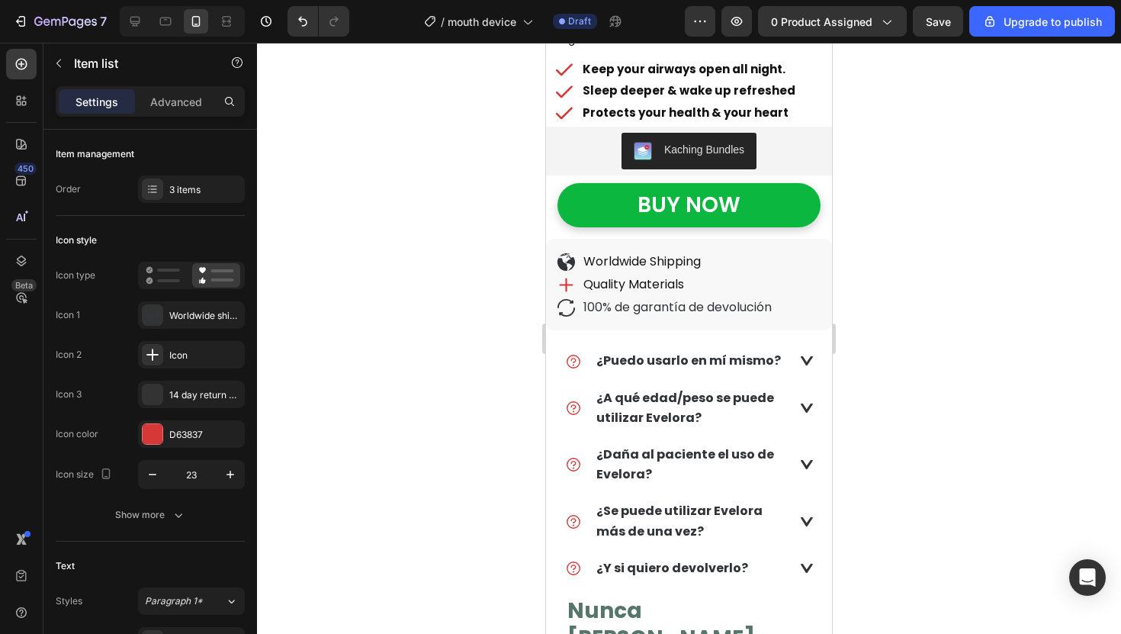
click at [515, 273] on div at bounding box center [689, 338] width 864 height 591
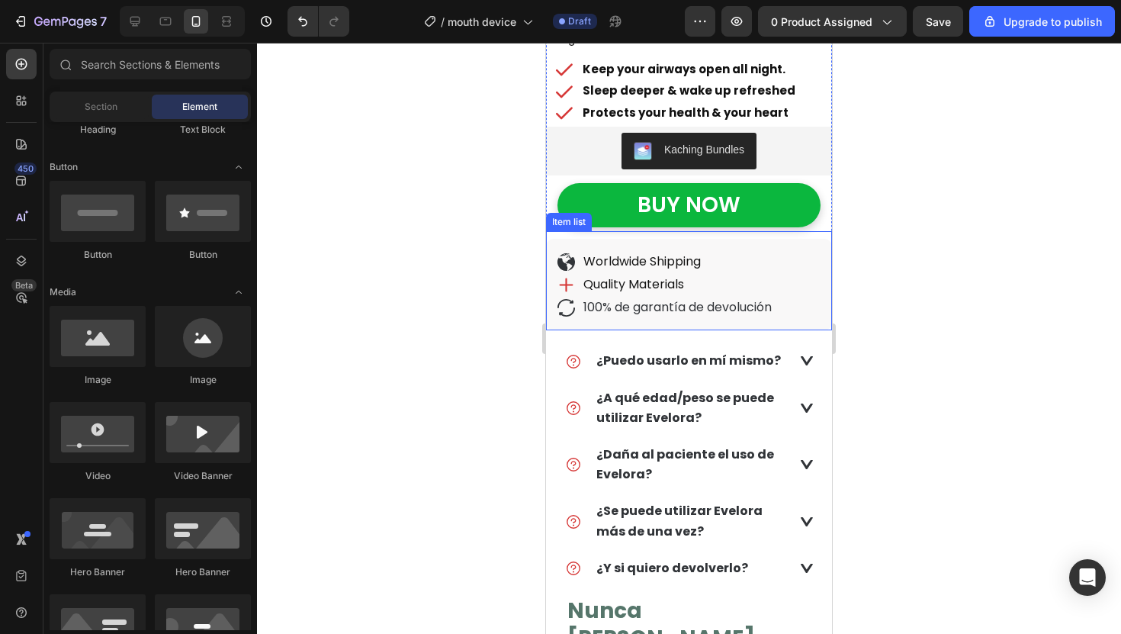
click at [637, 305] on span "100% de garantía de devolución" at bounding box center [677, 307] width 188 height 18
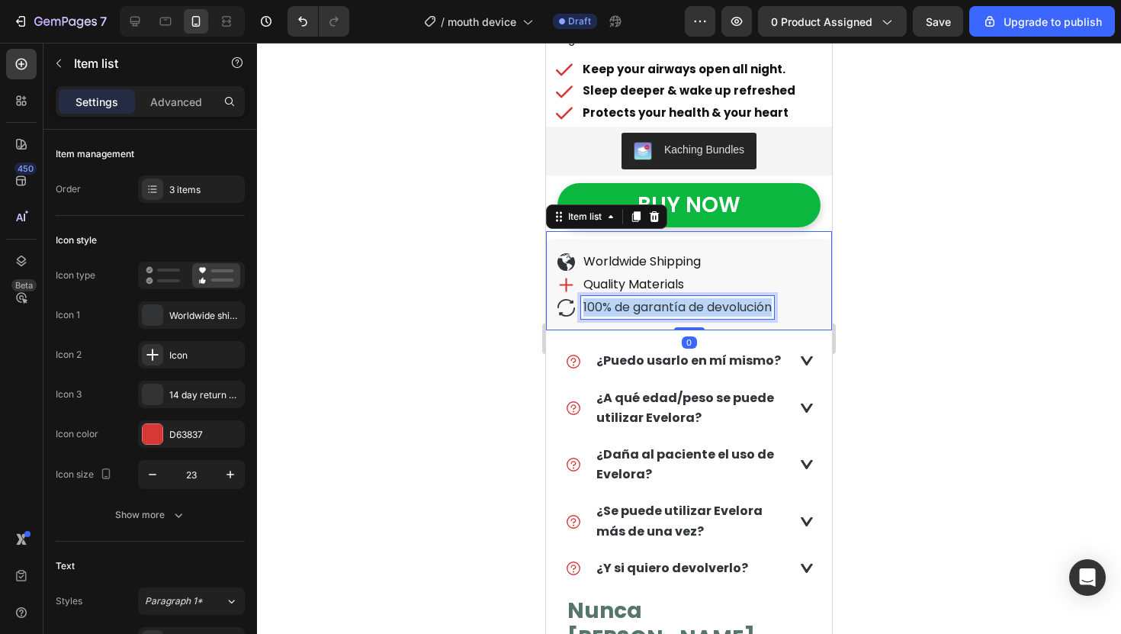
click at [637, 305] on span "100% de garantía de devolución" at bounding box center [677, 307] width 188 height 18
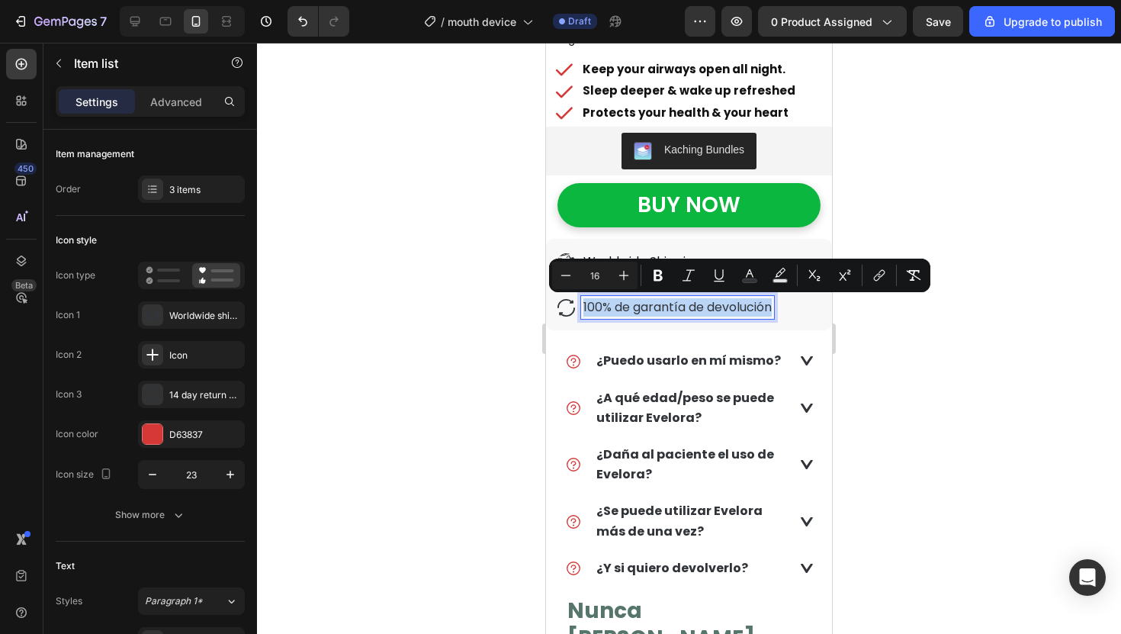
click at [621, 309] on span "100% de garantía de devolución" at bounding box center [677, 307] width 188 height 18
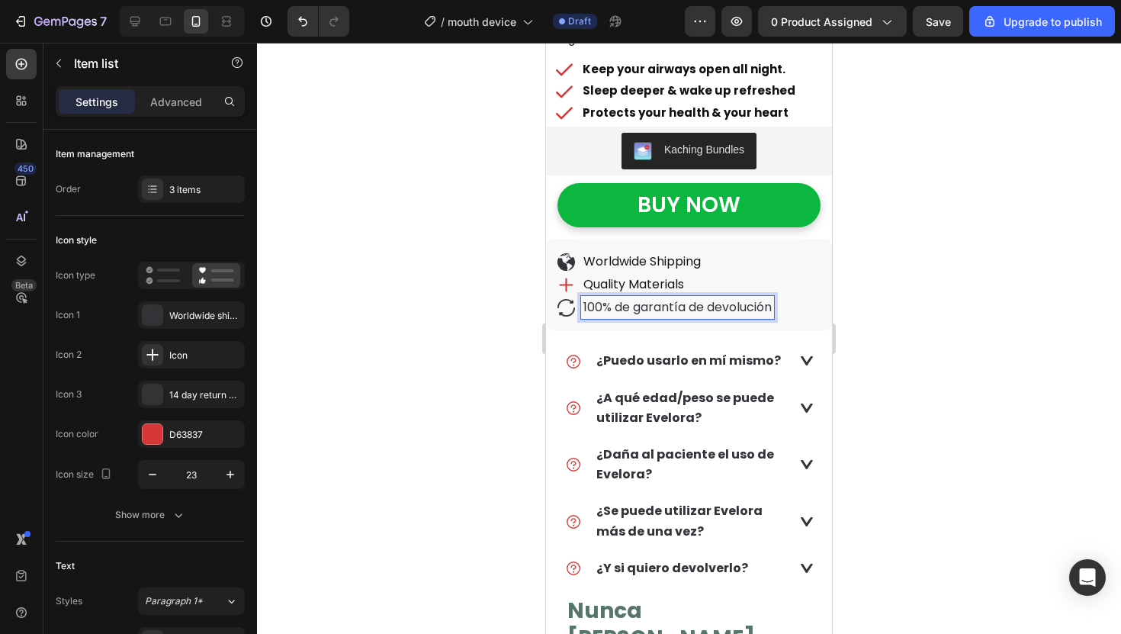
click at [620, 309] on span "100% de garantía de devolución" at bounding box center [677, 307] width 188 height 18
drag, startPoint x: 616, startPoint y: 307, endPoint x: 790, endPoint y: 308, distance: 173.9
click at [790, 308] on div "Worldwide Shipping Quality Materials 100% de garantía de devolución" at bounding box center [689, 285] width 286 height 92
click at [862, 297] on div at bounding box center [689, 338] width 864 height 591
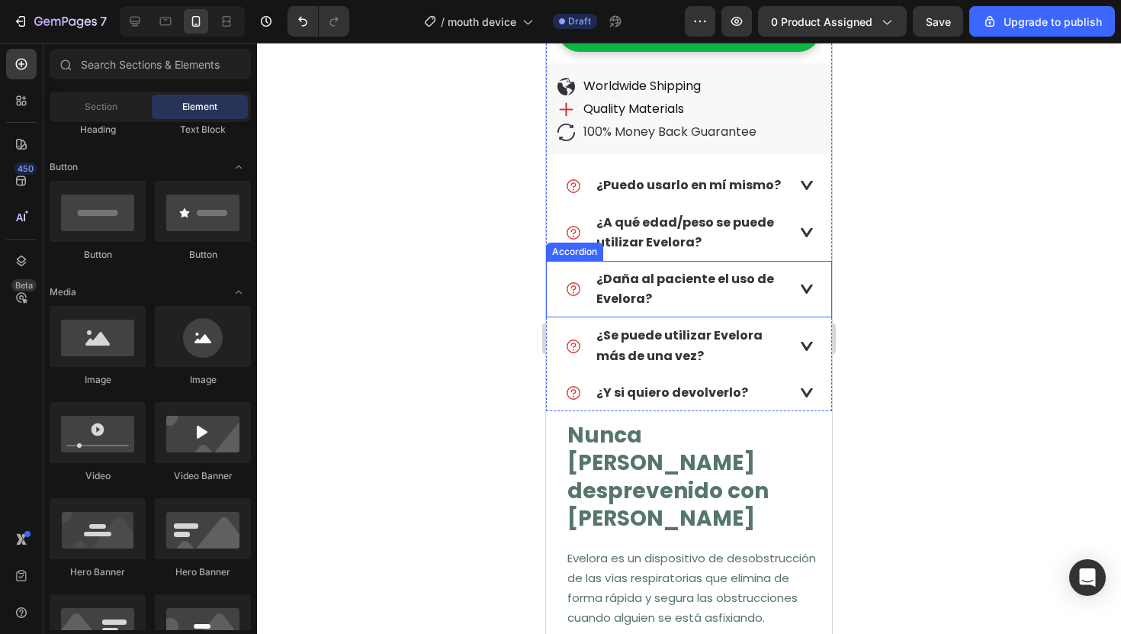
scroll to position [708, 0]
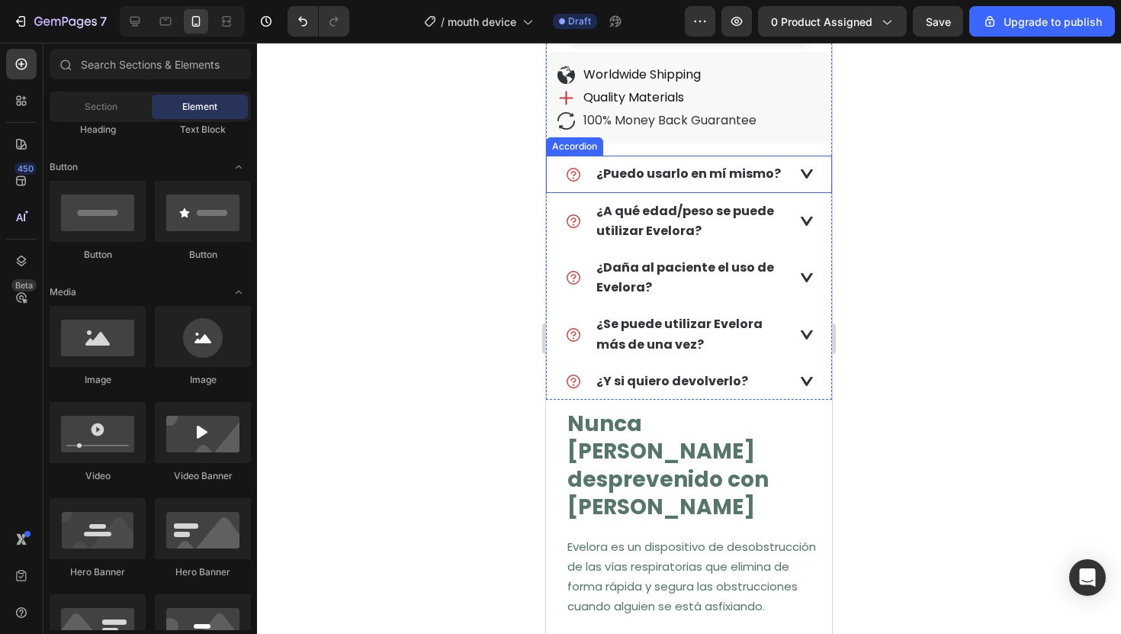
click at [621, 178] on strong "¿Puedo usarlo en mí mismo?" at bounding box center [688, 174] width 185 height 18
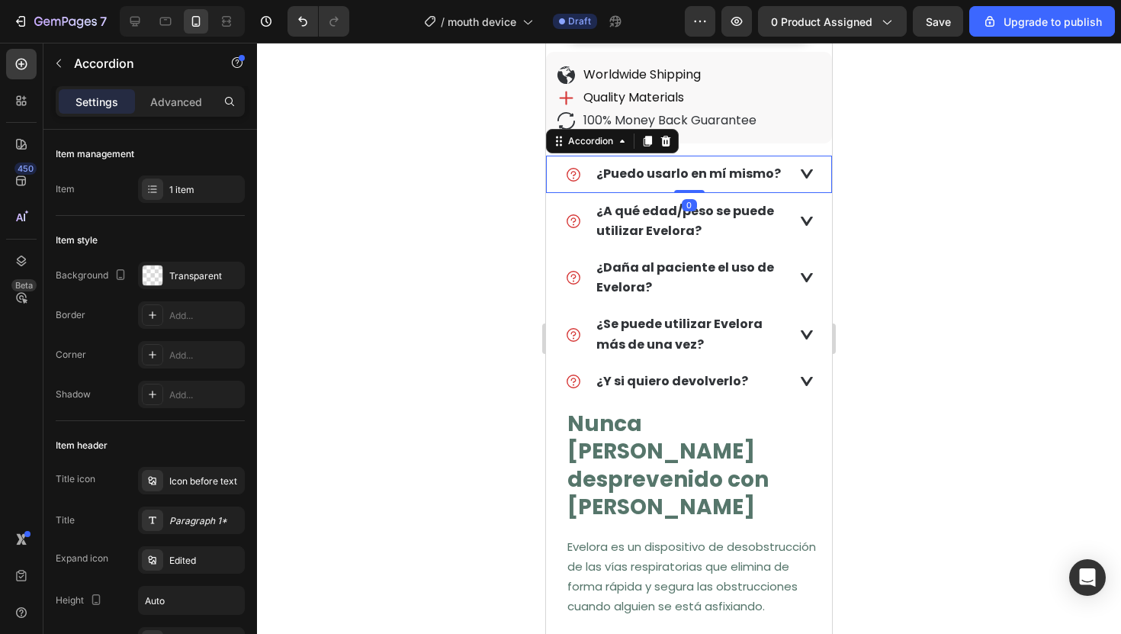
click at [621, 178] on strong "¿Puedo usarlo en mí mismo?" at bounding box center [688, 174] width 185 height 18
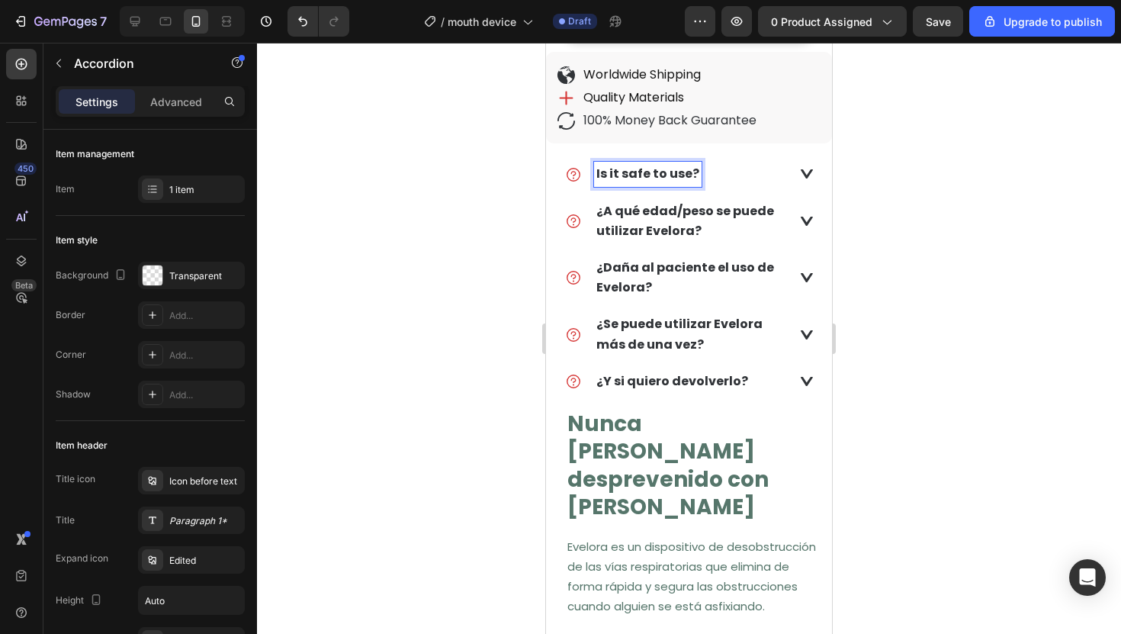
click at [773, 169] on div "Is it safe to use?" at bounding box center [676, 174] width 223 height 24
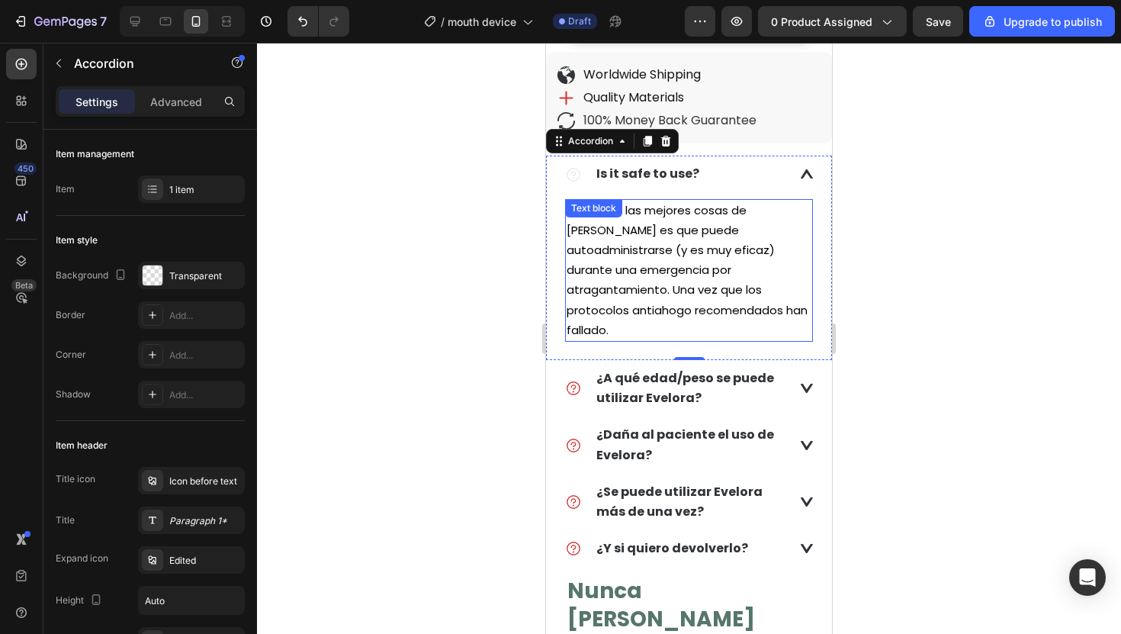
click at [598, 248] on span "Sí. Una de las mejores cosas de [PERSON_NAME] es que puede autoadministrarse (y…" at bounding box center [687, 270] width 241 height 136
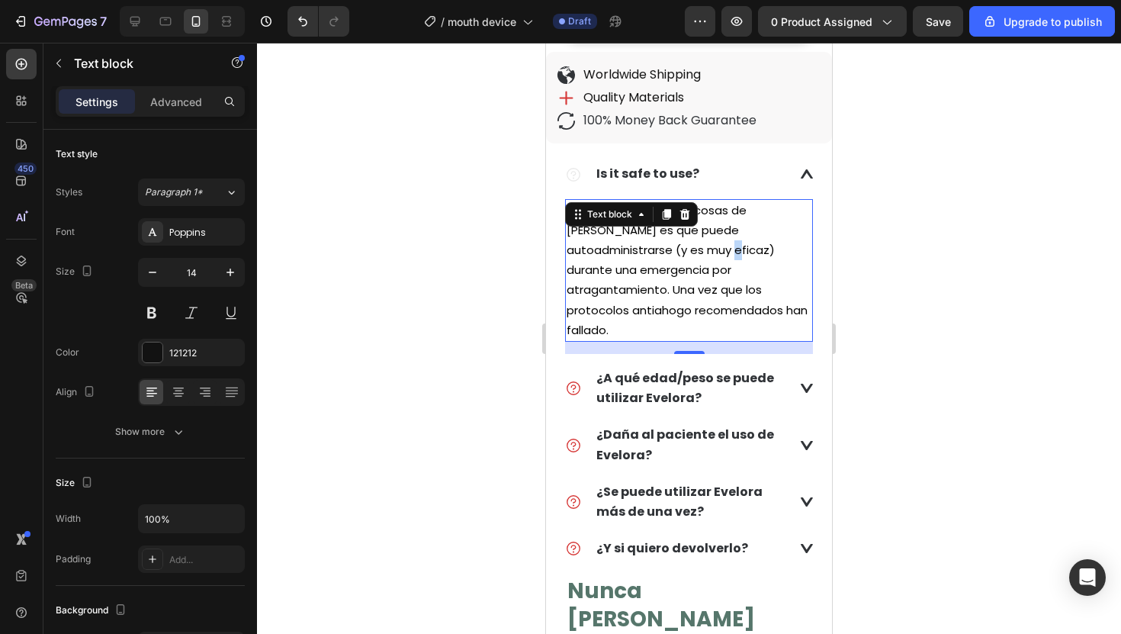
click at [598, 248] on span "Sí. Una de las mejores cosas de [PERSON_NAME] es que puede autoadministrarse (y…" at bounding box center [687, 270] width 241 height 136
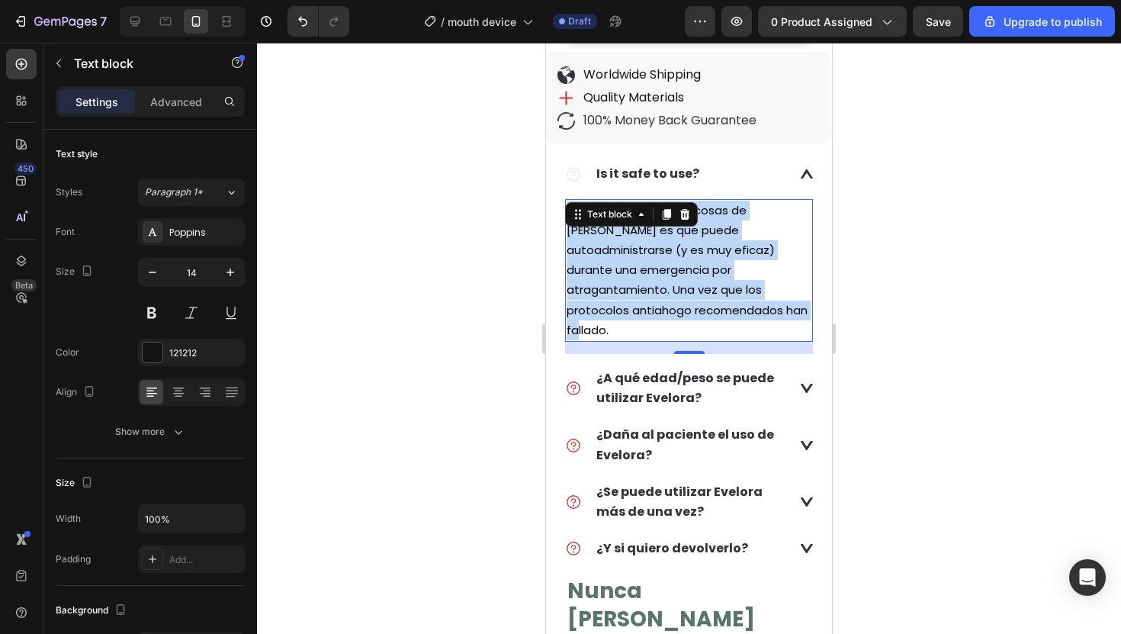
click at [598, 248] on span "Sí. Una de las mejores cosas de [PERSON_NAME] es que puede autoadministrarse (y…" at bounding box center [687, 270] width 241 height 136
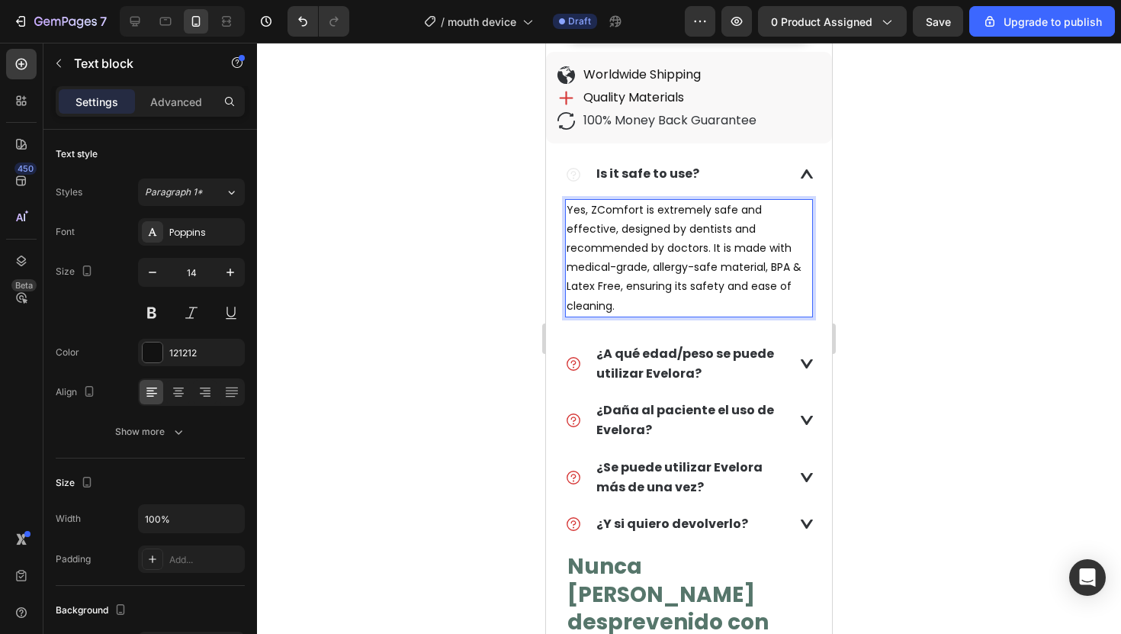
click at [641, 229] on p "Yes, ZComfort is extremely safe and effective, designed by dentists and recomme…" at bounding box center [689, 258] width 245 height 115
click at [682, 250] on p "Yes, ZComfort is extremely safe and effective, designed by professionals and re…" at bounding box center [689, 258] width 245 height 115
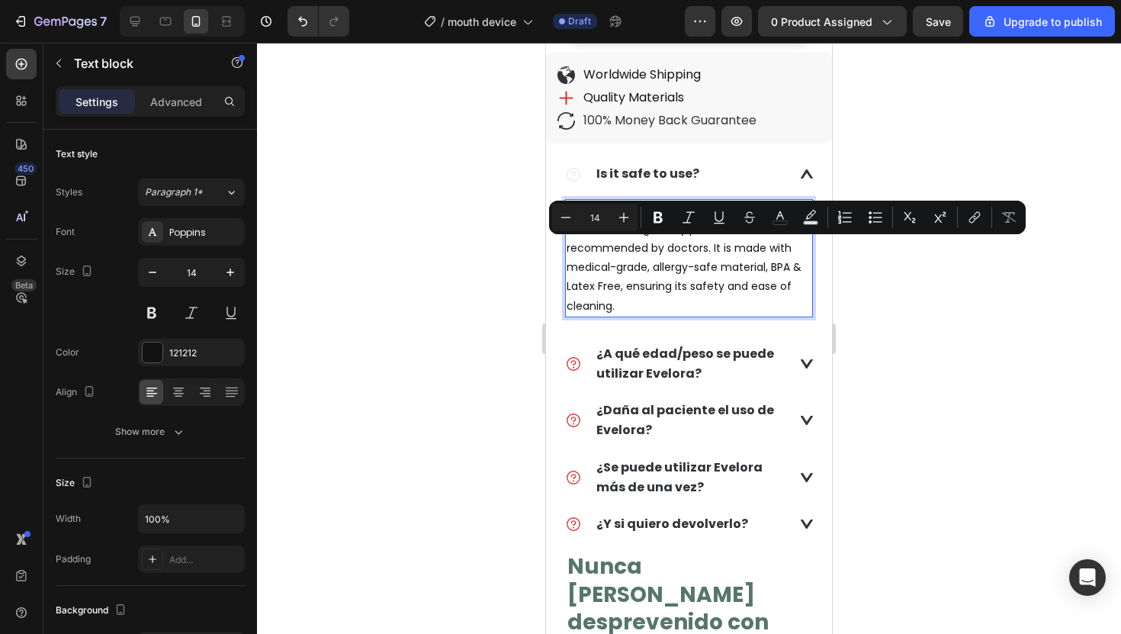
click at [692, 261] on p "Yes, ZComfort is extremely safe and effective, designed by professionals and re…" at bounding box center [689, 258] width 245 height 115
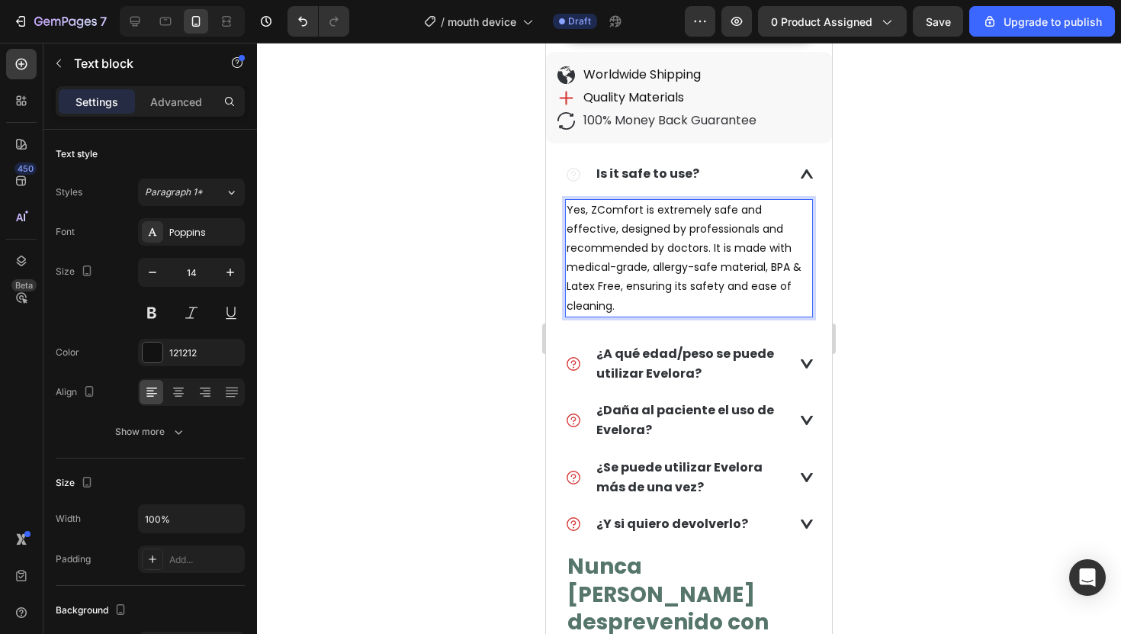
click at [640, 307] on p "Yes, ZComfort is extremely safe and effective, designed by professionals and re…" at bounding box center [689, 258] width 245 height 115
click at [499, 270] on div at bounding box center [689, 338] width 864 height 591
click at [613, 217] on div "Yes, ZComfort is extremely safe and effective, designed by professionals and re…" at bounding box center [689, 258] width 248 height 118
click at [611, 206] on p "Yes, ZComfort is extremely safe and effective, designed by professionals and re…" at bounding box center [689, 258] width 245 height 115
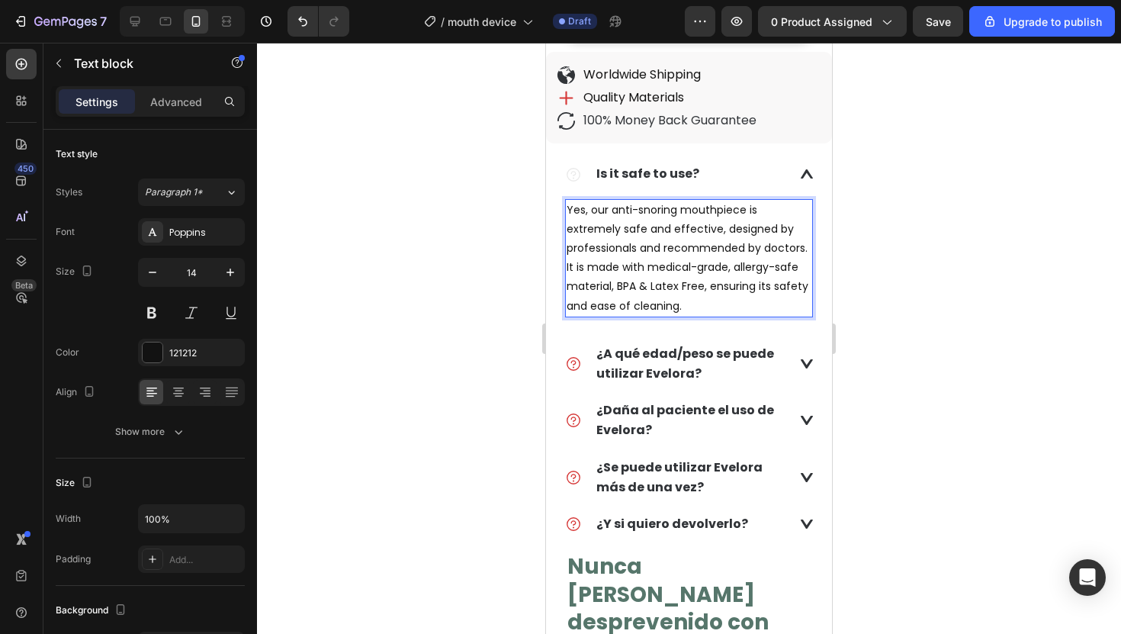
click at [445, 220] on div at bounding box center [689, 338] width 864 height 591
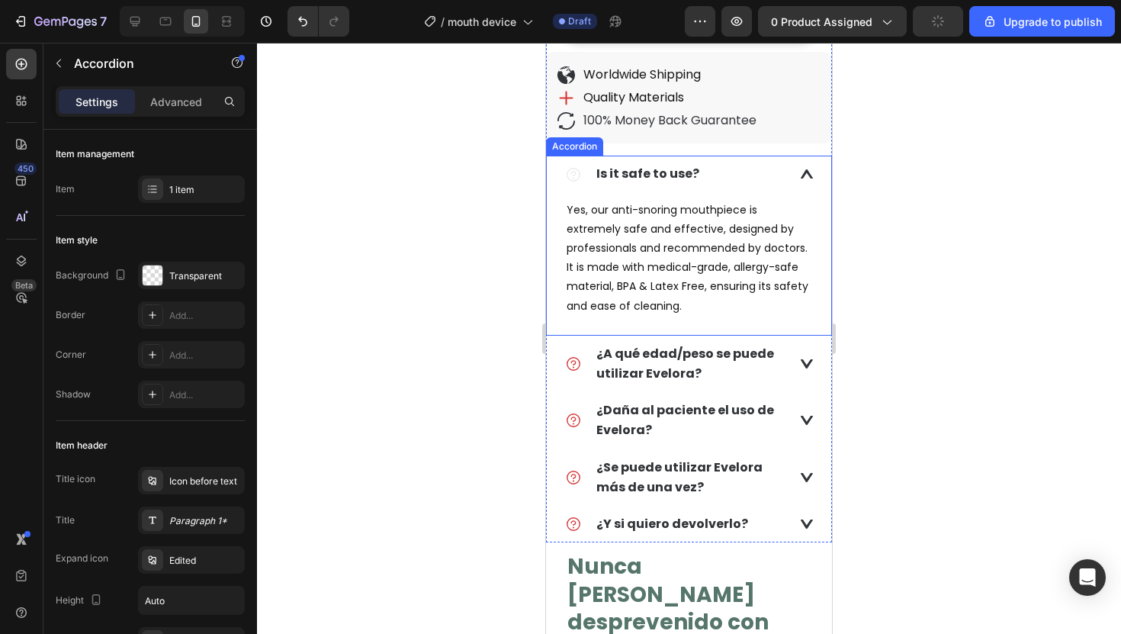
click at [739, 169] on div "Is it safe to use?" at bounding box center [676, 174] width 223 height 24
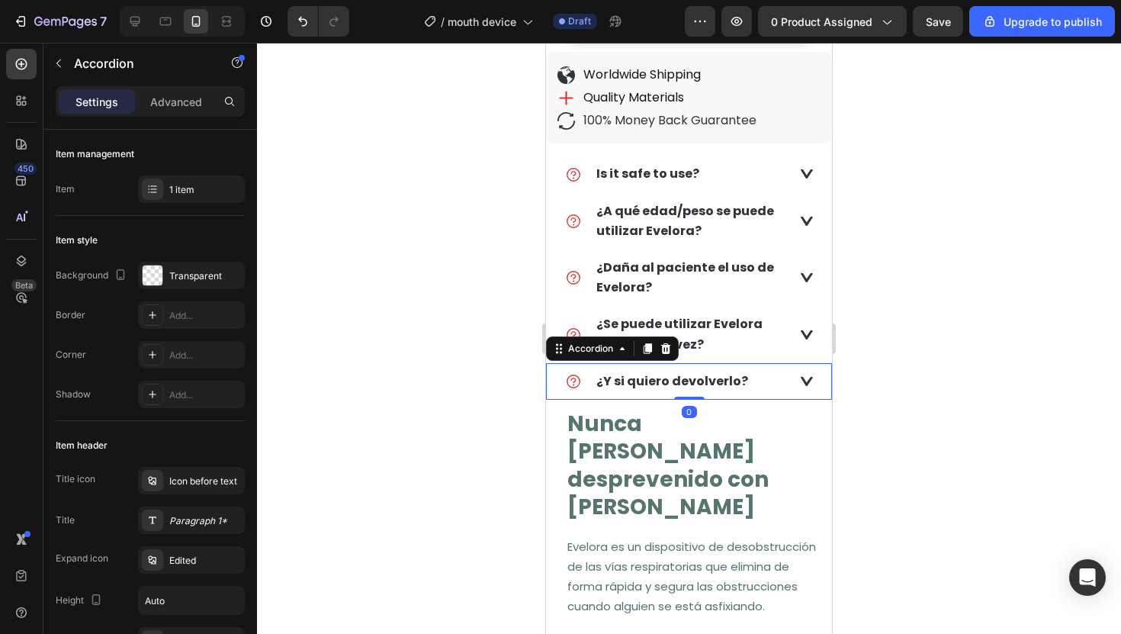
click at [647, 374] on strong "¿Y si quiero devolverlo?" at bounding box center [672, 381] width 152 height 18
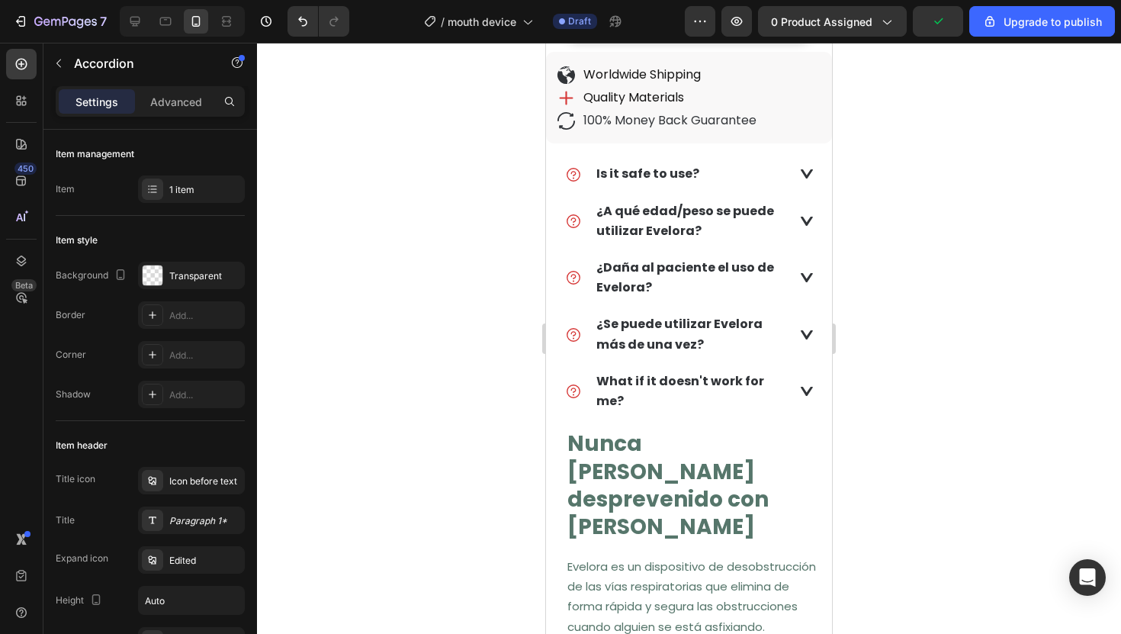
click at [814, 378] on div "What if it doesn't work for me?" at bounding box center [689, 391] width 284 height 56
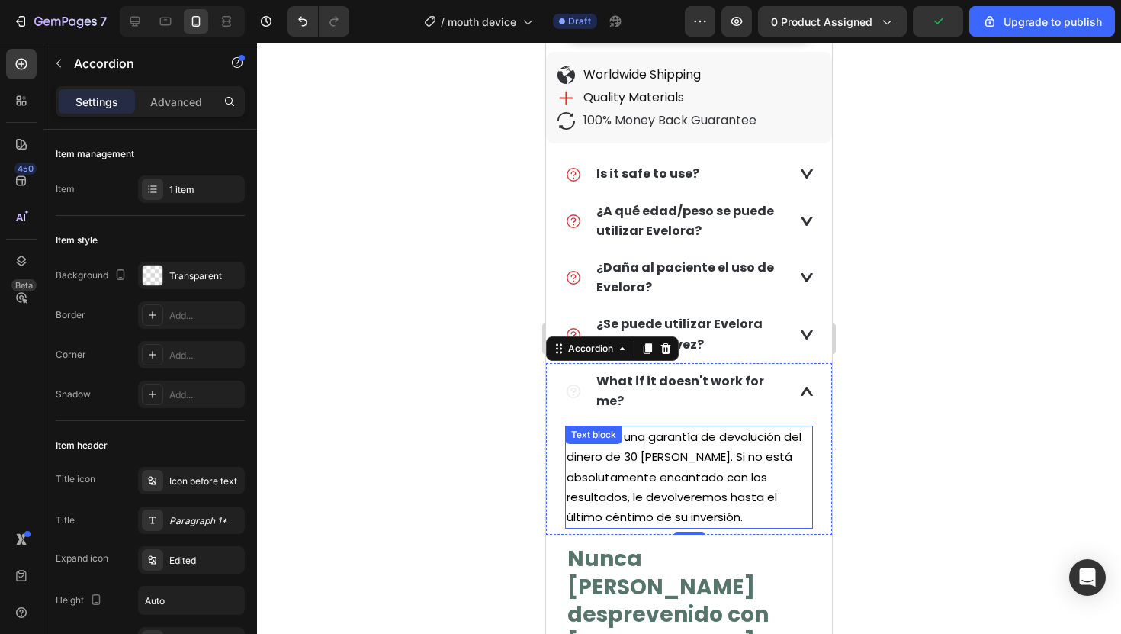
click at [648, 459] on span "Tenemos una garantía de devolución del dinero de 30 [PERSON_NAME]. Si no está a…" at bounding box center [684, 477] width 235 height 96
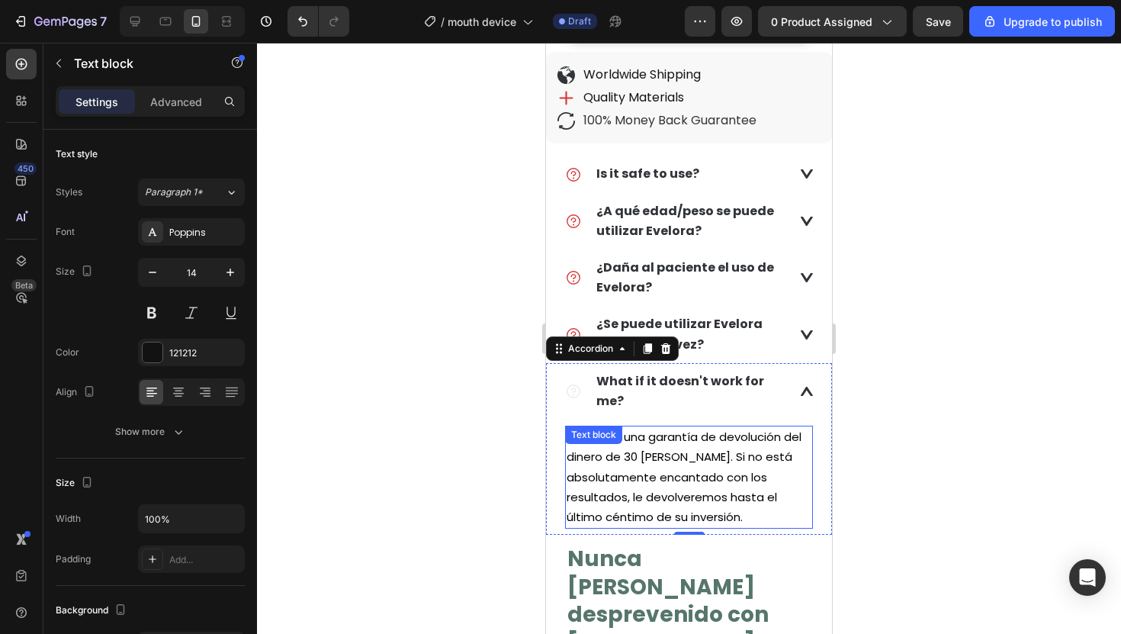
click at [648, 459] on span "Tenemos una garantía de devolución del dinero de 30 [PERSON_NAME]. Si no está a…" at bounding box center [684, 477] width 235 height 96
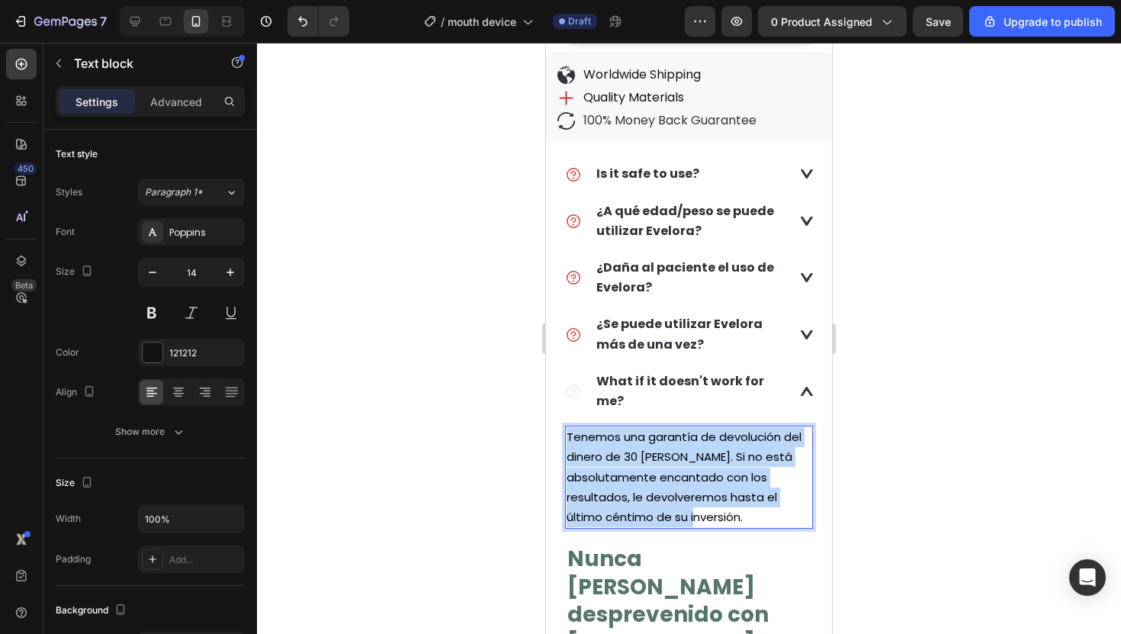
click at [648, 459] on span "Tenemos una garantía de devolución del dinero de 30 [PERSON_NAME]. Si no está a…" at bounding box center [684, 477] width 235 height 96
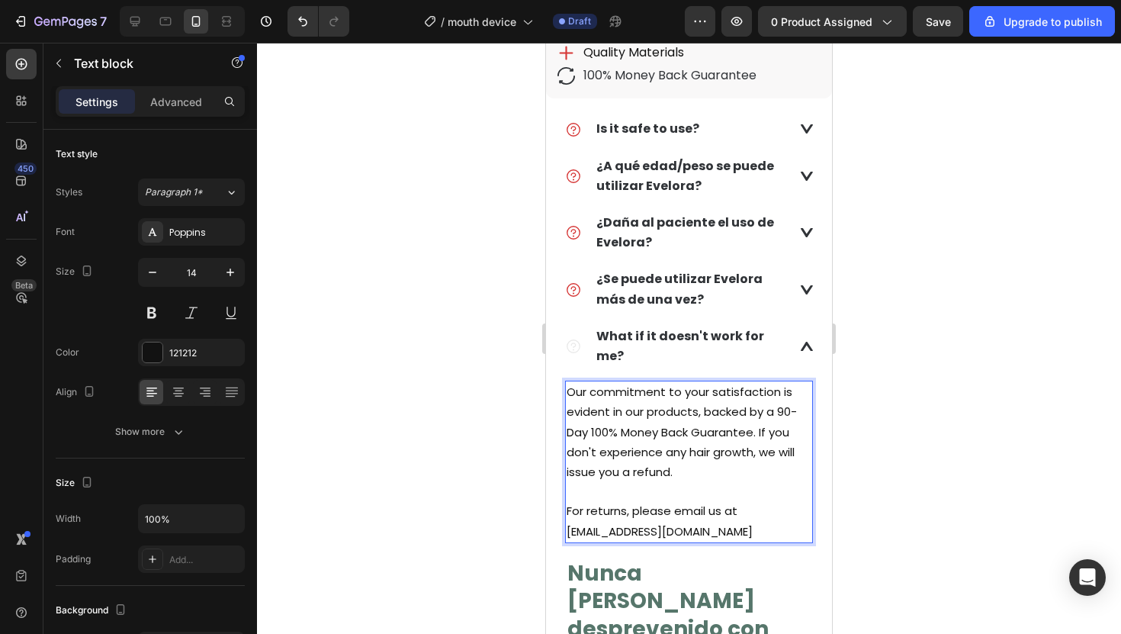
scroll to position [763, 0]
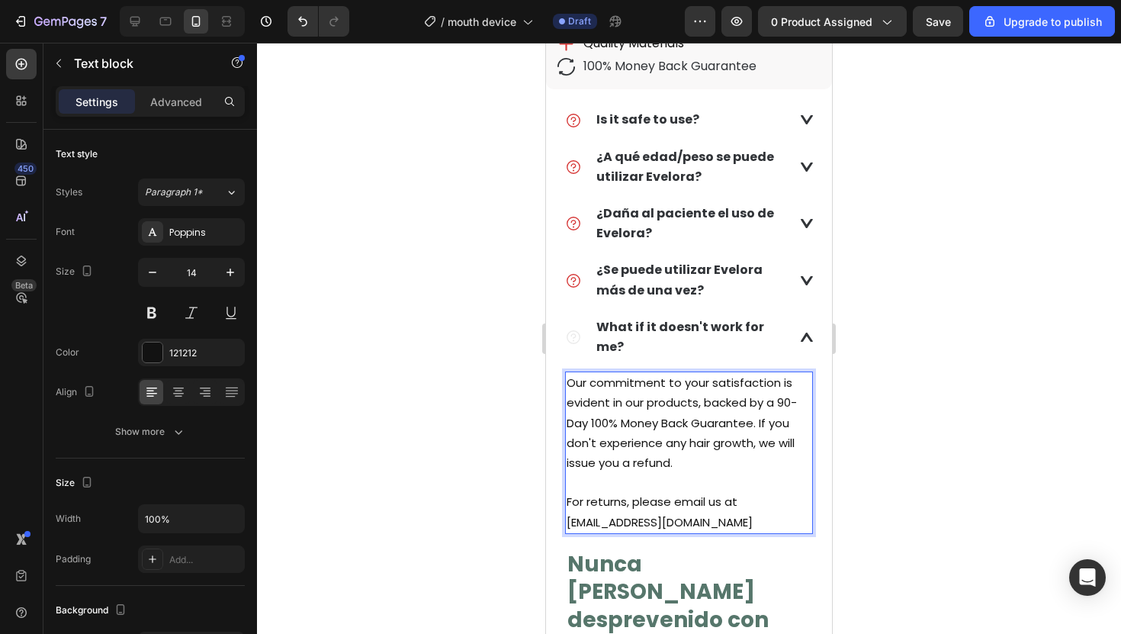
click at [782, 379] on span "Our commitment to your satisfaction is evident in our products, backed by a 90-…" at bounding box center [682, 422] width 230 height 96
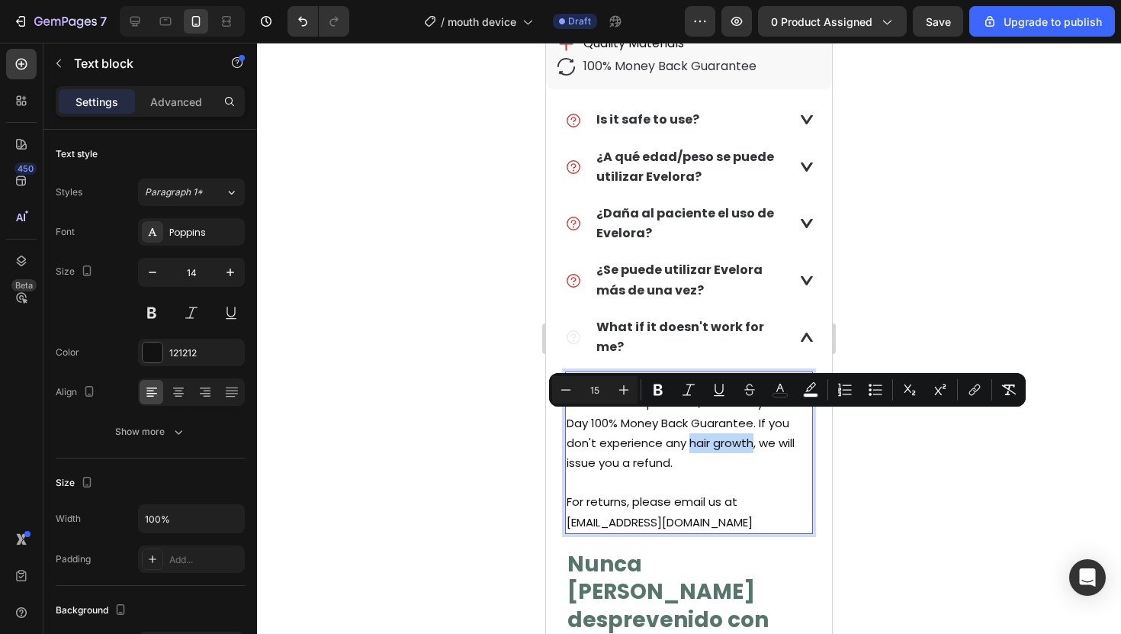
drag, startPoint x: 753, startPoint y: 422, endPoint x: 688, endPoint y: 422, distance: 65.6
click at [688, 422] on span "Our commitment to your satisfaction is evident in our products, backed by a 30-…" at bounding box center [682, 422] width 230 height 96
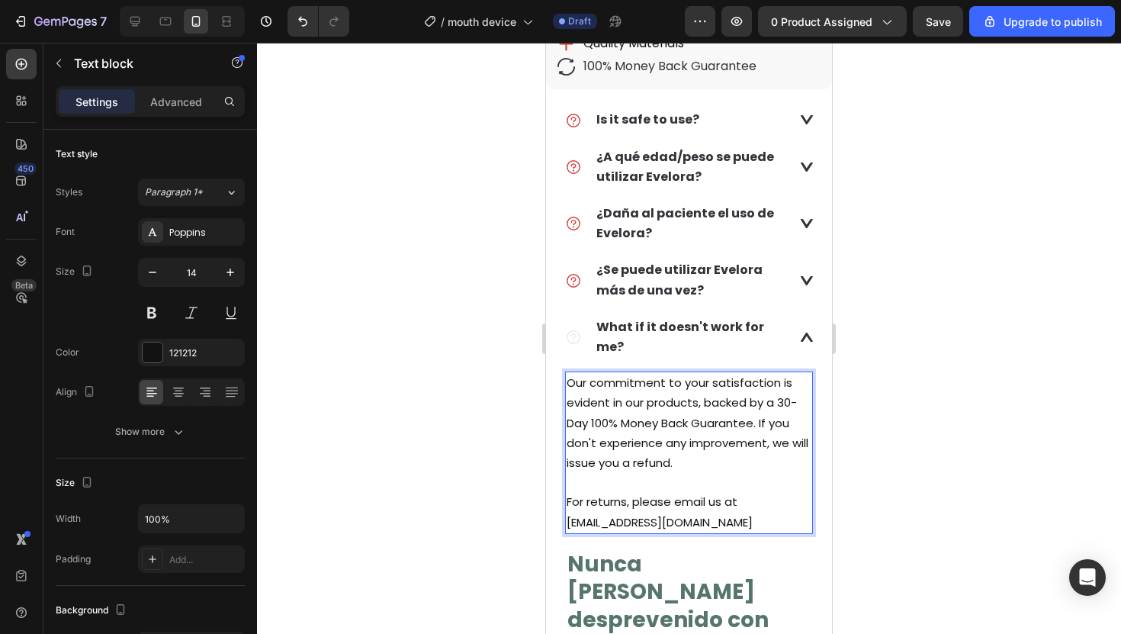
click at [644, 499] on span "For returns, please email us at [EMAIL_ADDRESS][DOMAIN_NAME]" at bounding box center [660, 511] width 186 height 36
click at [914, 356] on div at bounding box center [689, 338] width 864 height 591
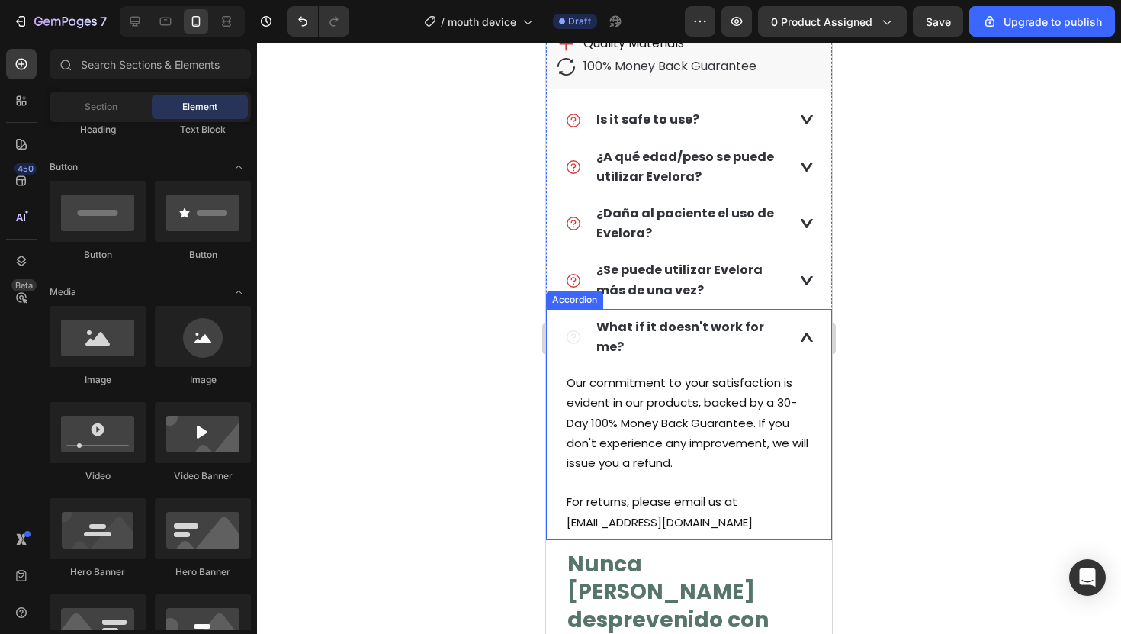
click at [792, 325] on div "What if it doesn't work for me?" at bounding box center [689, 337] width 284 height 56
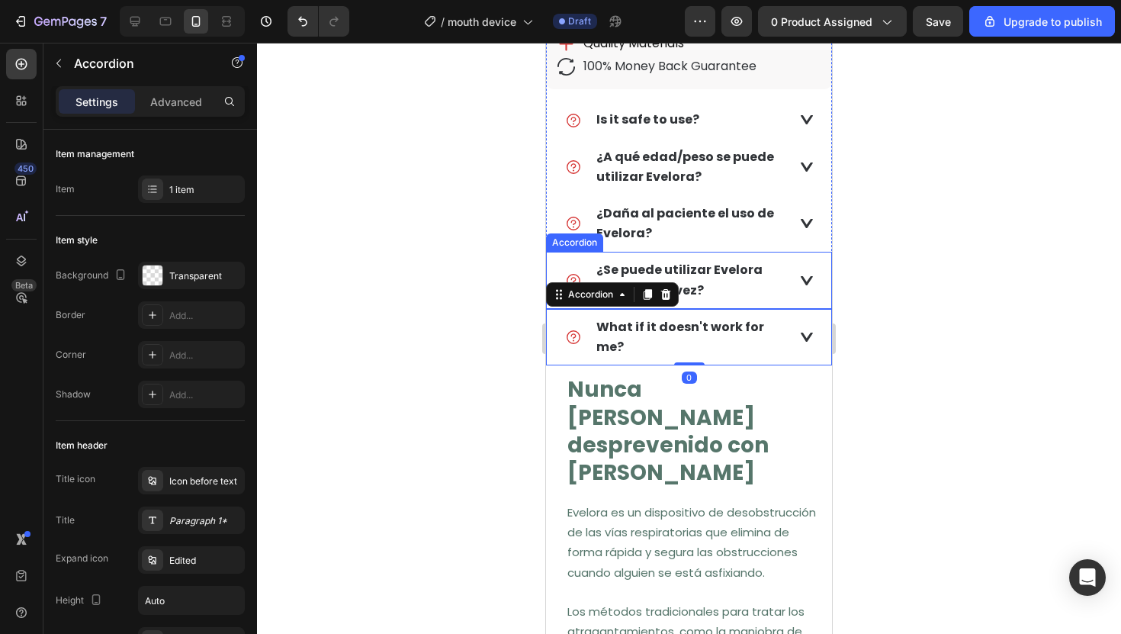
click at [780, 286] on p "¿Se puede utilizar Evelora más de una vez?" at bounding box center [691, 280] width 190 height 40
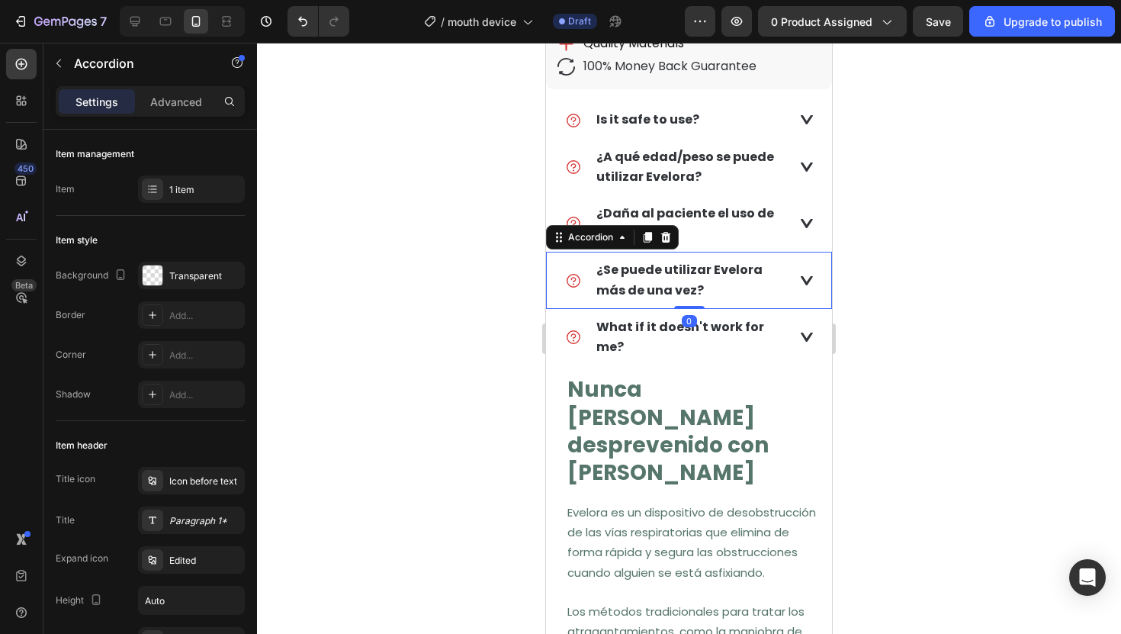
click at [669, 246] on div "Accordion" at bounding box center [612, 237] width 133 height 24
click at [666, 232] on icon at bounding box center [666, 237] width 10 height 11
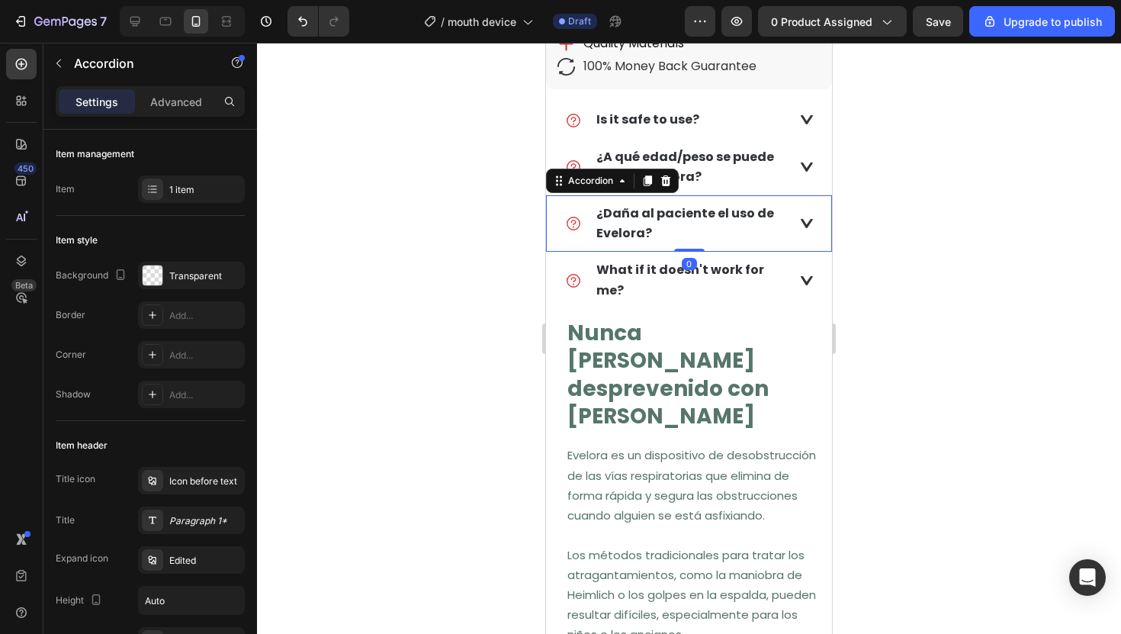
click at [678, 225] on p "¿Daña al paciente el uso de Evelora?" at bounding box center [691, 224] width 190 height 40
click at [669, 181] on icon at bounding box center [666, 180] width 10 height 11
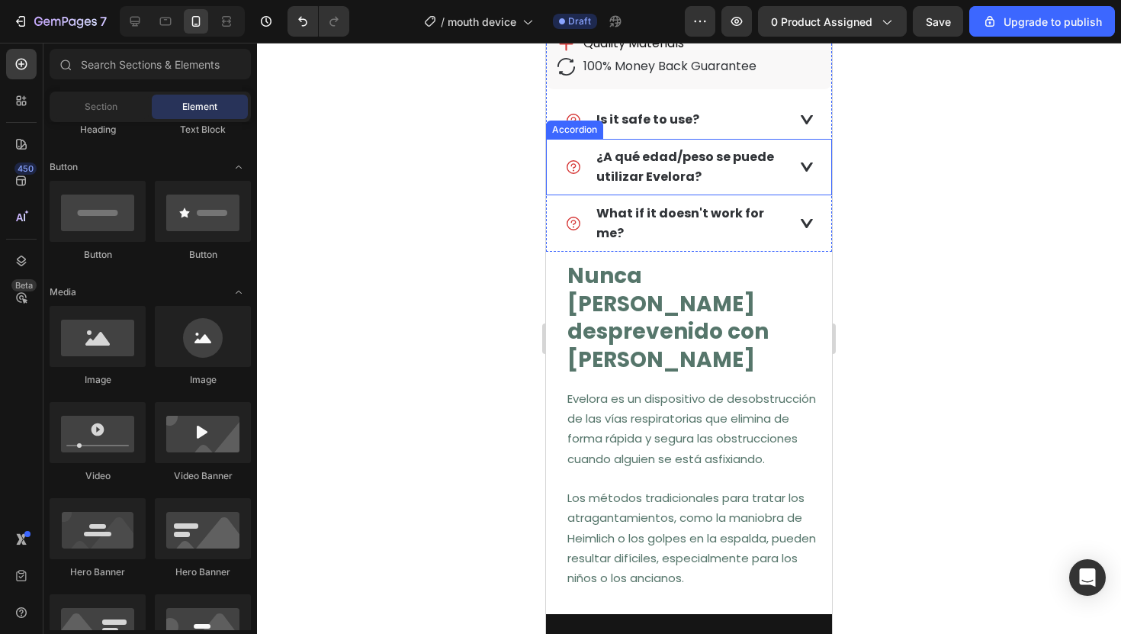
click at [688, 174] on strong "¿A qué edad/peso se puede utilizar Evelora?" at bounding box center [685, 166] width 178 height 37
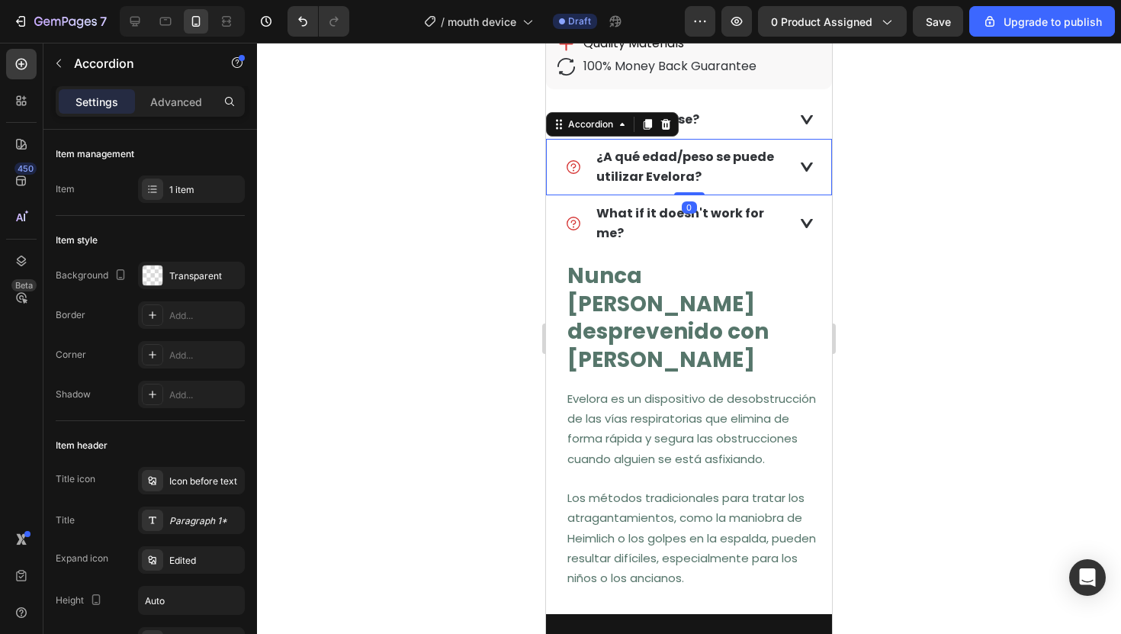
click at [666, 163] on strong "¿A qué edad/peso se puede utilizar Evelora?" at bounding box center [685, 166] width 178 height 37
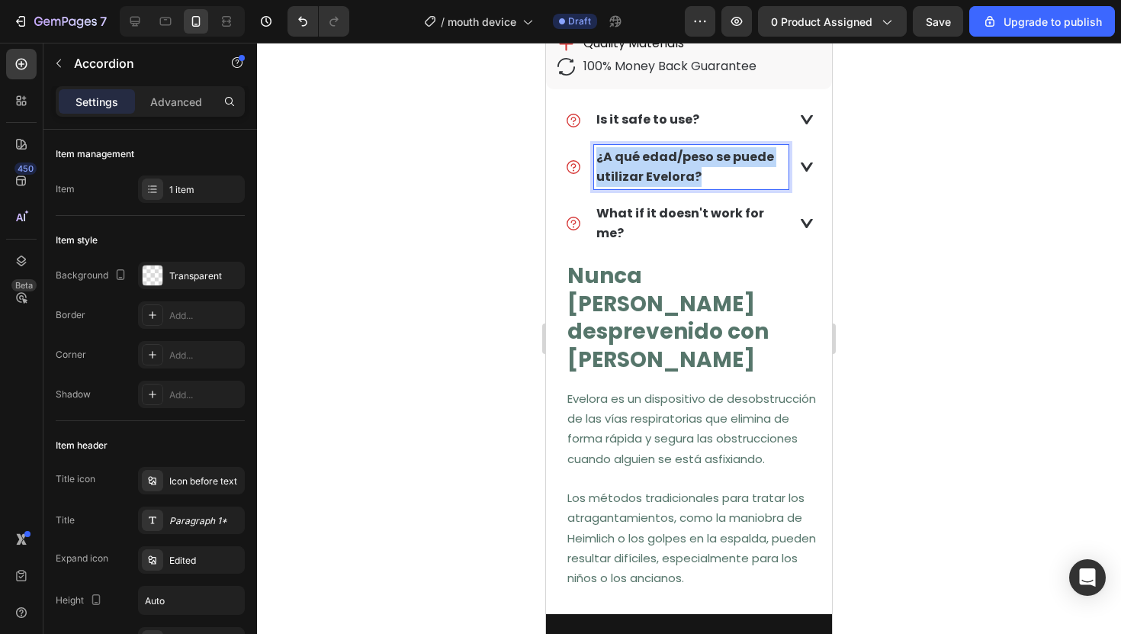
click at [666, 163] on strong "¿A qué edad/peso se puede utilizar Evelora?" at bounding box center [685, 166] width 178 height 37
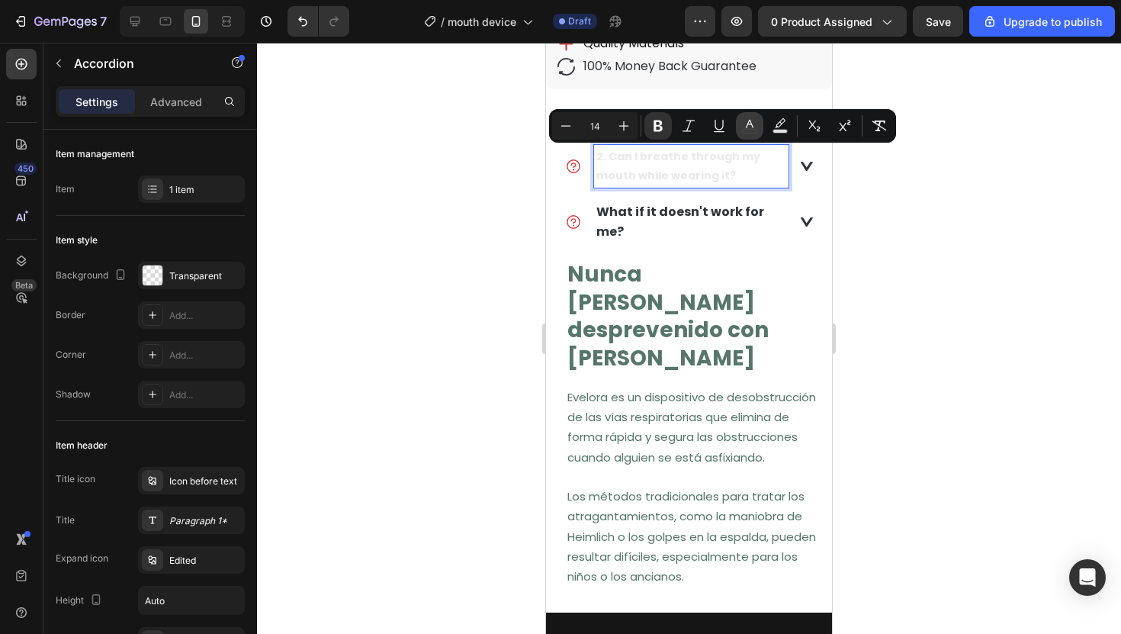
click at [748, 124] on icon "Editor contextual toolbar" at bounding box center [750, 124] width 8 height 8
type input "EAEAEA"
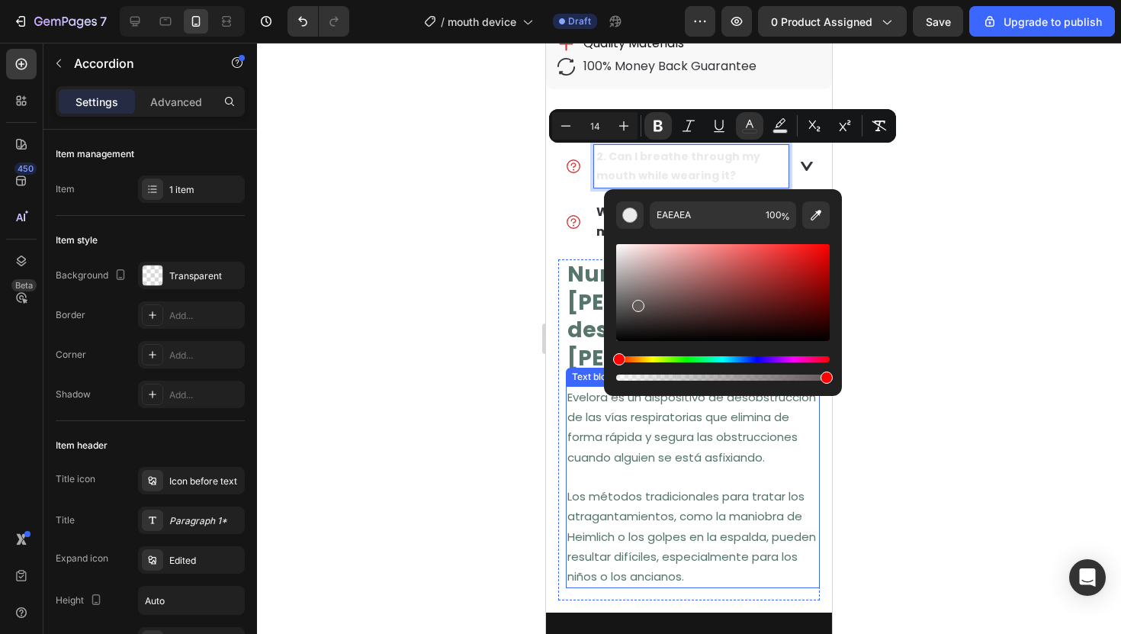
drag, startPoint x: 1197, startPoint y: 336, endPoint x: 570, endPoint y: 371, distance: 627.8
type input "0F0F0F"
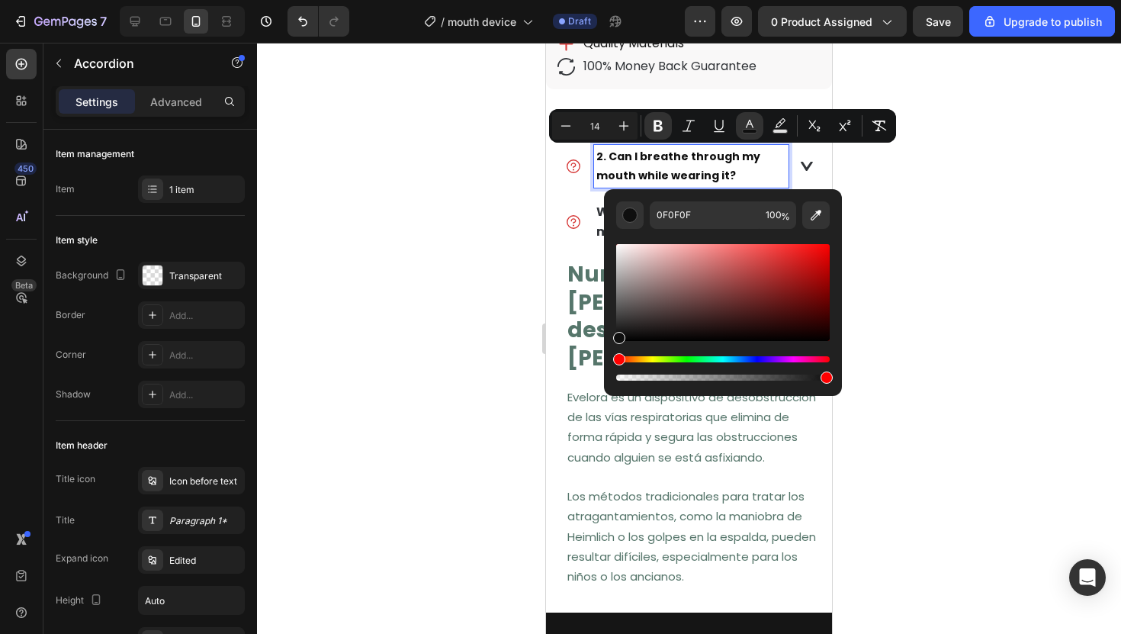
click at [512, 252] on div at bounding box center [689, 338] width 864 height 591
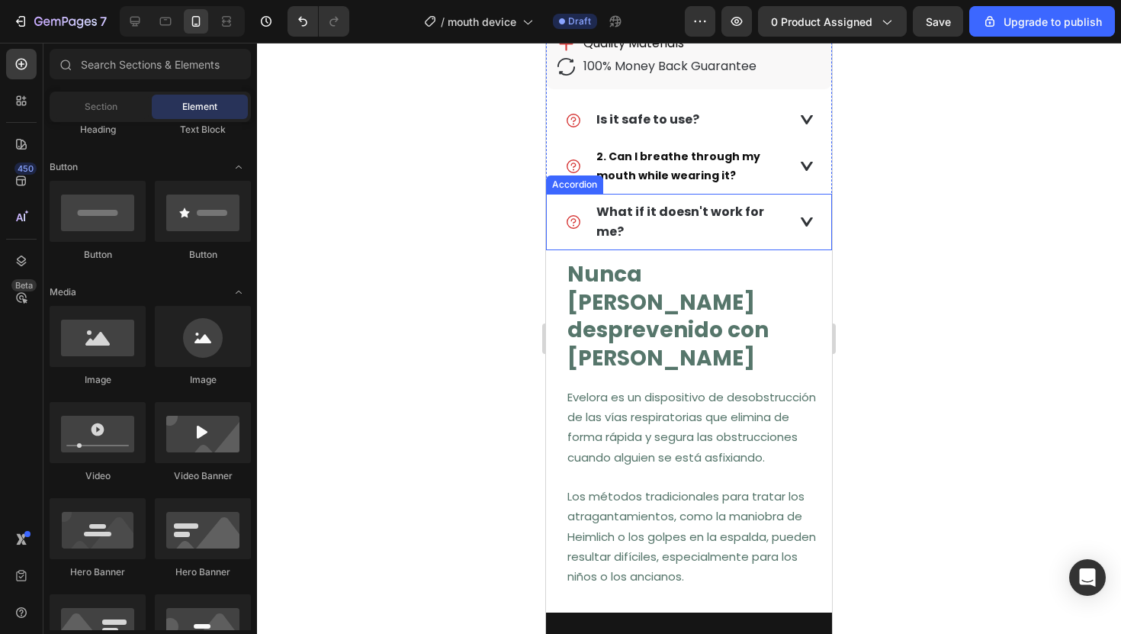
click at [623, 218] on strong "What if it doesn't work for me?" at bounding box center [680, 221] width 168 height 37
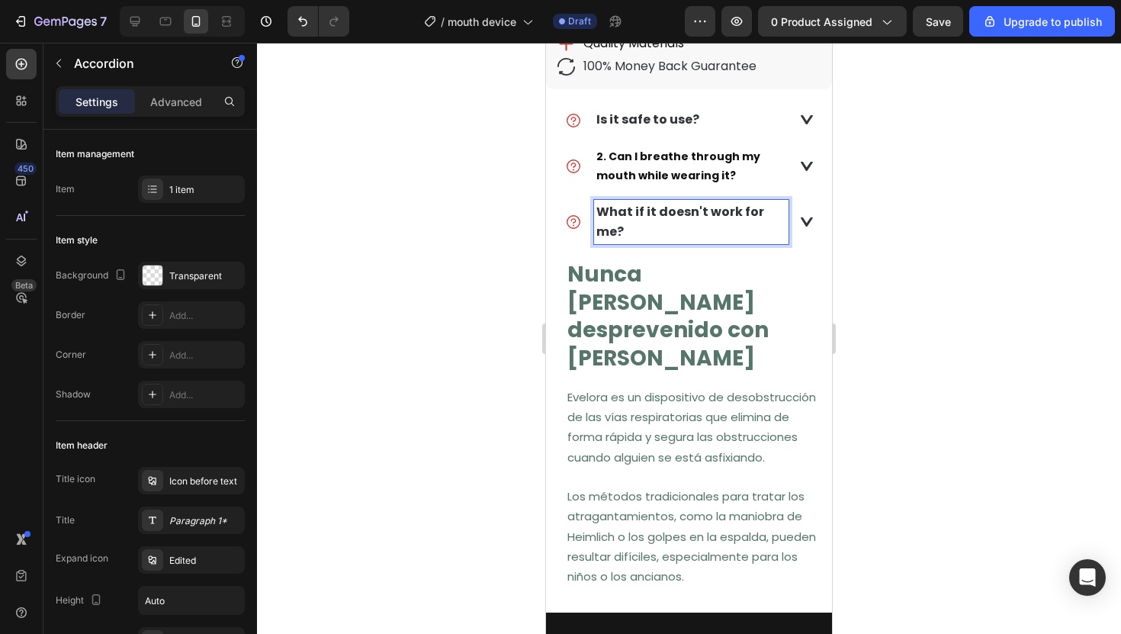
click at [622, 214] on strong "What if it doesn't work for me?" at bounding box center [680, 221] width 168 height 37
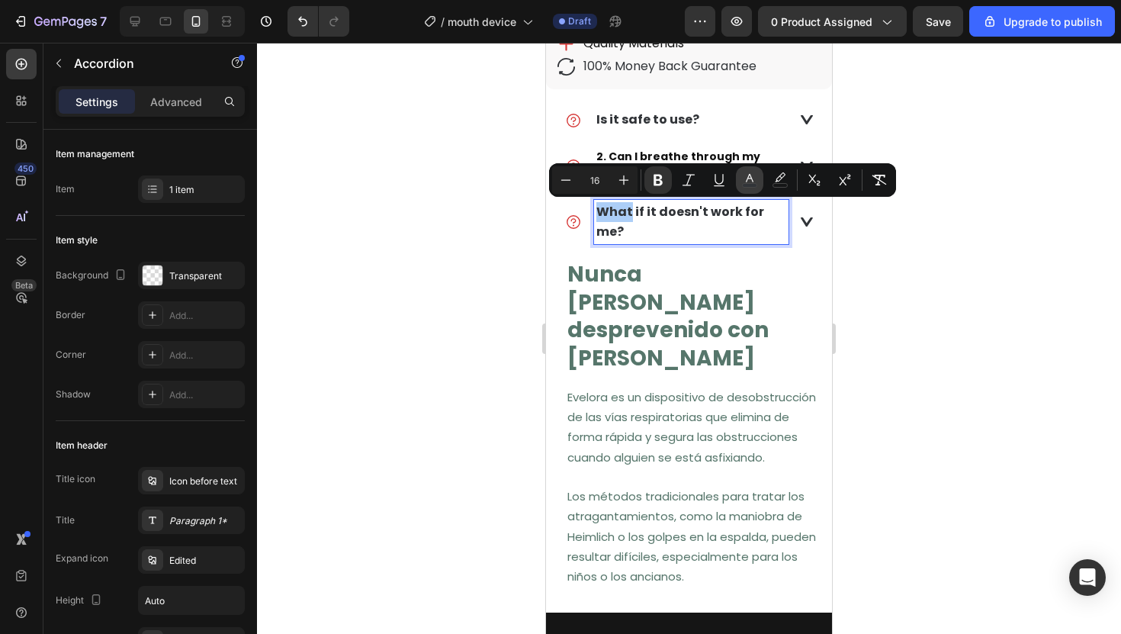
click at [745, 180] on icon "Editor contextual toolbar" at bounding box center [749, 179] width 15 height 15
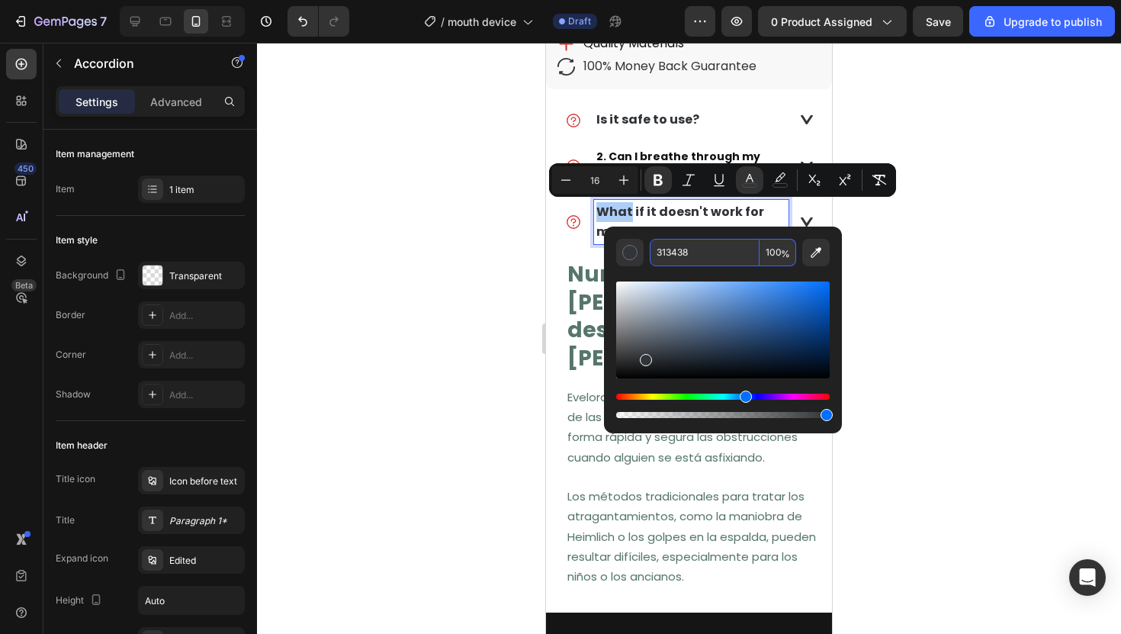
click at [674, 255] on input "313438" at bounding box center [705, 252] width 110 height 27
click at [481, 213] on div at bounding box center [689, 338] width 864 height 591
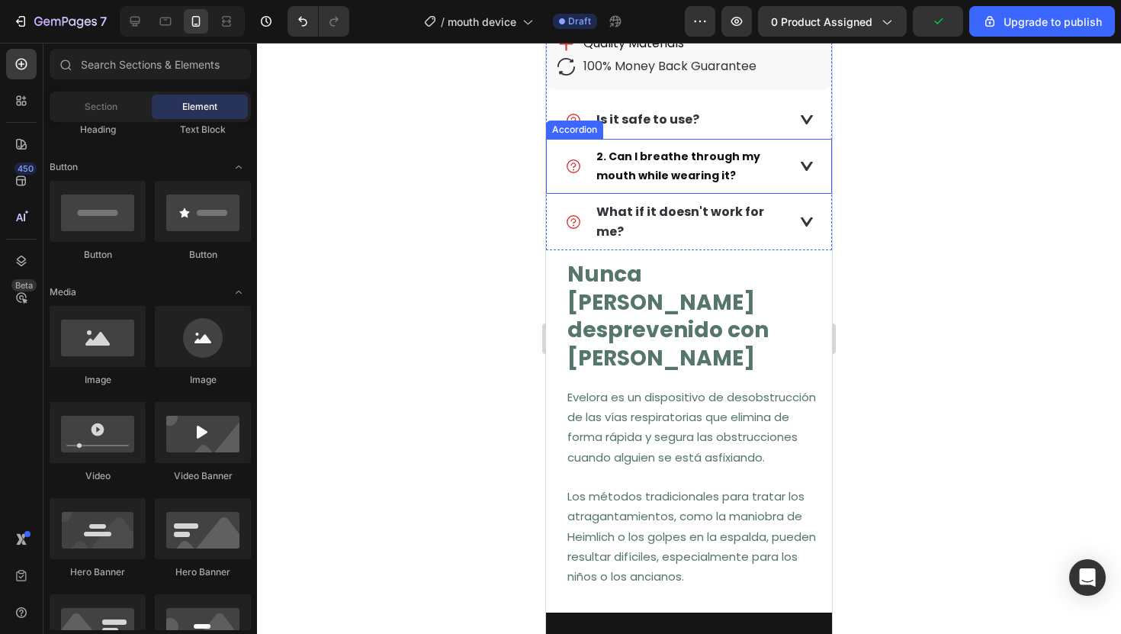
click at [637, 175] on strong "2. Can I breathe through my mouth while wearing it?" at bounding box center [678, 166] width 164 height 34
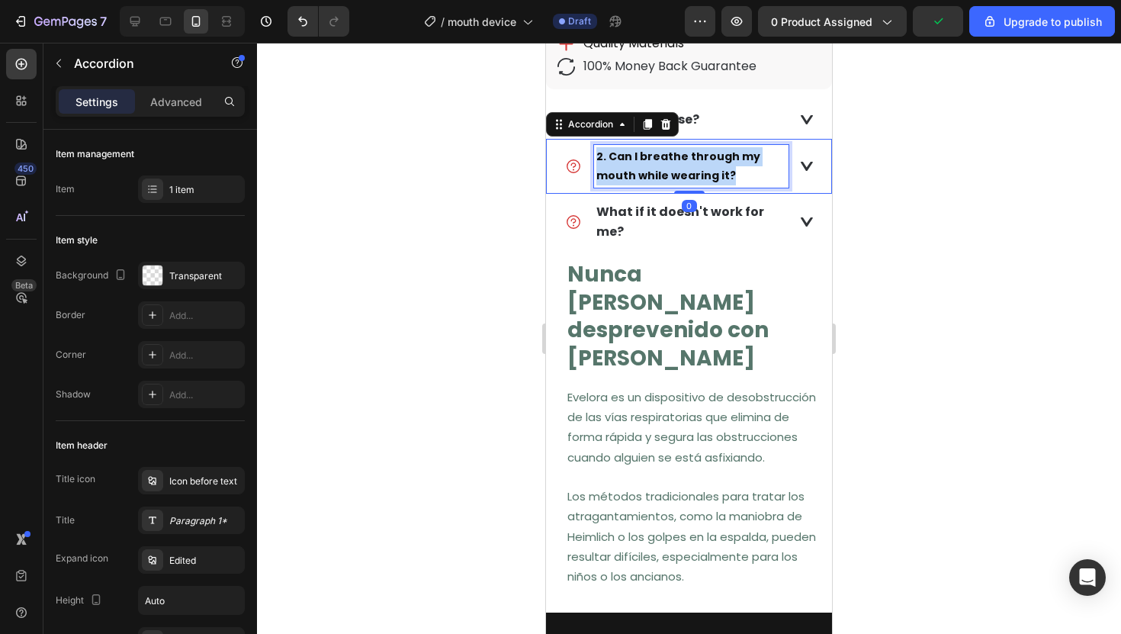
click at [637, 175] on strong "2. Can I breathe through my mouth while wearing it?" at bounding box center [678, 166] width 164 height 34
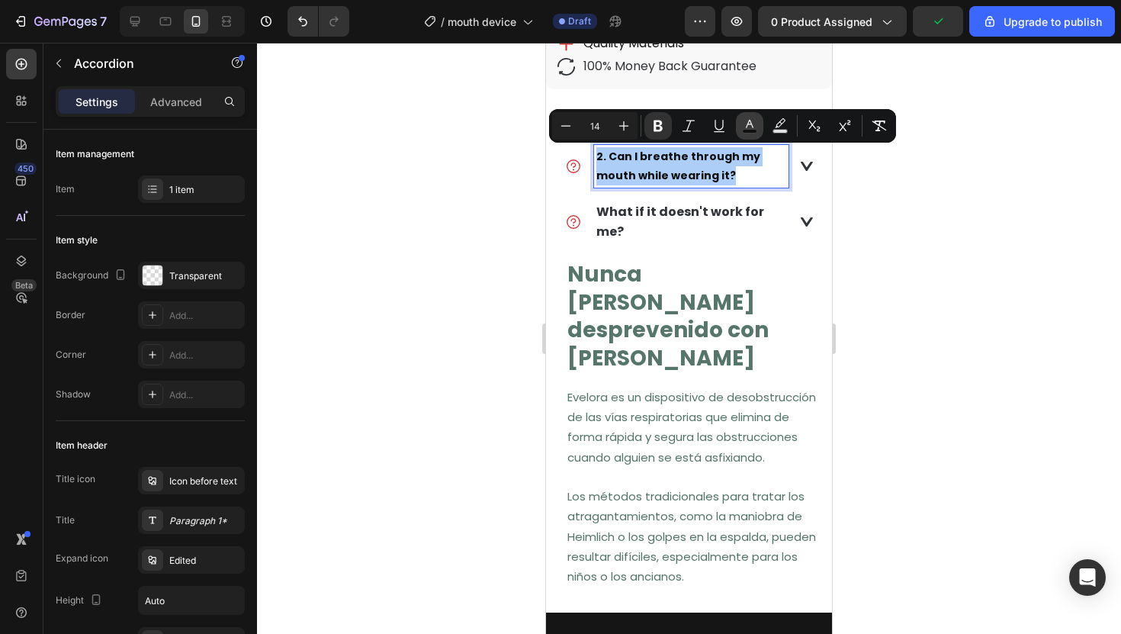
click at [743, 127] on icon "Editor contextual toolbar" at bounding box center [749, 125] width 15 height 15
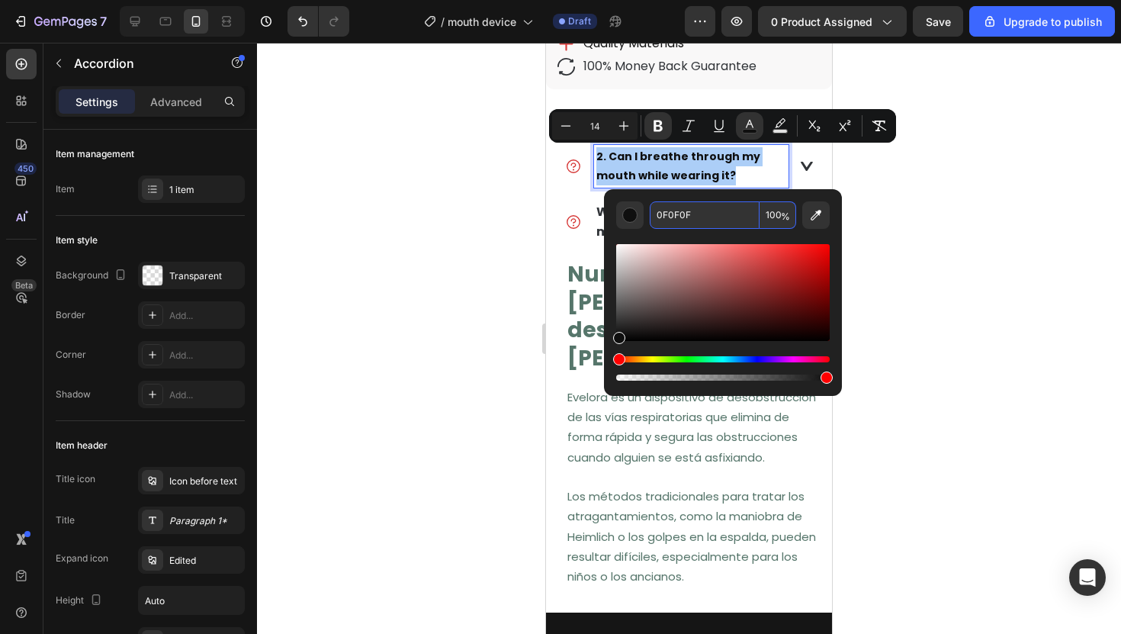
click at [691, 212] on input "0F0F0F" at bounding box center [705, 214] width 110 height 27
paste input "313438"
type input "313438"
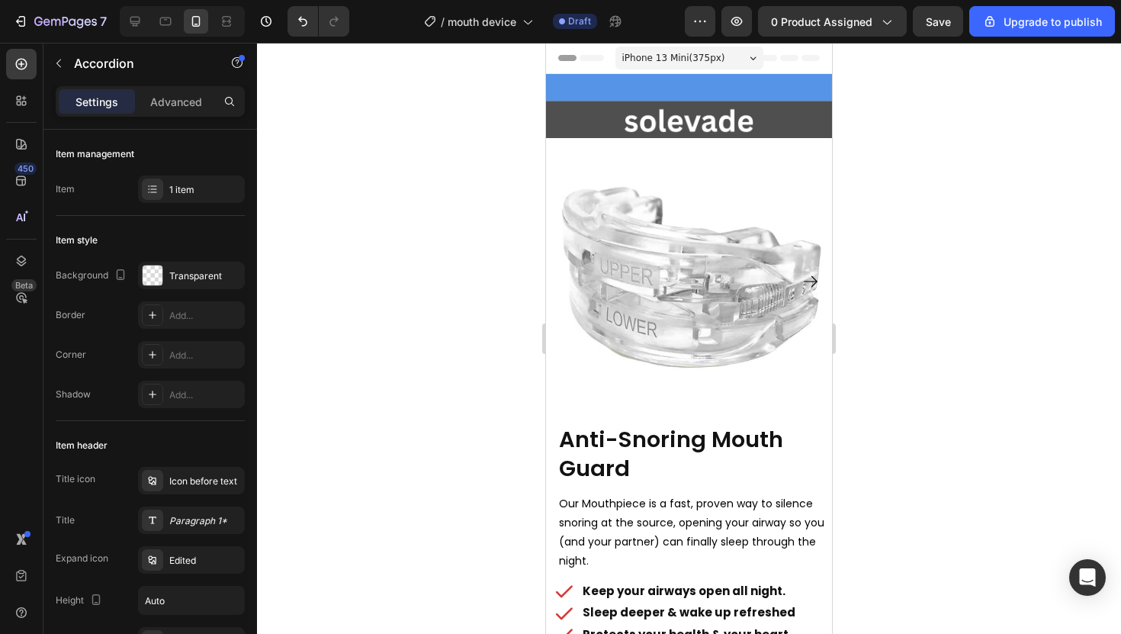
scroll to position [763, 0]
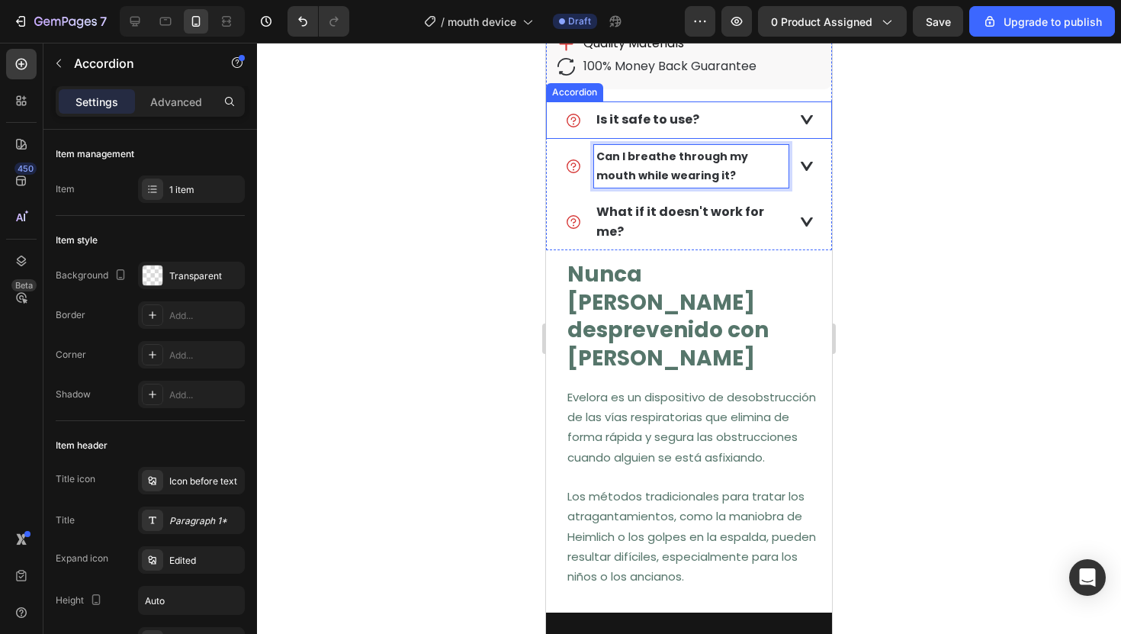
click at [625, 119] on strong "Is it safe to use?" at bounding box center [647, 120] width 103 height 18
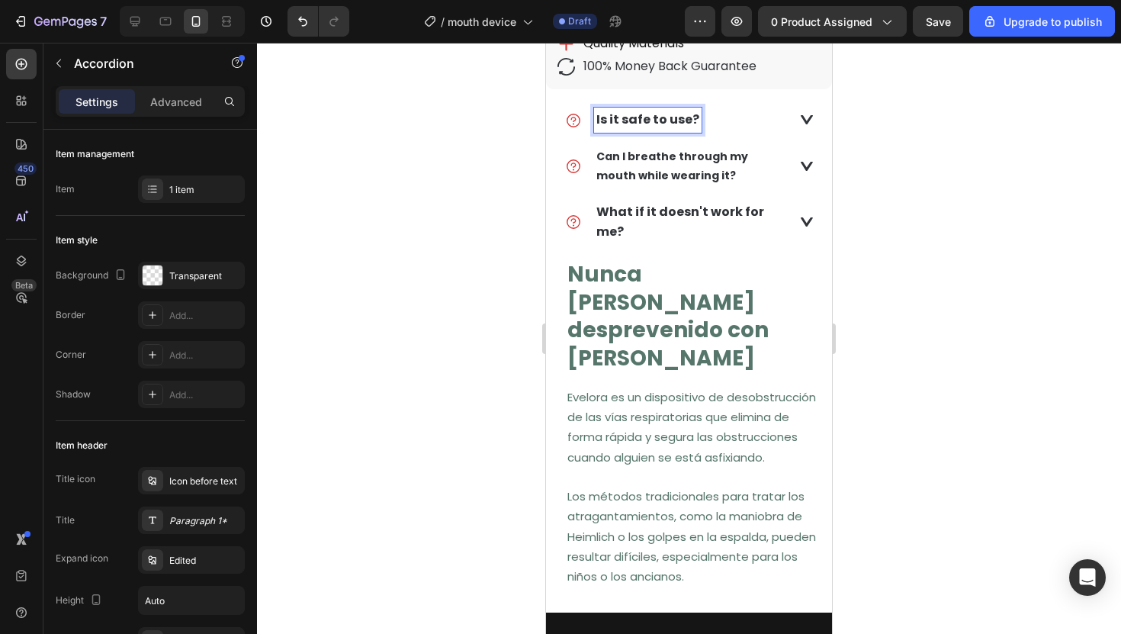
click at [632, 113] on strong "Is it safe to use?" at bounding box center [647, 120] width 103 height 18
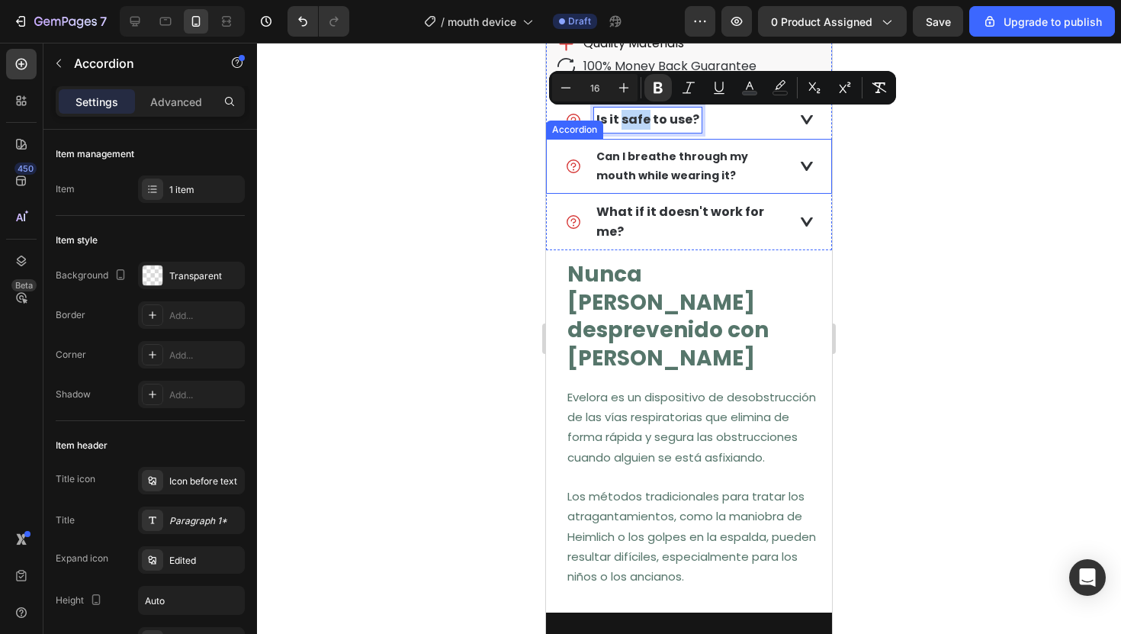
click at [632, 165] on p "Can I breathe through my mouth while wearing it?" at bounding box center [691, 166] width 190 height 38
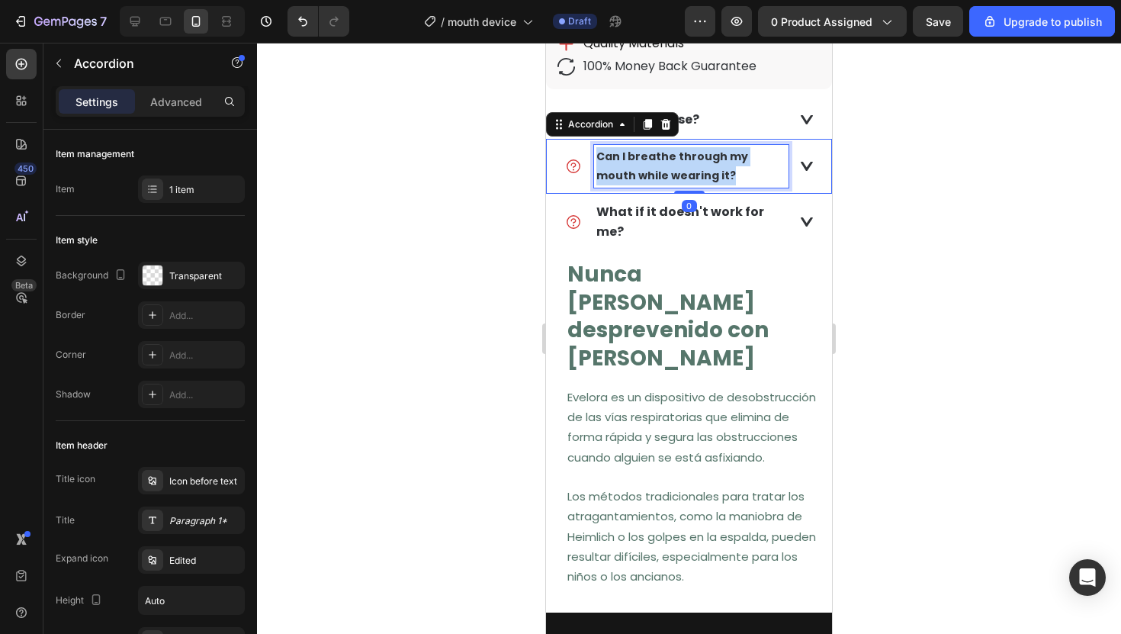
click at [632, 165] on p "Can I breathe through my mouth while wearing it?" at bounding box center [691, 166] width 190 height 38
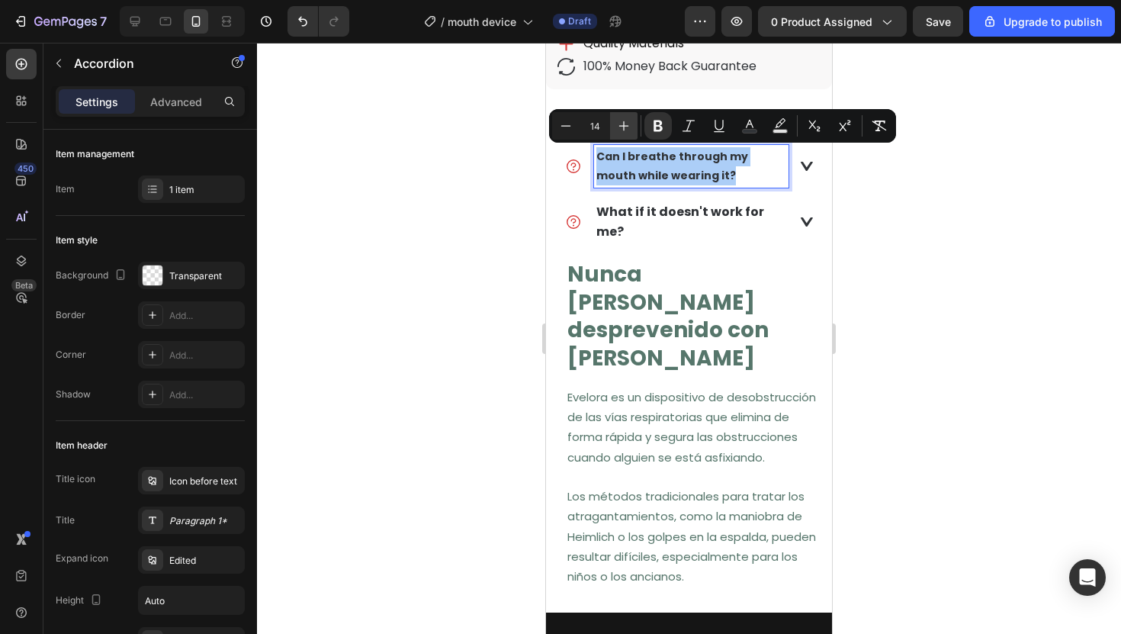
click at [627, 123] on icon "Editor contextual toolbar" at bounding box center [623, 125] width 15 height 15
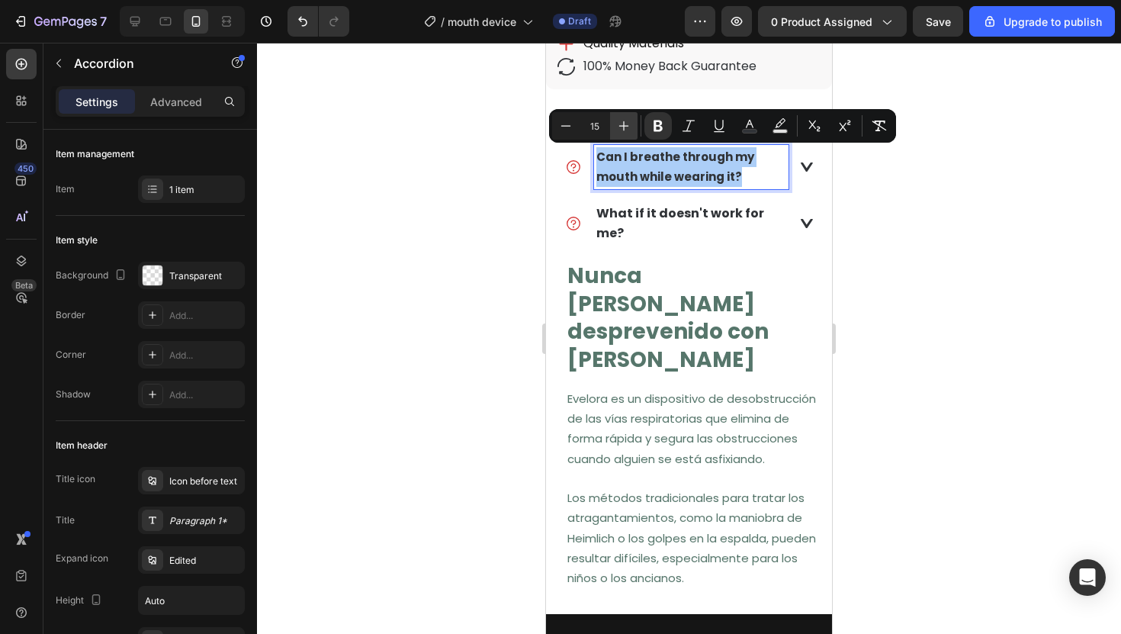
click at [627, 123] on icon "Editor contextual toolbar" at bounding box center [623, 125] width 15 height 15
type input "16"
click at [499, 126] on div at bounding box center [689, 338] width 864 height 591
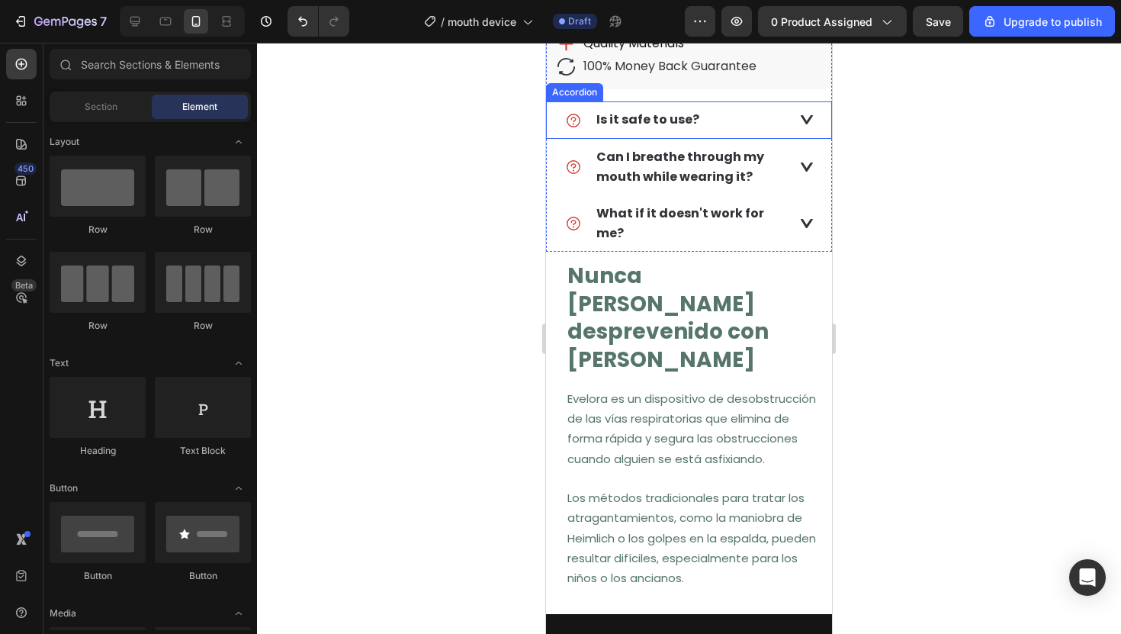
click at [635, 118] on strong "Is it safe to use?" at bounding box center [647, 120] width 103 height 18
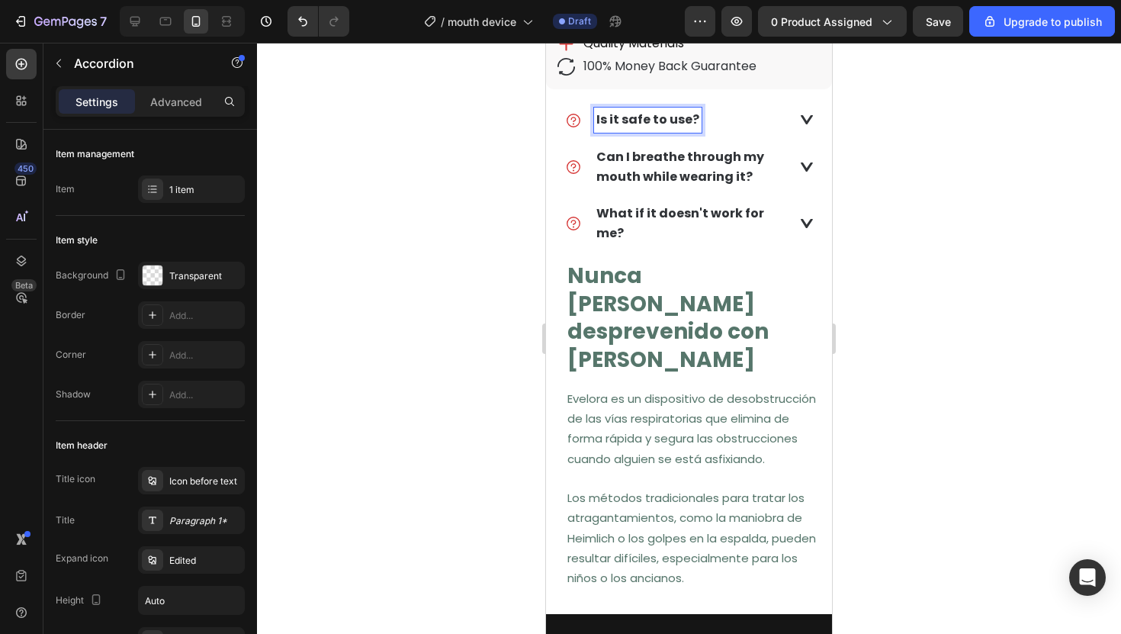
click at [644, 118] on strong "Is it safe to use?" at bounding box center [647, 120] width 103 height 18
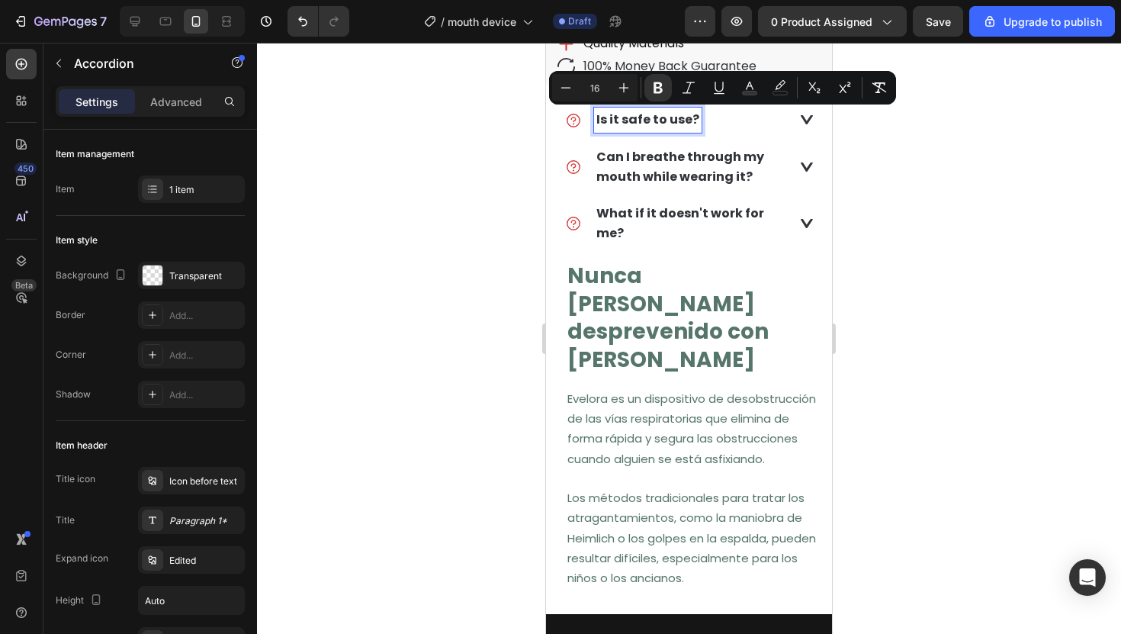
click at [634, 117] on strong "Is it safe to use?" at bounding box center [647, 120] width 103 height 18
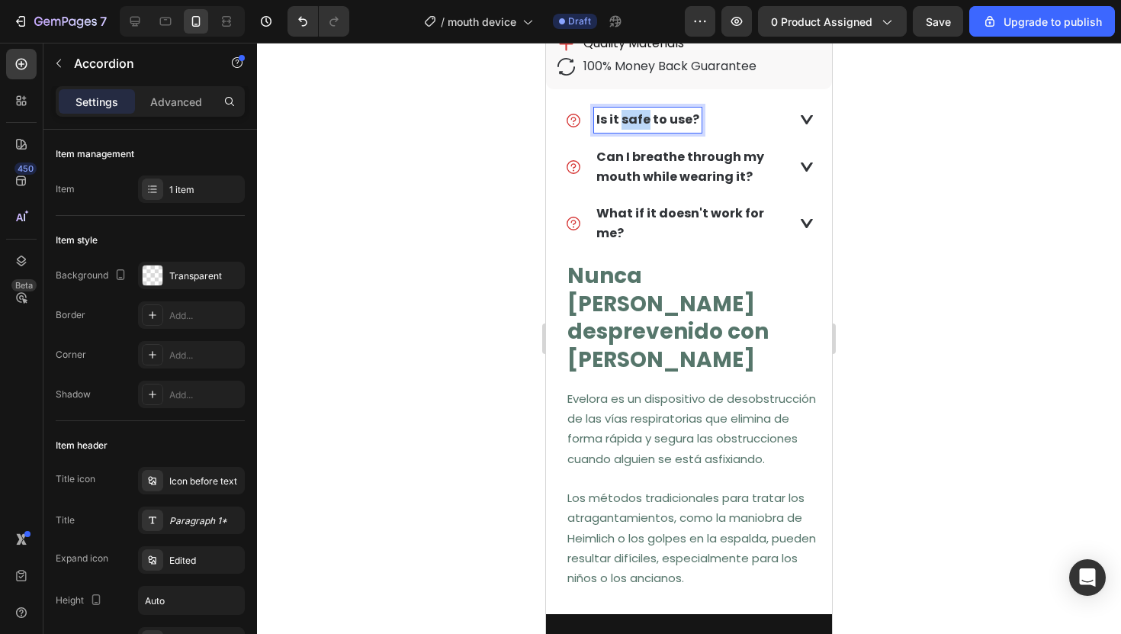
click at [634, 117] on strong "Is it safe to use?" at bounding box center [647, 120] width 103 height 18
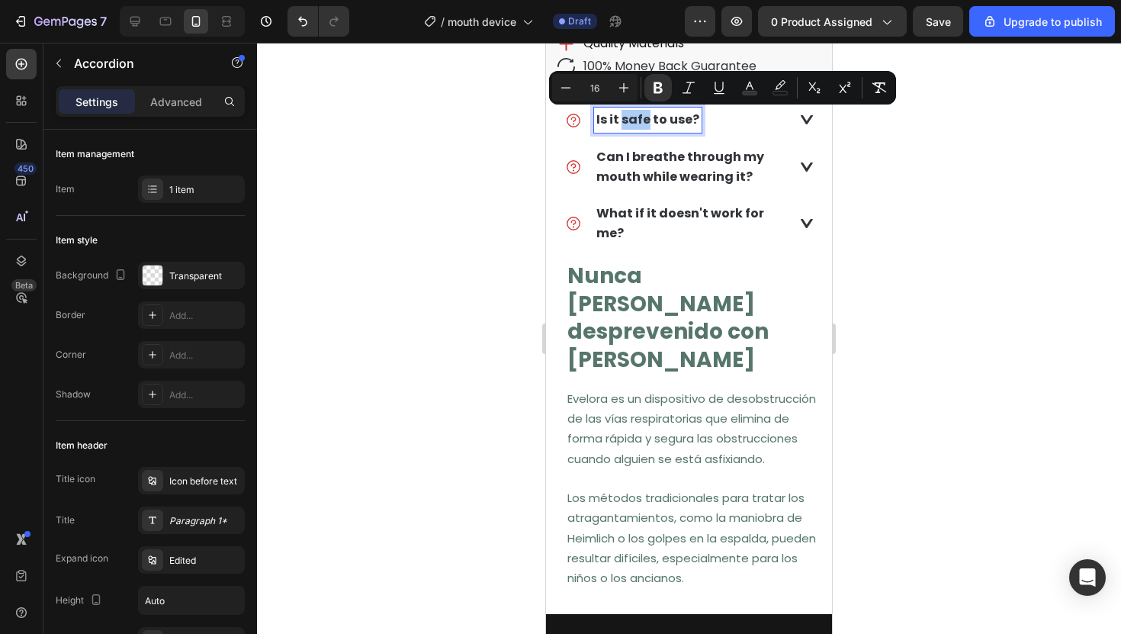
click at [478, 122] on div at bounding box center [689, 338] width 864 height 591
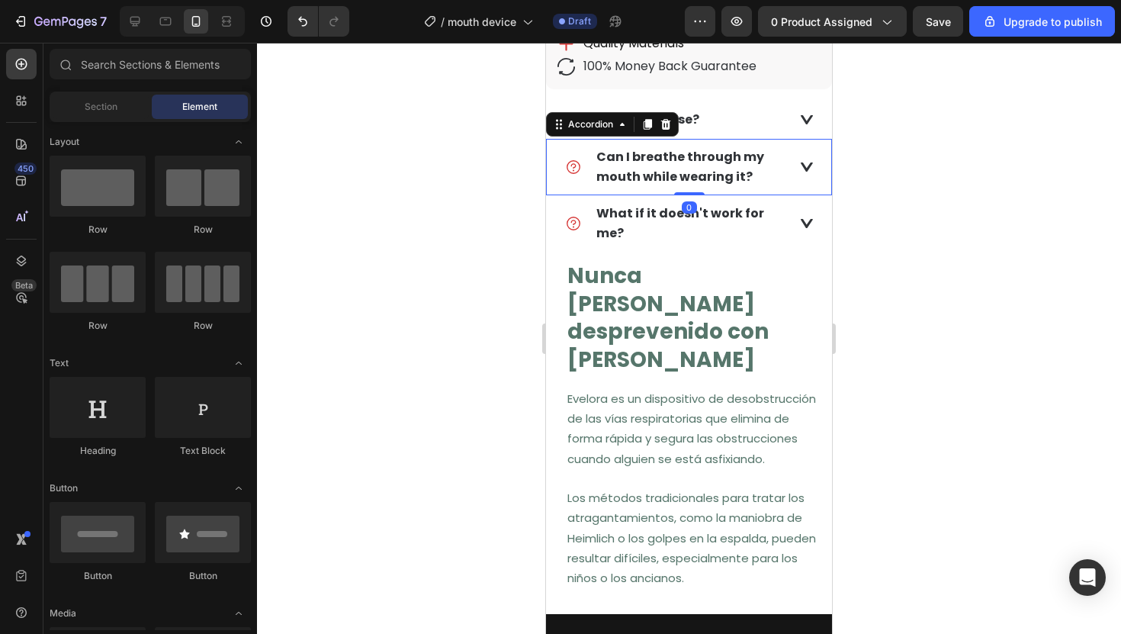
click at [791, 164] on div "Can I breathe through my mouth while wearing it?" at bounding box center [689, 167] width 284 height 56
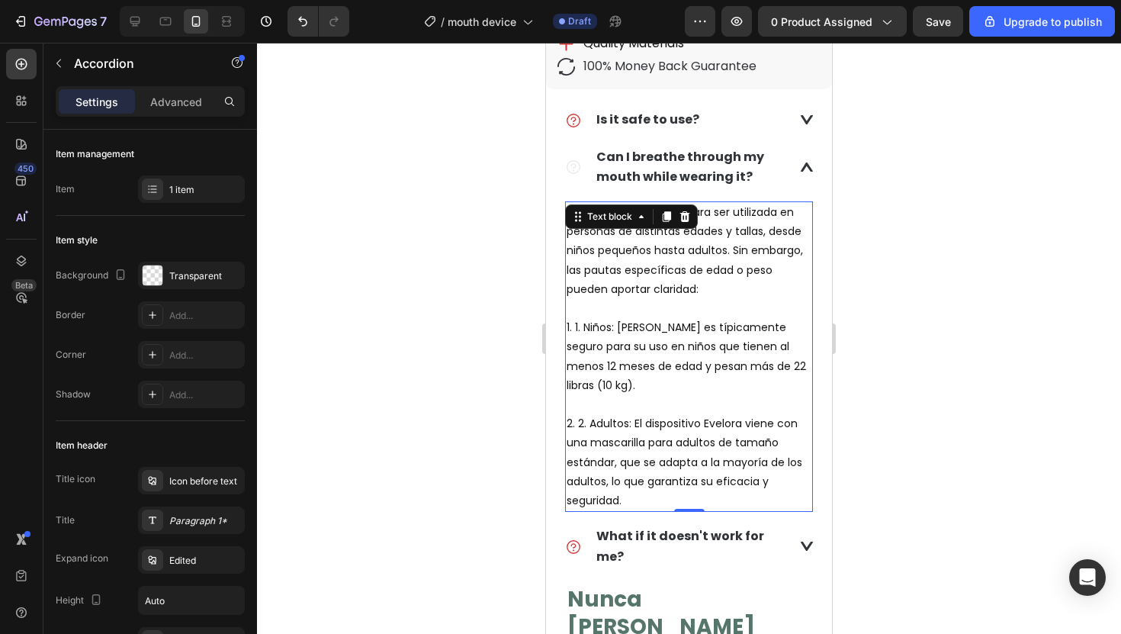
click at [625, 242] on p "Evelora está diseñada para ser utilizada en personas de distintas edades y tall…" at bounding box center [689, 251] width 245 height 96
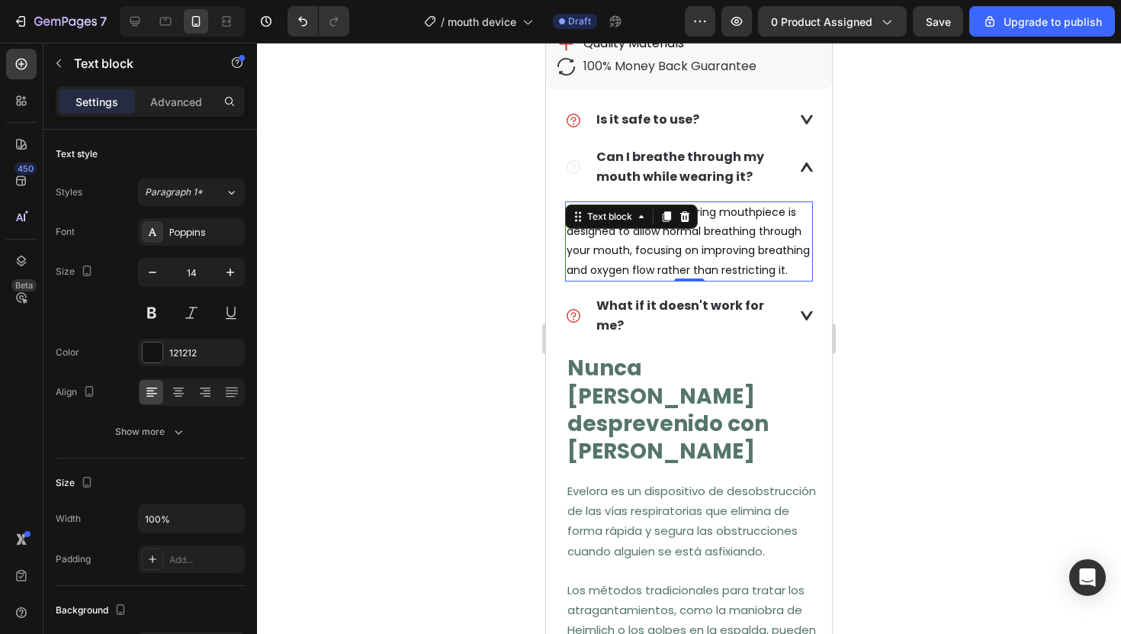
click at [859, 203] on div at bounding box center [689, 338] width 864 height 591
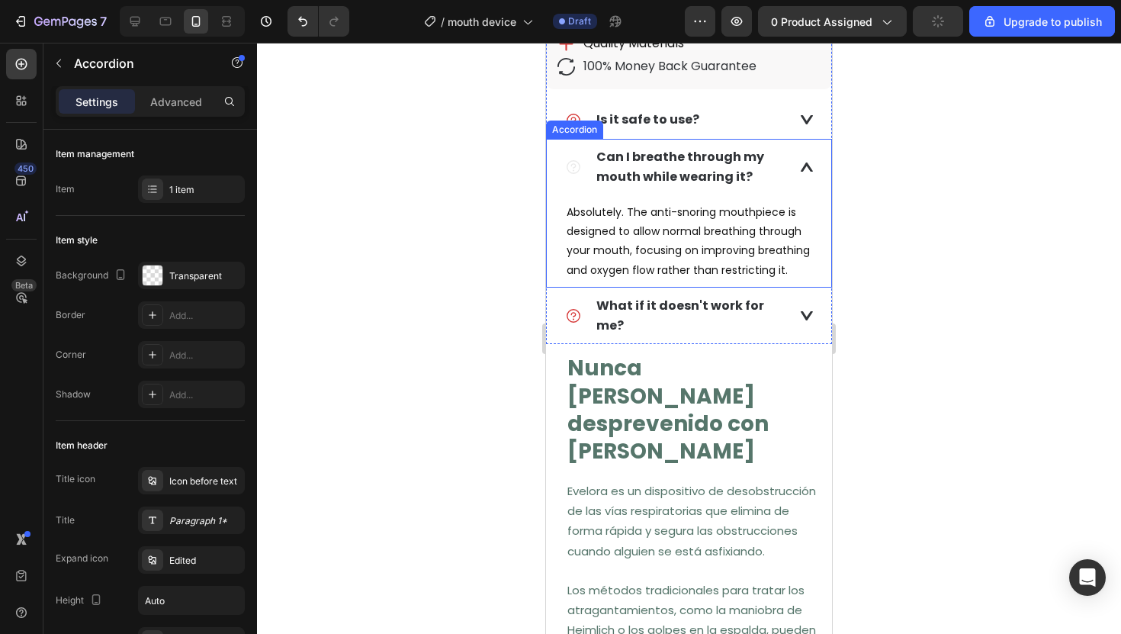
click at [804, 175] on div "Can I breathe through my mouth while wearing it?" at bounding box center [689, 167] width 284 height 56
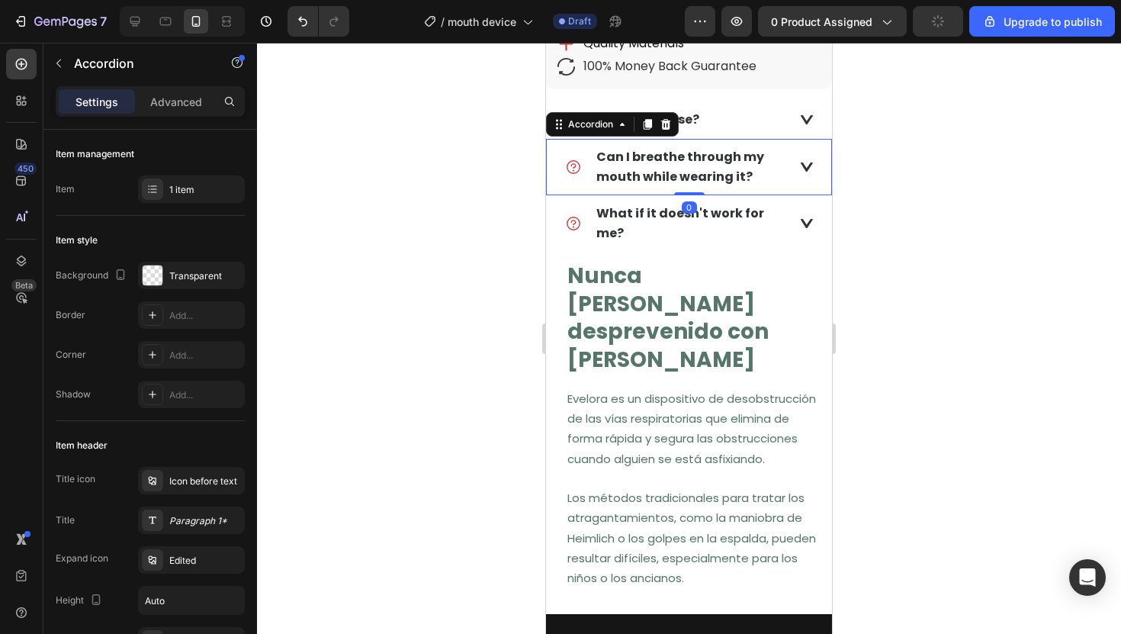
click at [914, 196] on div at bounding box center [689, 338] width 864 height 591
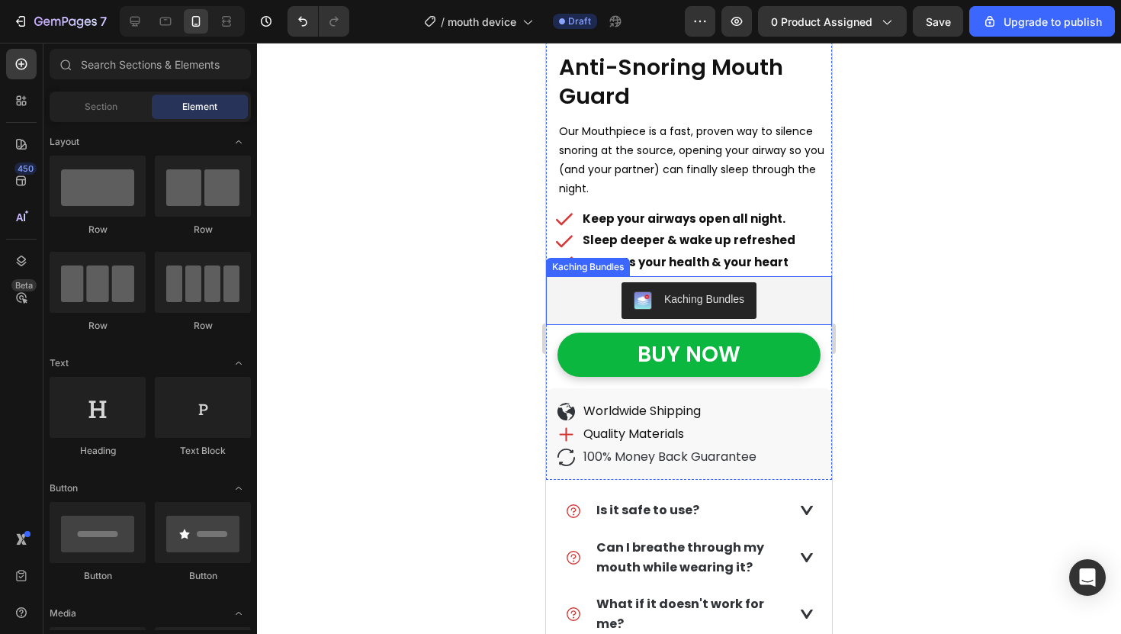
scroll to position [381, 0]
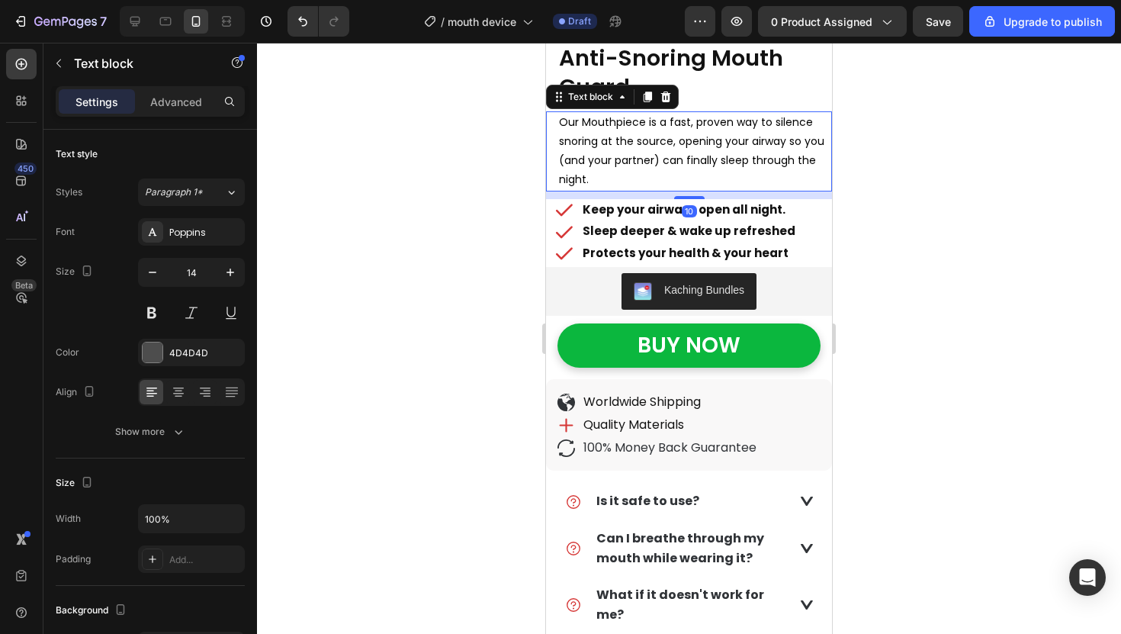
click at [680, 138] on span "Our Mouthpiece is a fast, proven way to silence snoring at the source, opening …" at bounding box center [691, 150] width 265 height 73
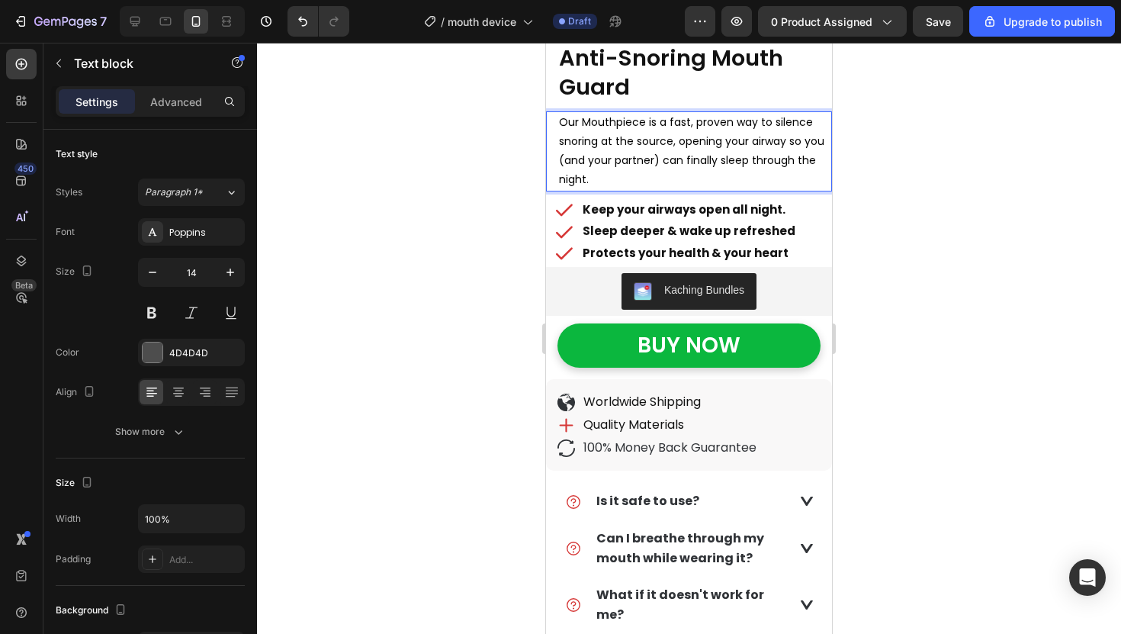
click at [676, 142] on span "Our Mouthpiece is a fast, proven way to silence snoring at the source, opening …" at bounding box center [691, 150] width 265 height 73
click at [535, 143] on div at bounding box center [689, 338] width 864 height 591
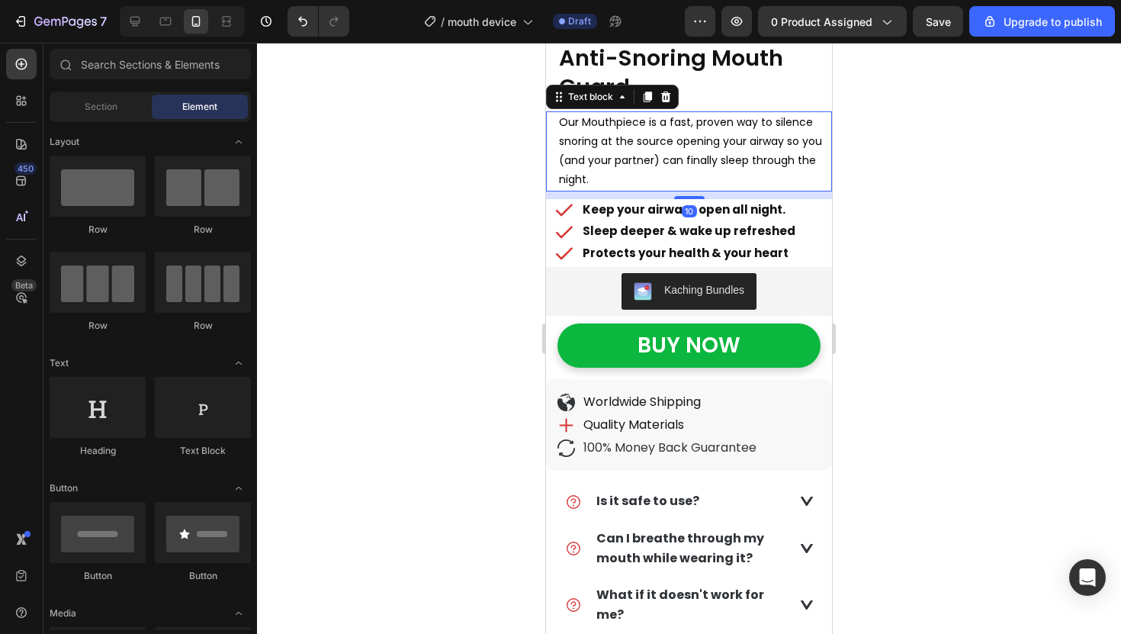
click at [785, 130] on p "Our Mouthpiece is a fast, proven way to silence snoring at the source opening y…" at bounding box center [694, 151] width 271 height 77
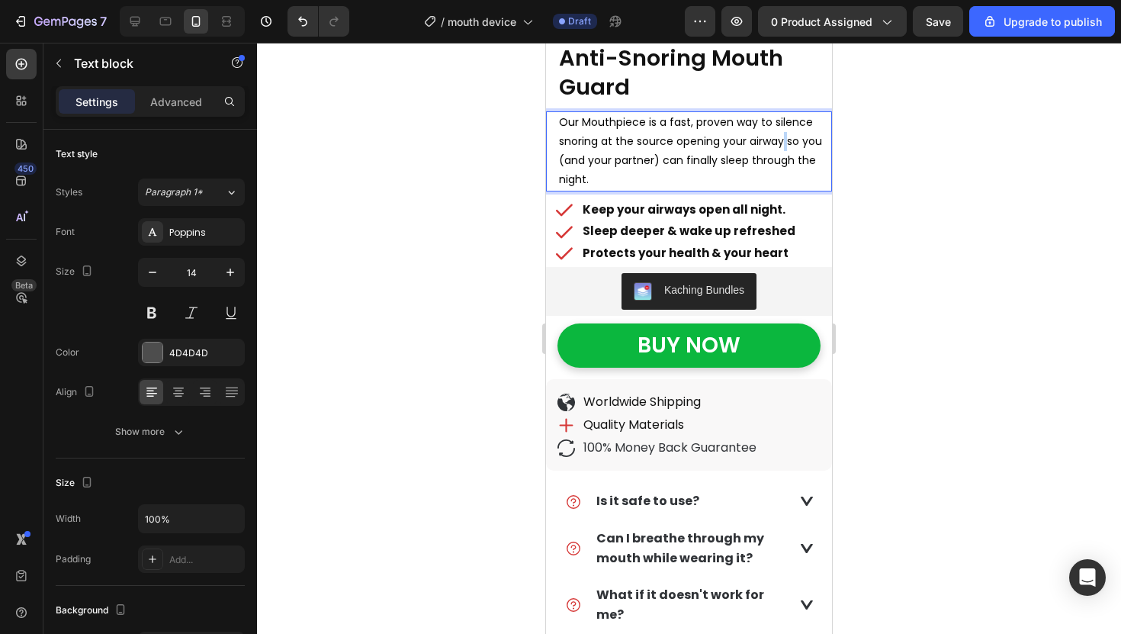
click at [785, 143] on span "Our Mouthpiece is a fast, proven way to silence snoring at the source opening y…" at bounding box center [690, 150] width 263 height 73
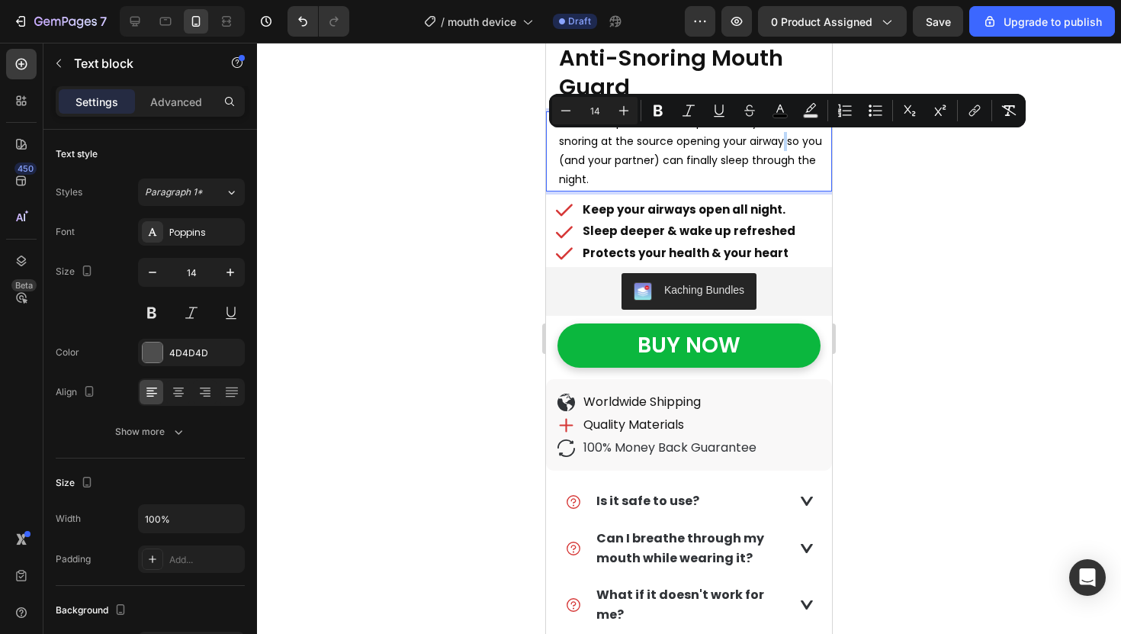
click at [783, 143] on span "Our Mouthpiece is a fast, proven way to silence snoring at the source opening y…" at bounding box center [690, 150] width 263 height 73
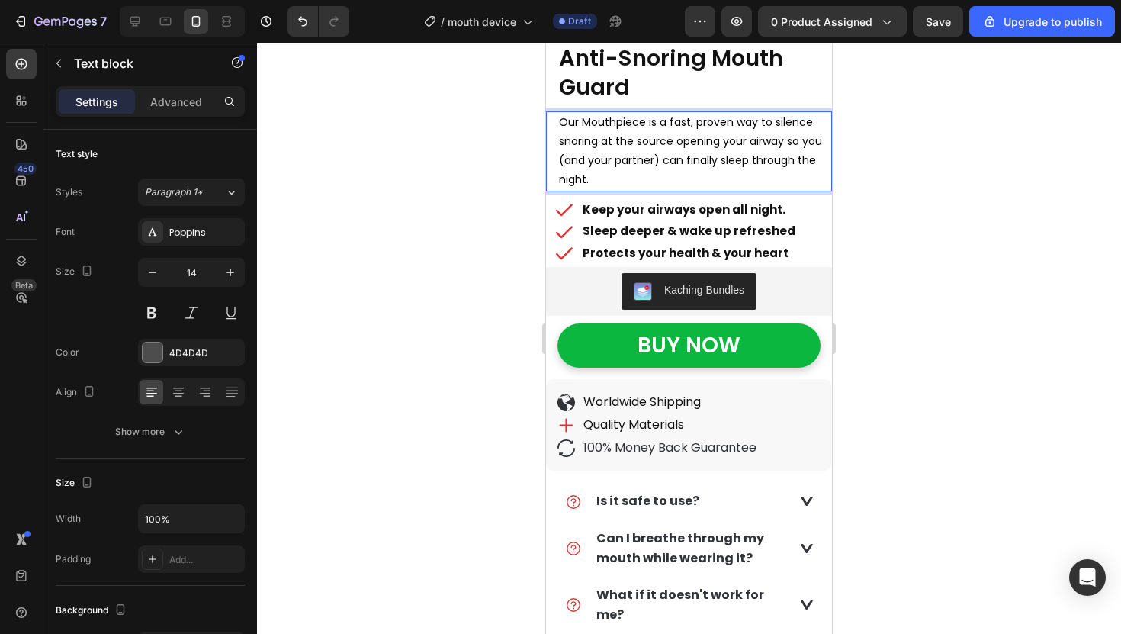
click at [912, 140] on div at bounding box center [689, 338] width 864 height 591
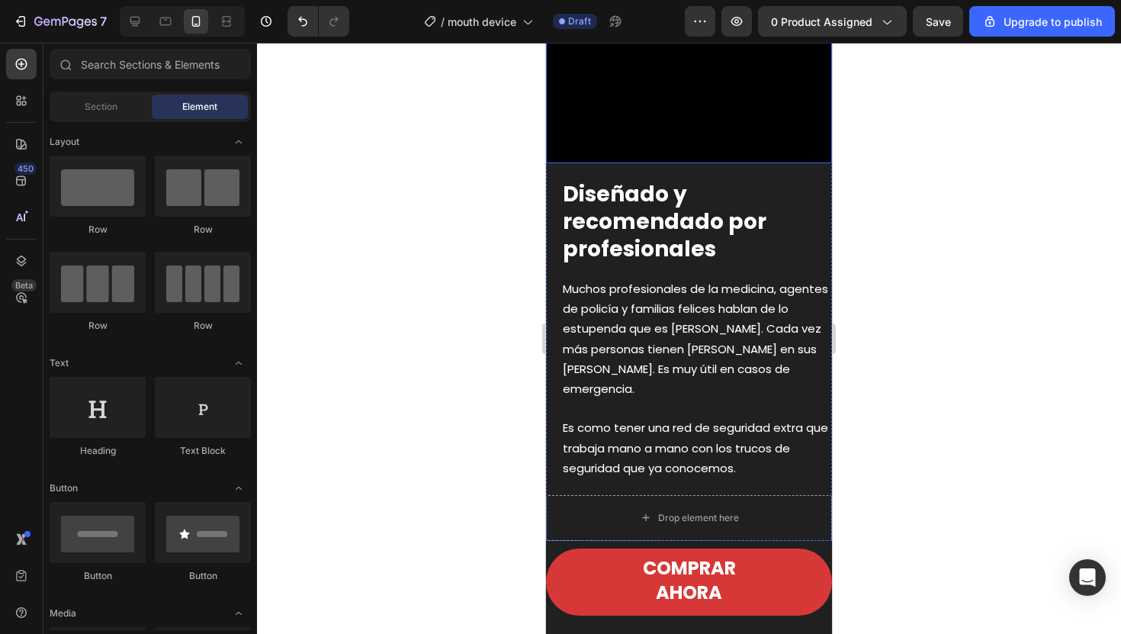
click at [915, 252] on div at bounding box center [689, 338] width 864 height 591
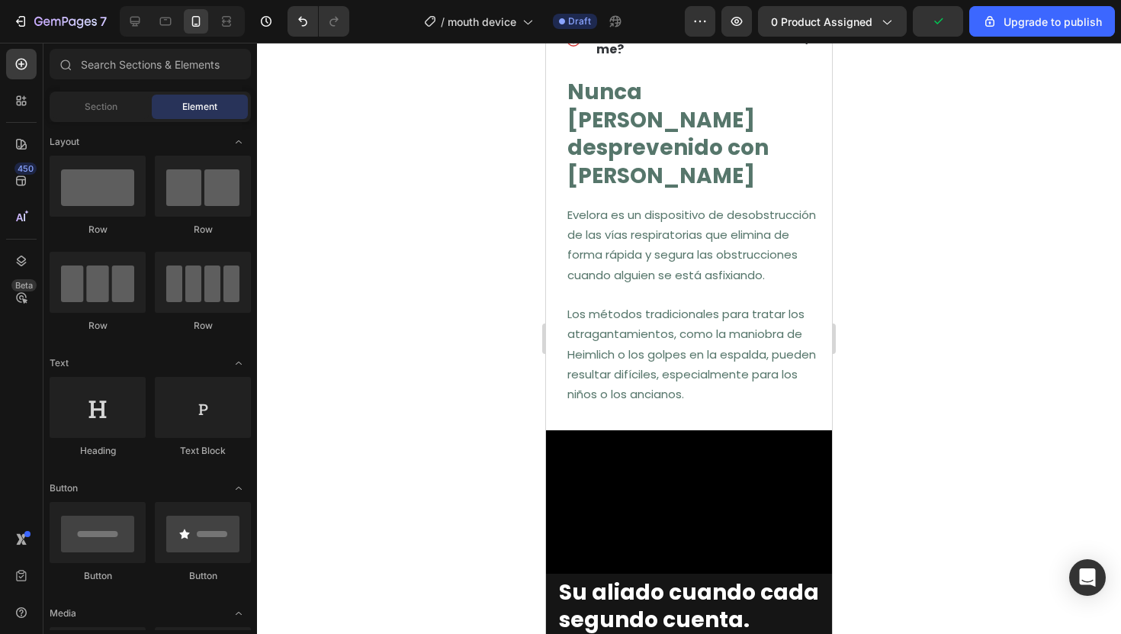
scroll to position [963, 0]
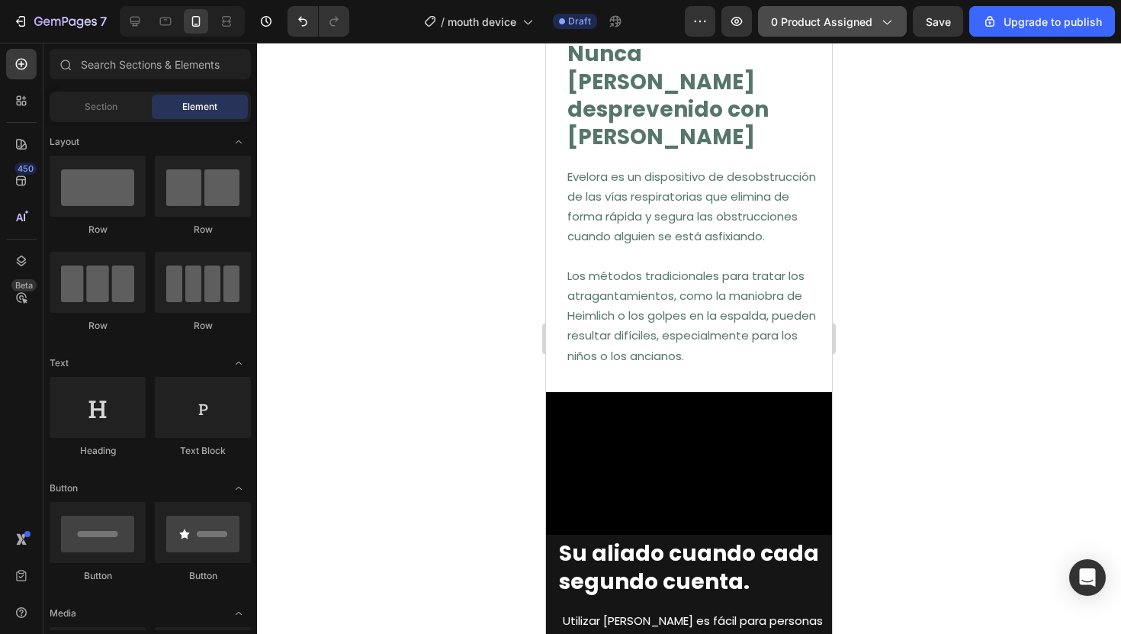
click at [802, 24] on span "0 product assigned" at bounding box center [821, 22] width 101 height 16
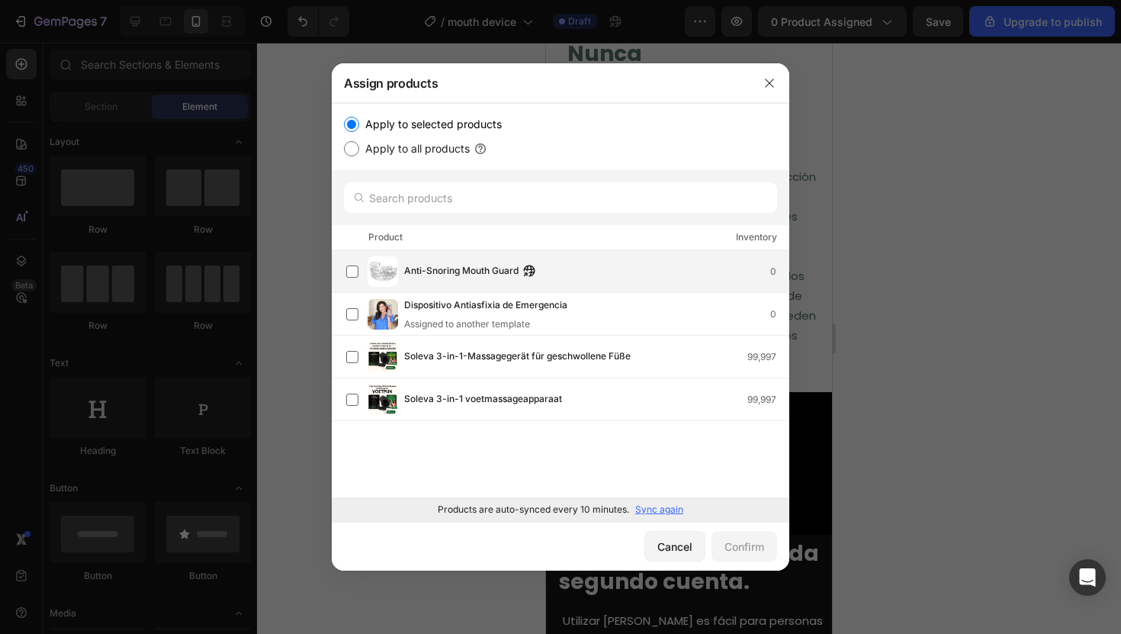
click at [510, 279] on span "Anti-Snoring Mouth Guard" at bounding box center [461, 271] width 114 height 17
click at [759, 550] on div "Confirm" at bounding box center [744, 546] width 40 height 16
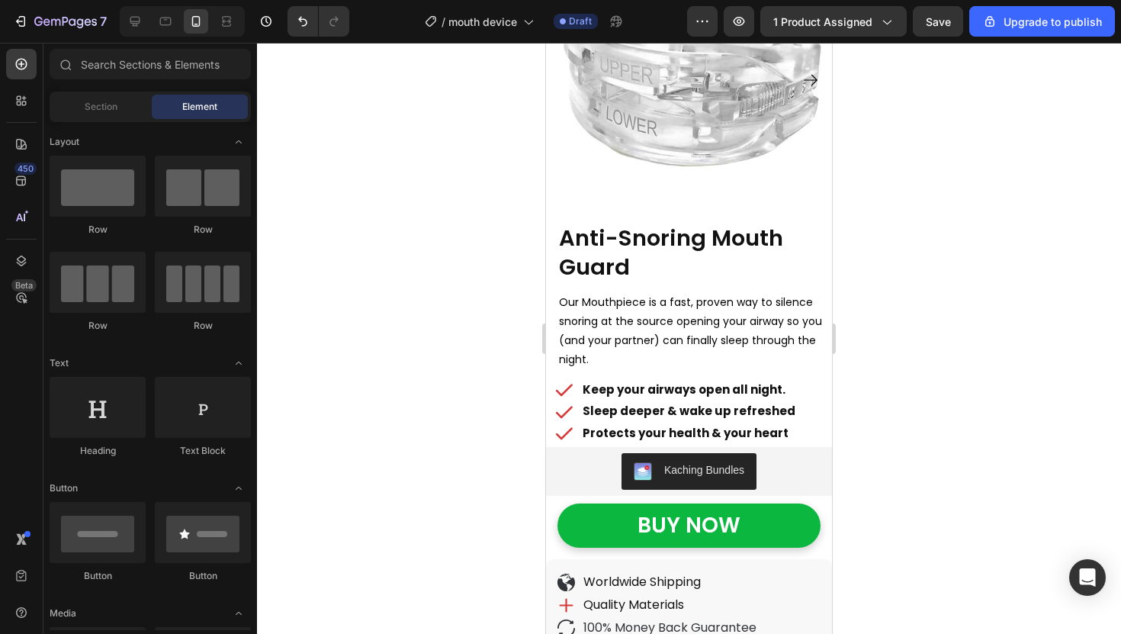
scroll to position [0, 0]
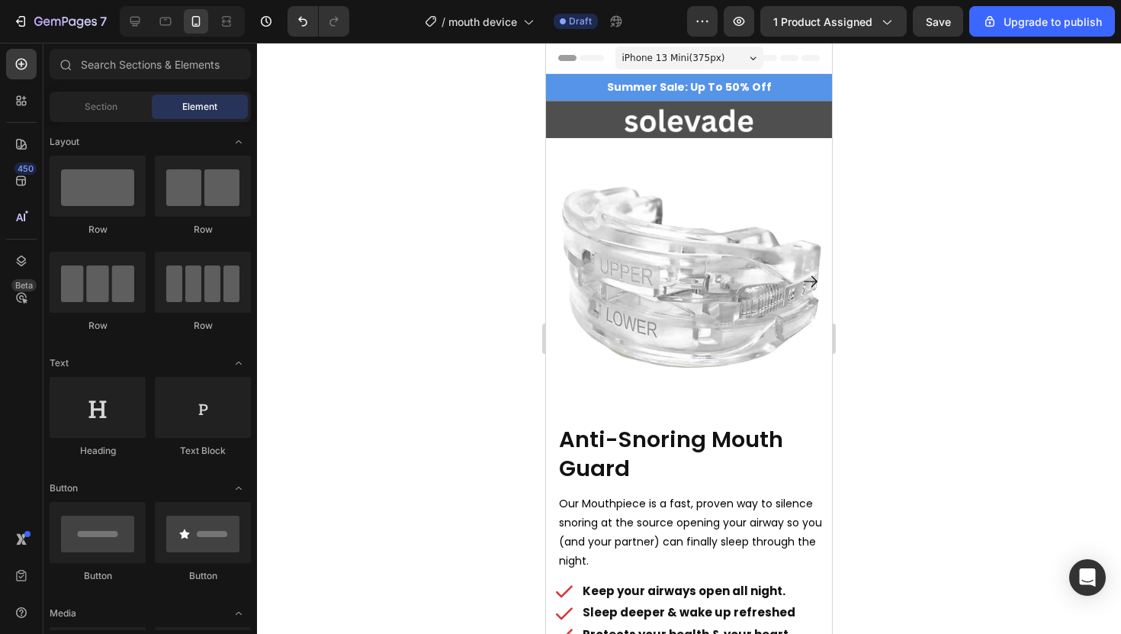
click at [891, 188] on div at bounding box center [689, 338] width 864 height 591
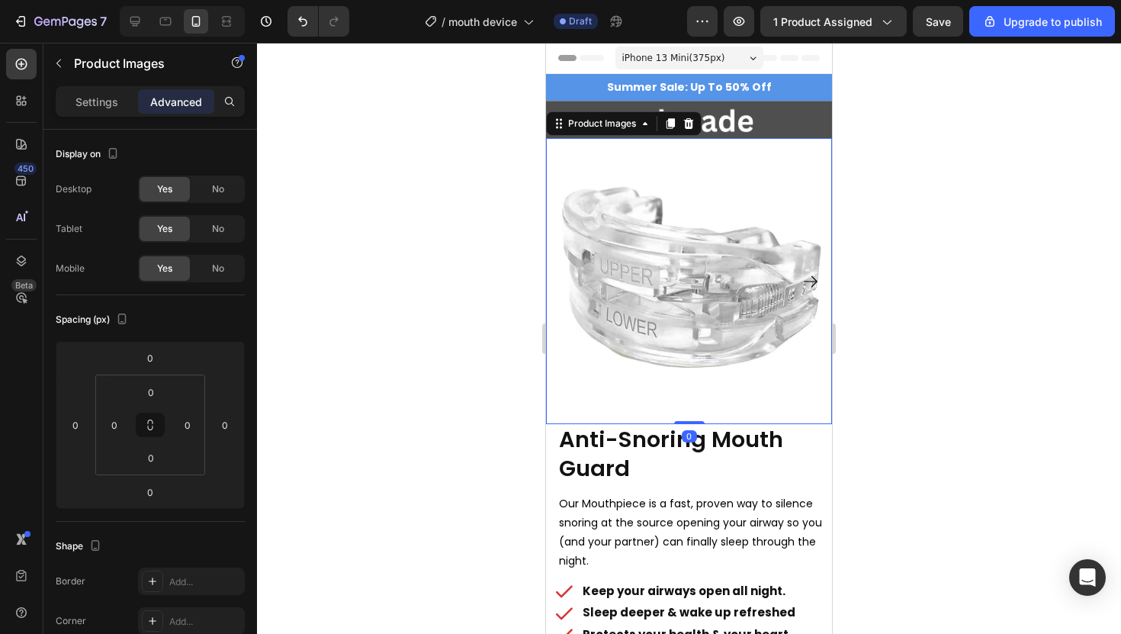
click at [583, 208] on img at bounding box center [689, 281] width 286 height 286
click at [440, 153] on div at bounding box center [689, 338] width 864 height 591
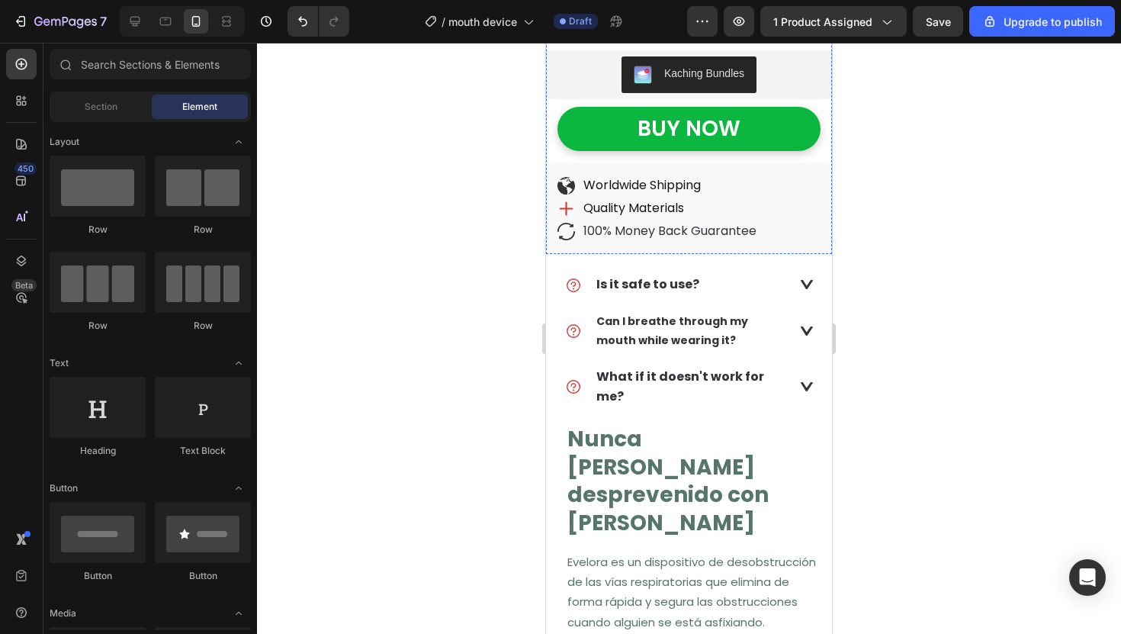
scroll to position [601, 0]
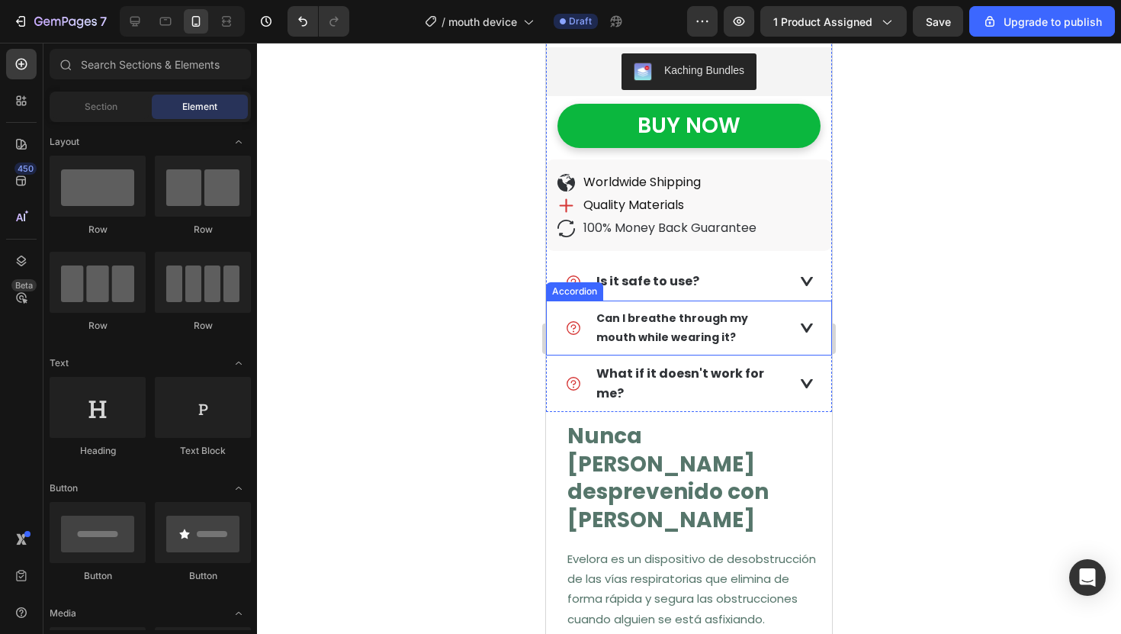
click at [657, 322] on strong "Can I breathe through my mouth while wearing it?" at bounding box center [672, 327] width 152 height 34
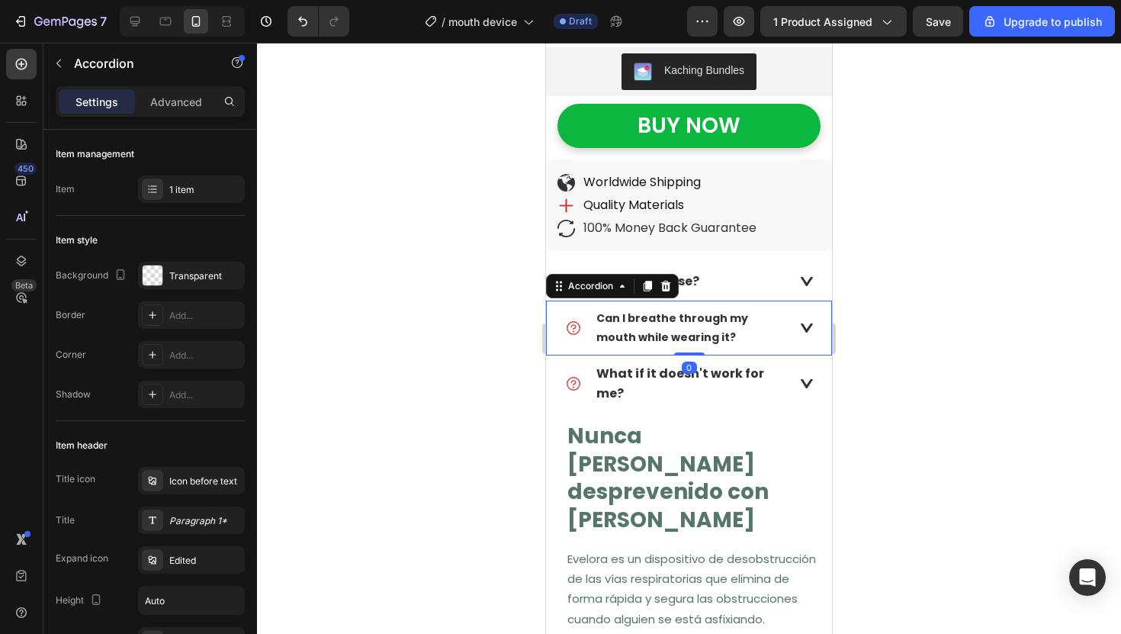
click at [657, 322] on strong "Can I breathe through my mouth while wearing it?" at bounding box center [672, 327] width 152 height 34
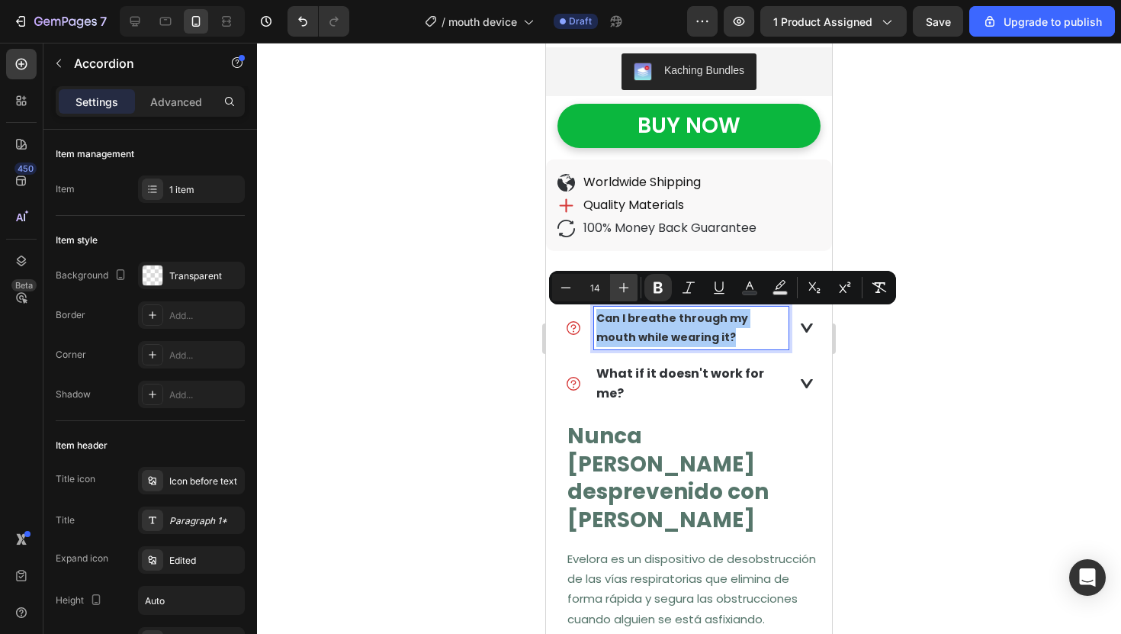
click at [618, 287] on icon "Editor contextual toolbar" at bounding box center [623, 287] width 15 height 15
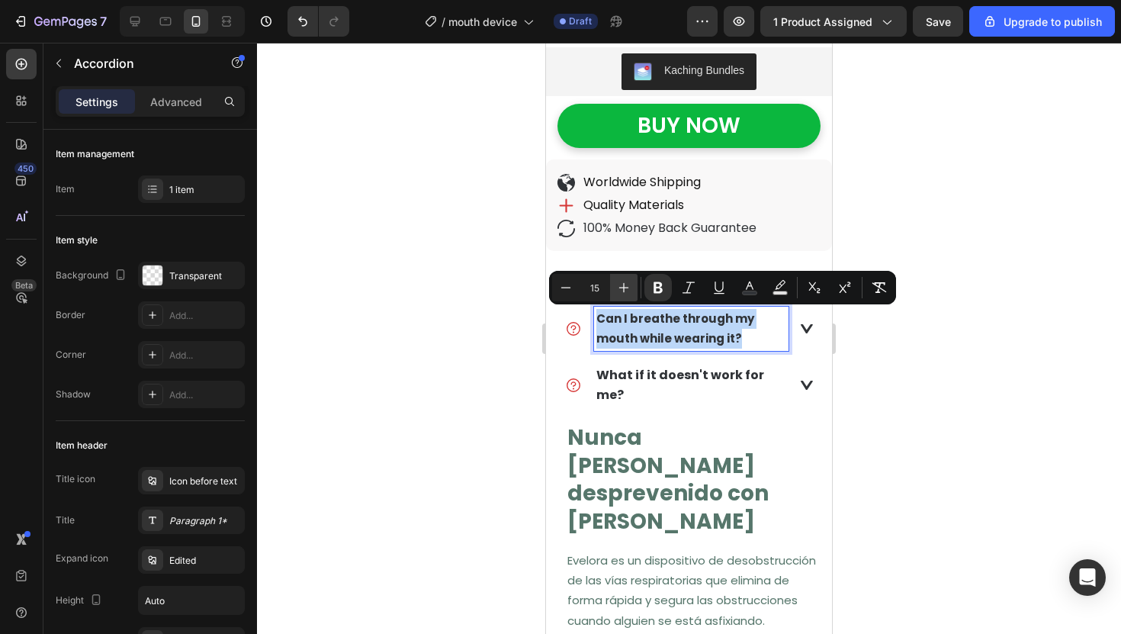
type input "16"
click at [494, 291] on div at bounding box center [689, 338] width 864 height 591
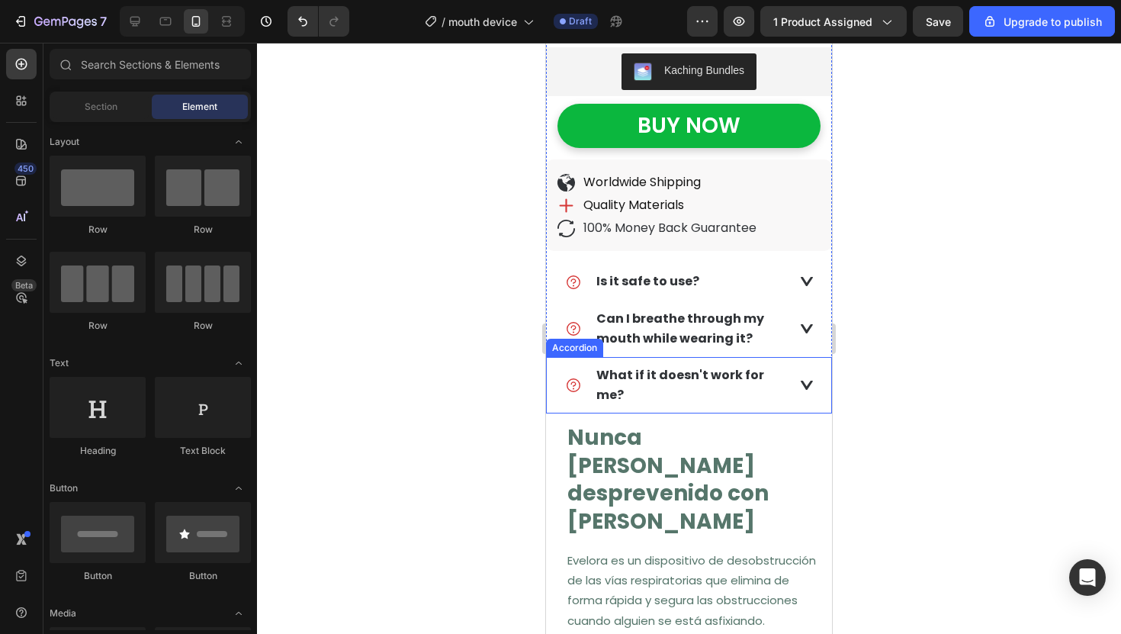
scroll to position [627, 0]
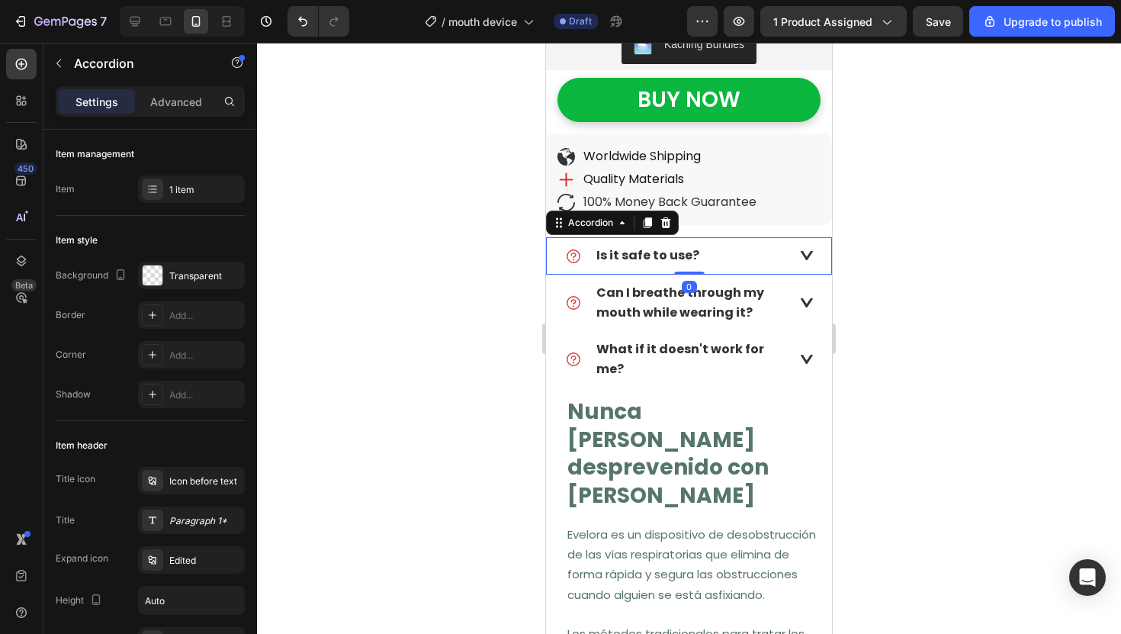
click at [654, 254] on strong "Is it safe to use?" at bounding box center [647, 255] width 103 height 18
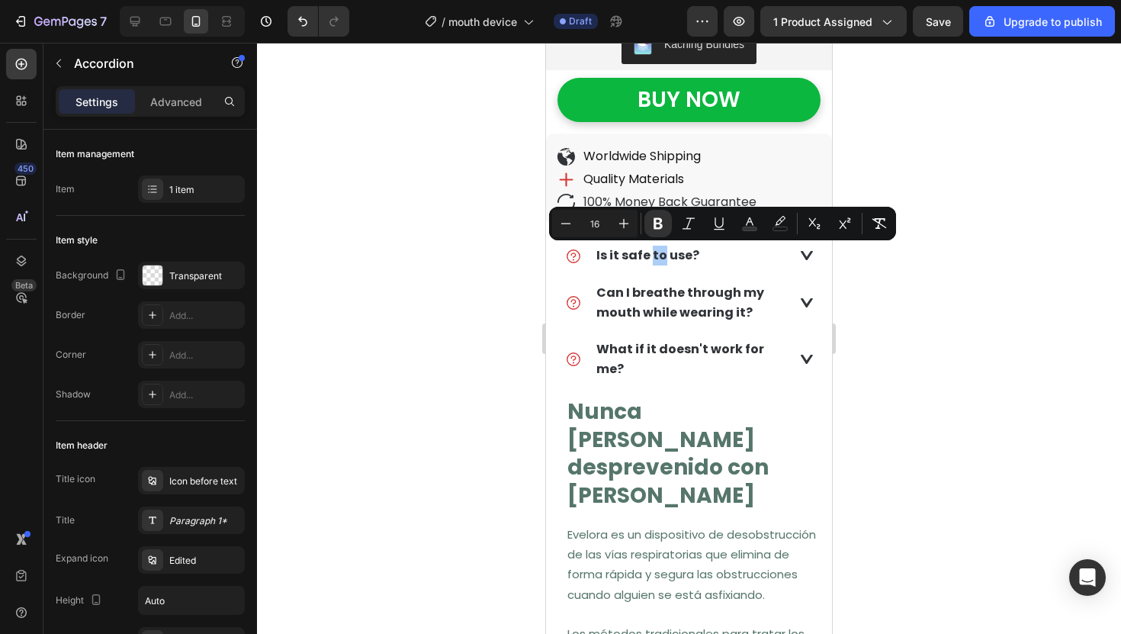
click at [493, 269] on div at bounding box center [689, 338] width 864 height 591
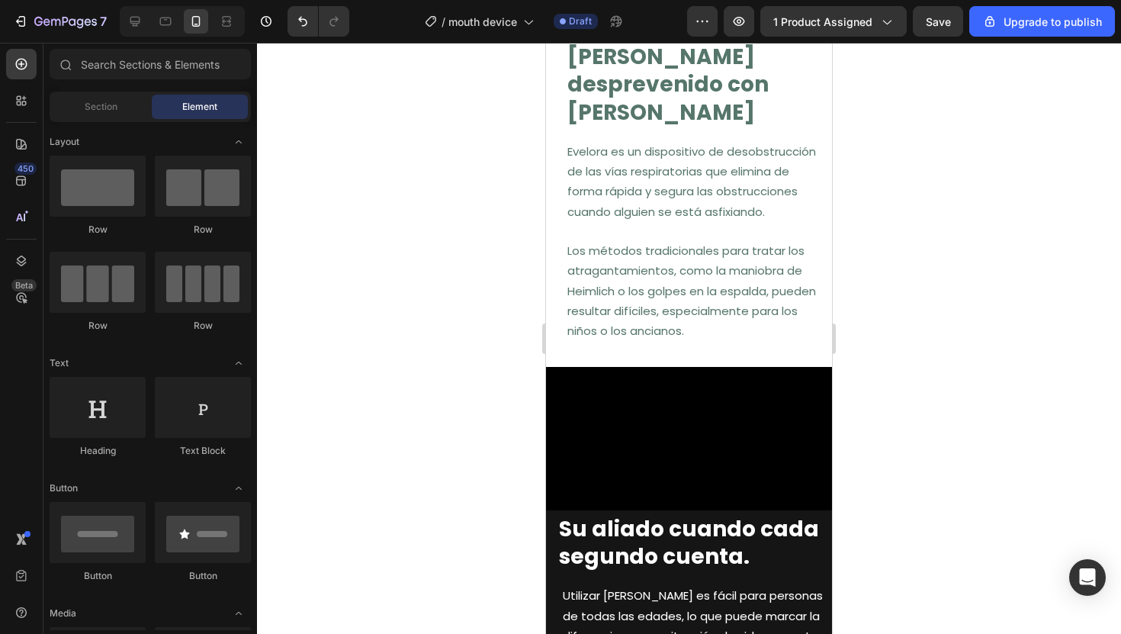
scroll to position [835, 0]
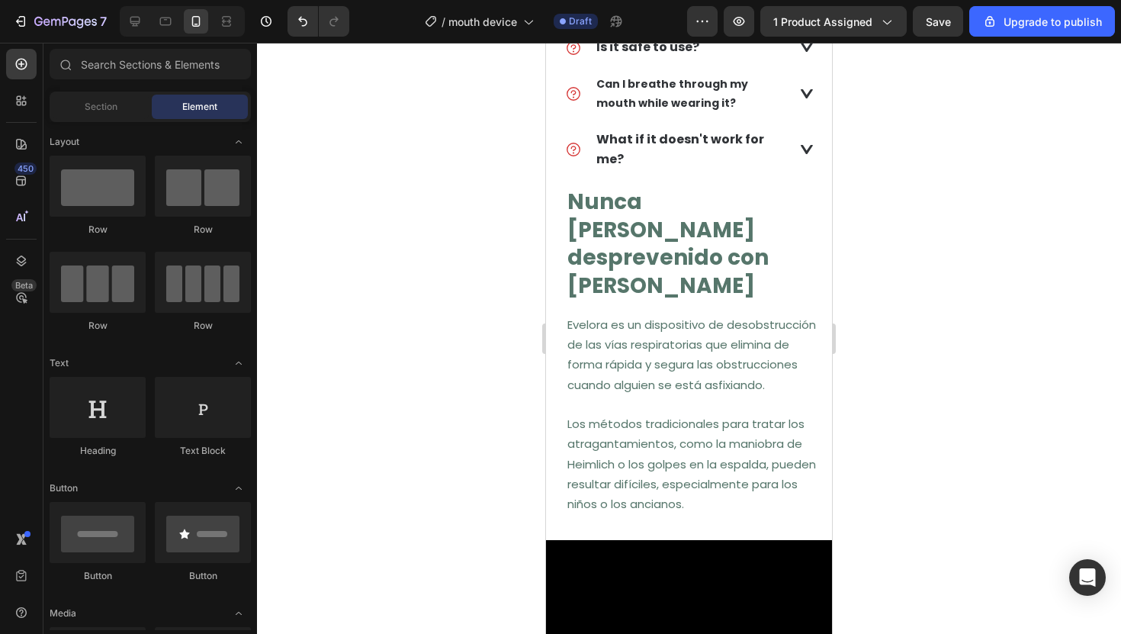
click at [622, 197] on strong "Nunca [PERSON_NAME] desprevenido con [PERSON_NAME]" at bounding box center [667, 243] width 201 height 113
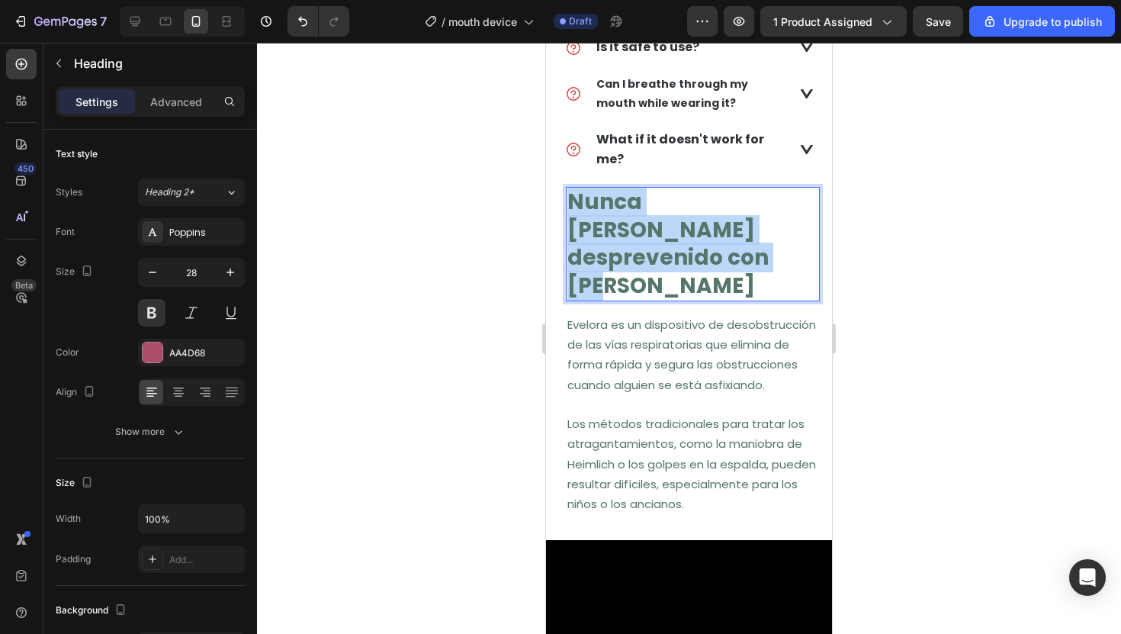
click at [622, 197] on strong "Nunca [PERSON_NAME] desprevenido con [PERSON_NAME]" at bounding box center [667, 243] width 201 height 113
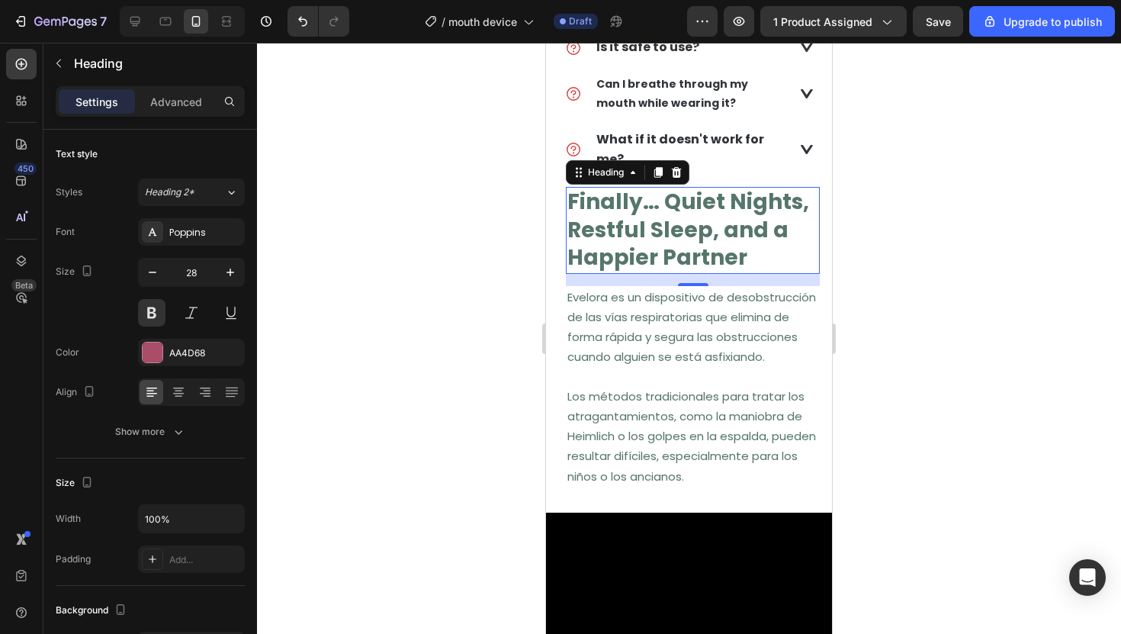
click at [509, 204] on div at bounding box center [689, 338] width 864 height 591
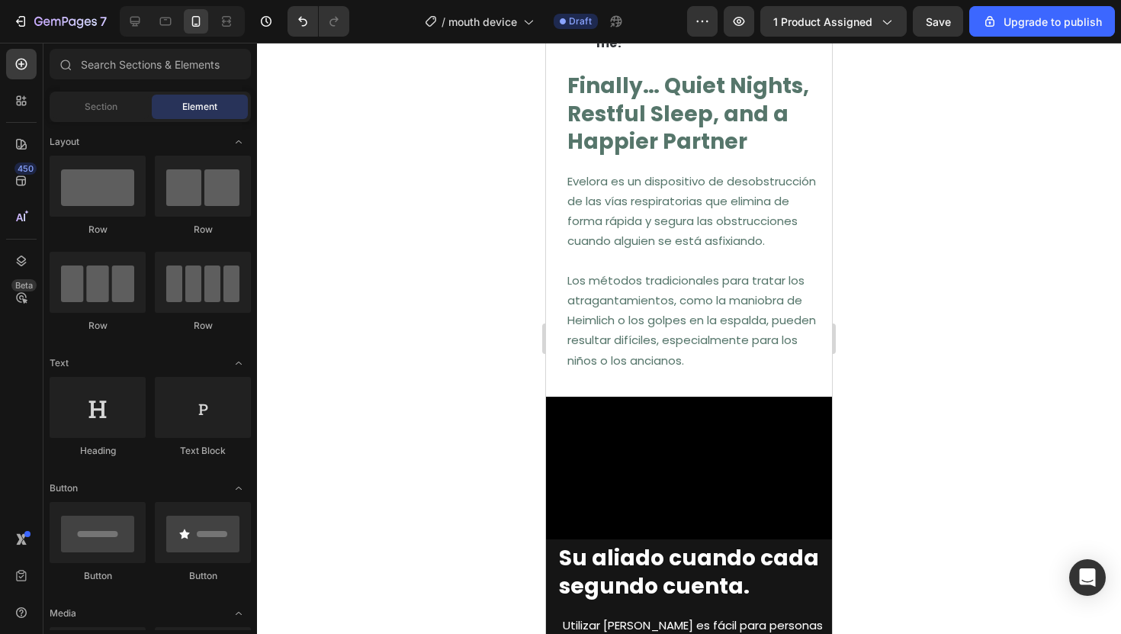
scroll to position [889, 0]
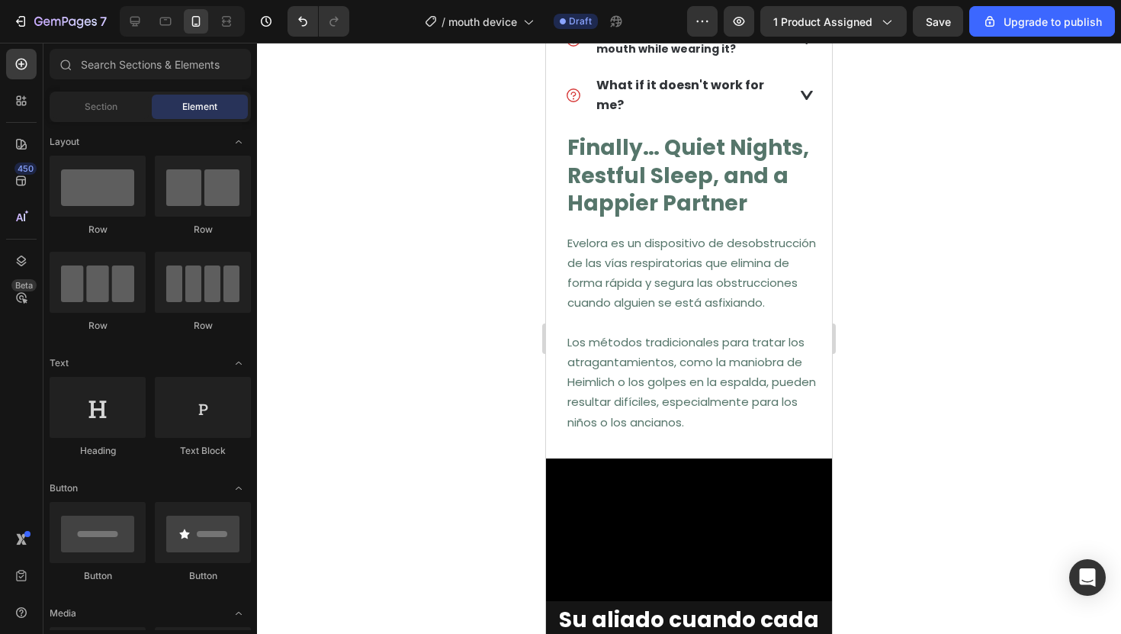
click at [610, 250] on p "Evelora es un dispositivo de desobstrucción de las vías respiratorias que elimi…" at bounding box center [692, 273] width 251 height 80
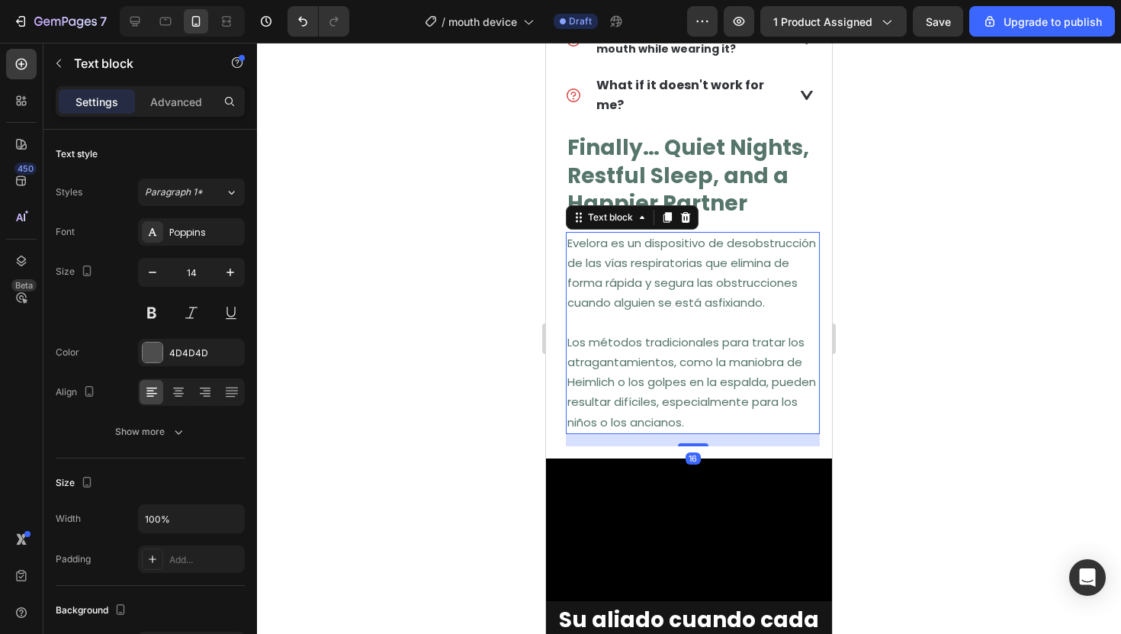
click at [634, 242] on span "Evelora es un dispositivo de desobstrucción de las vías respiratorias que elimi…" at bounding box center [691, 273] width 249 height 76
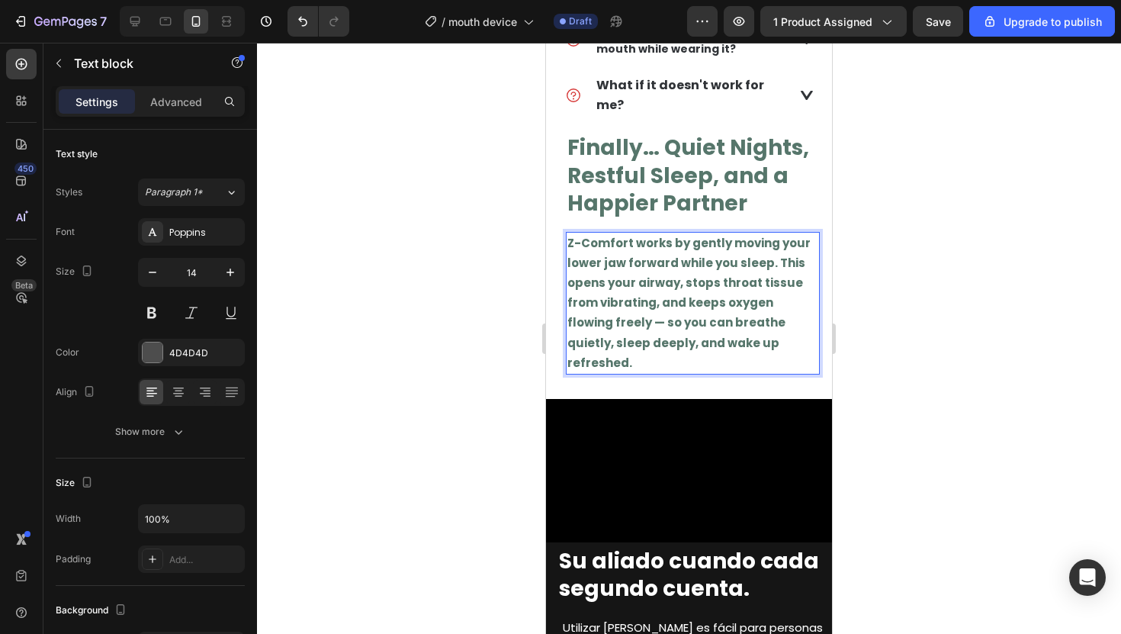
click at [634, 242] on strong "Z-Comfort works by gently moving your lower jaw forward while you sleep. This o…" at bounding box center [688, 303] width 243 height 136
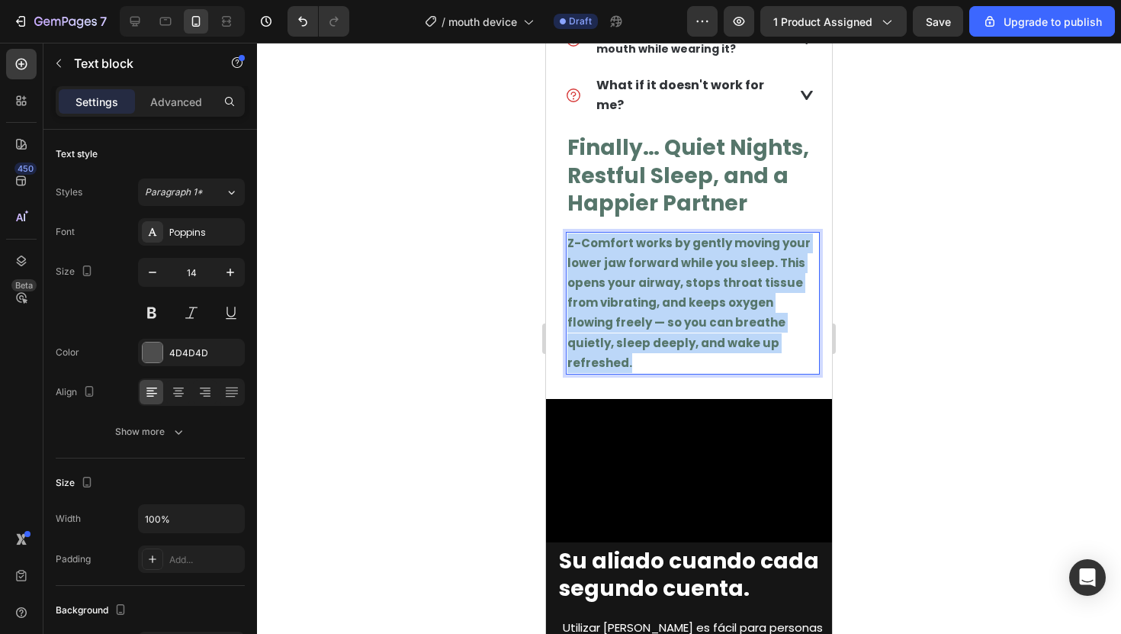
click at [634, 242] on strong "Z-Comfort works by gently moving your lower jaw forward while you sleep. This o…" at bounding box center [688, 303] width 243 height 136
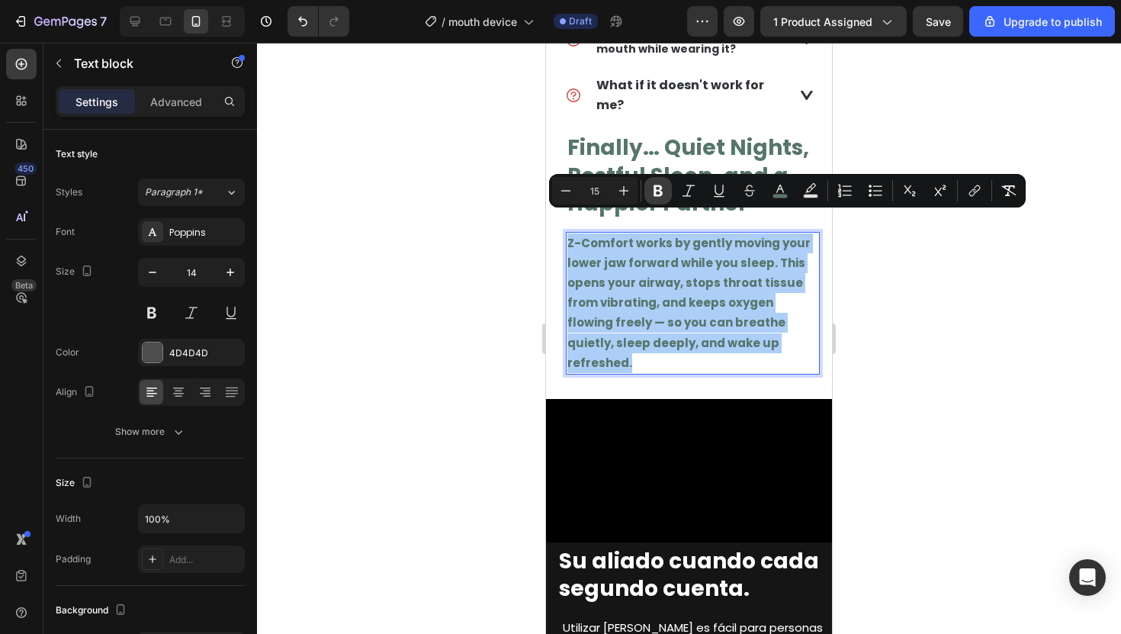
click at [645, 192] on button "Bold" at bounding box center [657, 190] width 27 height 27
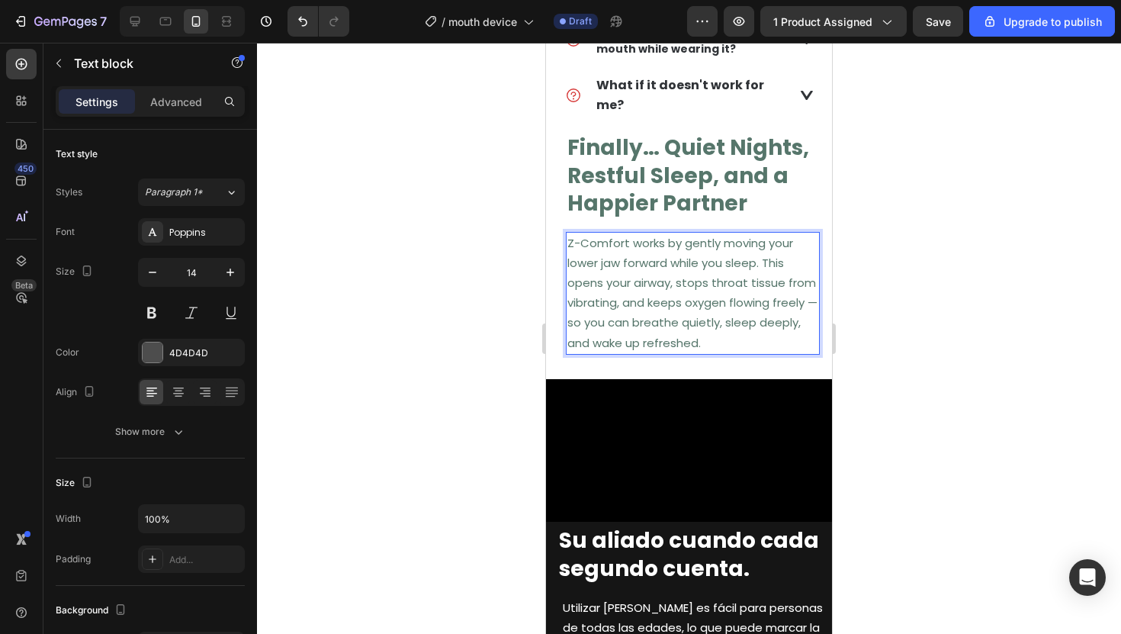
click at [729, 255] on span "Z-Comfort works by gently moving your lower jaw forward while you sleep. This o…" at bounding box center [692, 293] width 250 height 116
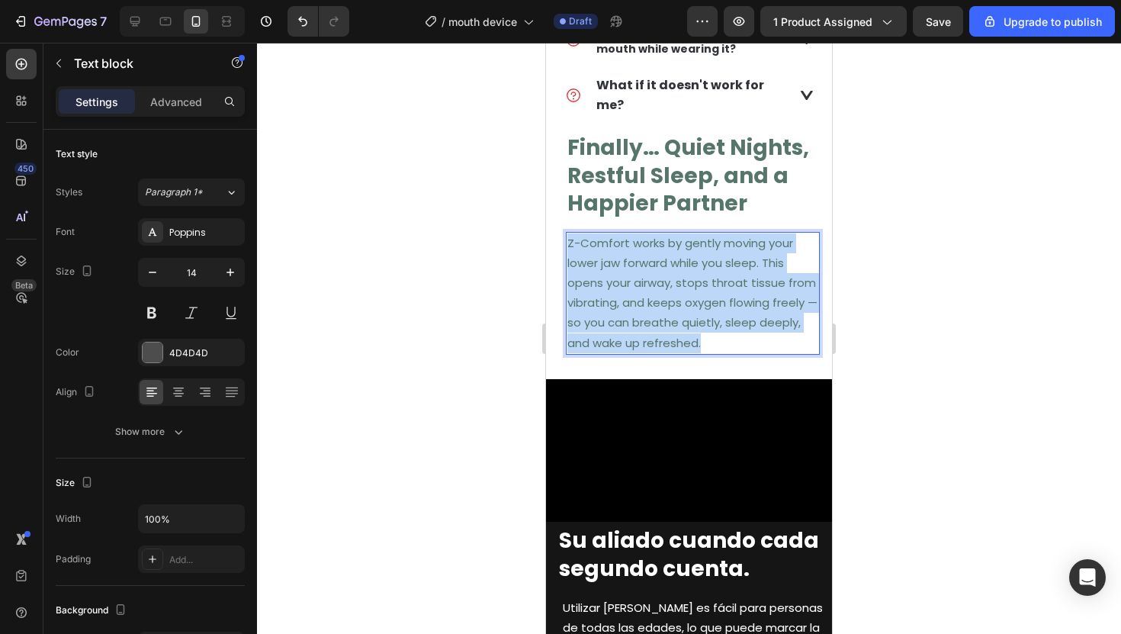
click at [729, 255] on span "Z-Comfort works by gently moving your lower jaw forward while you sleep. This o…" at bounding box center [692, 293] width 250 height 116
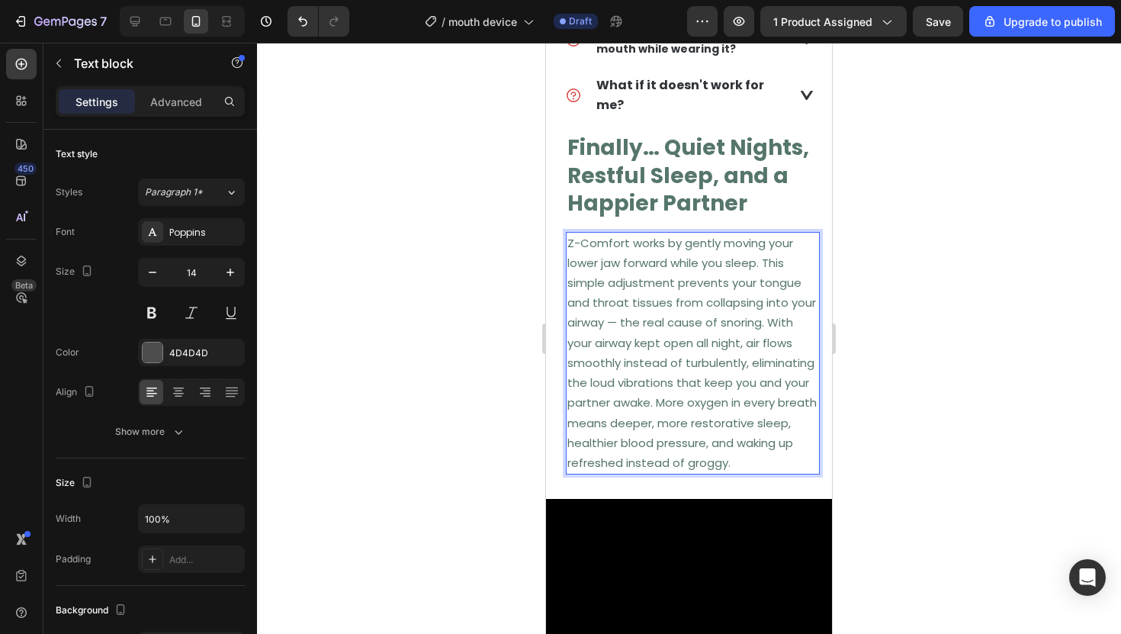
click at [653, 289] on p "Z-Comfort works by gently moving your lower jaw forward while you sleep. This s…" at bounding box center [692, 352] width 251 height 239
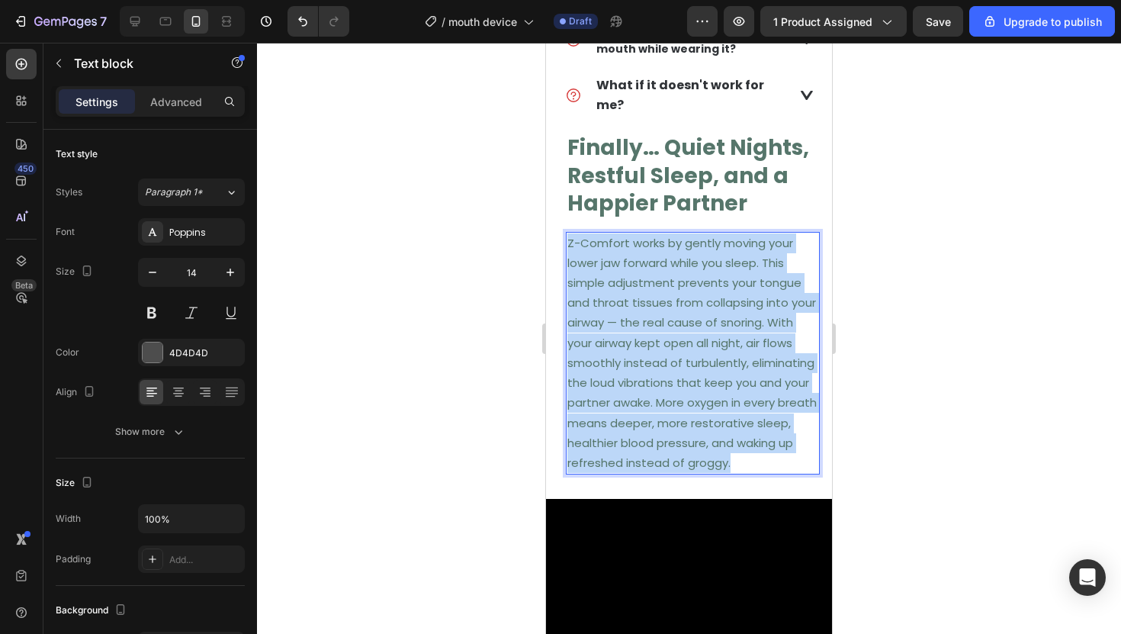
click at [682, 302] on span "Z-Comfort works by gently moving your lower jaw forward while you sleep. This s…" at bounding box center [691, 353] width 249 height 236
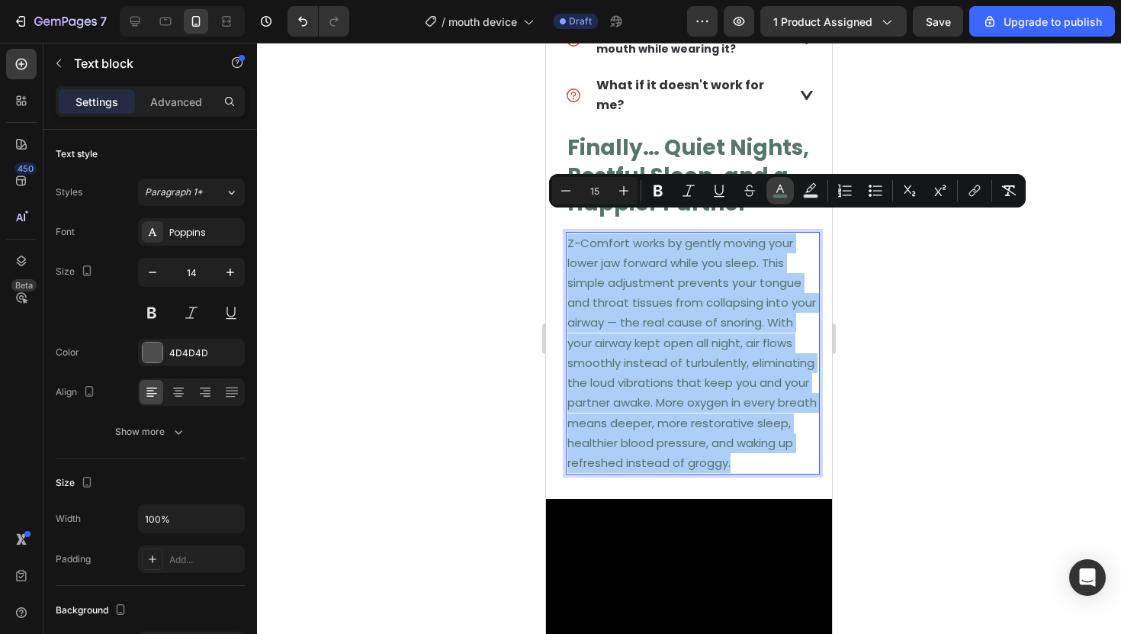
click at [782, 182] on button "color" at bounding box center [779, 190] width 27 height 27
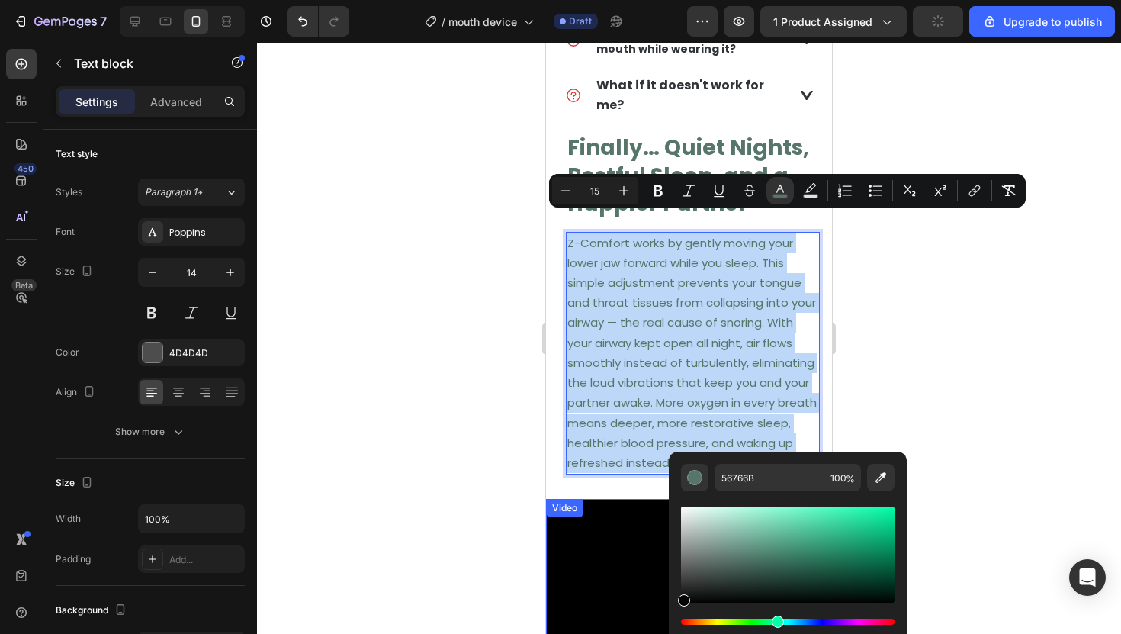
type input "050505"
drag, startPoint x: 1235, startPoint y: 603, endPoint x: 654, endPoint y: 625, distance: 581.5
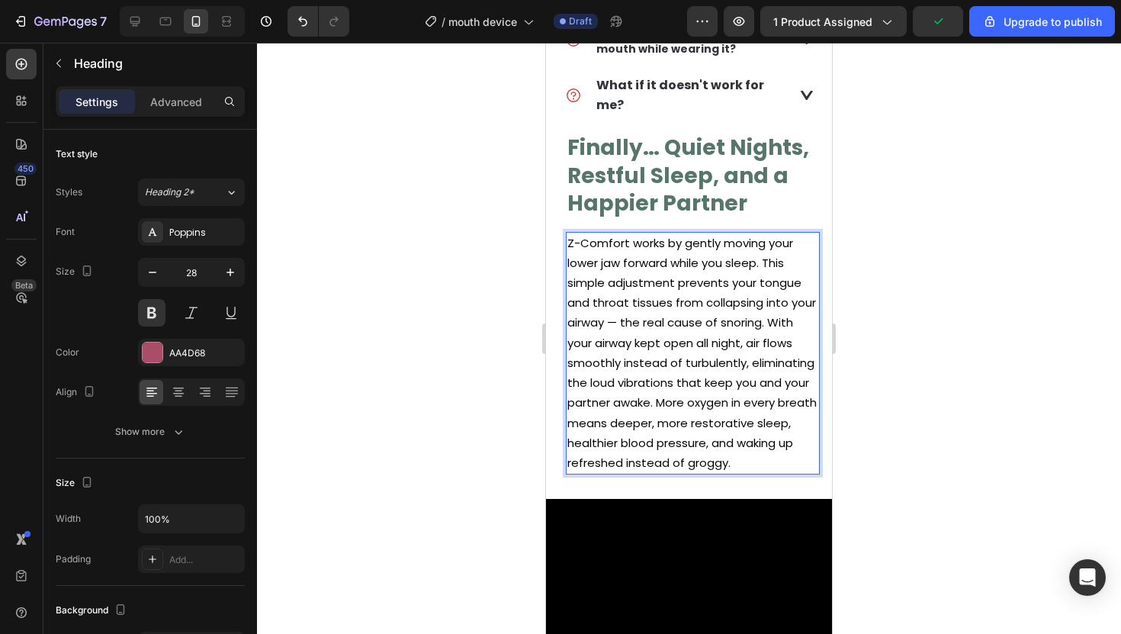
click at [637, 153] on strong "Finally… Quiet Nights, Restful Sleep, and a Happier Partner" at bounding box center [688, 175] width 242 height 85
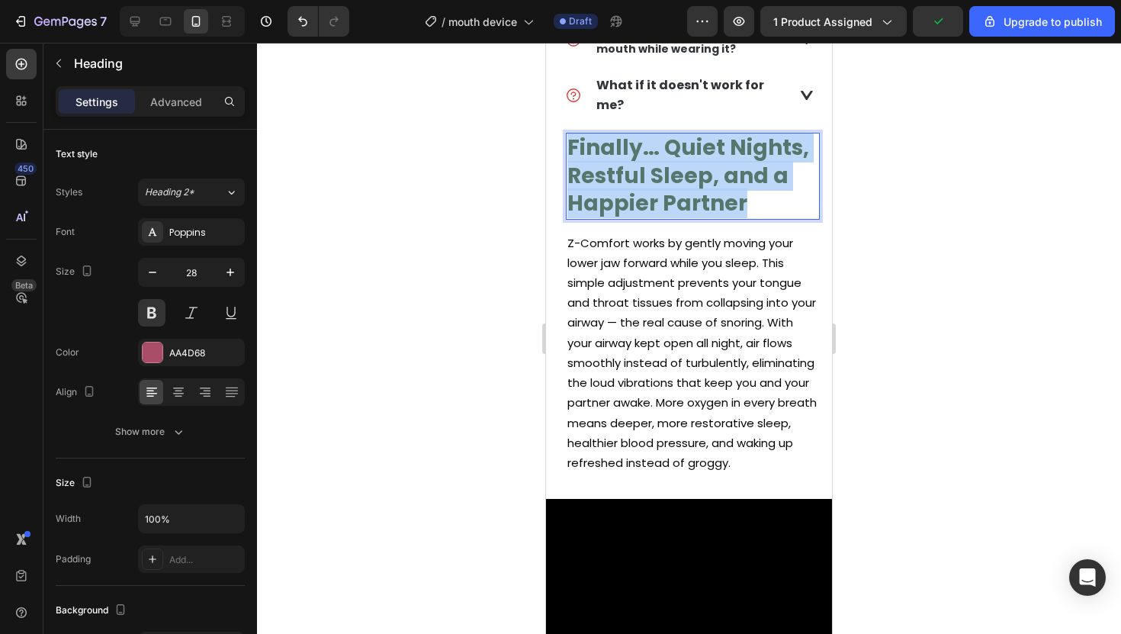
click at [637, 153] on strong "Finally… Quiet Nights, Restful Sleep, and a Happier Partner" at bounding box center [688, 175] width 242 height 85
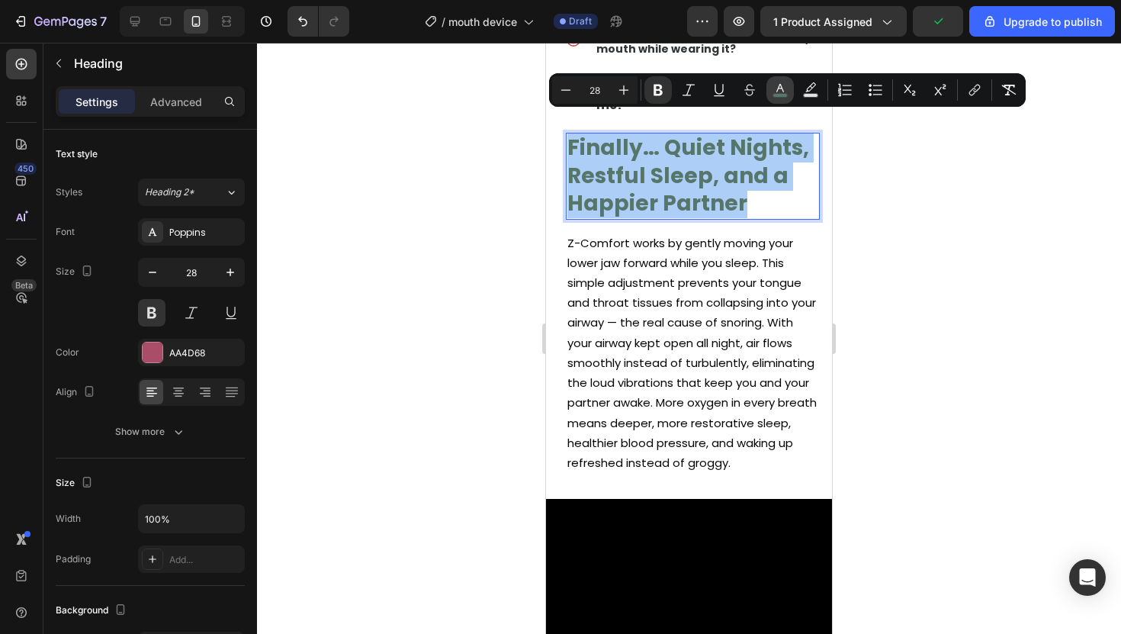
click at [786, 98] on button "color" at bounding box center [779, 89] width 27 height 27
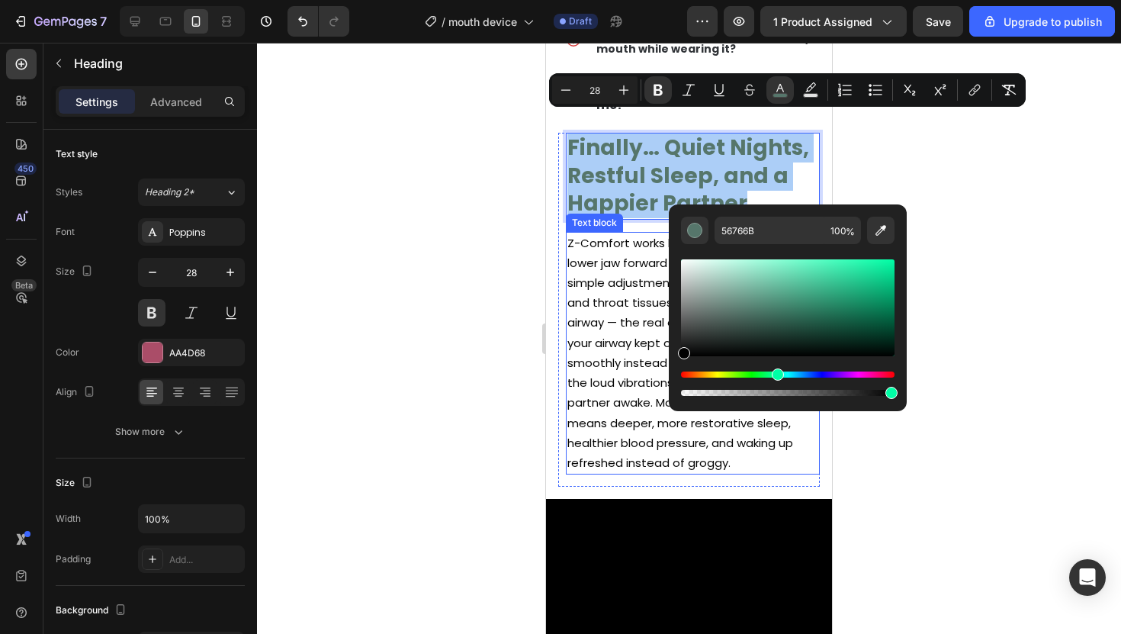
drag, startPoint x: 1263, startPoint y: 355, endPoint x: 651, endPoint y: 406, distance: 613.7
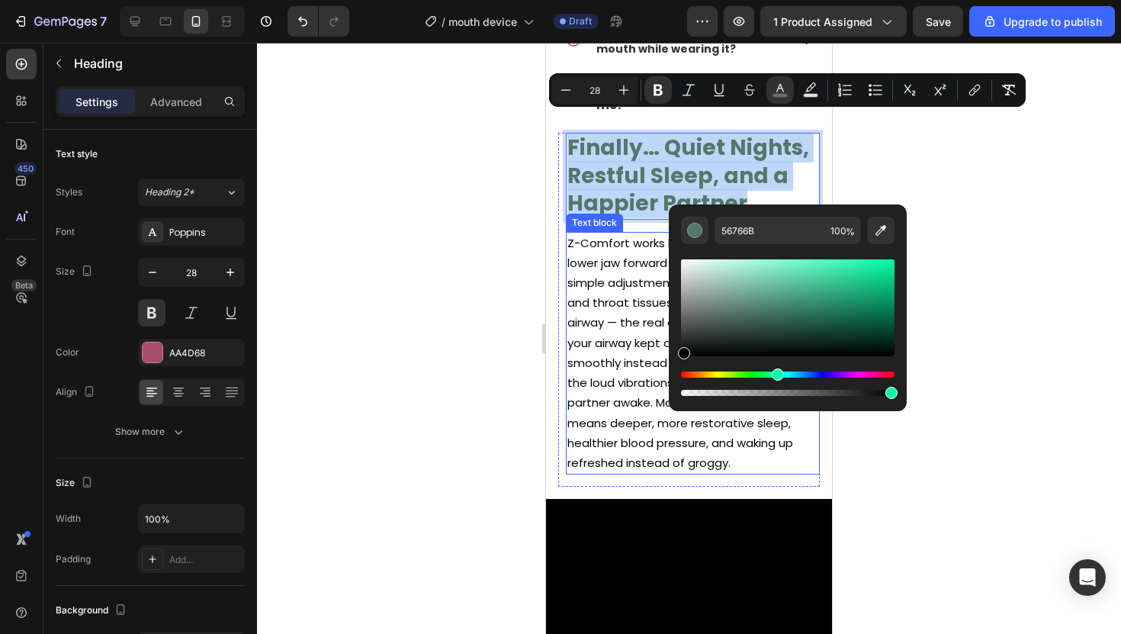
type input "000000"
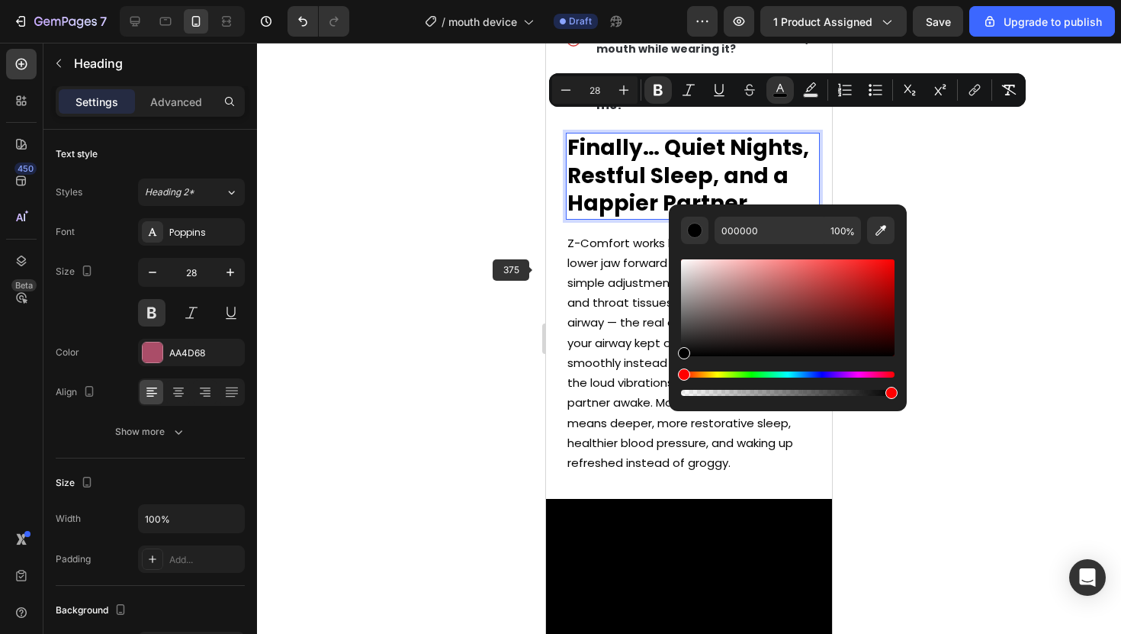
click at [519, 258] on div at bounding box center [689, 338] width 864 height 591
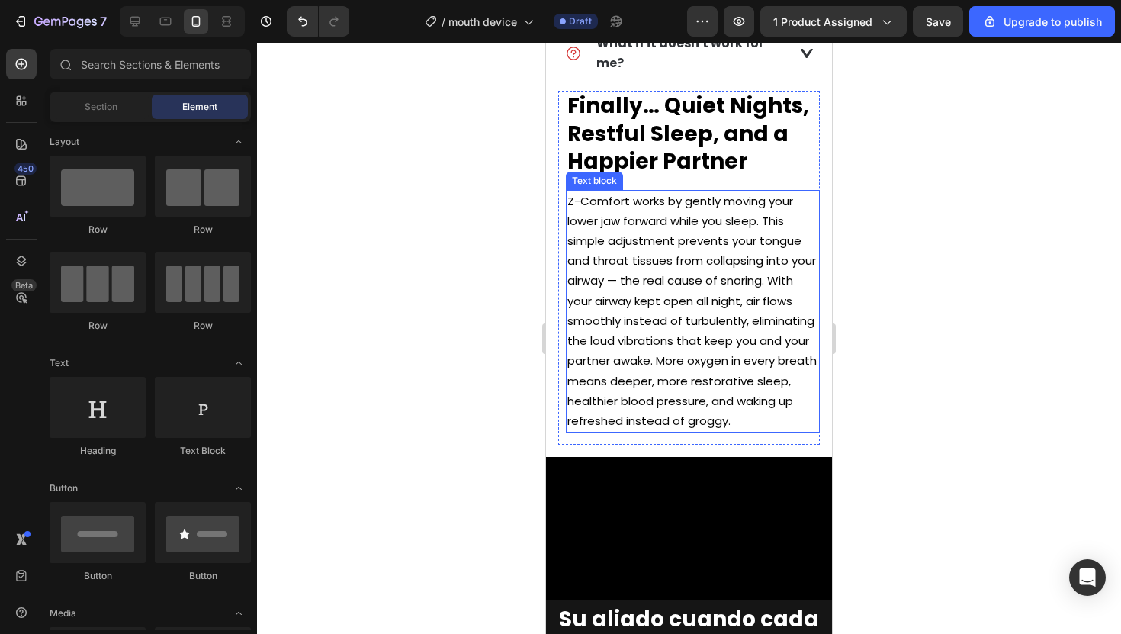
scroll to position [961, 0]
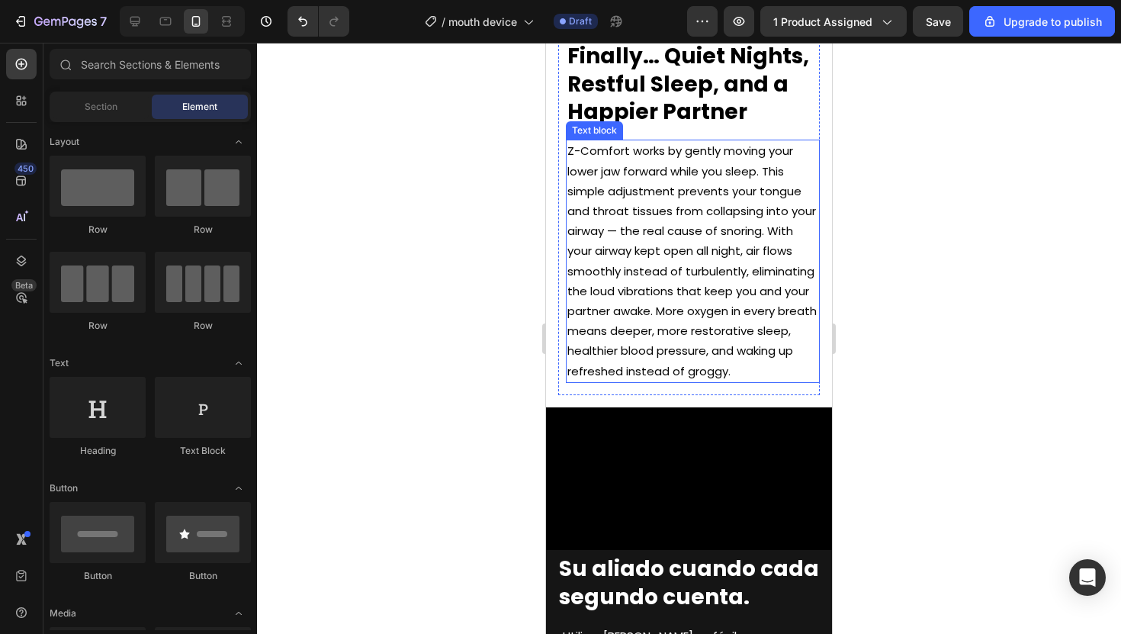
click at [668, 151] on span "Z-Comfort works by gently moving your lower jaw forward while you sleep. This s…" at bounding box center [691, 261] width 249 height 236
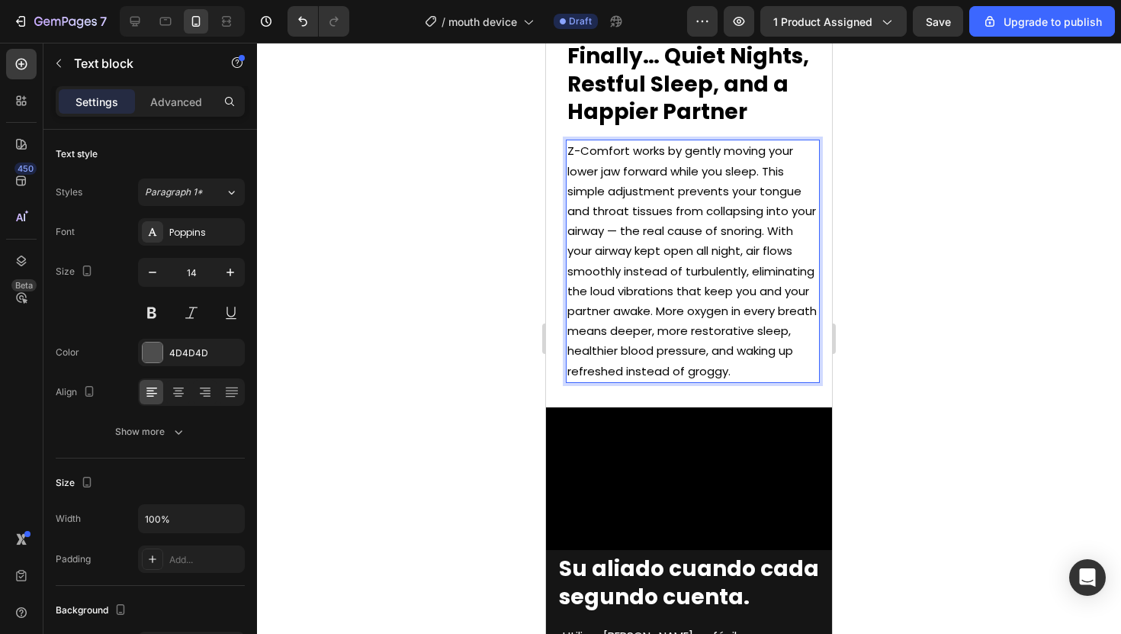
click at [732, 151] on span "Z-Comfort works by gently moving your lower jaw forward while you sleep. This s…" at bounding box center [691, 261] width 249 height 236
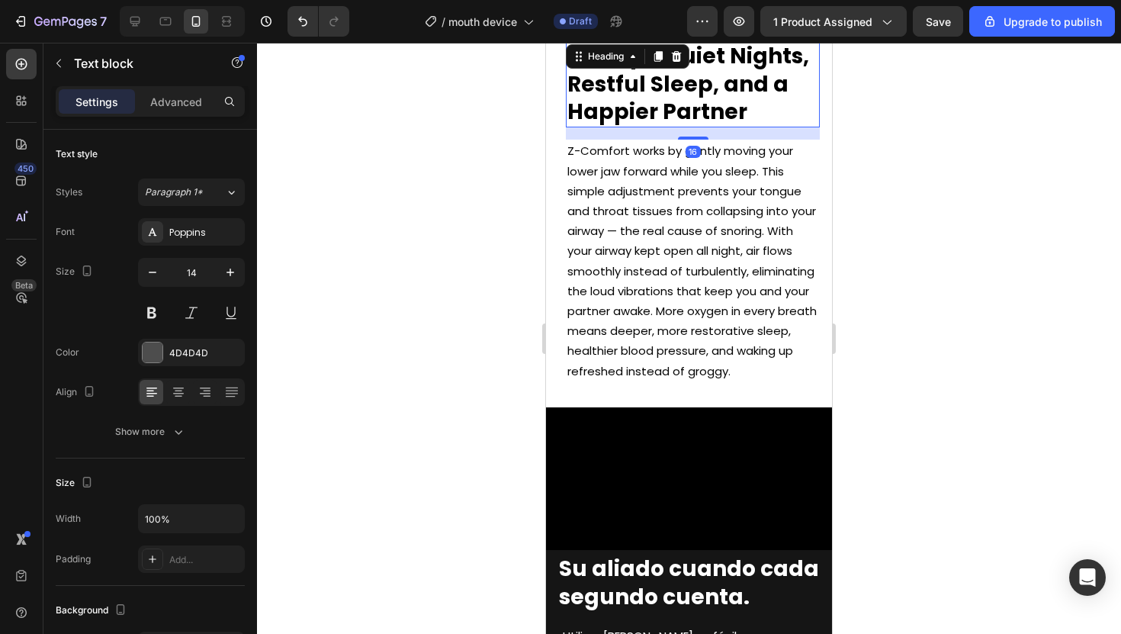
click at [687, 67] on div "⁠⁠⁠⁠⁠⁠⁠ Finally… Quiet Nights, Restful Sleep, and a Happier Partner Heading 16" at bounding box center [693, 84] width 254 height 86
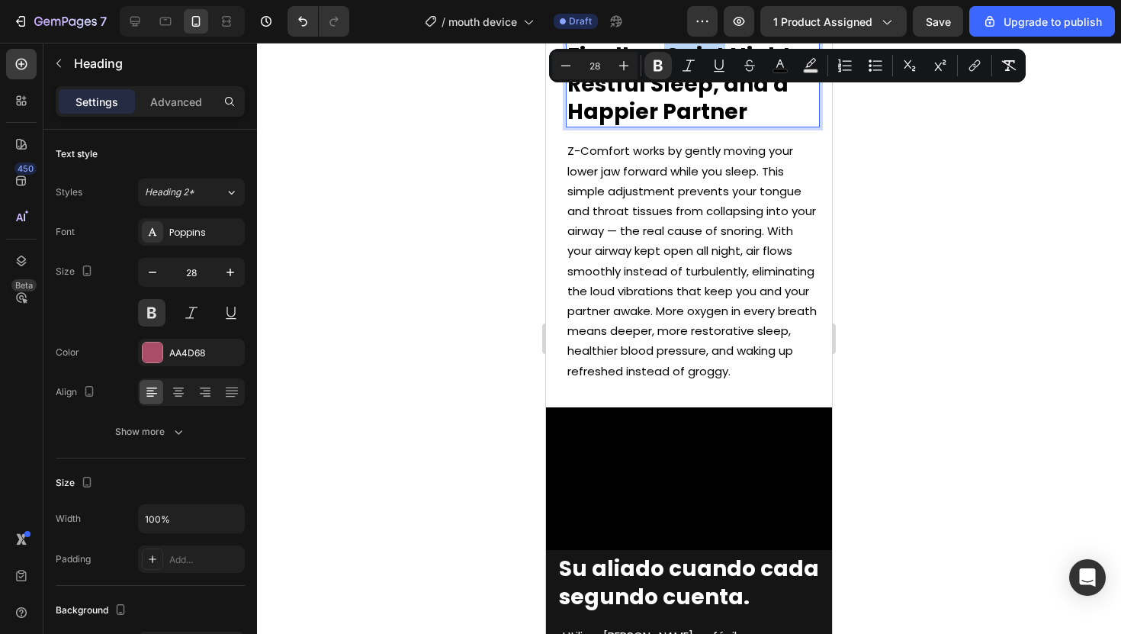
drag, startPoint x: 667, startPoint y: 56, endPoint x: 718, endPoint y: 56, distance: 51.1
click at [718, 56] on strong "Finally… Quiet Nights, Restful Sleep, and a Happier Partner" at bounding box center [688, 83] width 242 height 85
click at [777, 66] on icon "Editor contextual toolbar" at bounding box center [780, 63] width 8 height 8
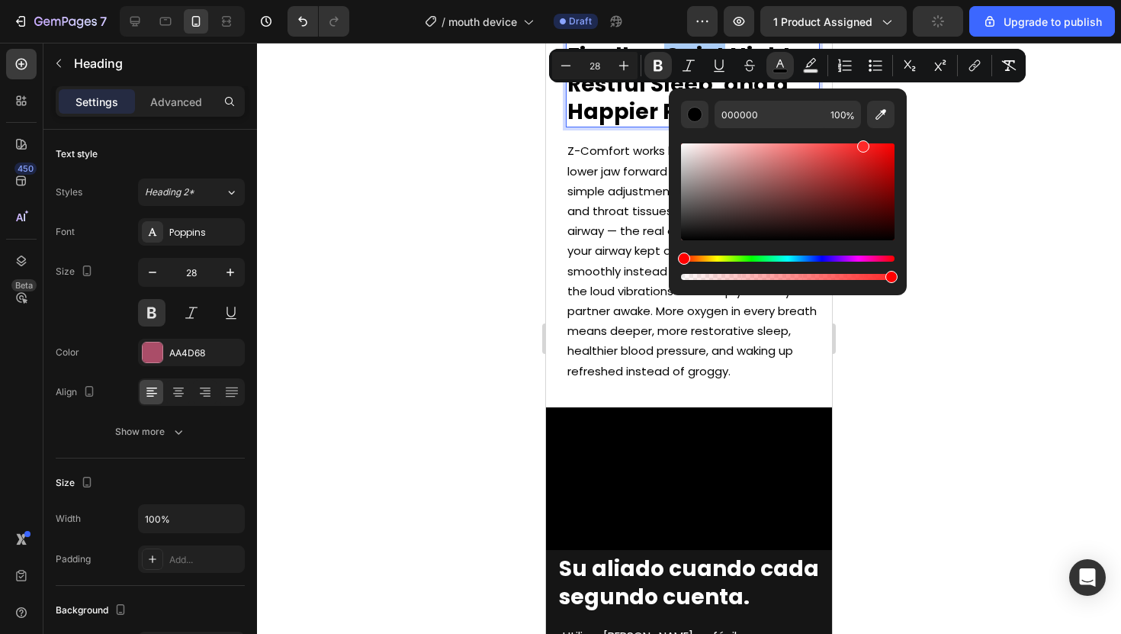
drag, startPoint x: 864, startPoint y: 200, endPoint x: 859, endPoint y: 128, distance: 71.8
click at [859, 128] on div "Editor contextual toolbar" at bounding box center [788, 205] width 214 height 155
type input "FF2B2B"
click at [753, 120] on input "FF2B2B" at bounding box center [770, 114] width 110 height 27
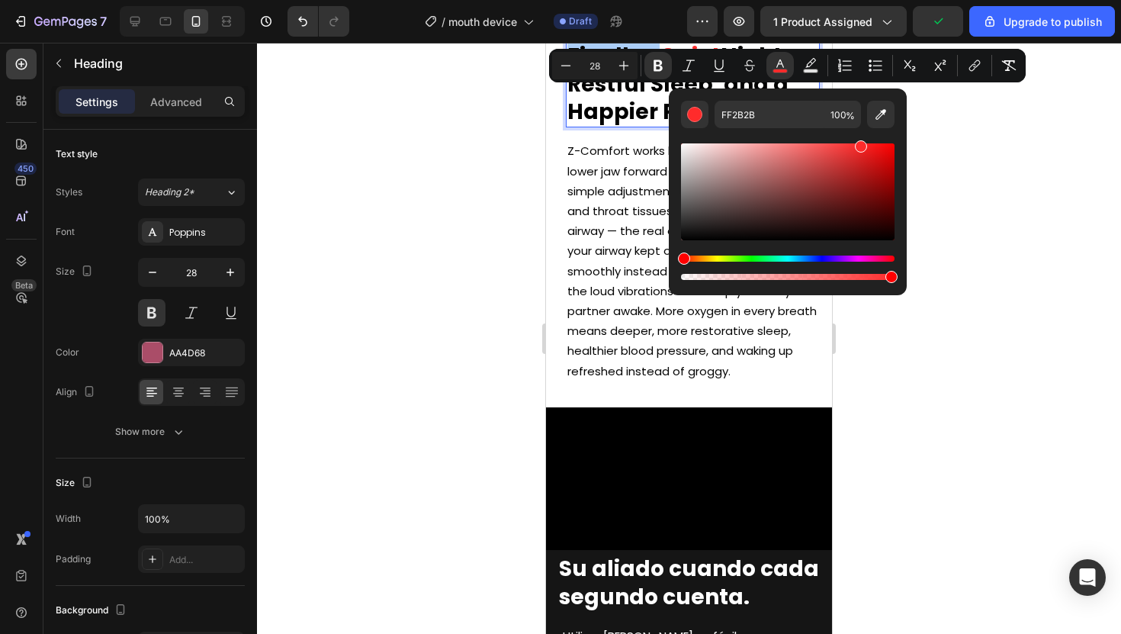
click at [527, 109] on div at bounding box center [689, 338] width 864 height 591
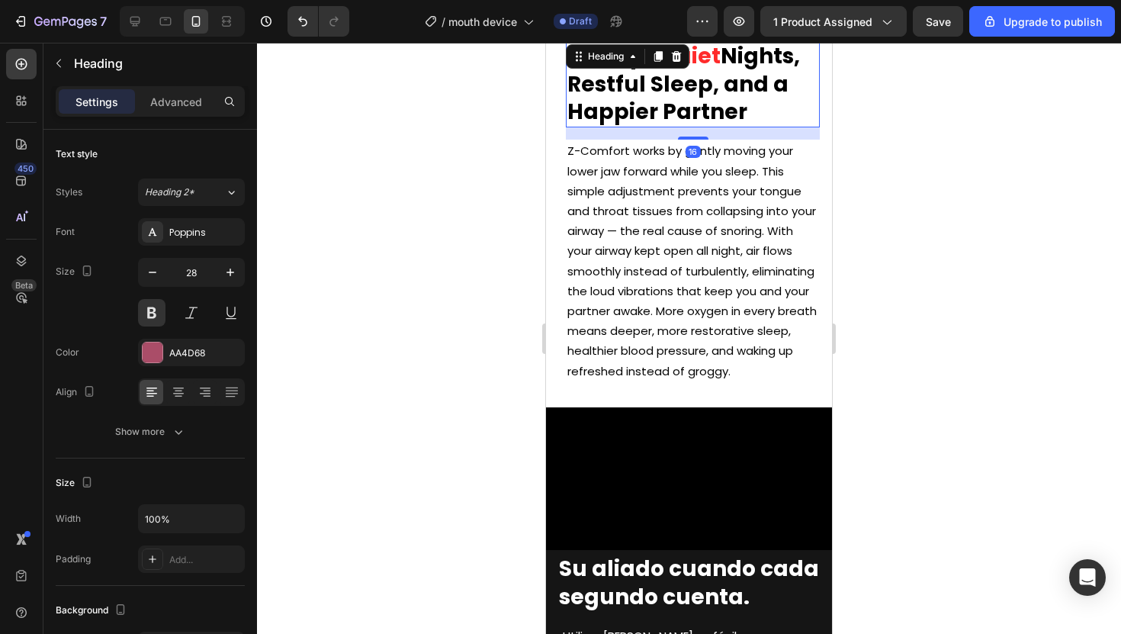
click at [644, 82] on strong "Nights, Restful Sleep, and a Happier Partner" at bounding box center [683, 83] width 233 height 85
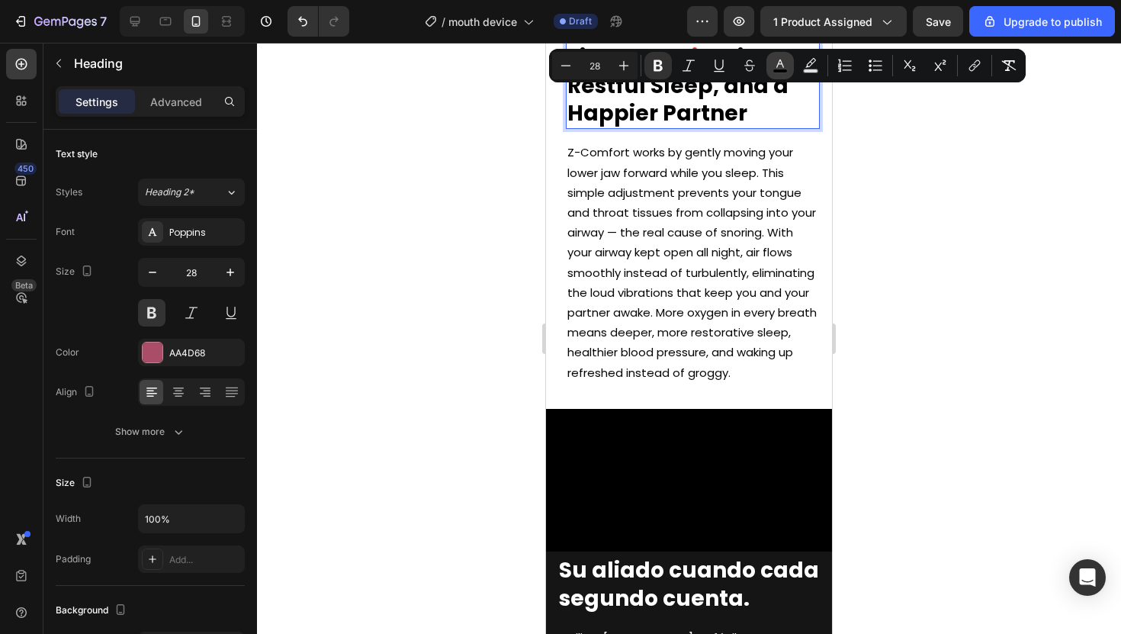
click at [782, 67] on icon "Editor contextual toolbar" at bounding box center [779, 65] width 15 height 15
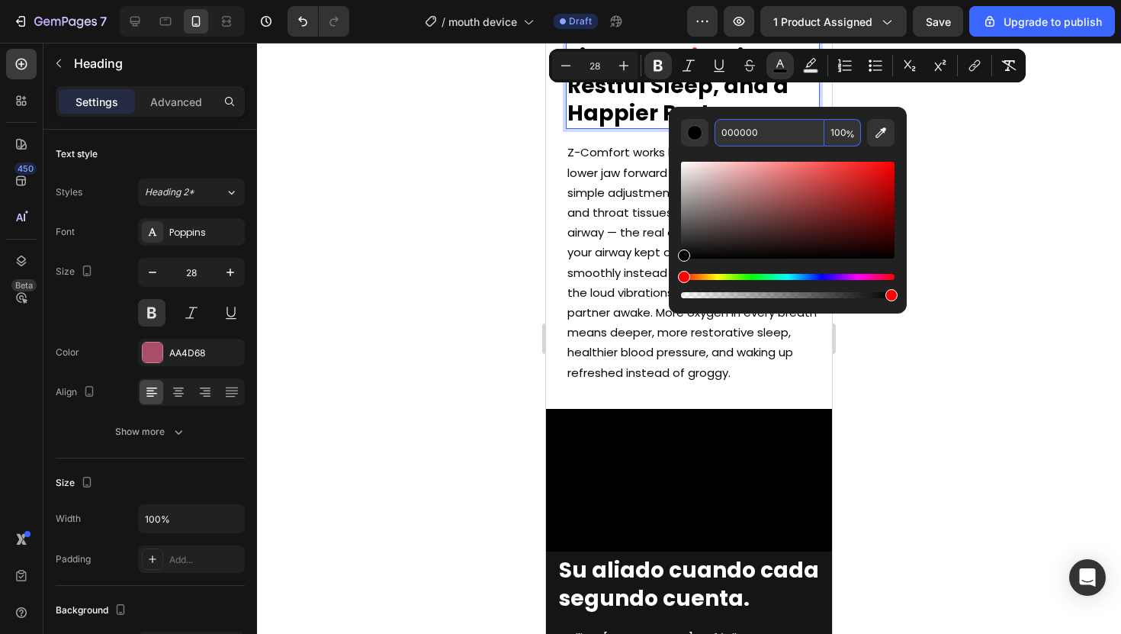
click at [758, 131] on input "000000" at bounding box center [770, 132] width 110 height 27
paste input "FF2B2B"
type input "FF2B2B"
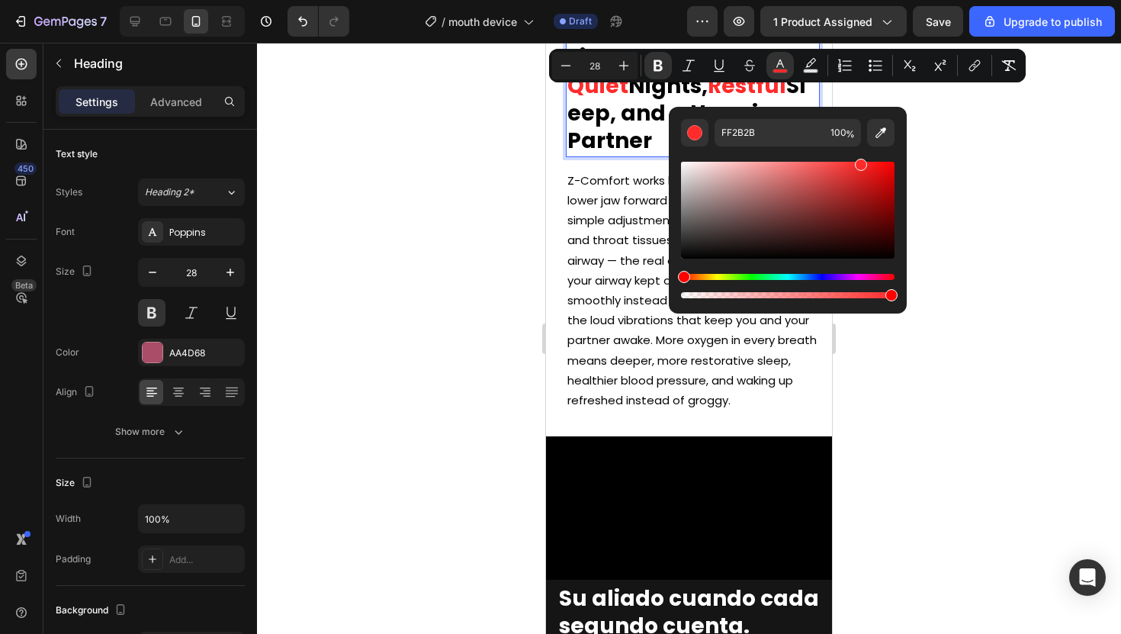
click at [505, 158] on div at bounding box center [689, 338] width 864 height 591
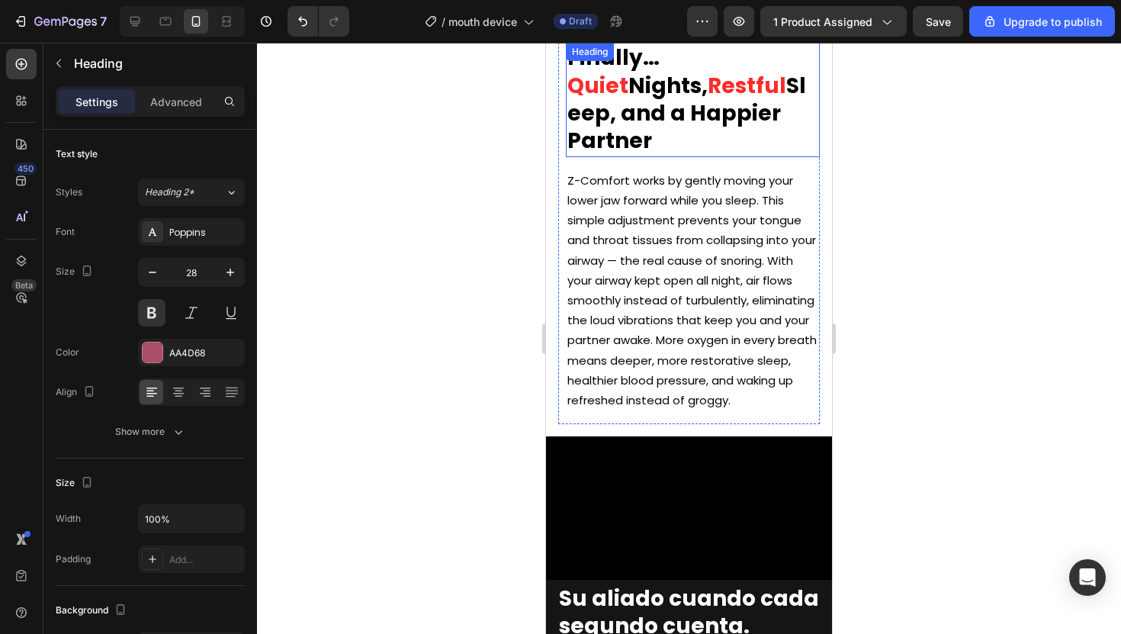
click at [593, 120] on strong "Sleep, and a Happier Partner" at bounding box center [686, 113] width 239 height 85
click at [598, 119] on strong "Sleep, and a Happier Partner" at bounding box center [686, 113] width 239 height 85
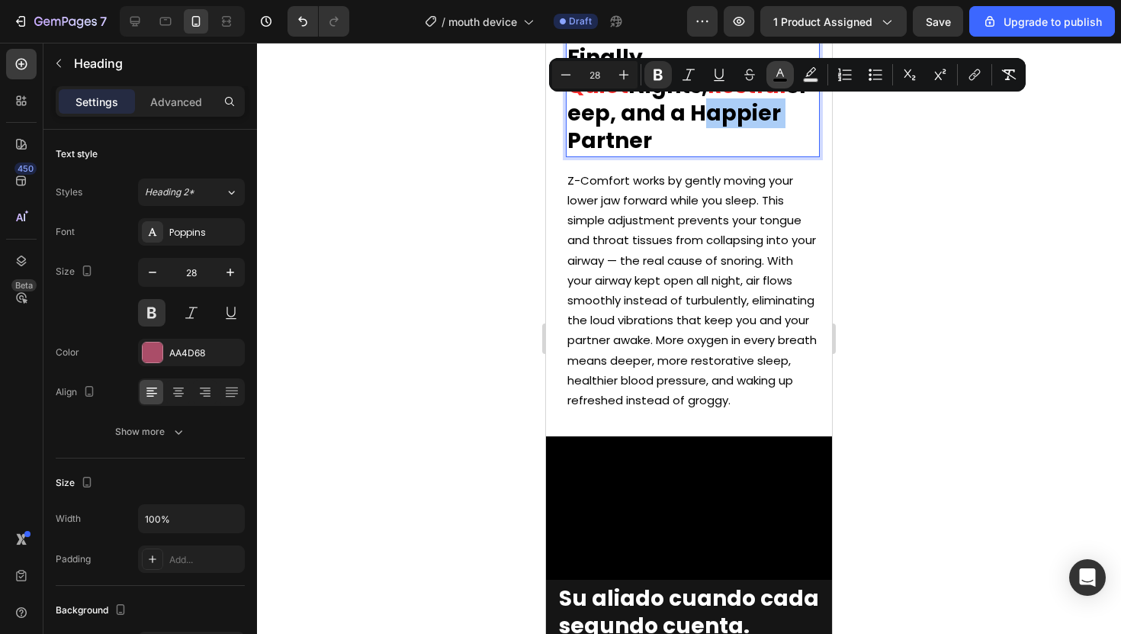
click at [786, 67] on icon "Editor contextual toolbar" at bounding box center [779, 74] width 15 height 15
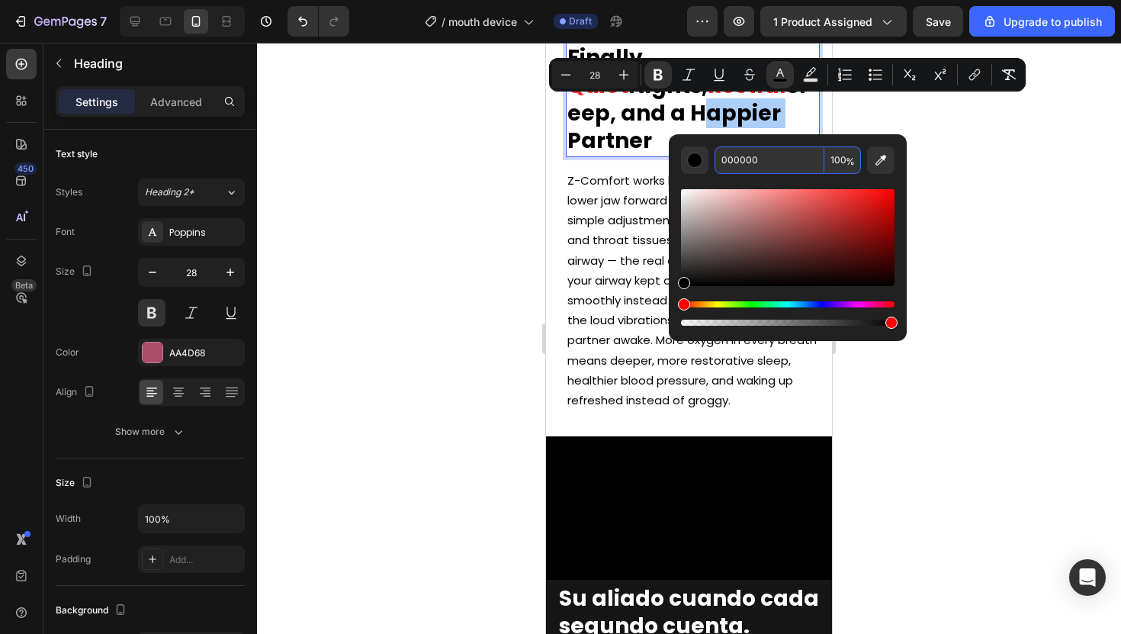
click at [749, 170] on input "000000" at bounding box center [770, 159] width 110 height 27
paste input "FF2B2B"
type input "FF2B2B"
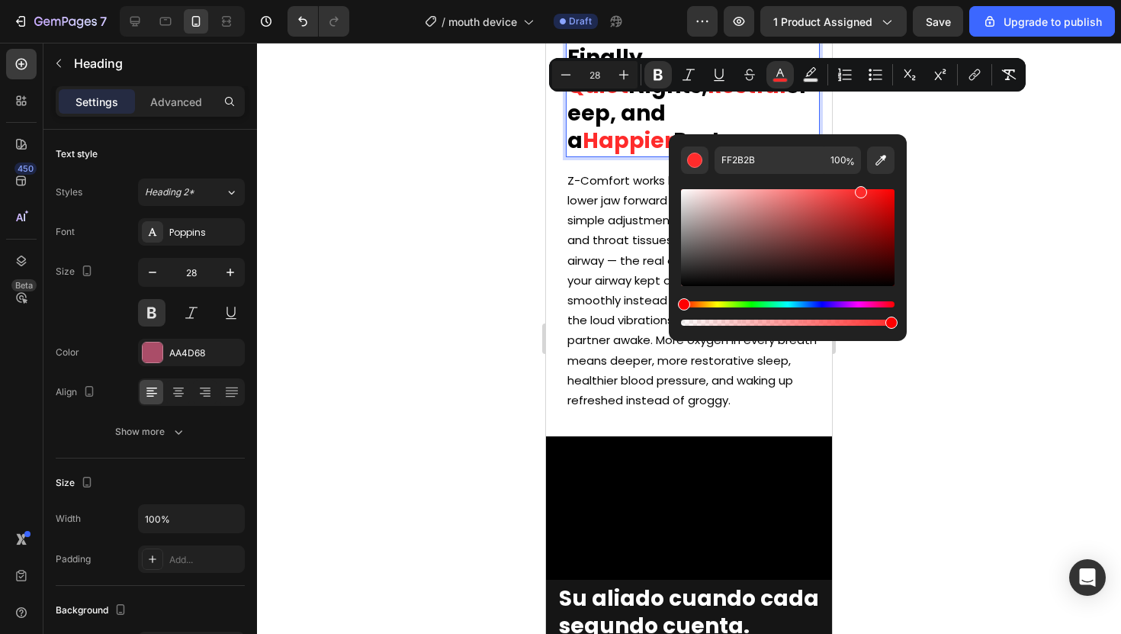
click at [532, 144] on div at bounding box center [689, 338] width 864 height 591
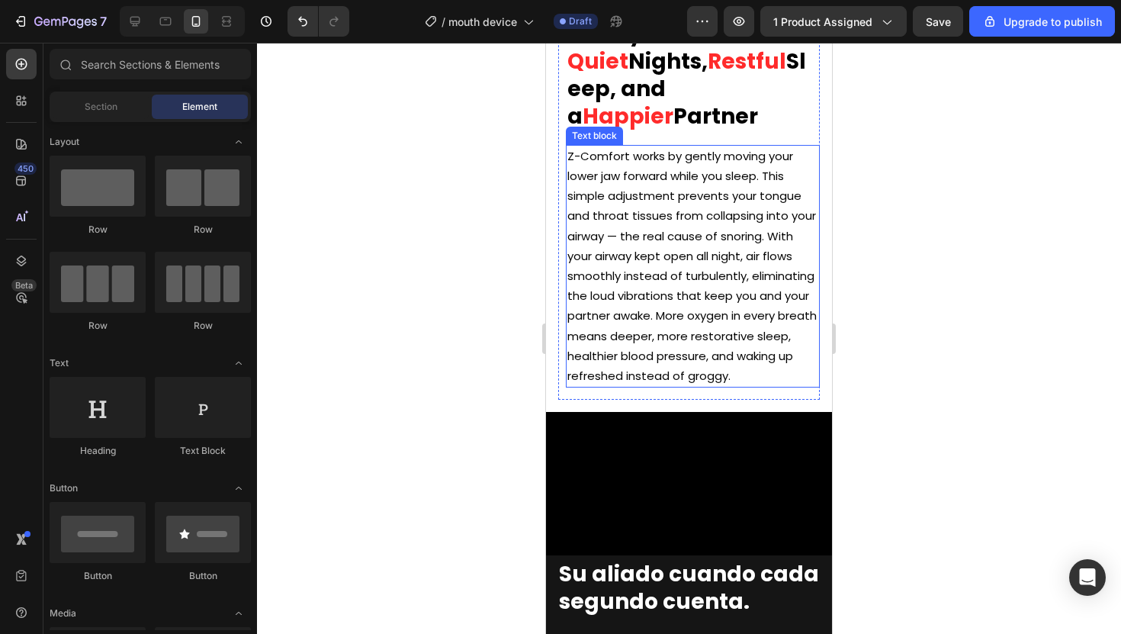
scroll to position [993, 0]
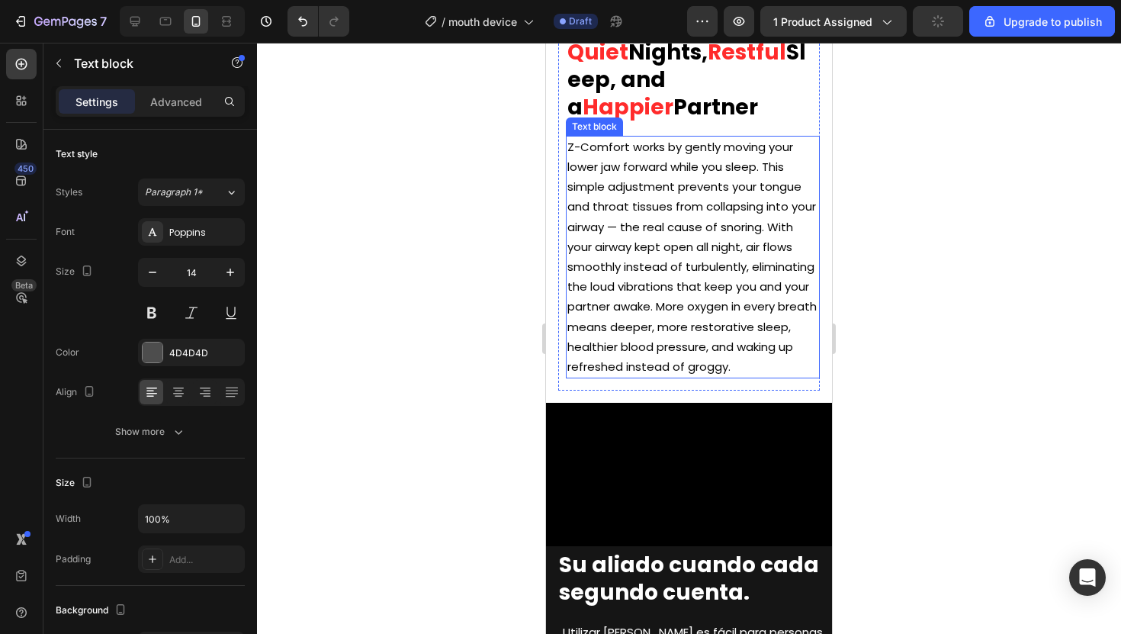
click at [630, 146] on p "Z-Comfort works by gently moving your lower jaw forward while you sleep. This s…" at bounding box center [692, 256] width 251 height 239
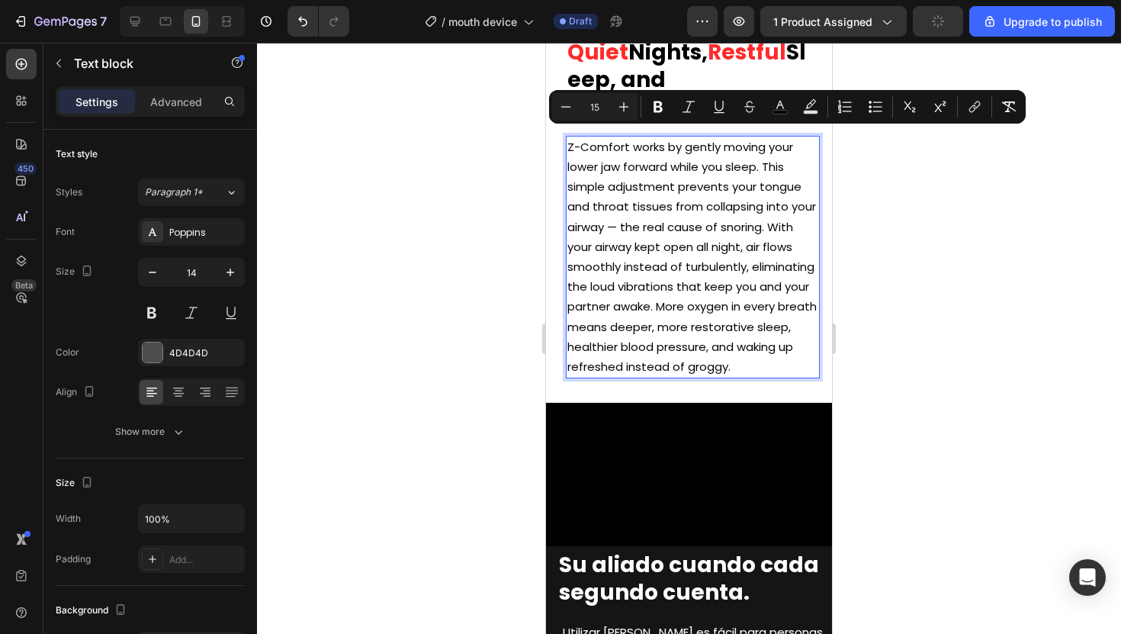
click at [621, 139] on span "Z-Comfort works by gently moving your lower jaw forward while you sleep. This s…" at bounding box center [691, 257] width 249 height 236
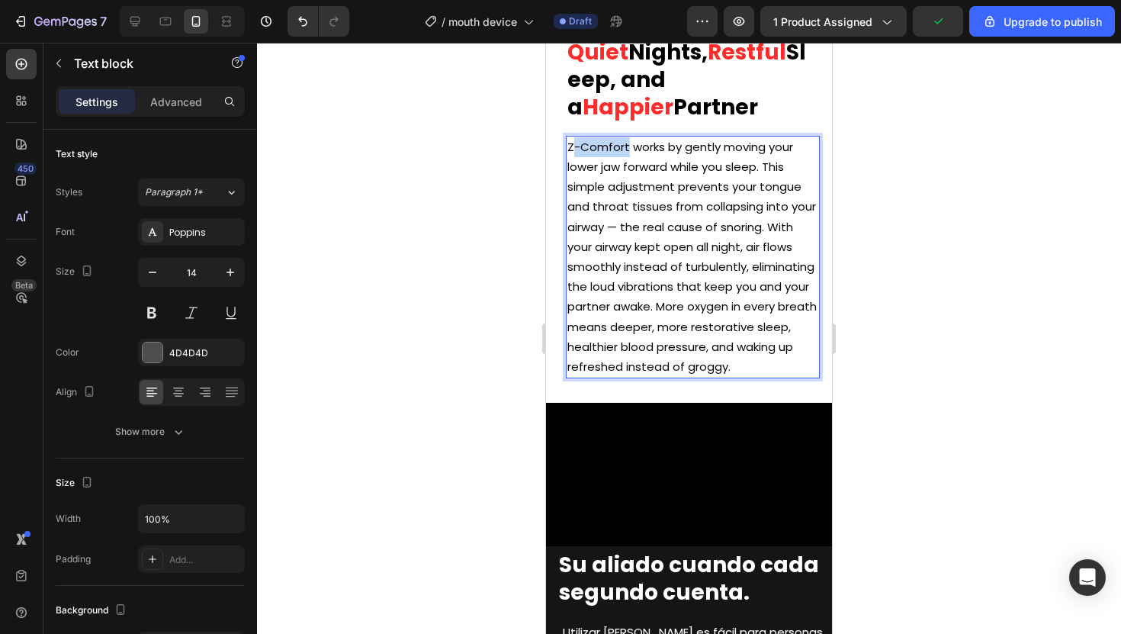
drag, startPoint x: 627, startPoint y: 116, endPoint x: 571, endPoint y: 115, distance: 55.7
click at [571, 139] on span "Z-Comfort works by gently moving your lower jaw forward while you sleep. This s…" at bounding box center [691, 257] width 249 height 236
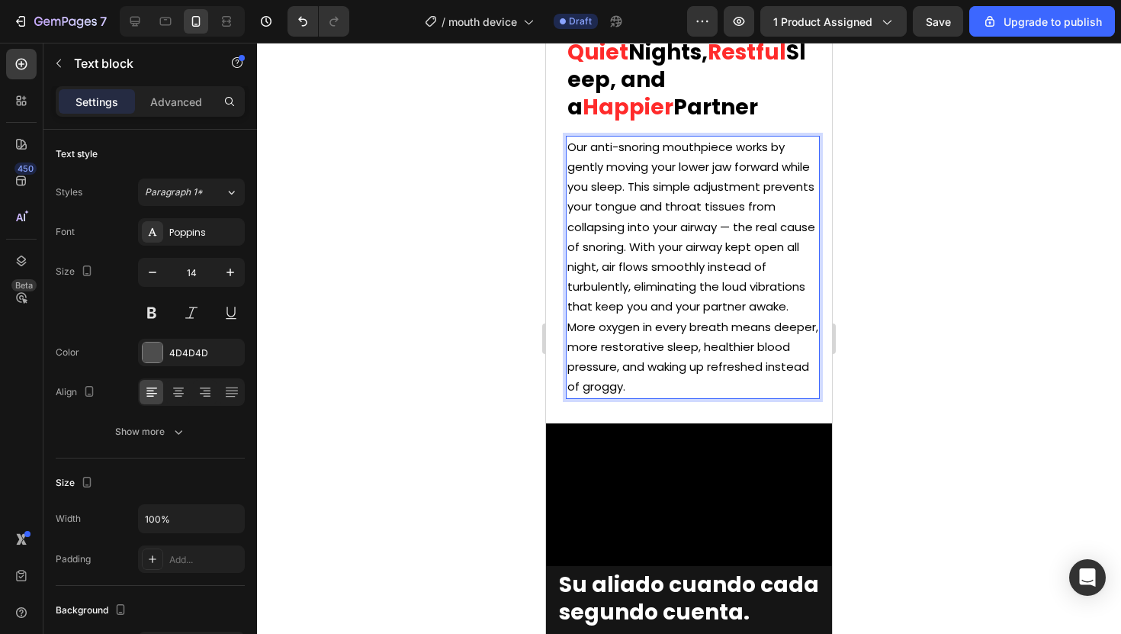
click at [743, 141] on span "Our anti-snoring mouthpiece works by gently moving your lower jaw forward while…" at bounding box center [692, 266] width 251 height 255
drag, startPoint x: 676, startPoint y: 159, endPoint x: 740, endPoint y: 159, distance: 63.3
click at [740, 159] on span "Our anti-snoring mouthpiece works by gently moving your lower jaw forward while…" at bounding box center [692, 266] width 251 height 255
click at [687, 180] on span "Our anti-snoring mouthpiece works by gently moving your lower jaw forward while…" at bounding box center [692, 266] width 251 height 255
click at [672, 217] on span "Our anti-snoring mouthpiece works by gently moving your lower jaw forward while…" at bounding box center [692, 266] width 251 height 255
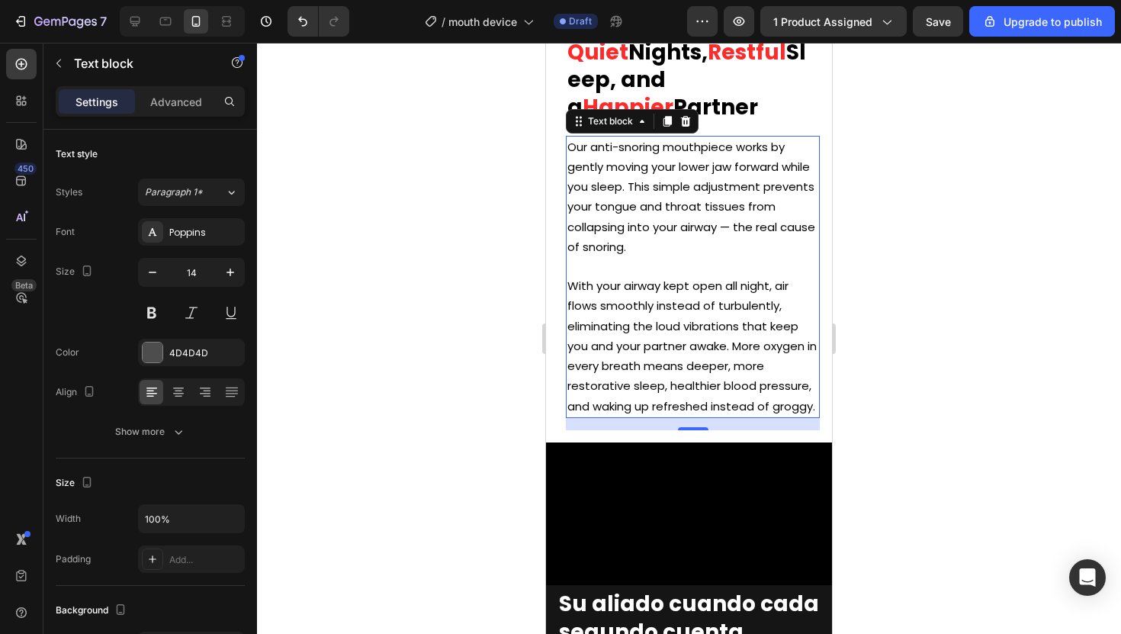
click at [901, 242] on div at bounding box center [689, 338] width 864 height 591
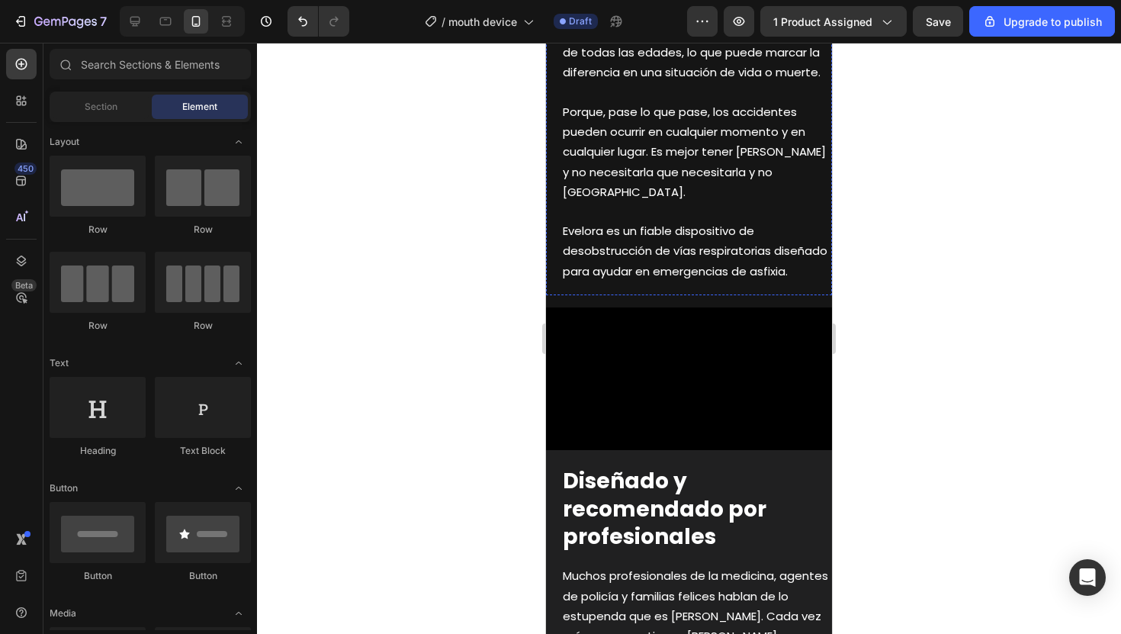
scroll to position [1617, 0]
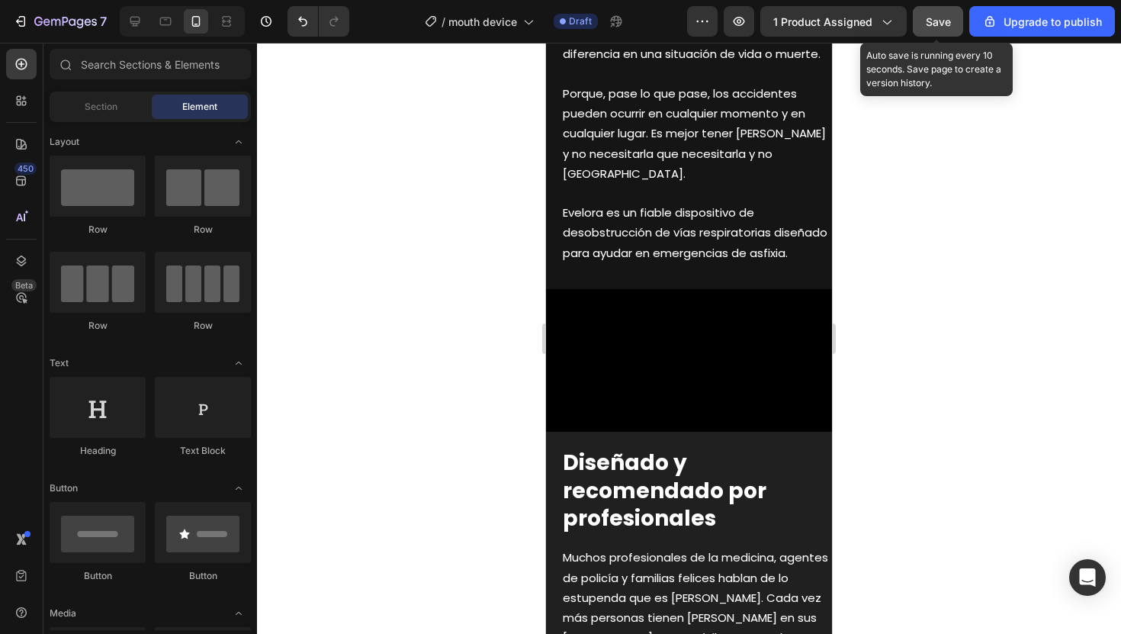
click at [955, 27] on button "Save" at bounding box center [938, 21] width 50 height 31
